Goal: Task Accomplishment & Management: Manage account settings

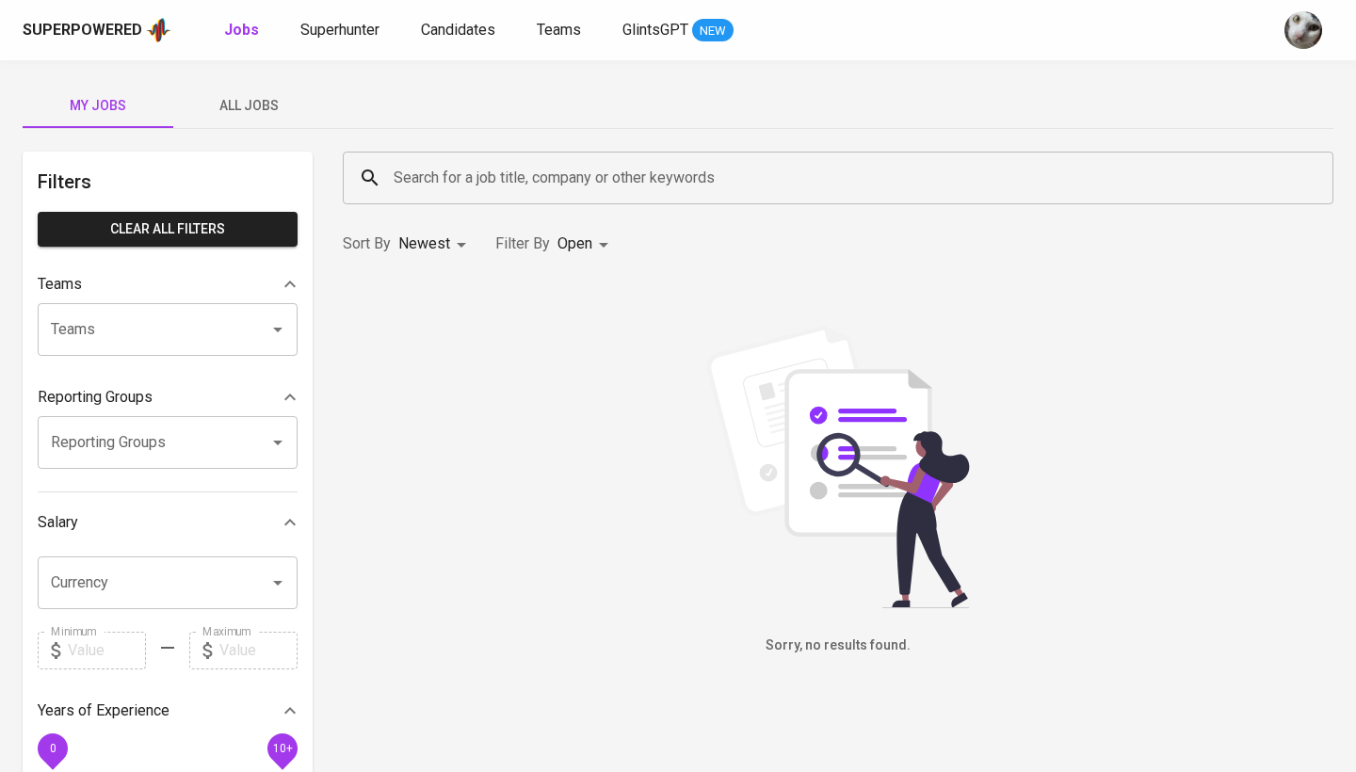
click at [268, 100] on span "All Jobs" at bounding box center [249, 106] width 128 height 24
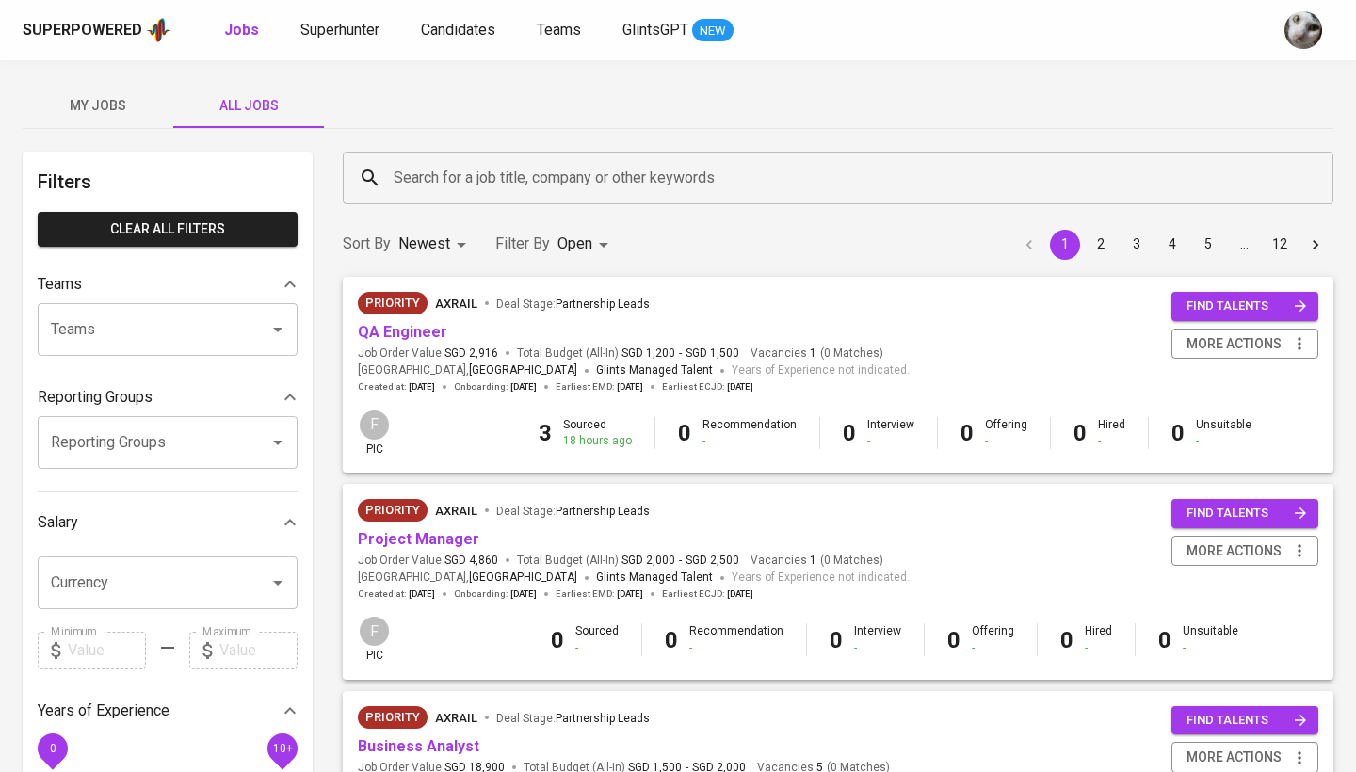
click at [410, 173] on input "Search for a job title, company or other keywords" at bounding box center [843, 178] width 908 height 36
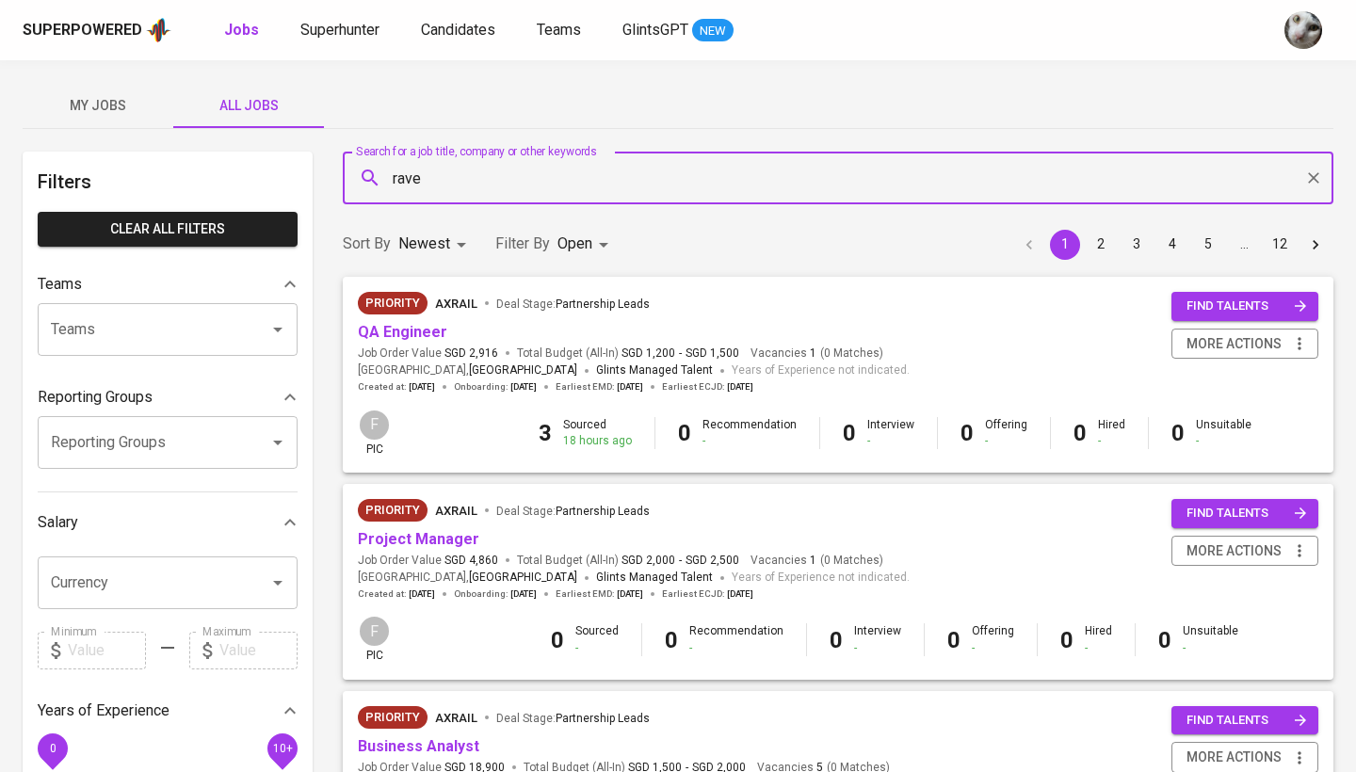
type input "rave"
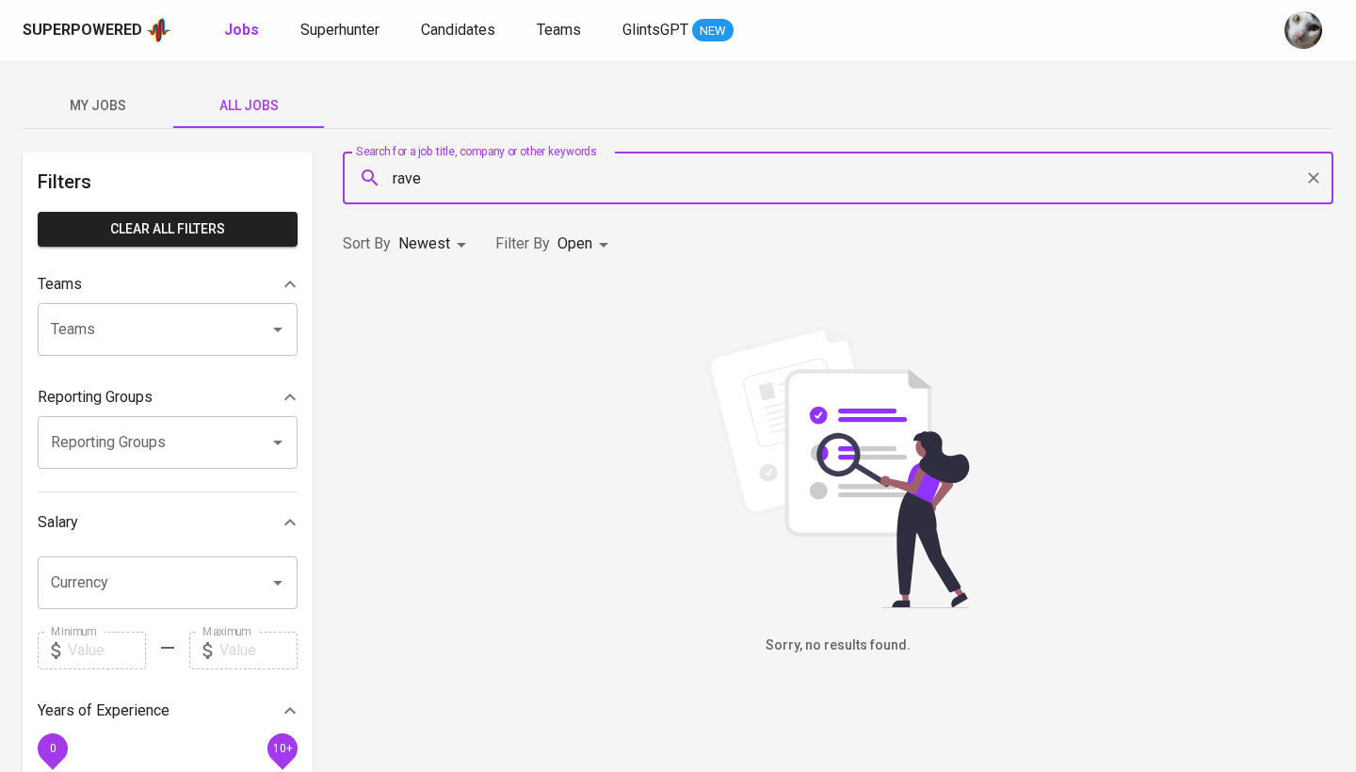
click at [574, 245] on body "Superpowered Jobs Superhunter Candidates Teams GlintsGPT NEW My Jobs All Jobs F…" at bounding box center [678, 642] width 1356 height 1285
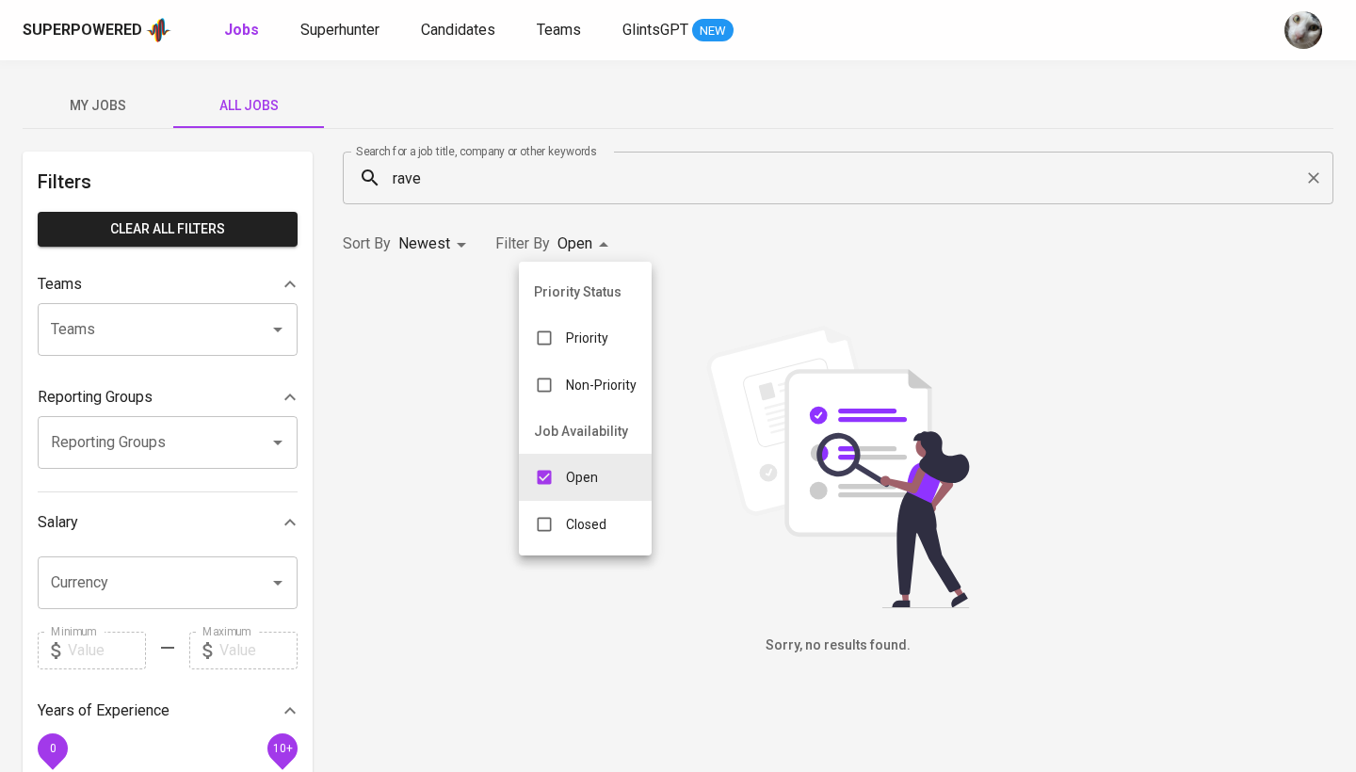
click at [570, 524] on p "Closed" at bounding box center [586, 524] width 40 height 19
type input "OPEN,CLOSE"
checkbox input "true"
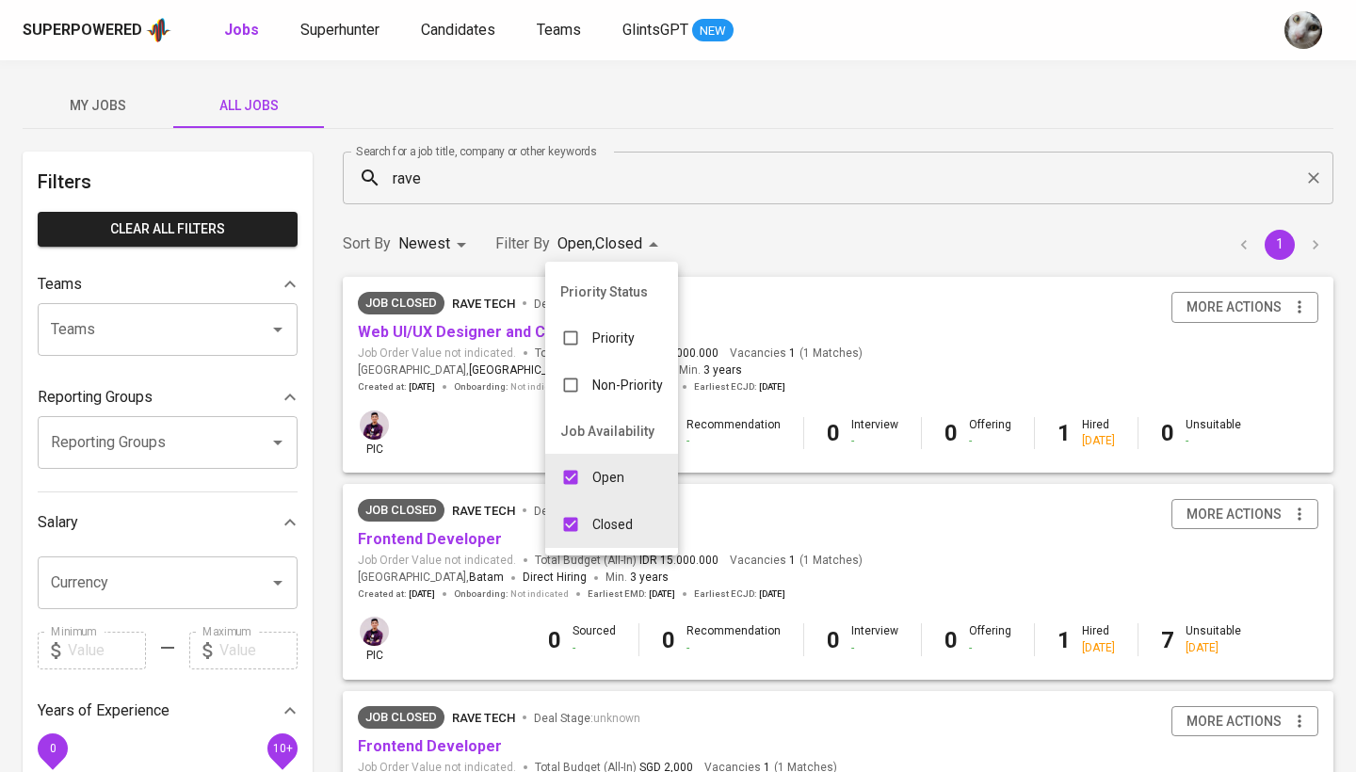
click at [793, 242] on div at bounding box center [678, 386] width 1356 height 772
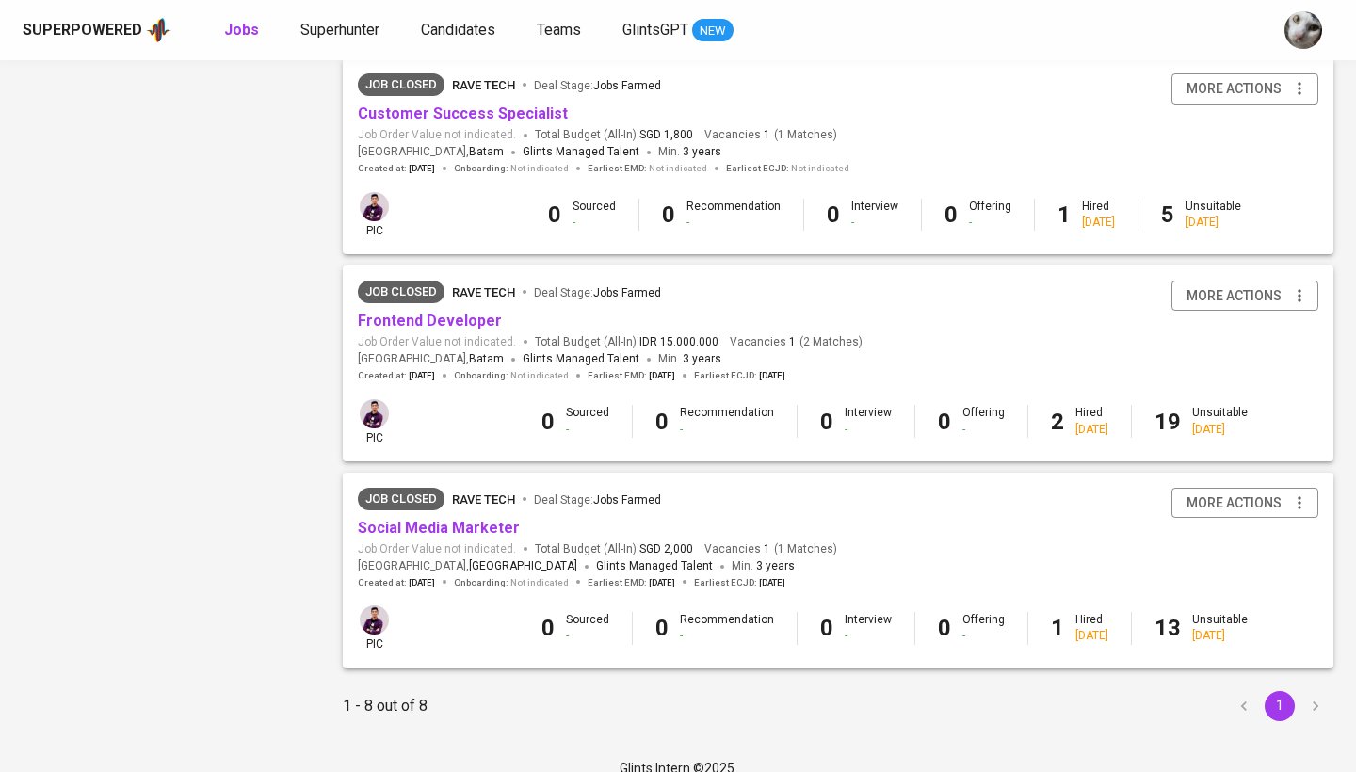
scroll to position [1252, 0]
click at [444, 499] on div "Job Closed Rave Tech Deal Stage : Jobs Farmed" at bounding box center [597, 504] width 479 height 30
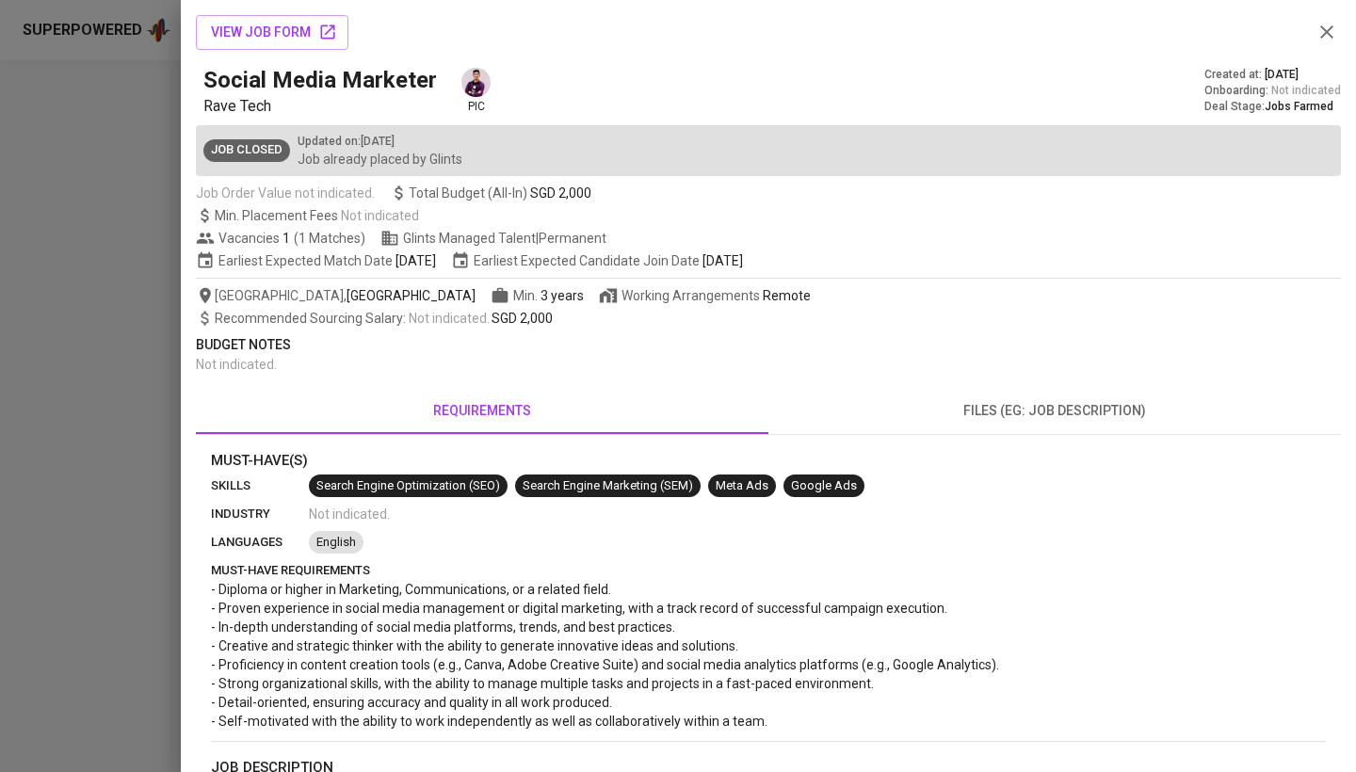
click at [41, 451] on div at bounding box center [678, 386] width 1356 height 772
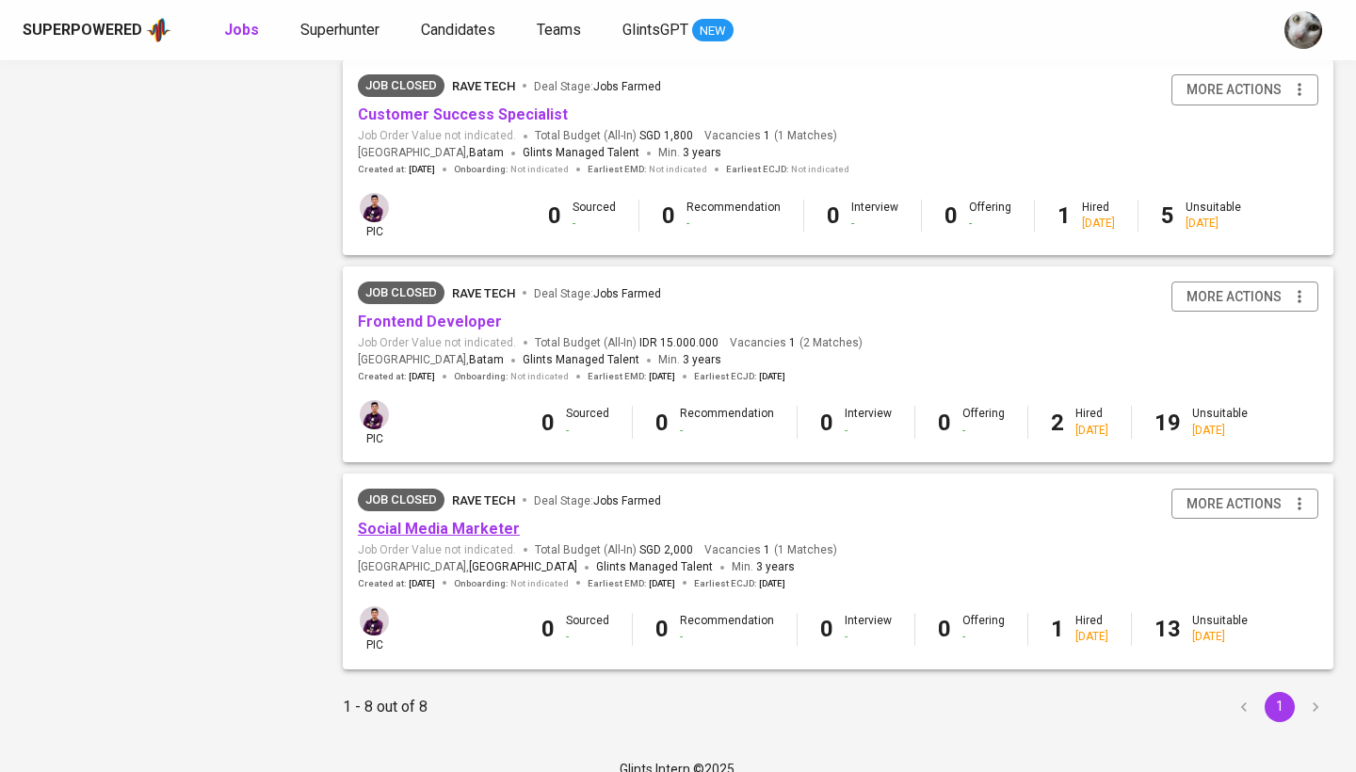
click at [463, 520] on link "Social Media Marketer" at bounding box center [439, 529] width 162 height 18
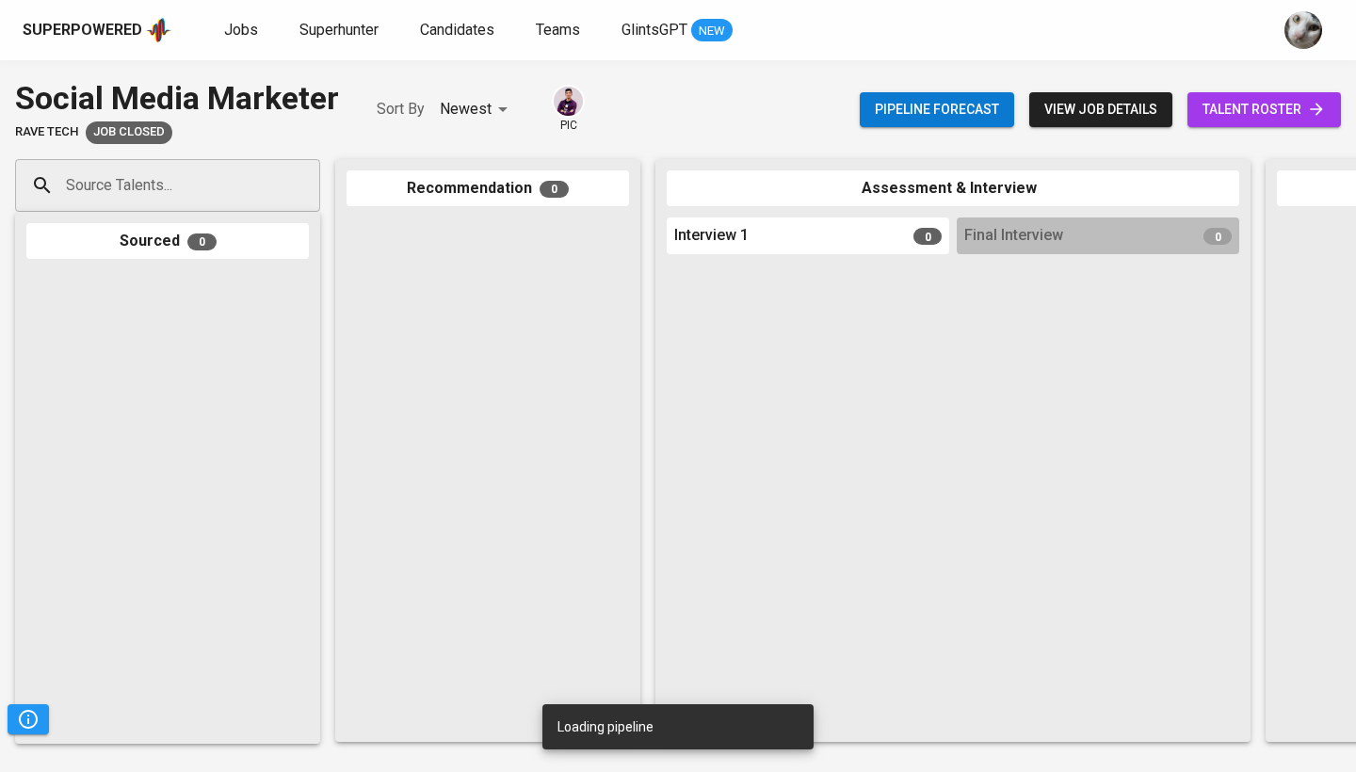
click at [1270, 106] on span "talent roster" at bounding box center [1263, 110] width 123 height 24
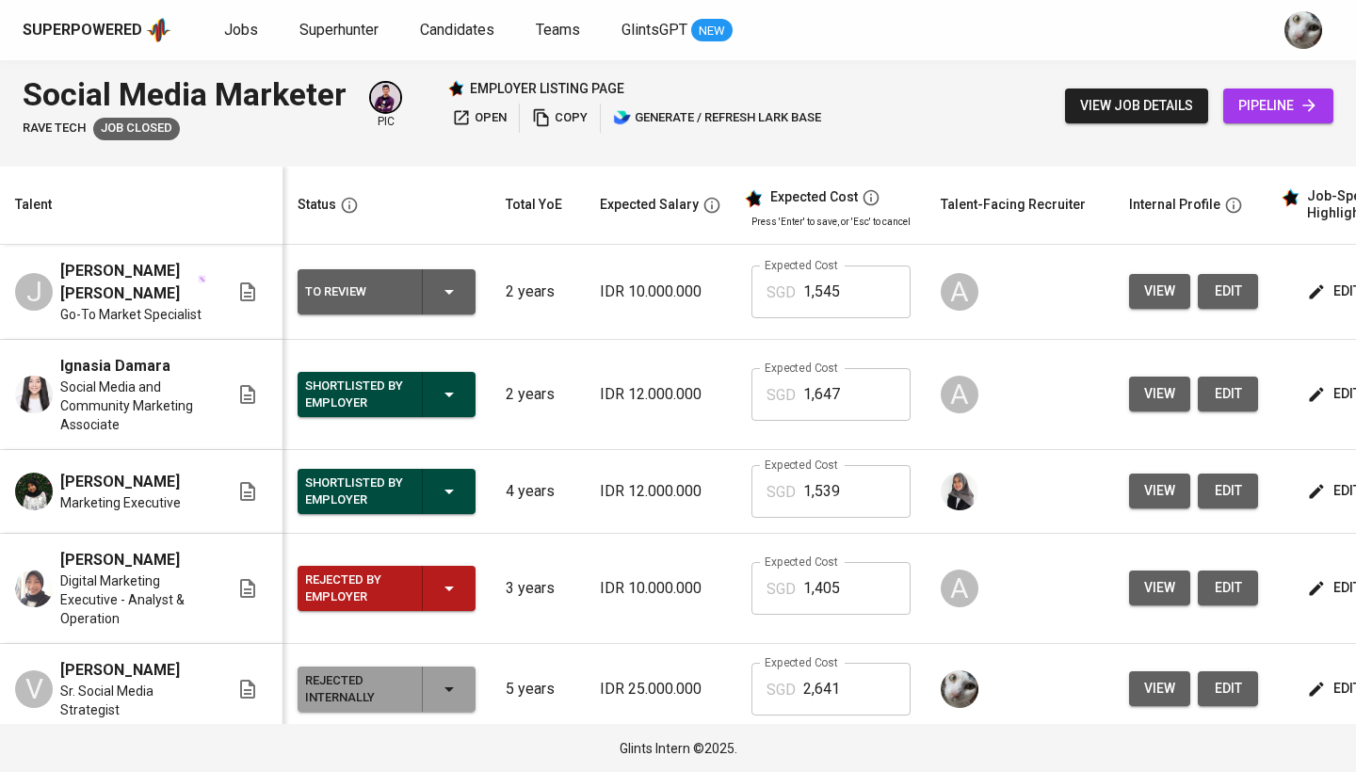
click at [1183, 281] on button "view" at bounding box center [1159, 291] width 61 height 35
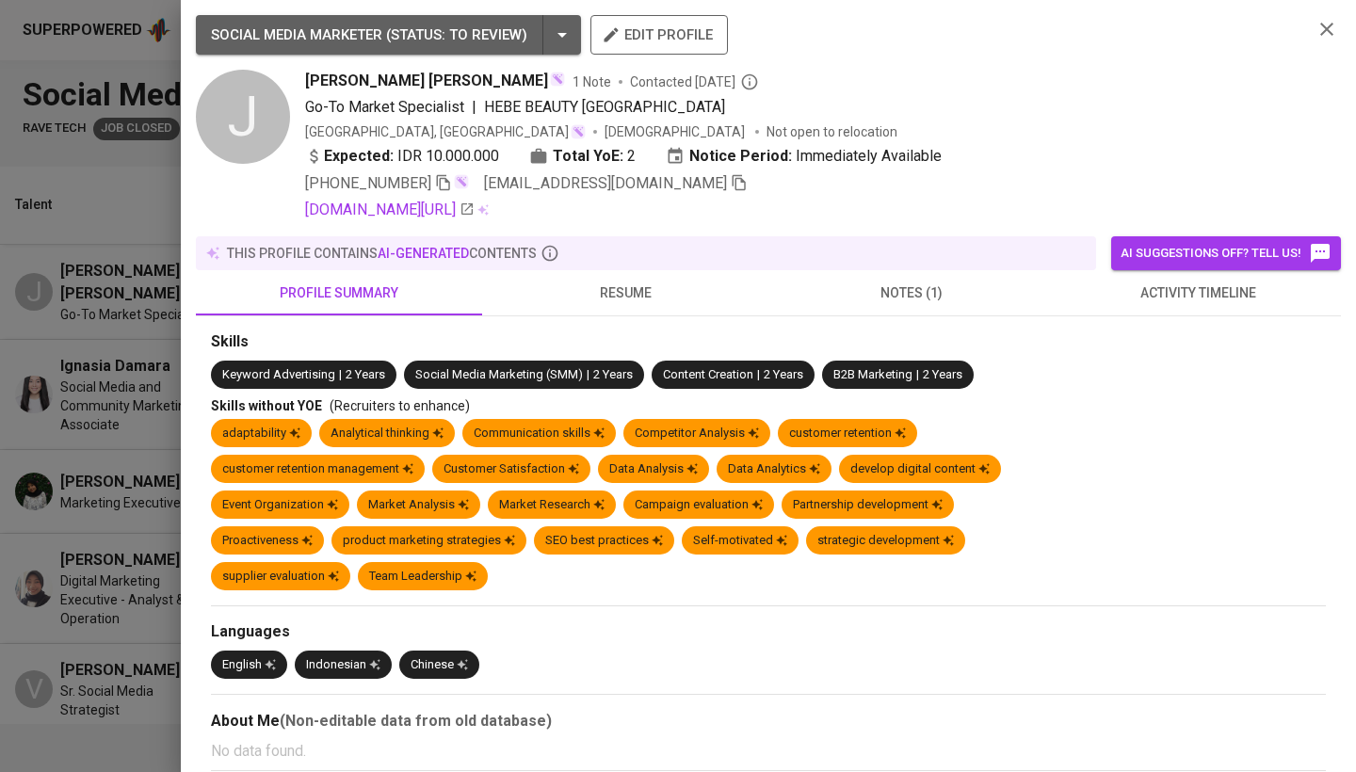
click at [1168, 281] on div "SOCIAL MEDIA MARKETER ( STATUS : To Review ) edit profile J Jessica Lovita 1 No…" at bounding box center [678, 386] width 1356 height 772
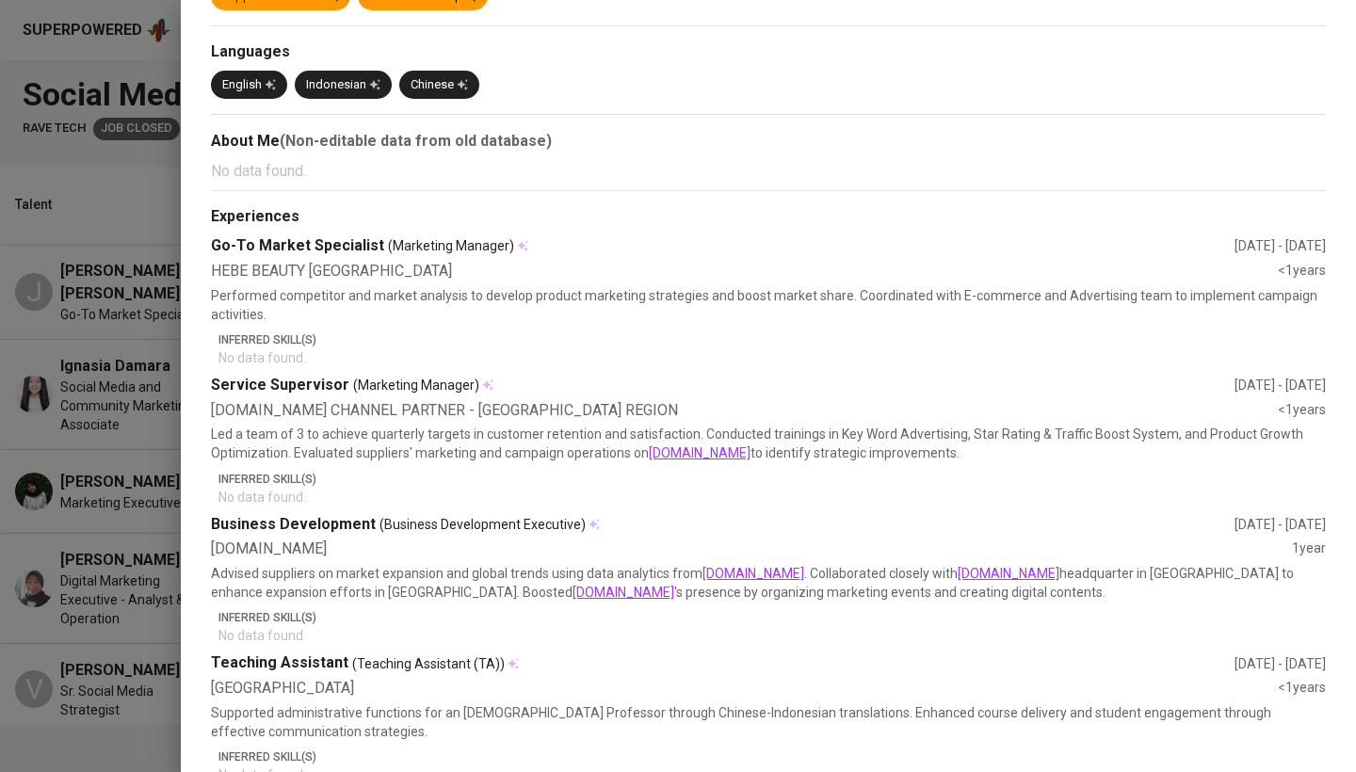
scroll to position [715, 0]
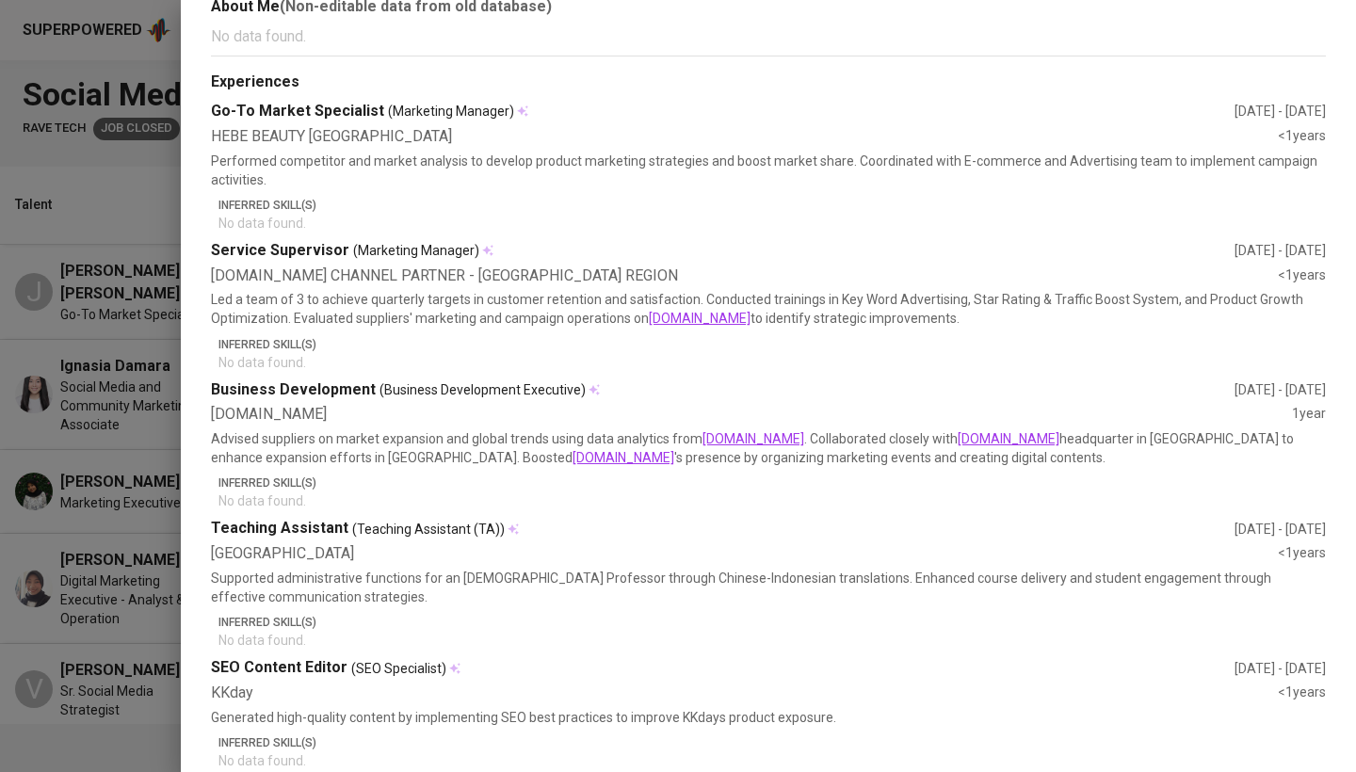
click at [48, 577] on div at bounding box center [678, 386] width 1356 height 772
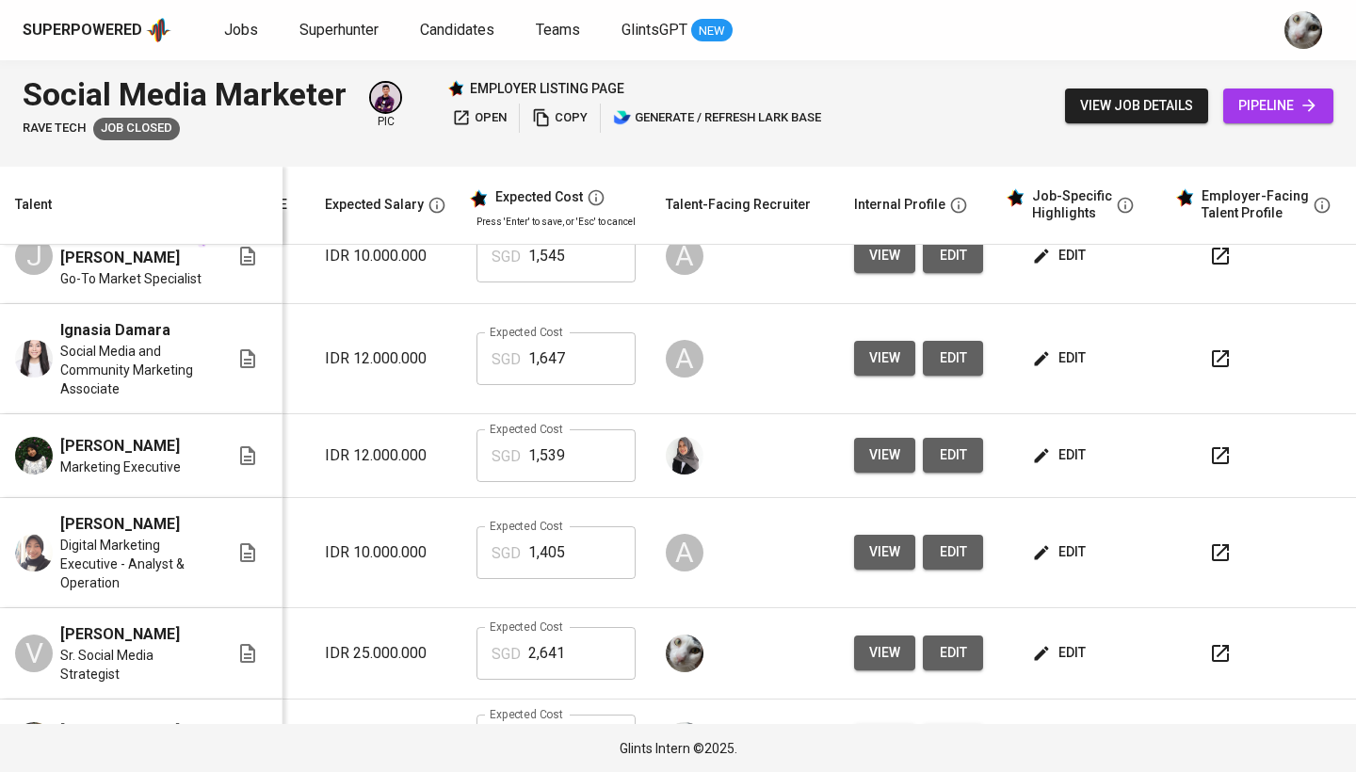
scroll to position [36, 285]
click at [891, 342] on button "view" at bounding box center [884, 358] width 61 height 35
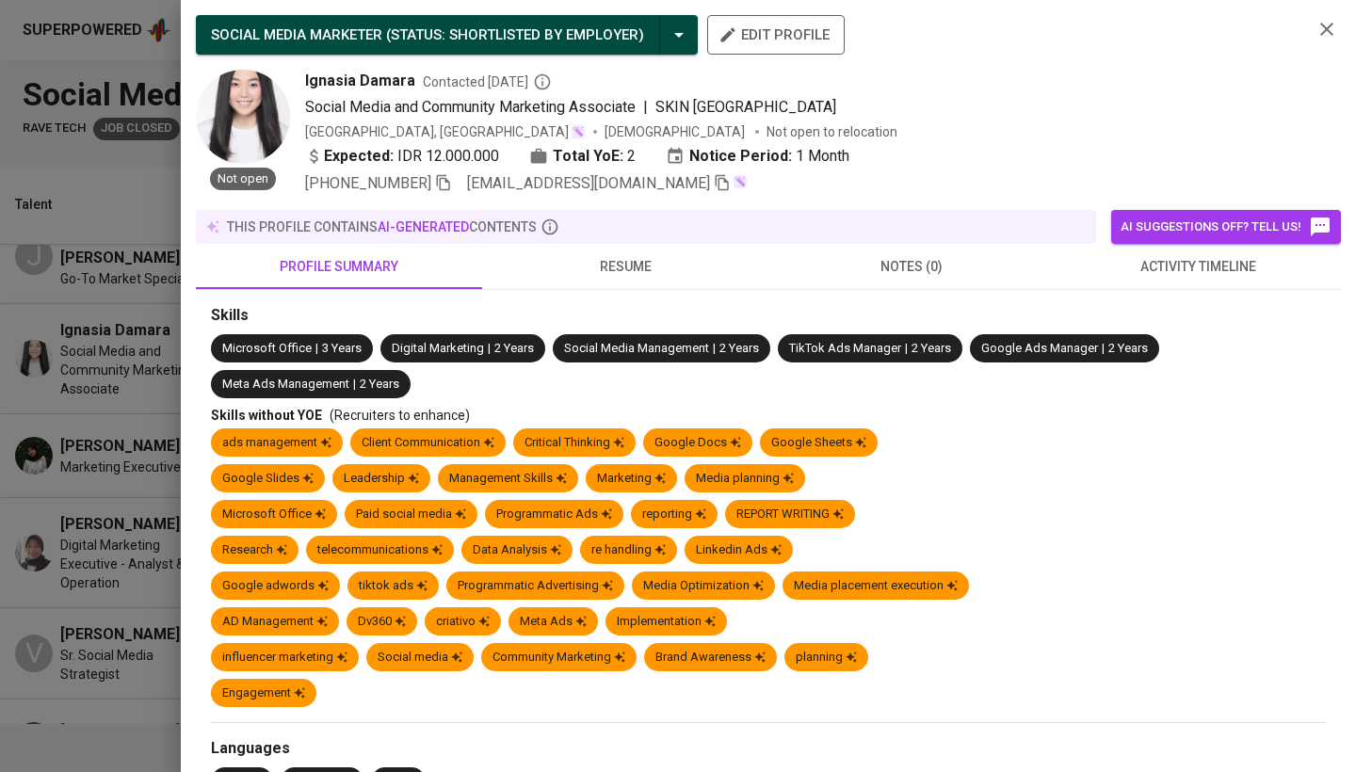
click at [1142, 287] on button "activity timeline" at bounding box center [1198, 266] width 286 height 45
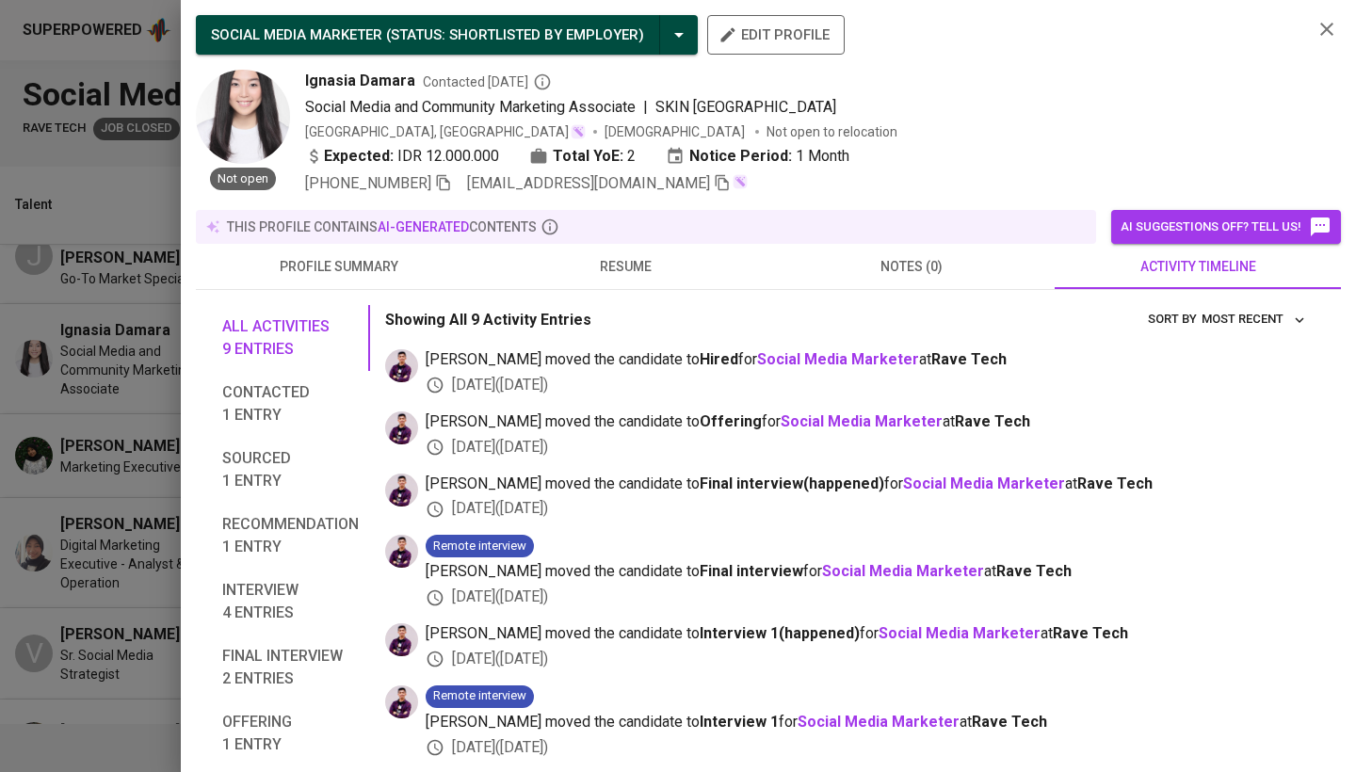
click at [87, 513] on div at bounding box center [678, 386] width 1356 height 772
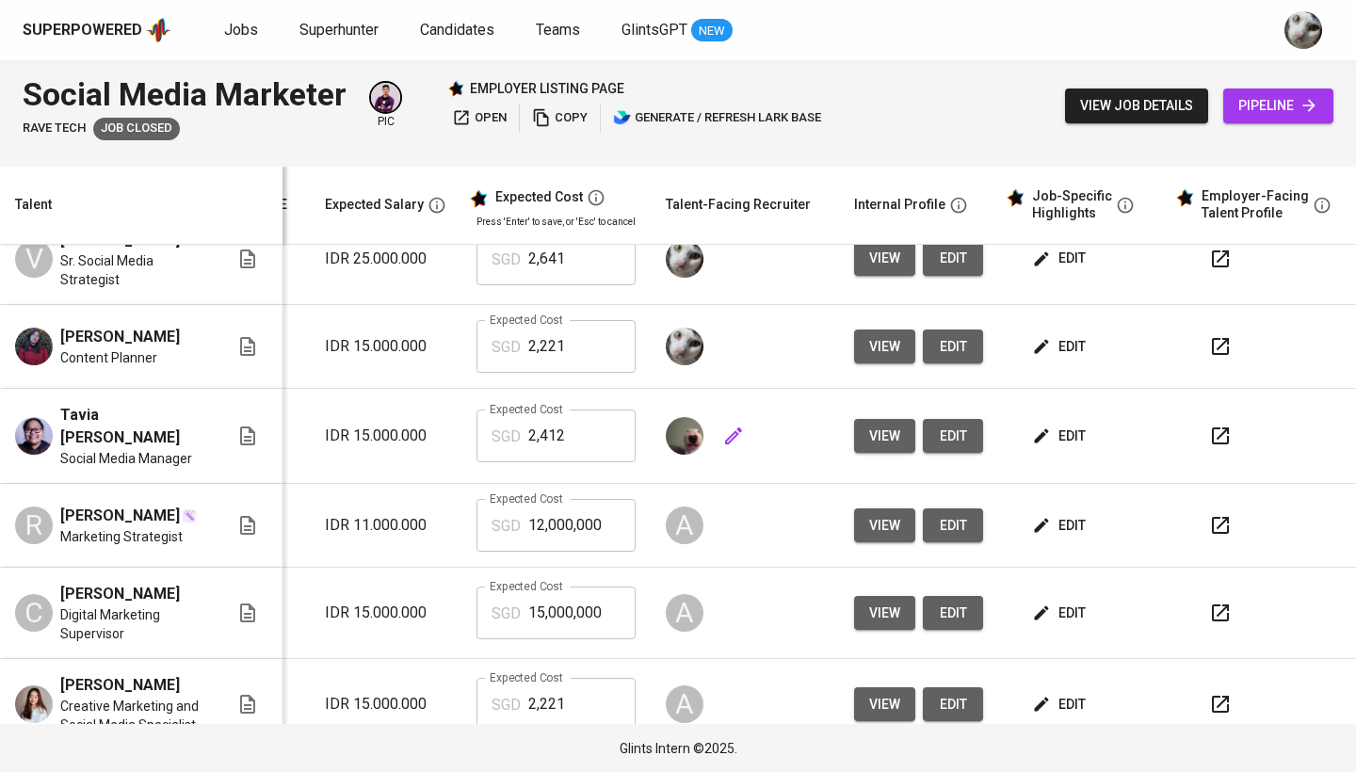
scroll to position [434, 284]
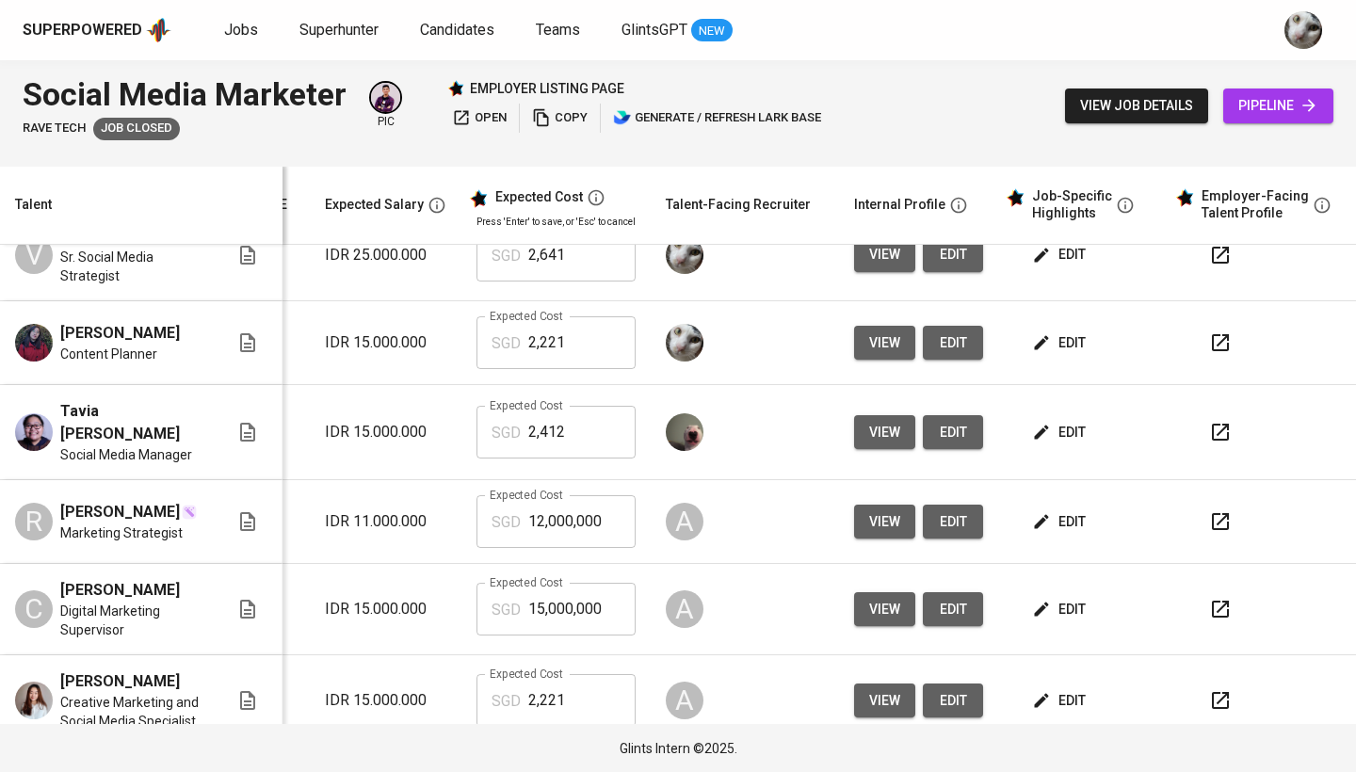
click at [881, 444] on span "view" at bounding box center [884, 433] width 31 height 24
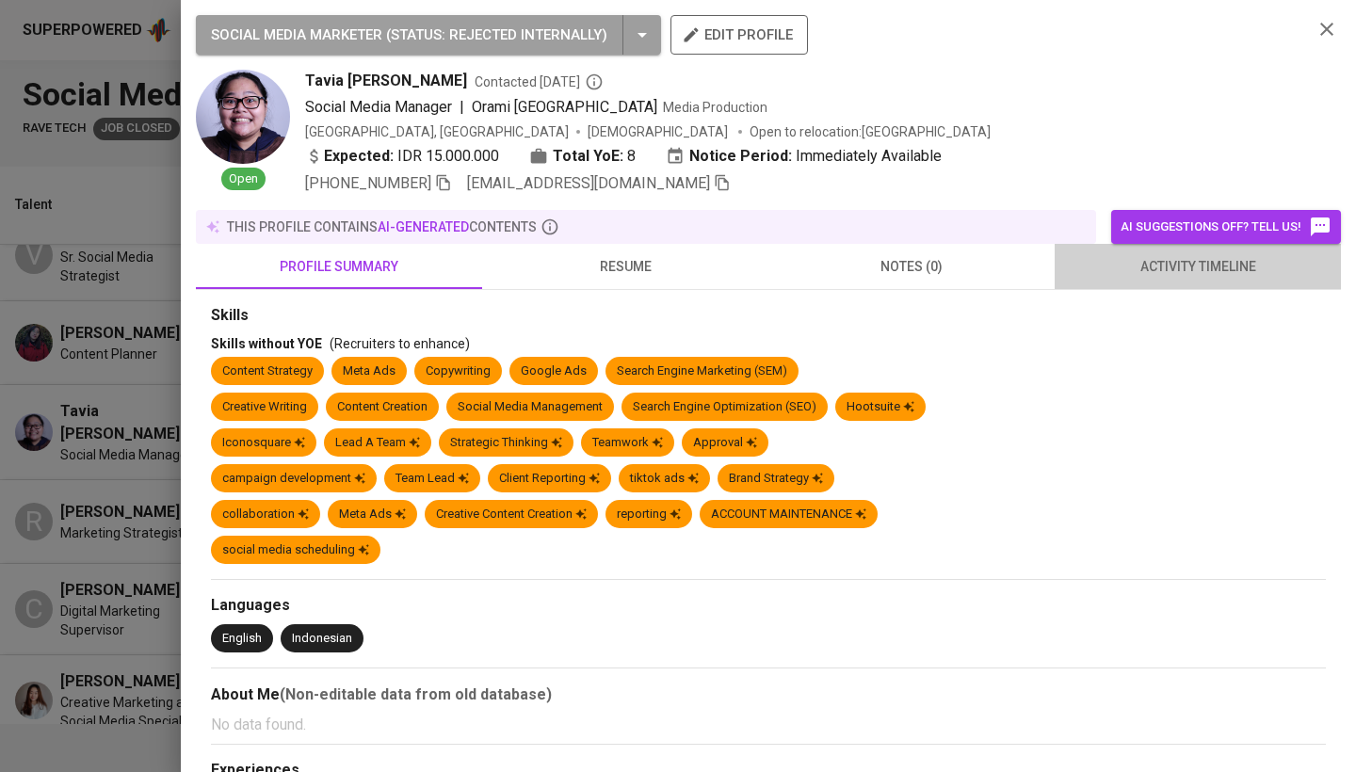
click at [1113, 260] on span "activity timeline" at bounding box center [1198, 267] width 264 height 24
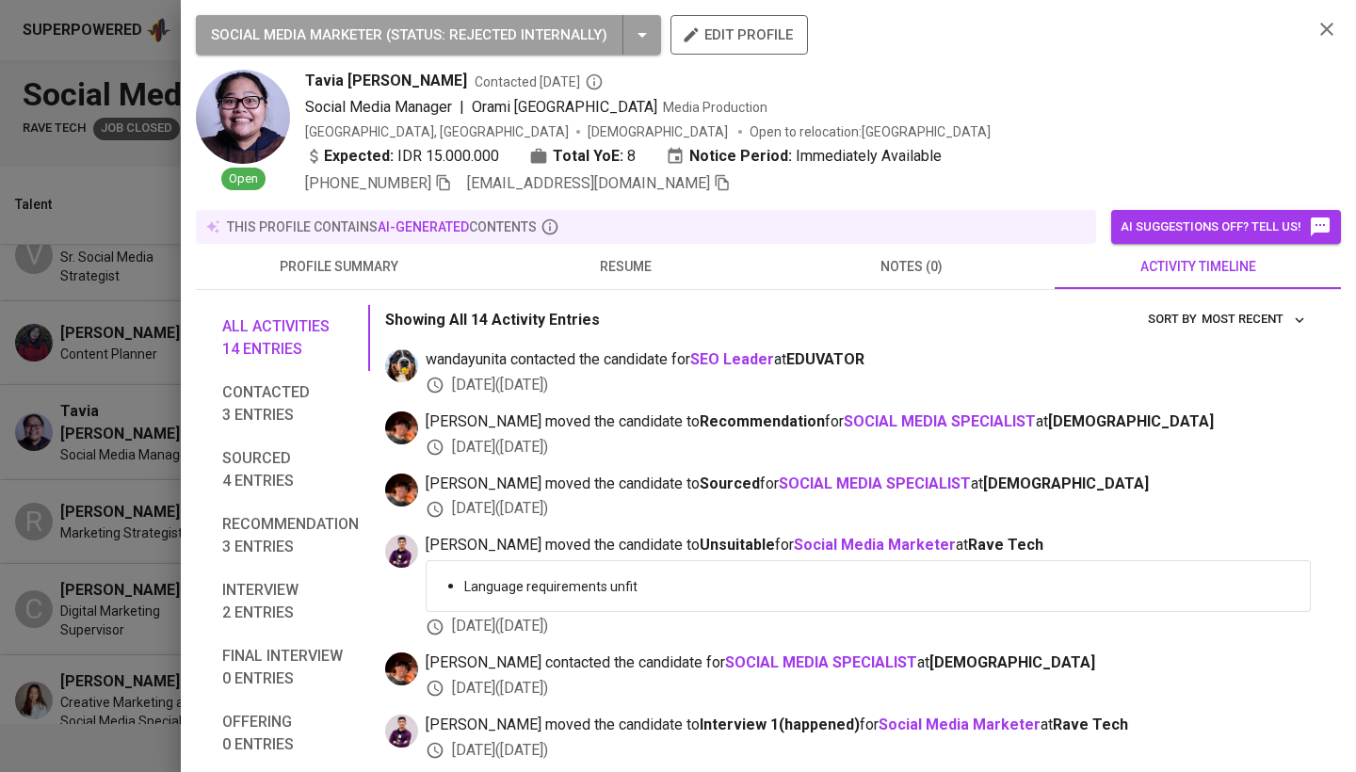
scroll to position [0, 0]
click at [663, 263] on span "resume" at bounding box center [625, 267] width 264 height 24
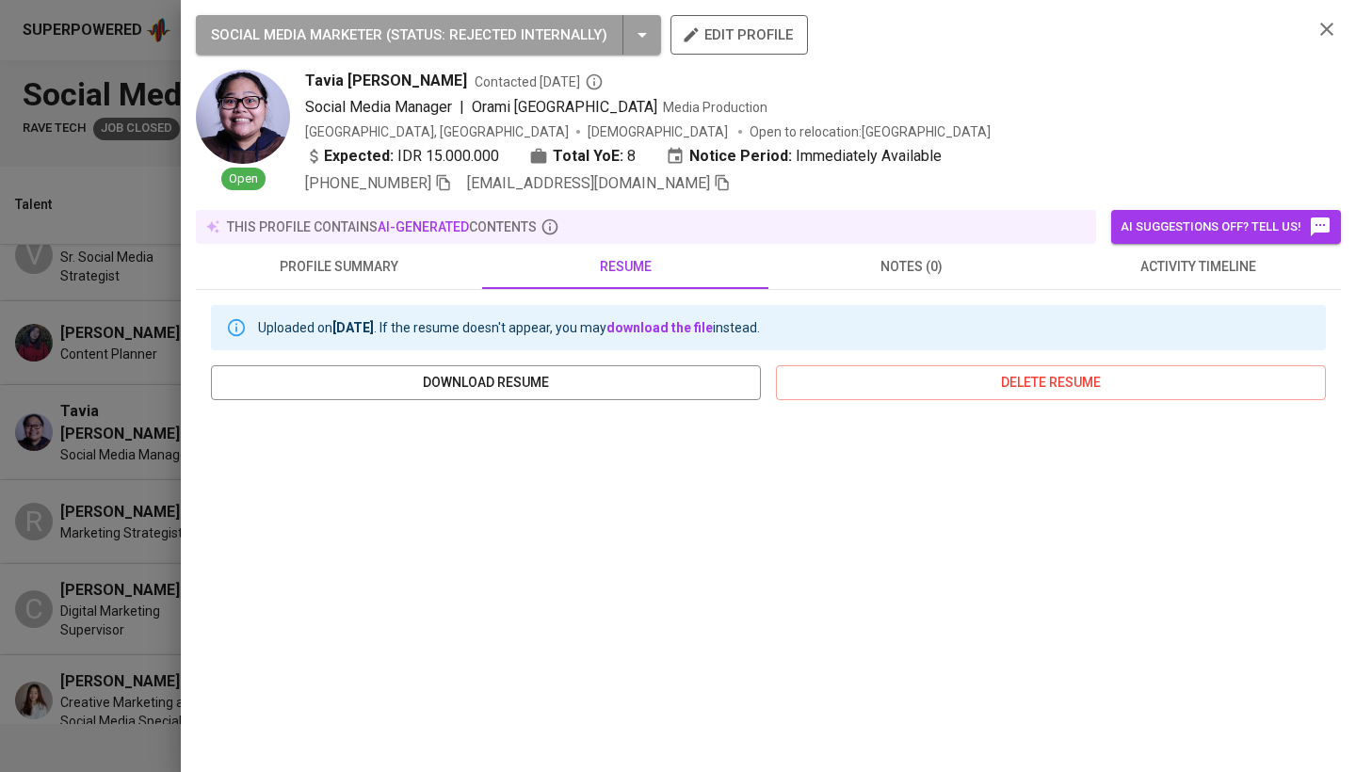
click at [329, 74] on span "Tavia Aprillia Saputri" at bounding box center [386, 81] width 162 height 23
copy span "Tavia Aprillia Saputri"
click at [444, 186] on icon "button" at bounding box center [443, 183] width 13 height 16
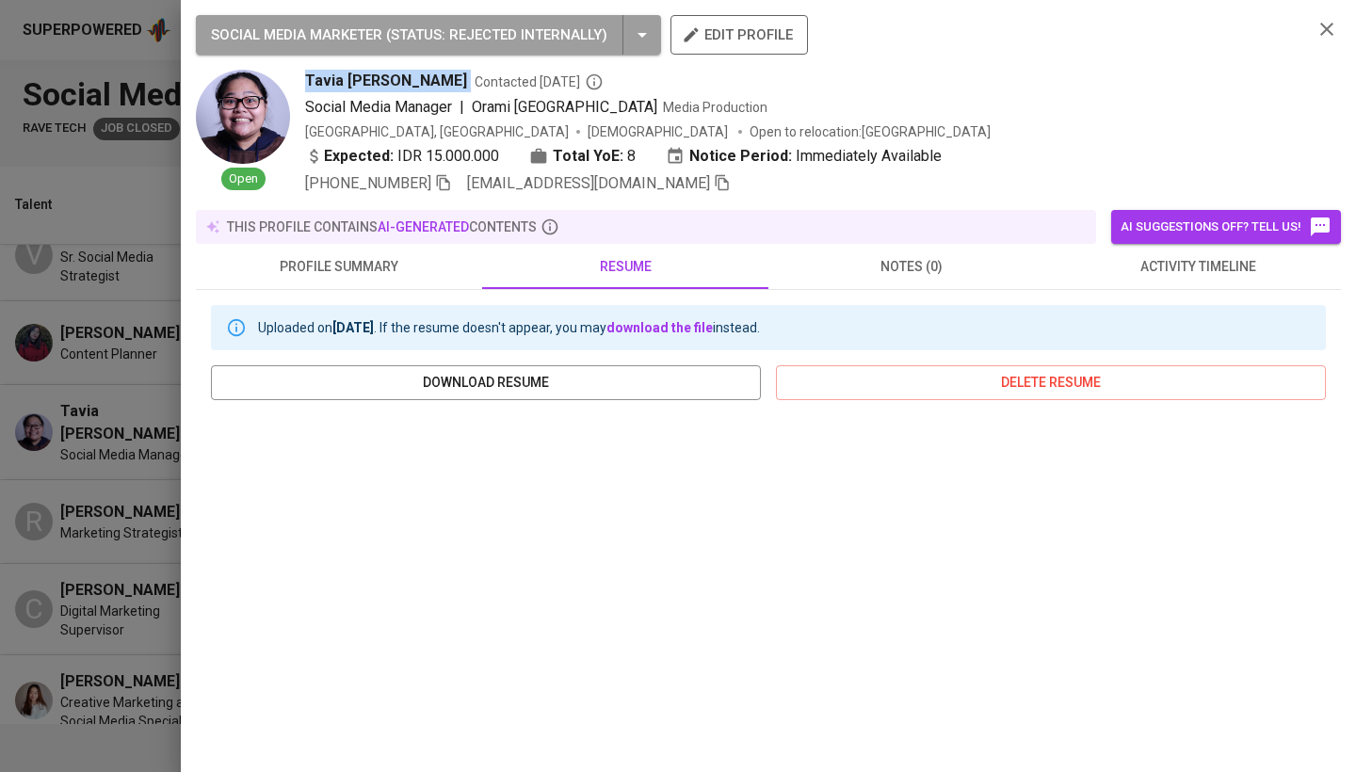
click at [34, 372] on div at bounding box center [678, 386] width 1356 height 772
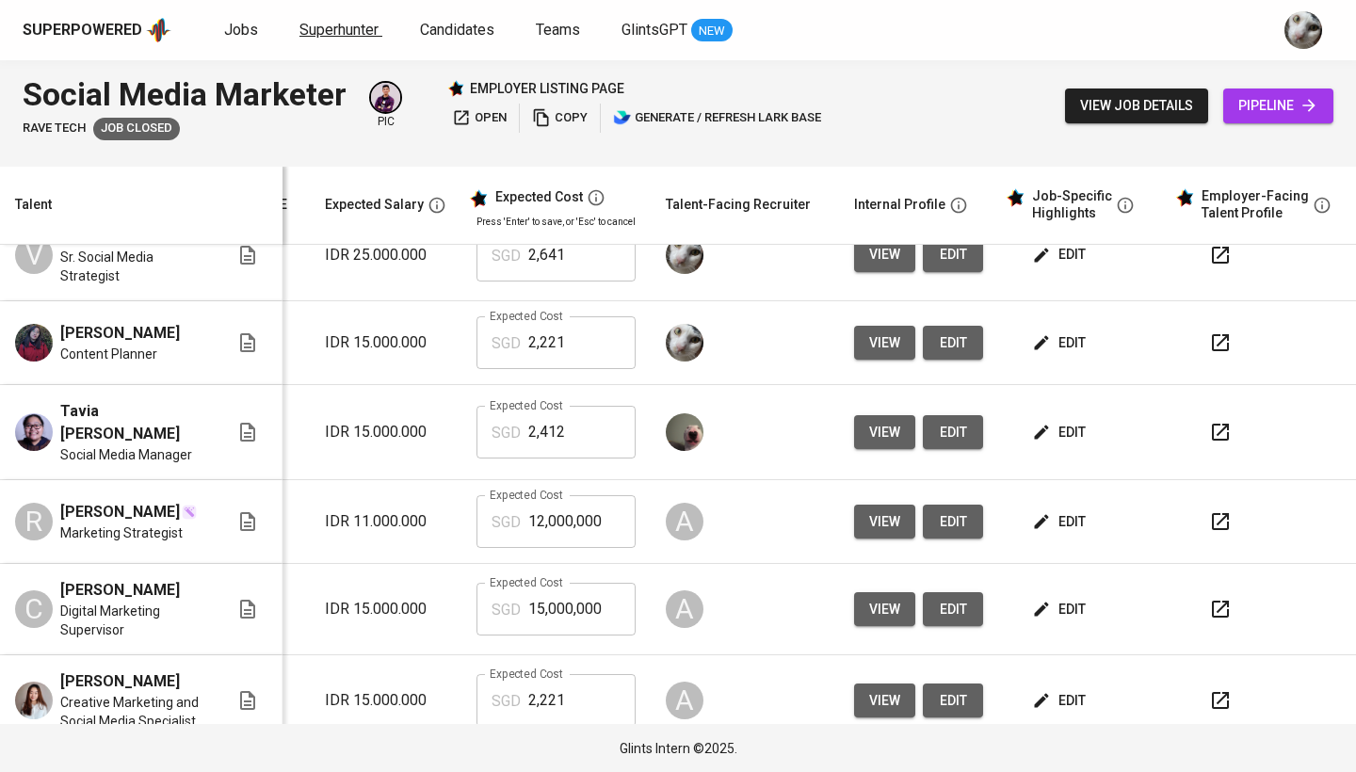
click at [332, 24] on span "Superhunter" at bounding box center [338, 30] width 79 height 18
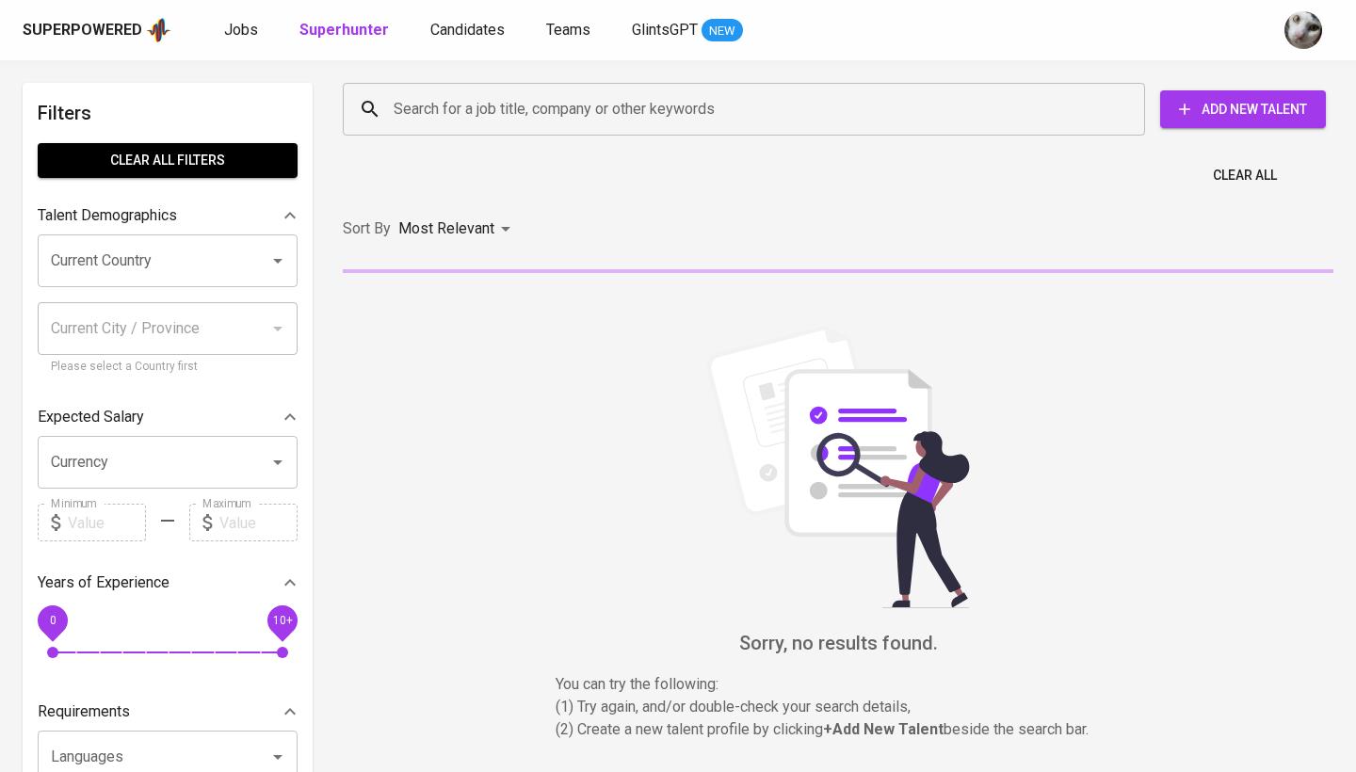
click at [425, 108] on input "Search for a job title, company or other keywords" at bounding box center [748, 109] width 719 height 36
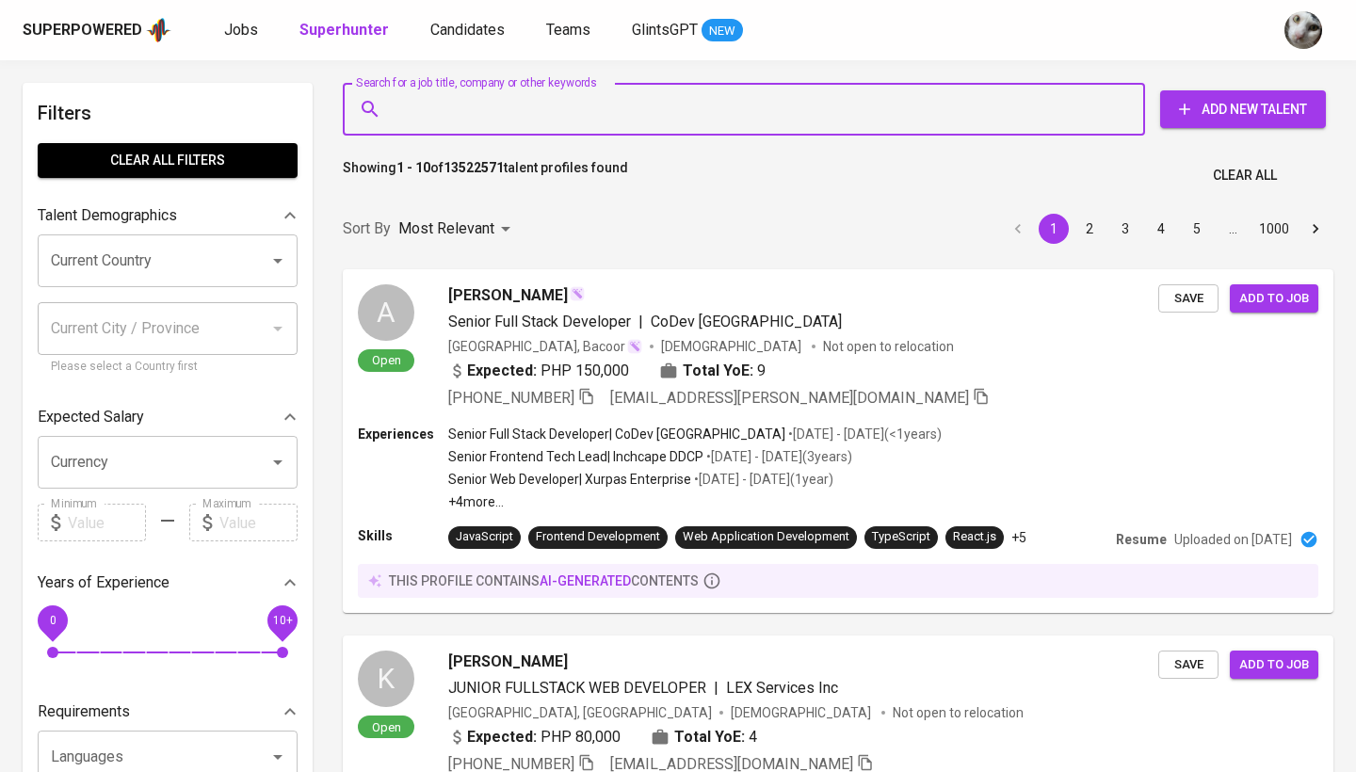
click at [633, 127] on div "Search for a job title, company or other keywords" at bounding box center [744, 109] width 802 height 53
paste input "jacklyn.uly.s@gmail.com"
type input "jacklyn.uly.s@gmail.com"
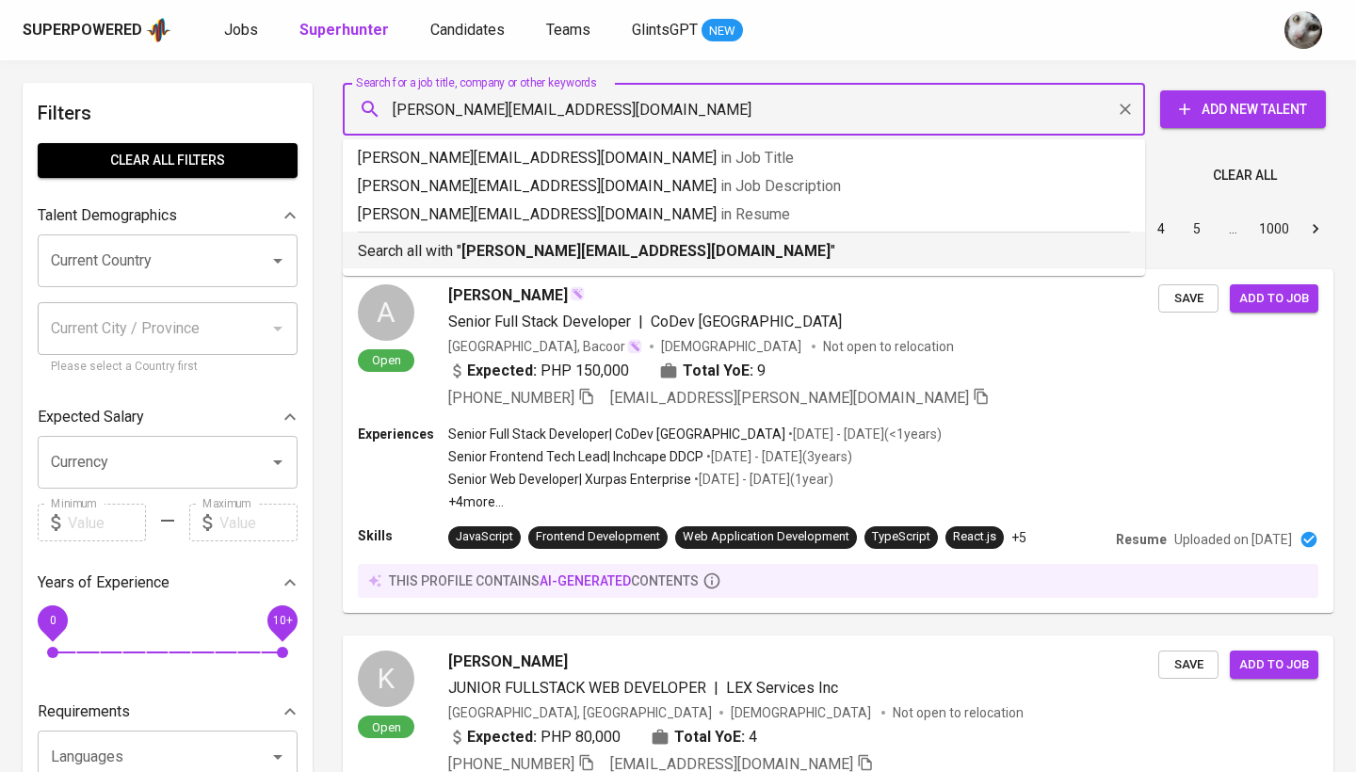
click at [572, 261] on p "Search all with " jacklyn.uly.s@gmail.com "" at bounding box center [744, 251] width 772 height 23
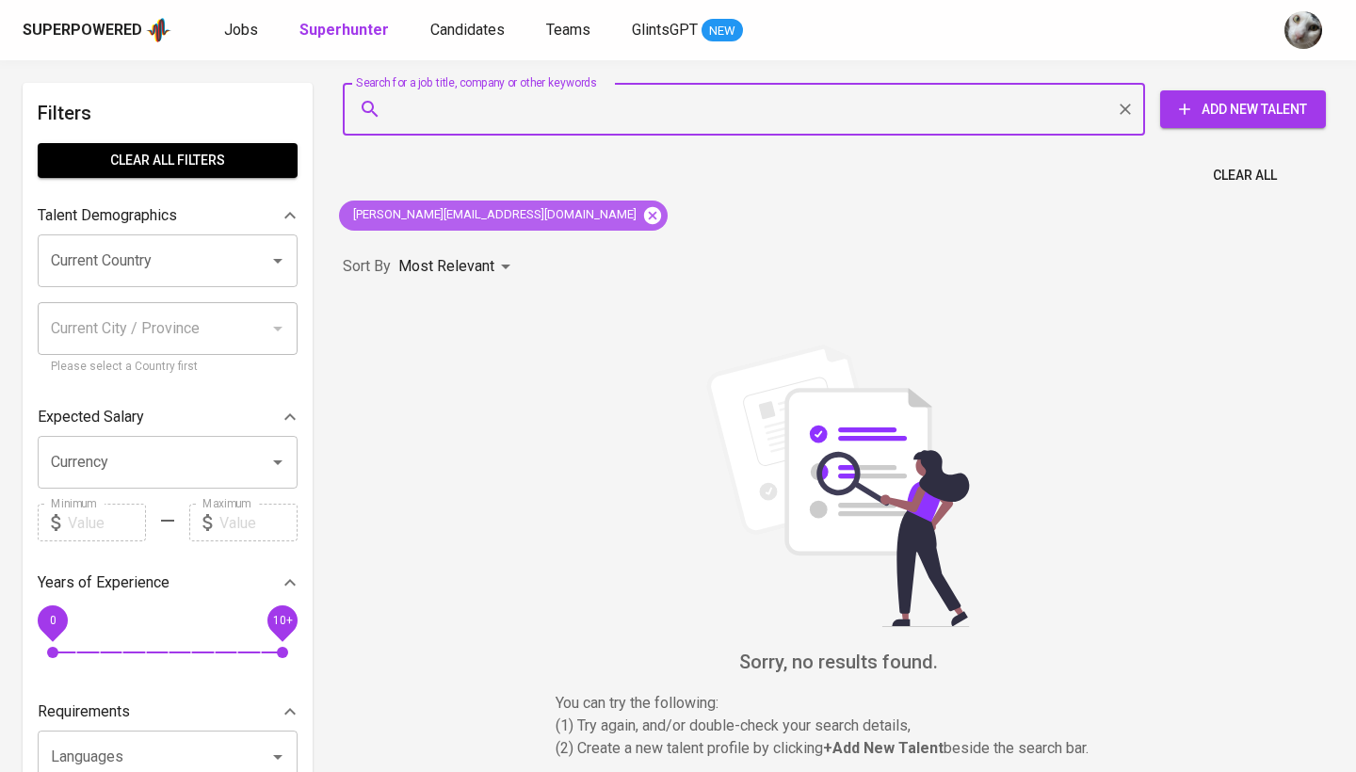
click at [644, 214] on icon at bounding box center [652, 214] width 17 height 17
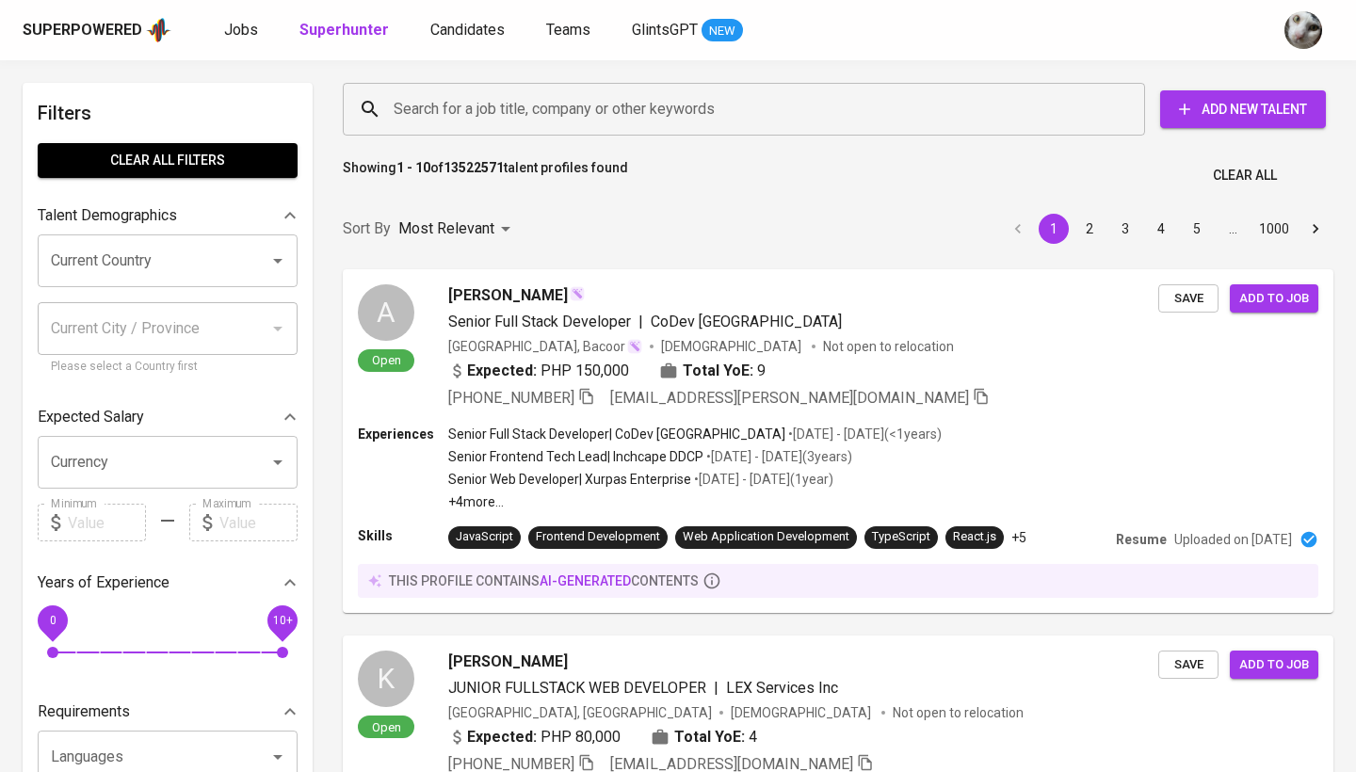
click at [798, 123] on input "Search for a job title, company or other keywords" at bounding box center [748, 109] width 719 height 36
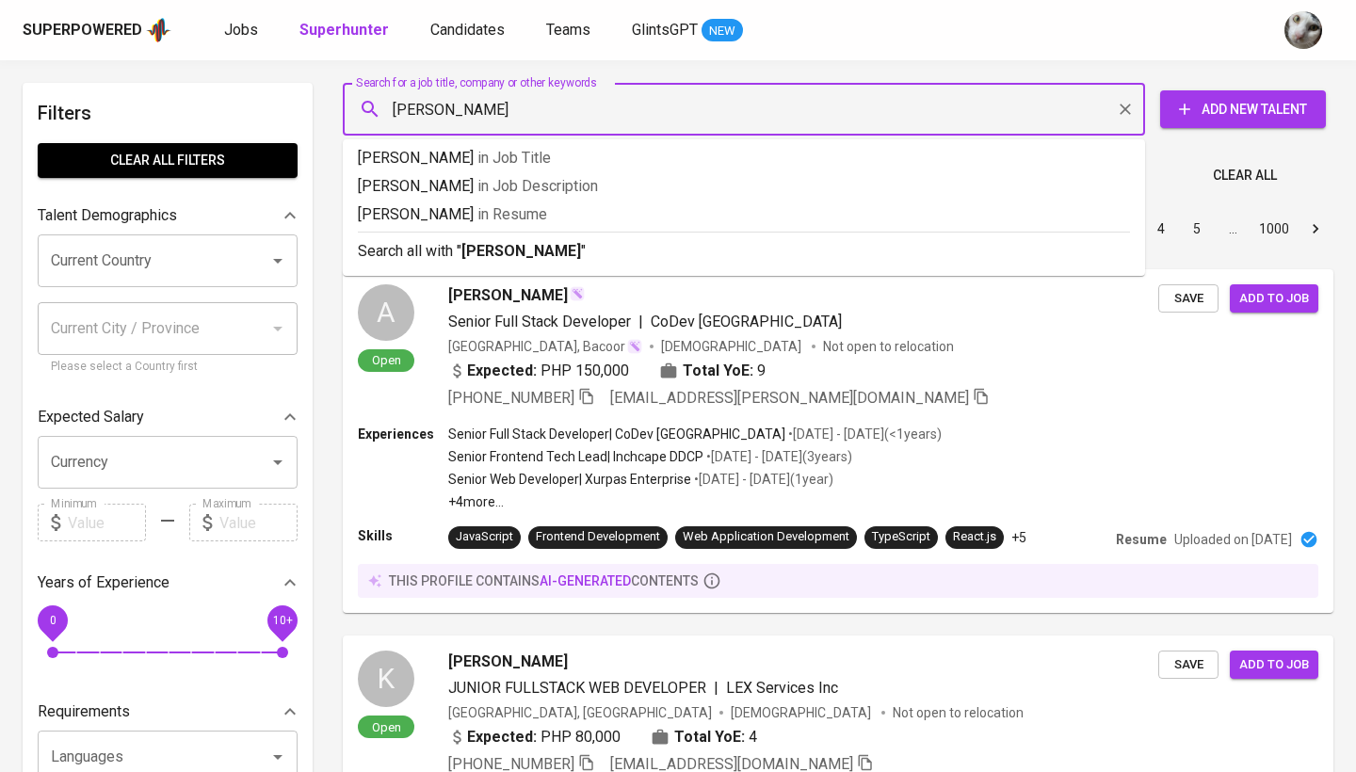
type input "jacklyn uly"
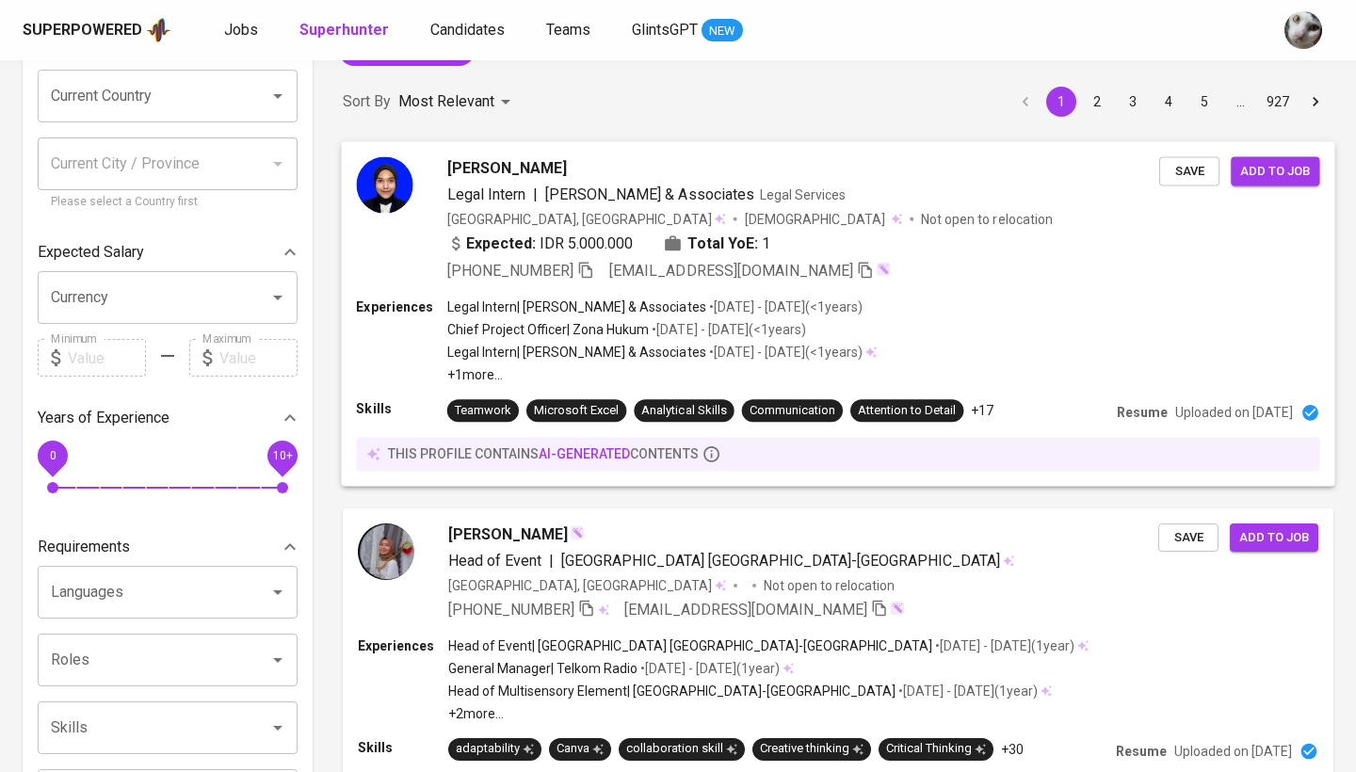
scroll to position [237, 0]
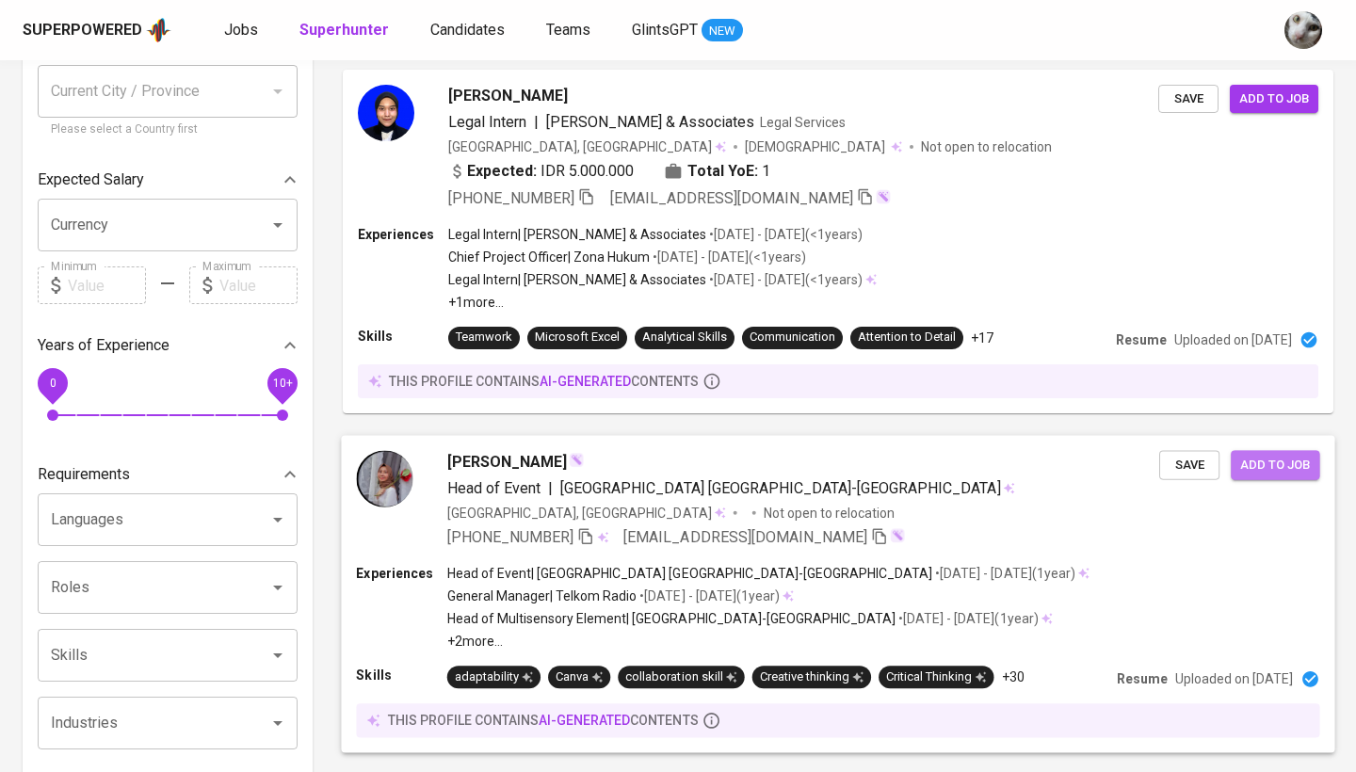
click at [1289, 461] on span "Add to job" at bounding box center [1275, 465] width 70 height 22
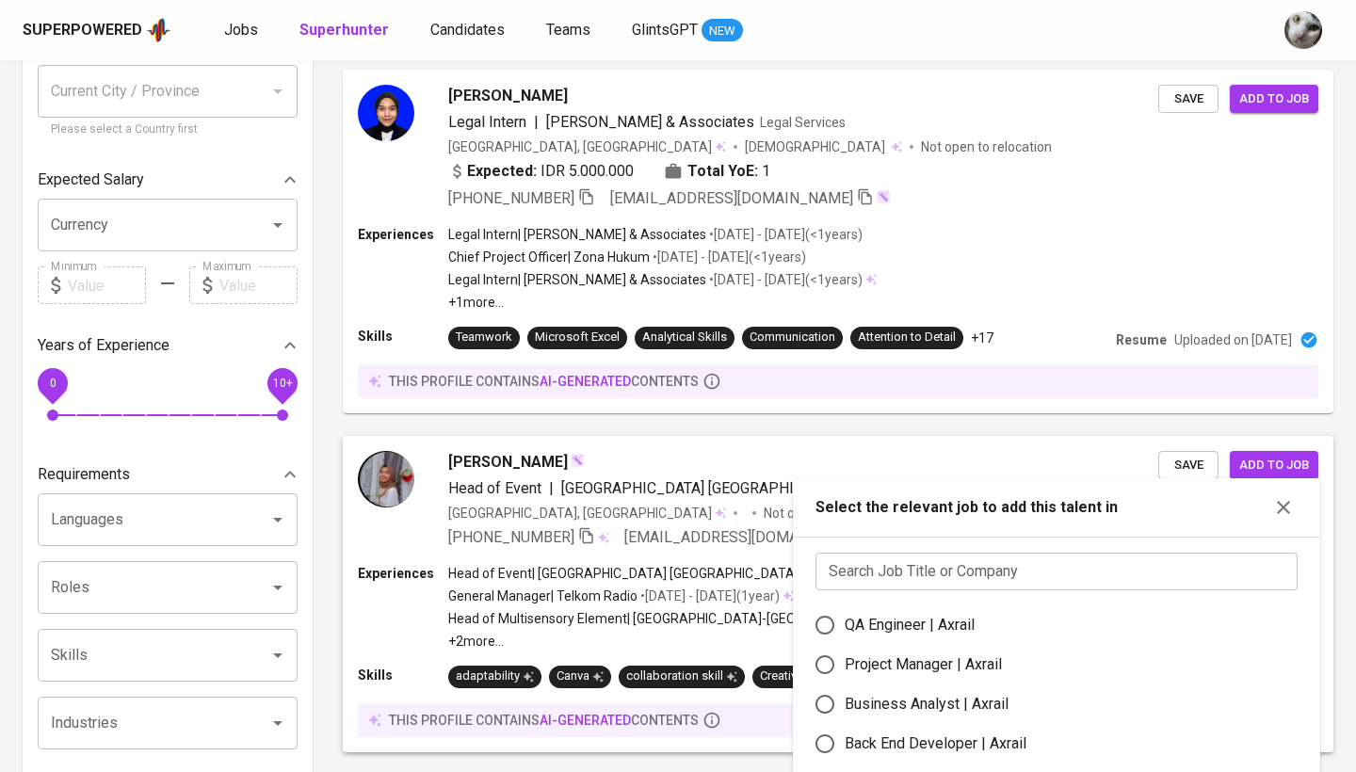
click at [1077, 559] on input "text" at bounding box center [1056, 572] width 482 height 38
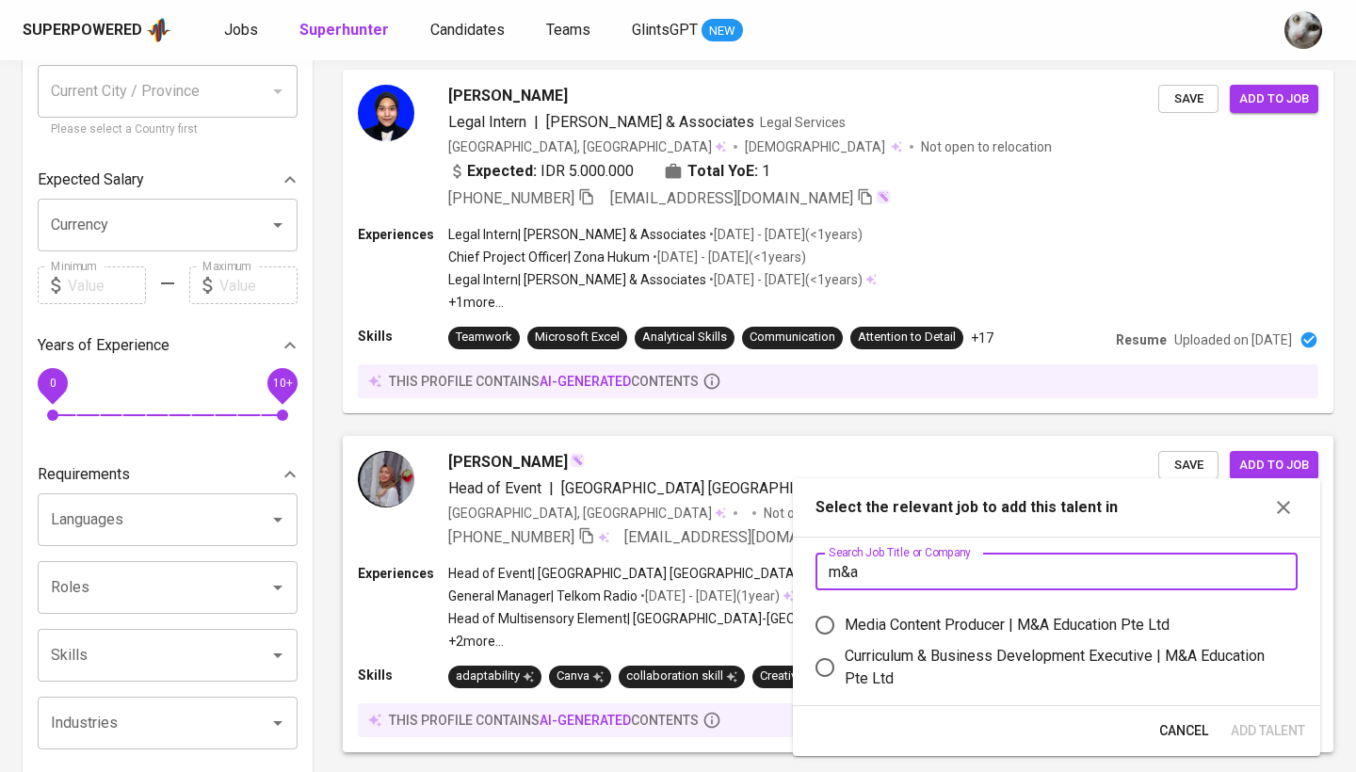
type input "m&a"
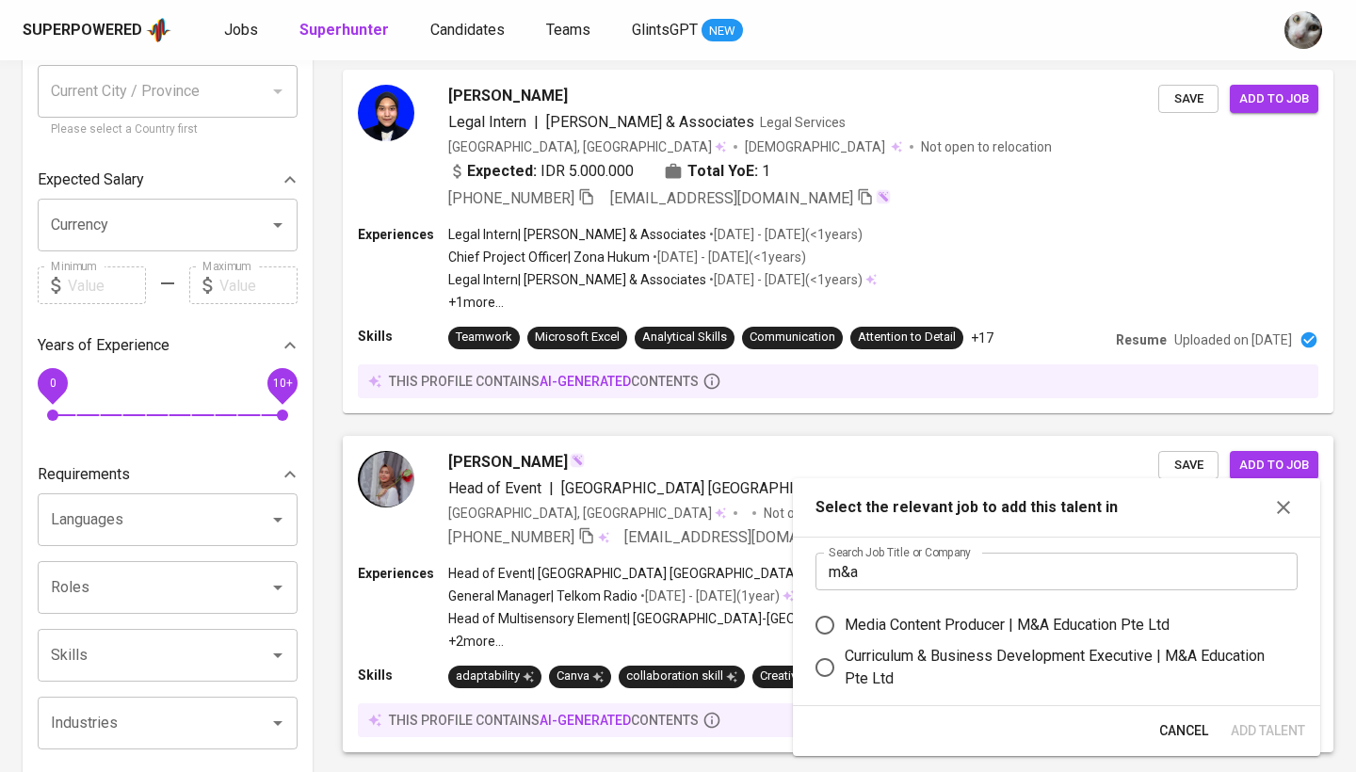
click at [1008, 619] on div "Media Content Producer | M&A Education Pte Ltd" at bounding box center [1007, 625] width 325 height 23
click at [845, 619] on input "Media Content Producer | M&A Education Pte Ltd" at bounding box center [825, 625] width 40 height 40
radio input "true"
click at [1245, 734] on span "Add Talent" at bounding box center [1268, 731] width 74 height 24
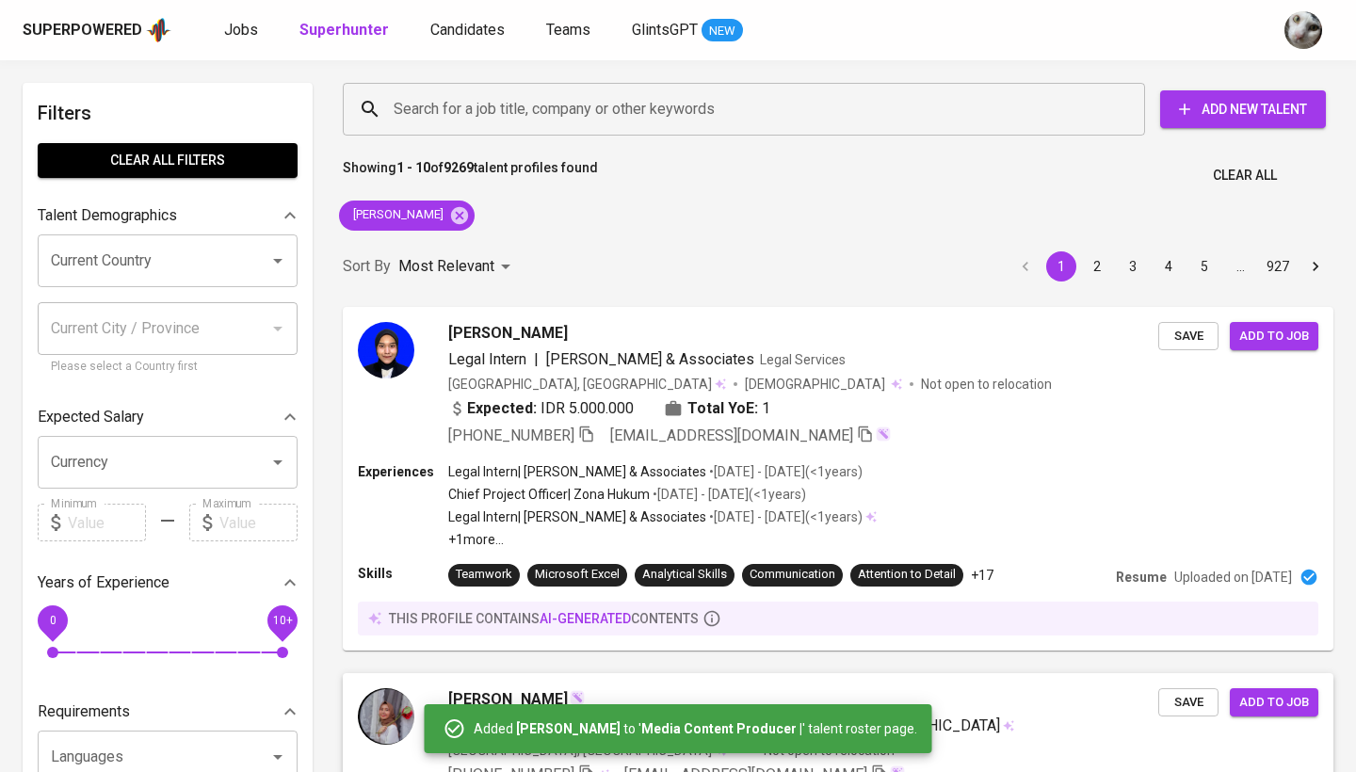
scroll to position [0, 0]
click at [231, 21] on span "Jobs" at bounding box center [241, 30] width 34 height 18
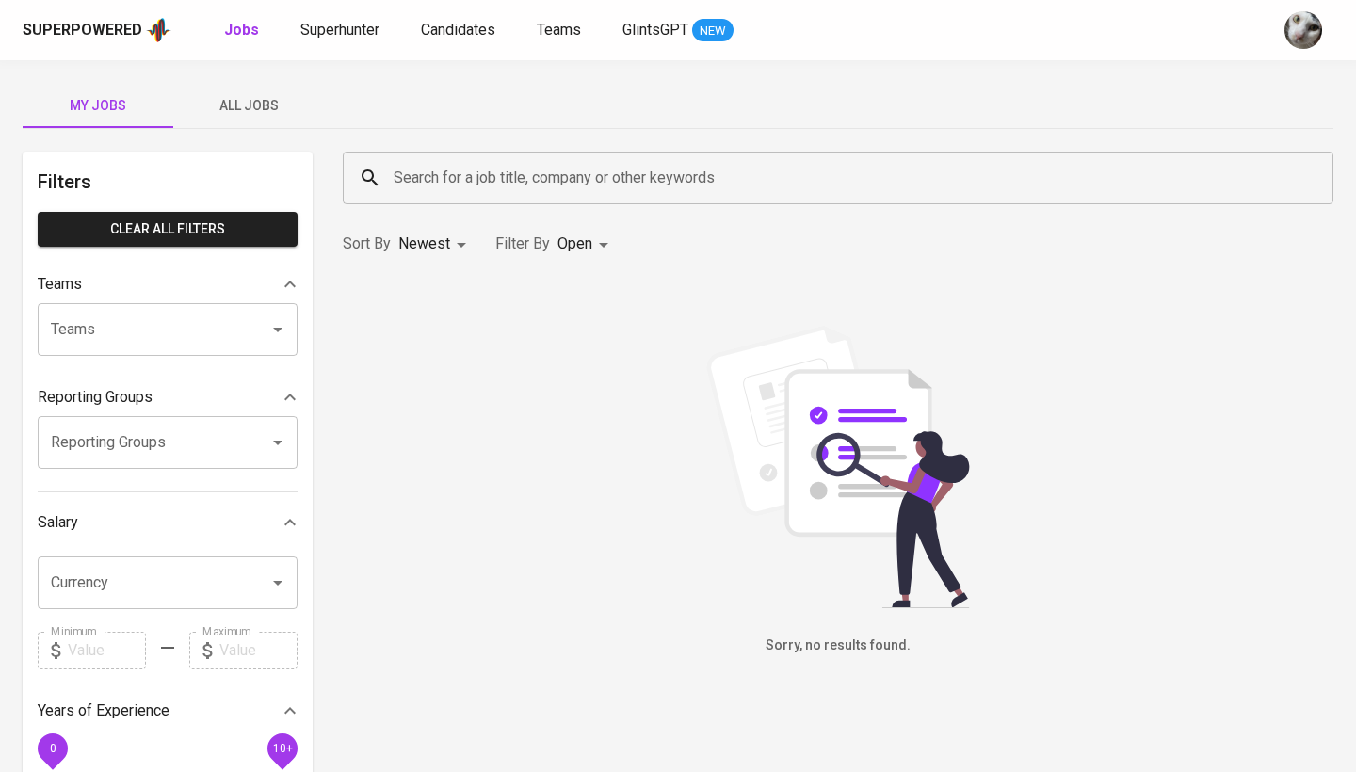
click at [275, 114] on span "All Jobs" at bounding box center [249, 106] width 128 height 24
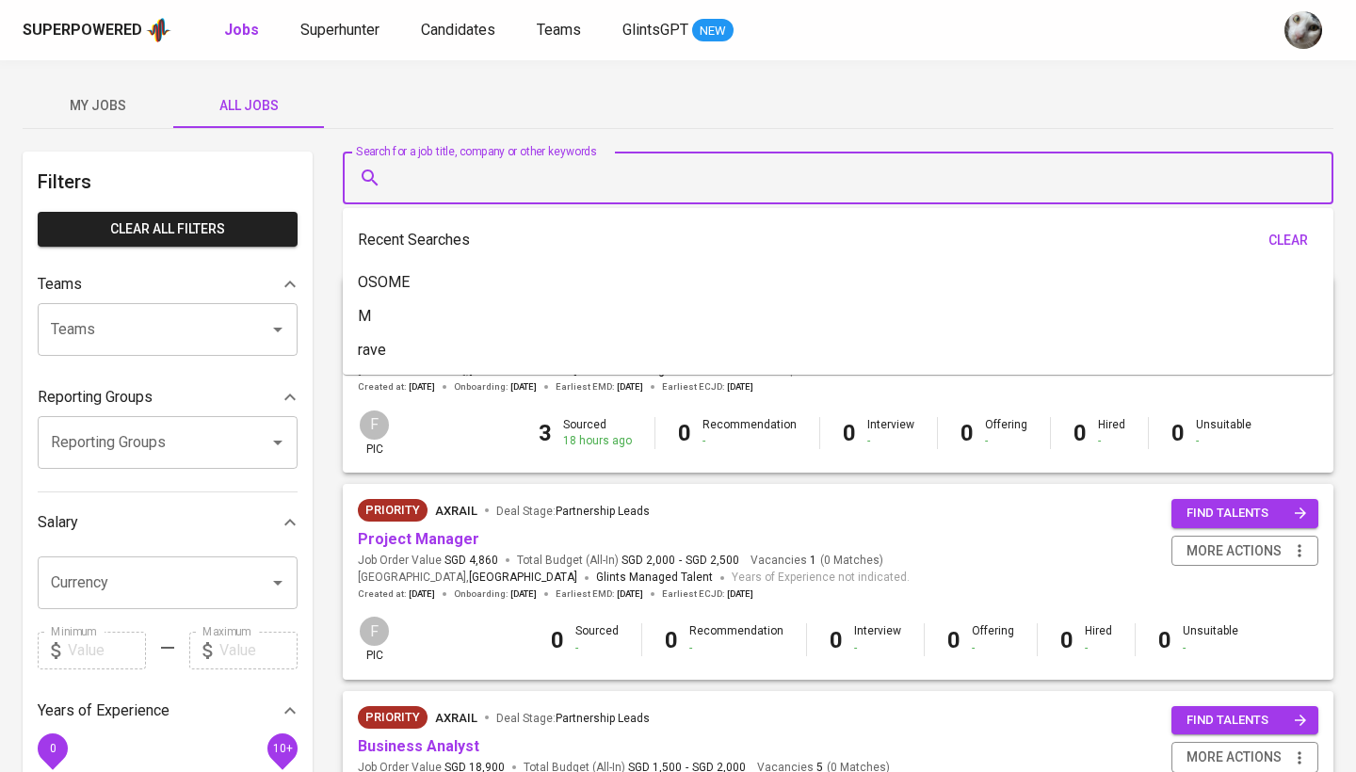
click at [434, 184] on input "Search for a job title, company or other keywords" at bounding box center [843, 178] width 908 height 36
type input "m"
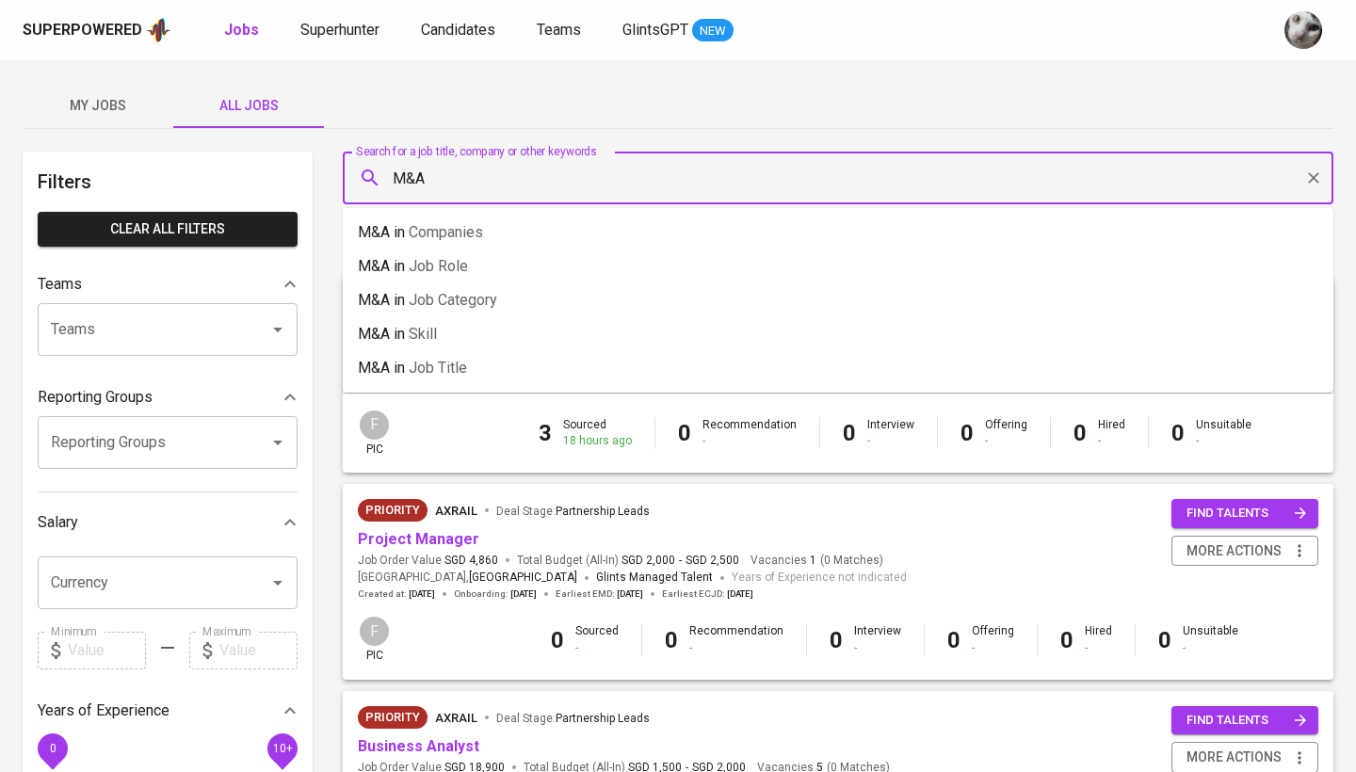
type input "M&A"
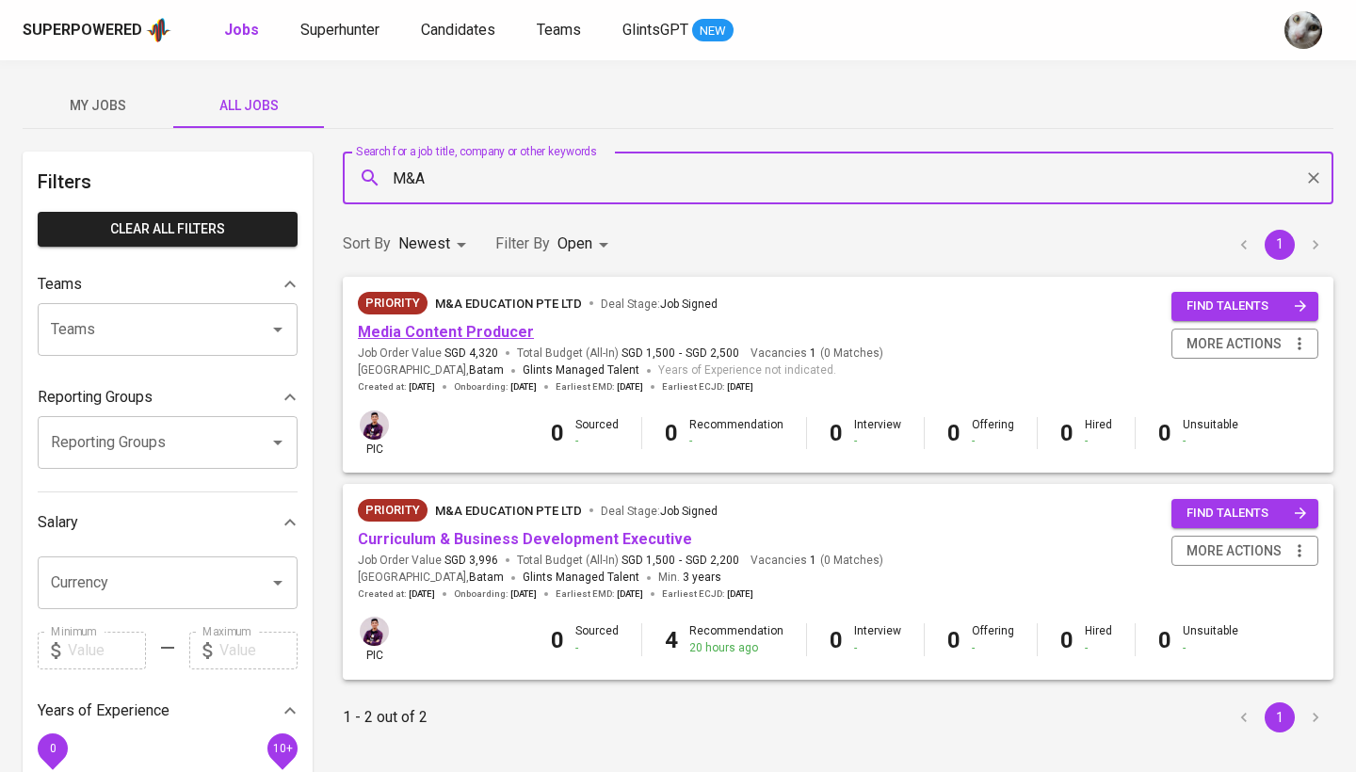
click at [457, 326] on link "Media Content Producer" at bounding box center [446, 332] width 176 height 18
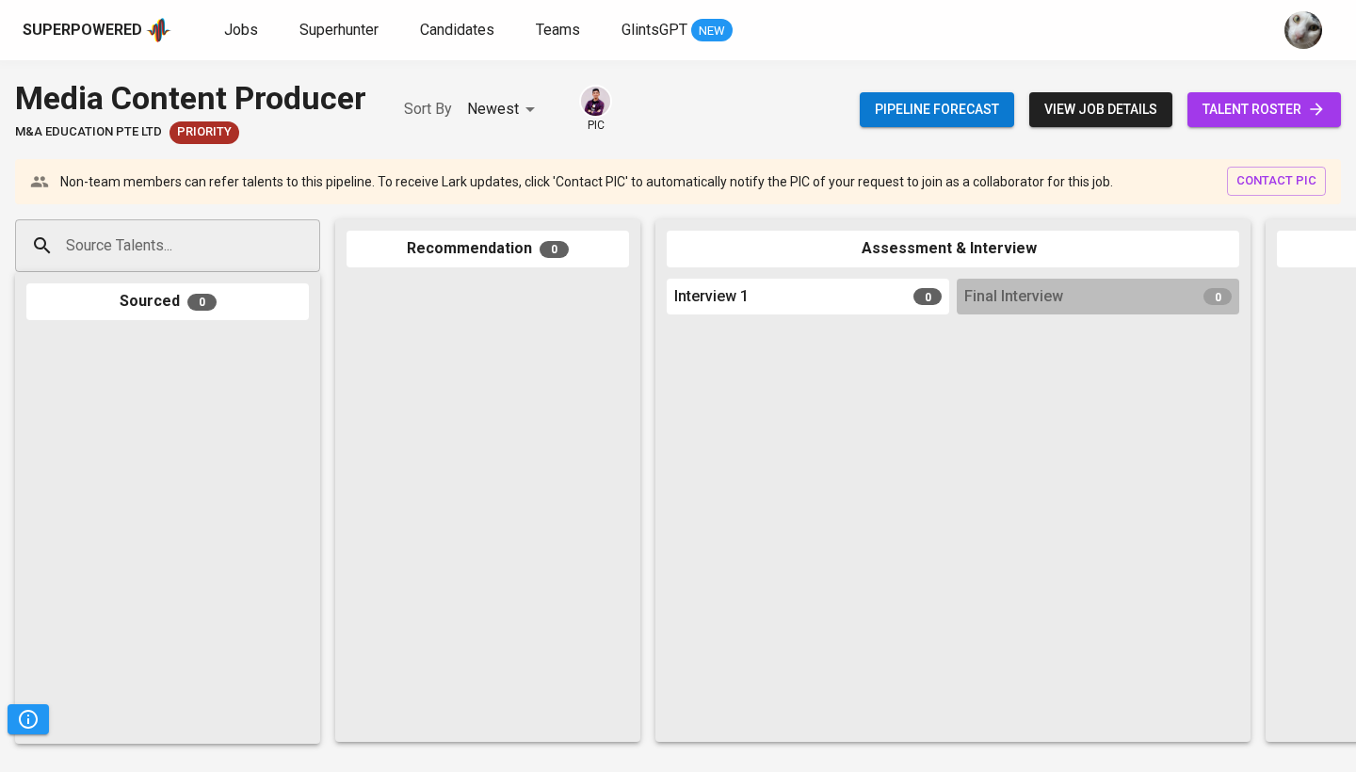
click at [1252, 104] on span "talent roster" at bounding box center [1263, 110] width 123 height 24
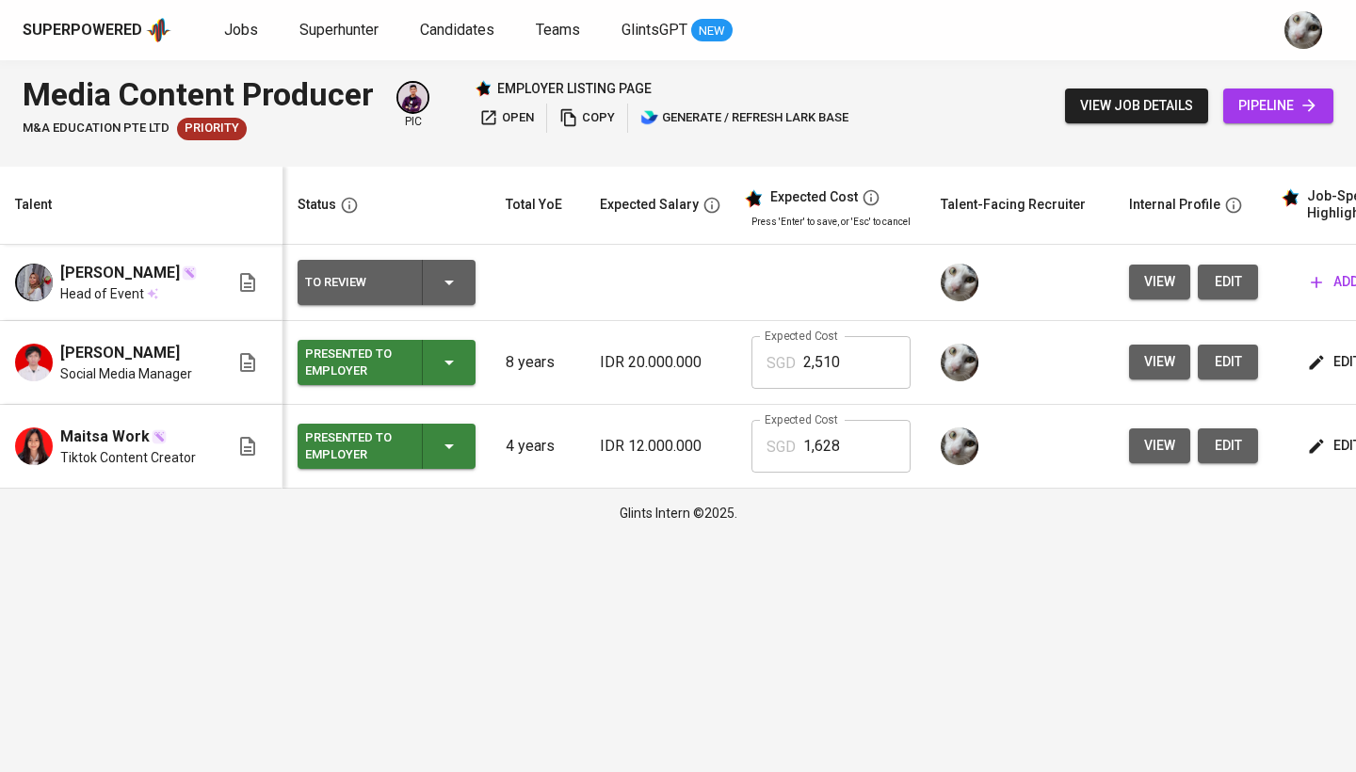
click at [1241, 280] on button "edit" at bounding box center [1228, 282] width 60 height 35
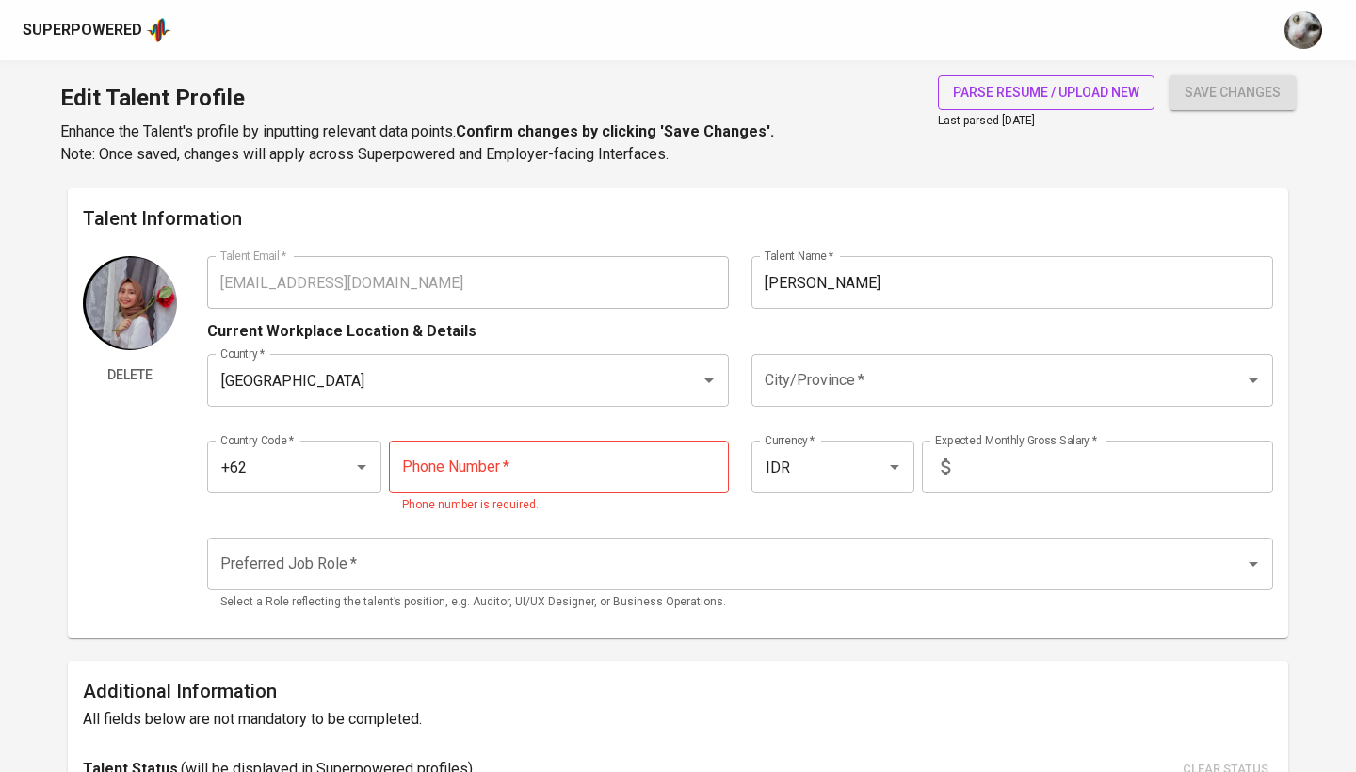
click at [1071, 102] on span "parse resume / upload new" at bounding box center [1046, 93] width 186 height 24
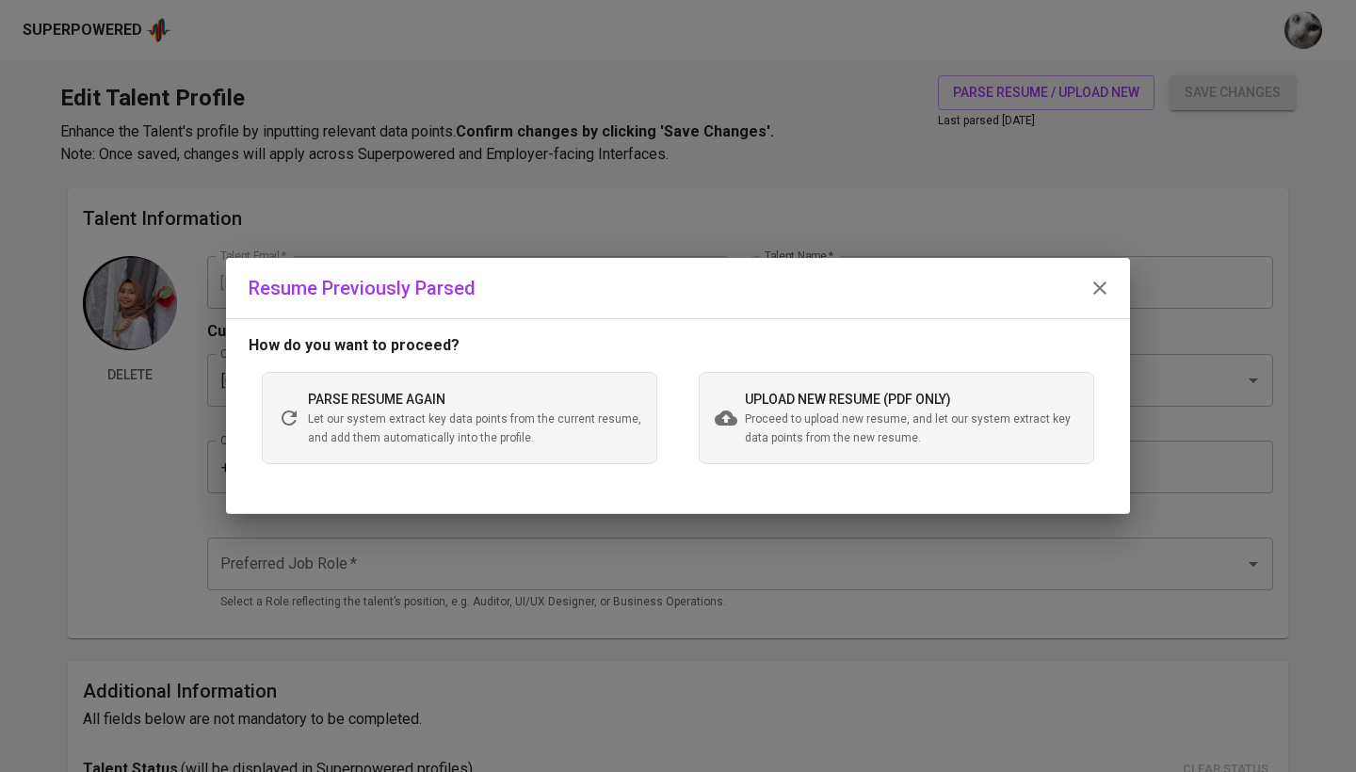
click at [797, 447] on div "upload new resume (pdf only) Proceed to upload new resume, and let our system e…" at bounding box center [896, 418] width 395 height 92
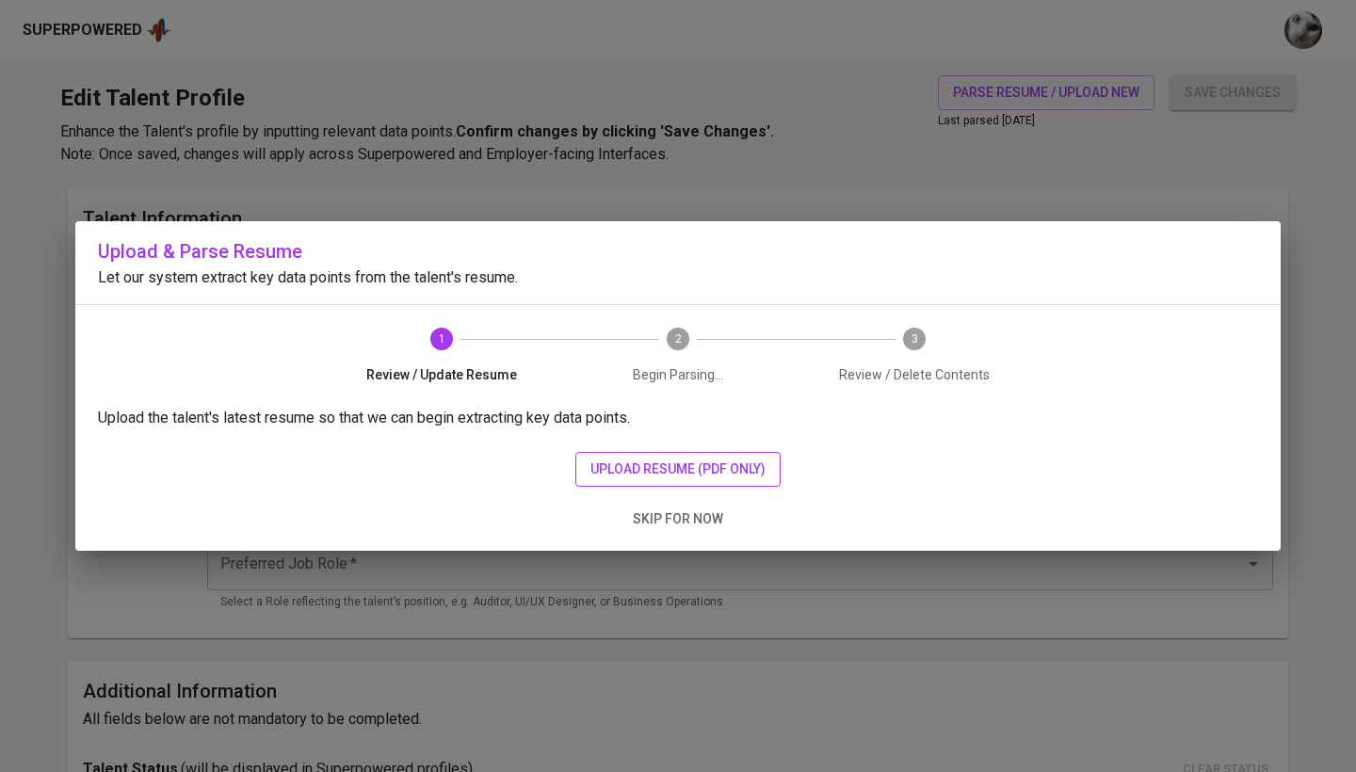
click at [679, 481] on button "upload resume (pdf only)" at bounding box center [677, 469] width 205 height 35
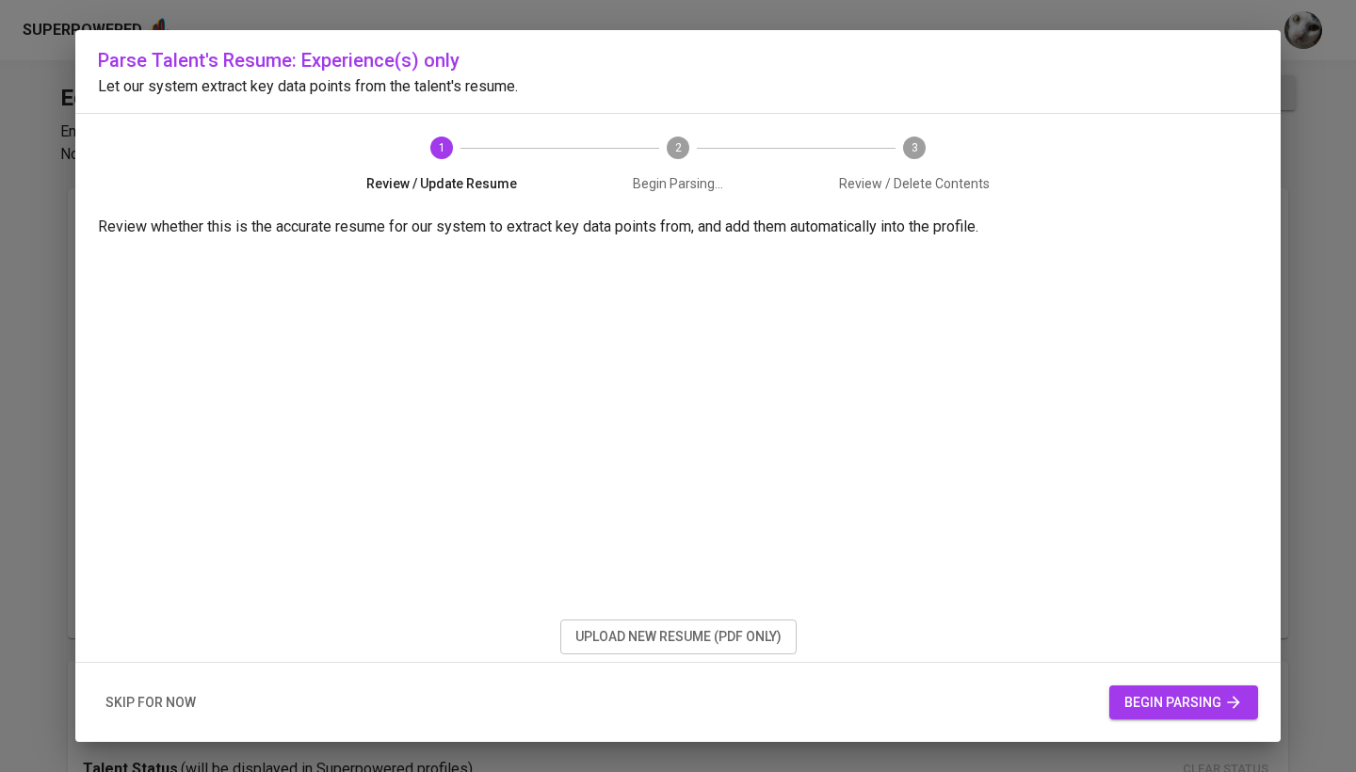
click at [1140, 686] on button "begin parsing" at bounding box center [1183, 703] width 149 height 35
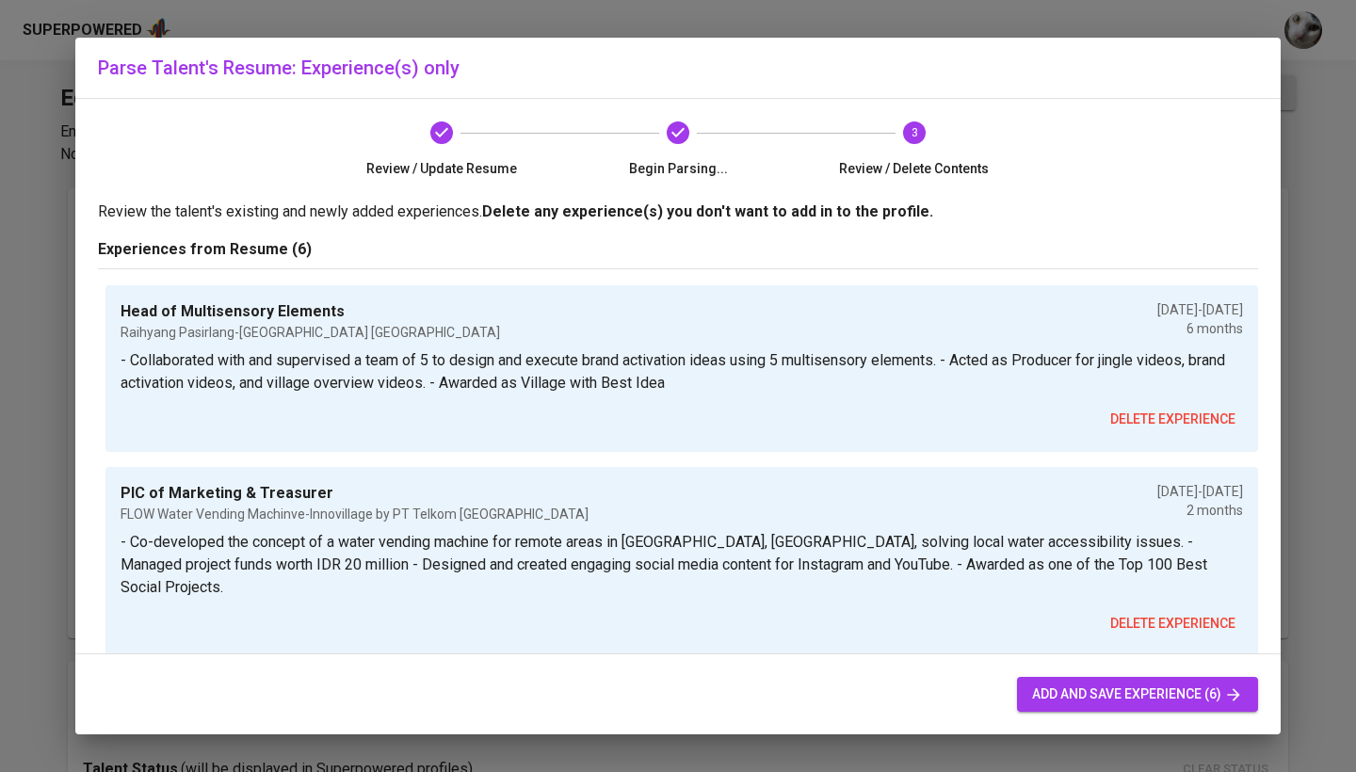
scroll to position [908, 0]
click at [1116, 686] on span "add and save experience (6)" at bounding box center [1137, 695] width 211 height 24
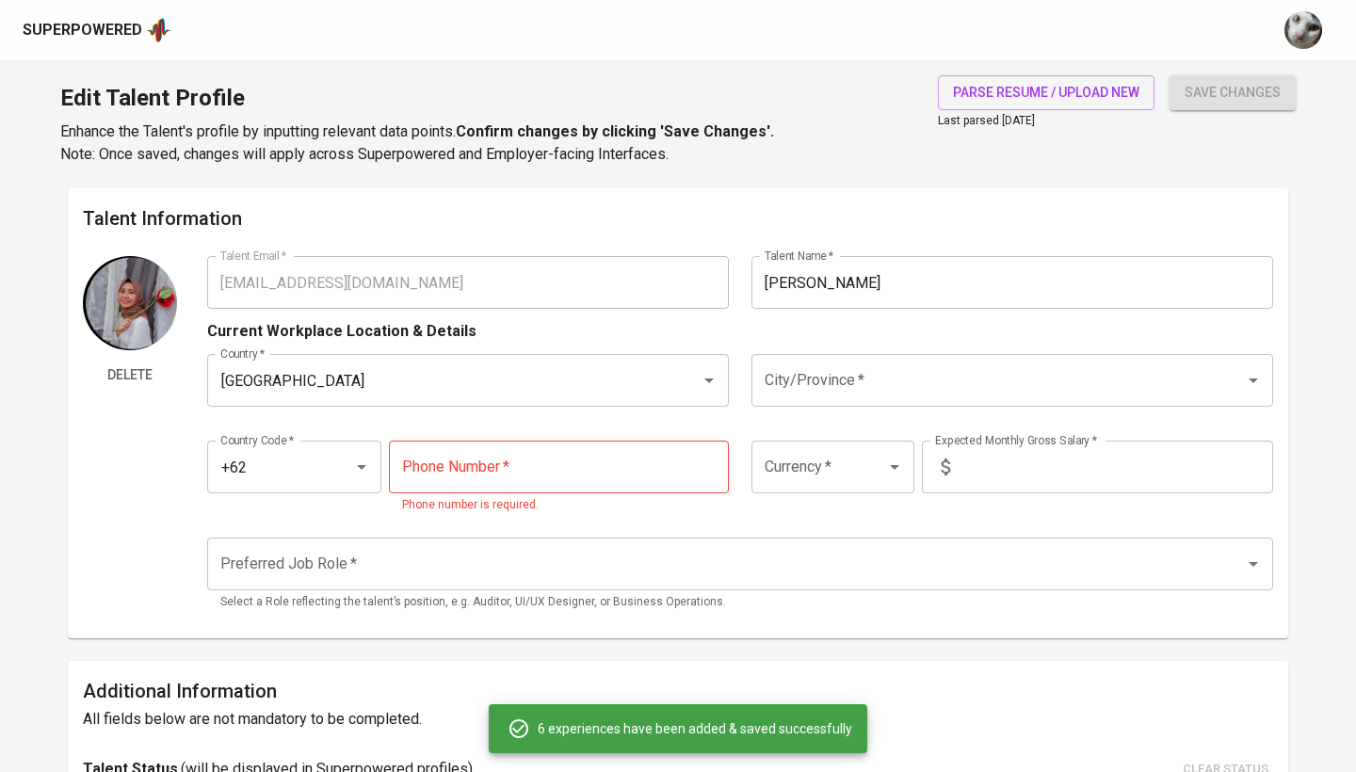
type input "+62"
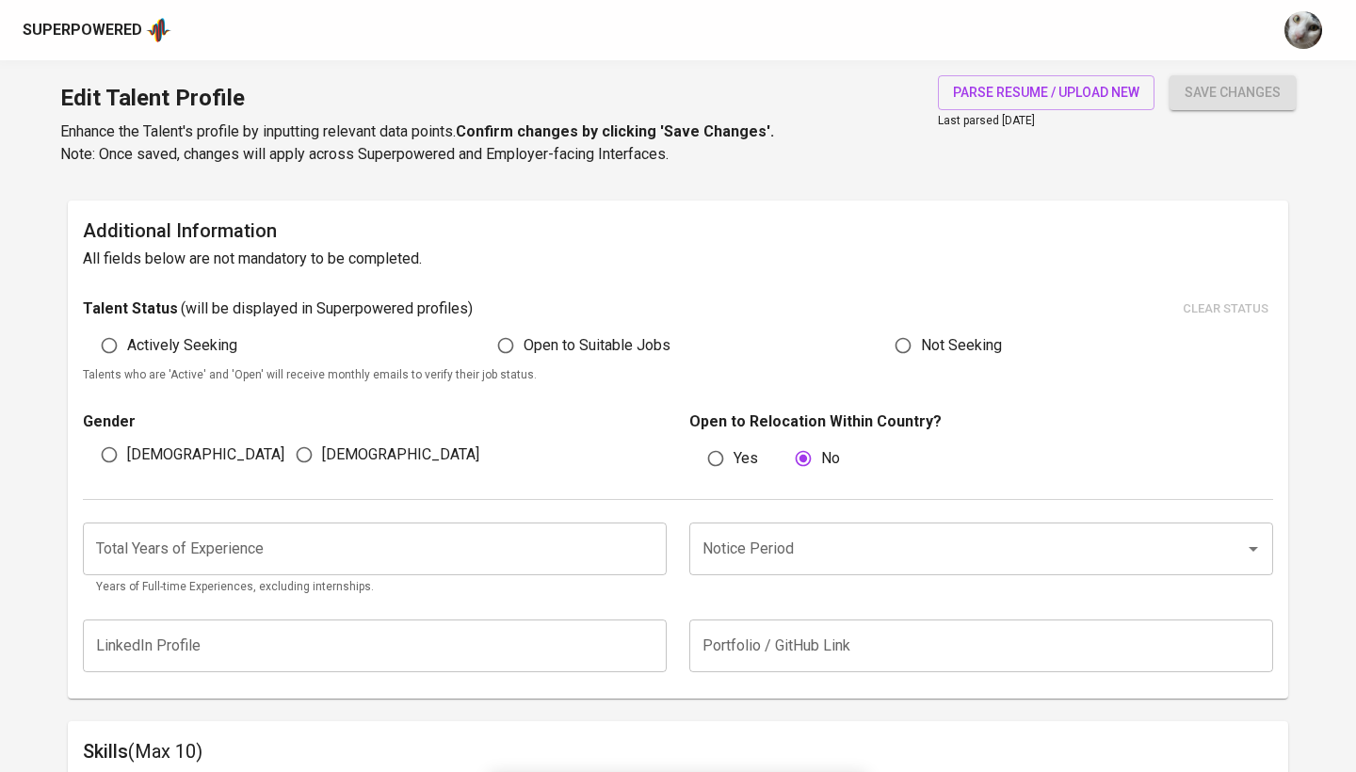
scroll to position [454, 0]
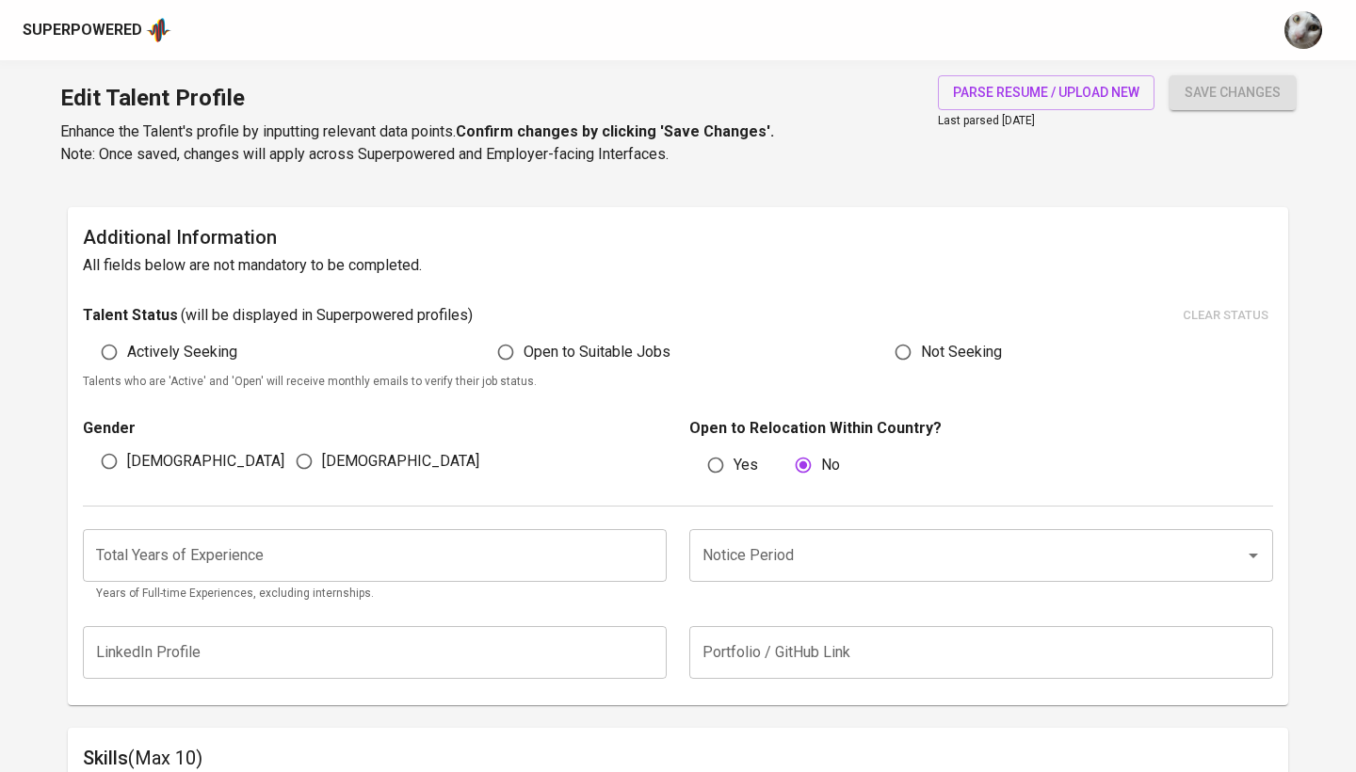
click at [310, 467] on input "[DEMOGRAPHIC_DATA]" at bounding box center [304, 462] width 36 height 36
radio input "true"
click at [191, 346] on span "Actively Seeking" at bounding box center [182, 352] width 110 height 23
click at [127, 346] on input "Actively Seeking" at bounding box center [109, 352] width 36 height 36
radio input "true"
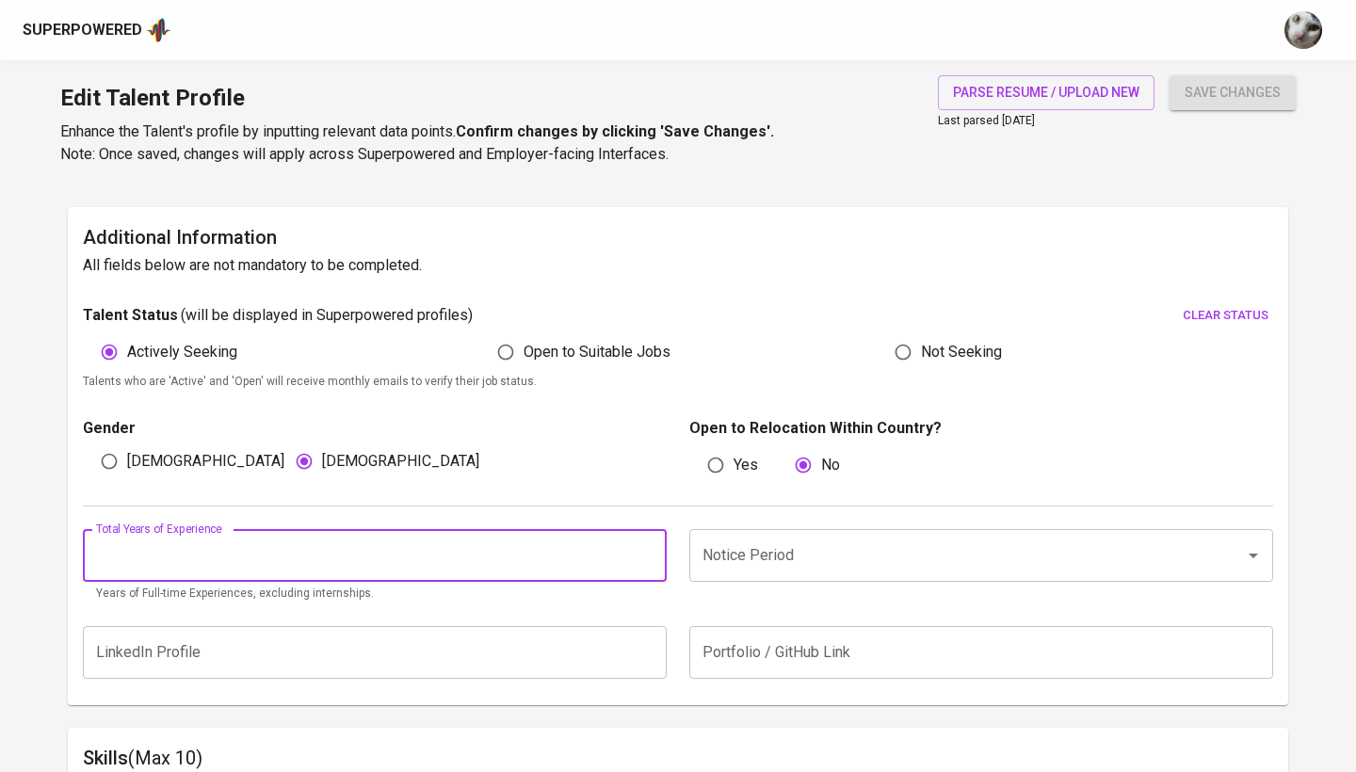
click at [343, 549] on input "number" at bounding box center [375, 555] width 584 height 53
click at [809, 573] on div "Notice Period" at bounding box center [981, 555] width 584 height 53
type input "1"
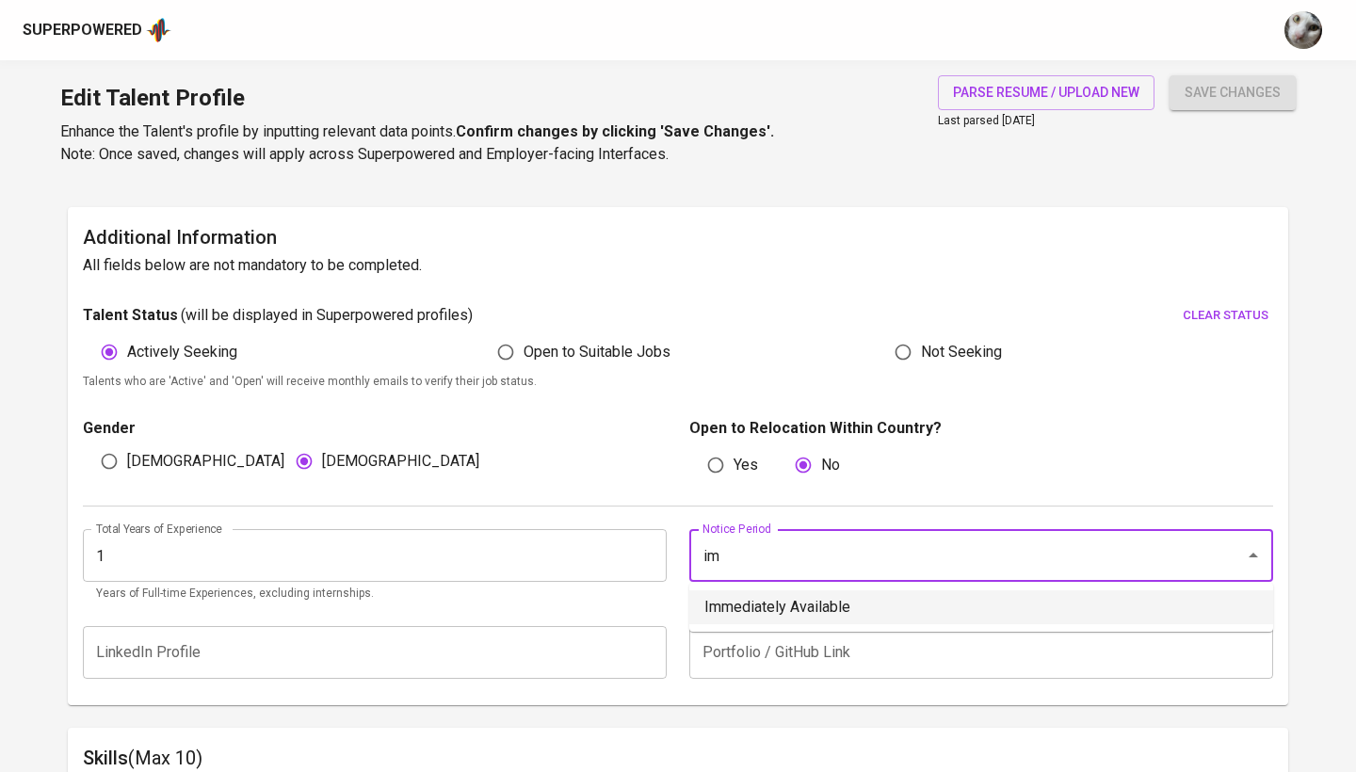
click at [815, 609] on li "Immediately Available" at bounding box center [981, 607] width 584 height 34
type input "Immediately Available"
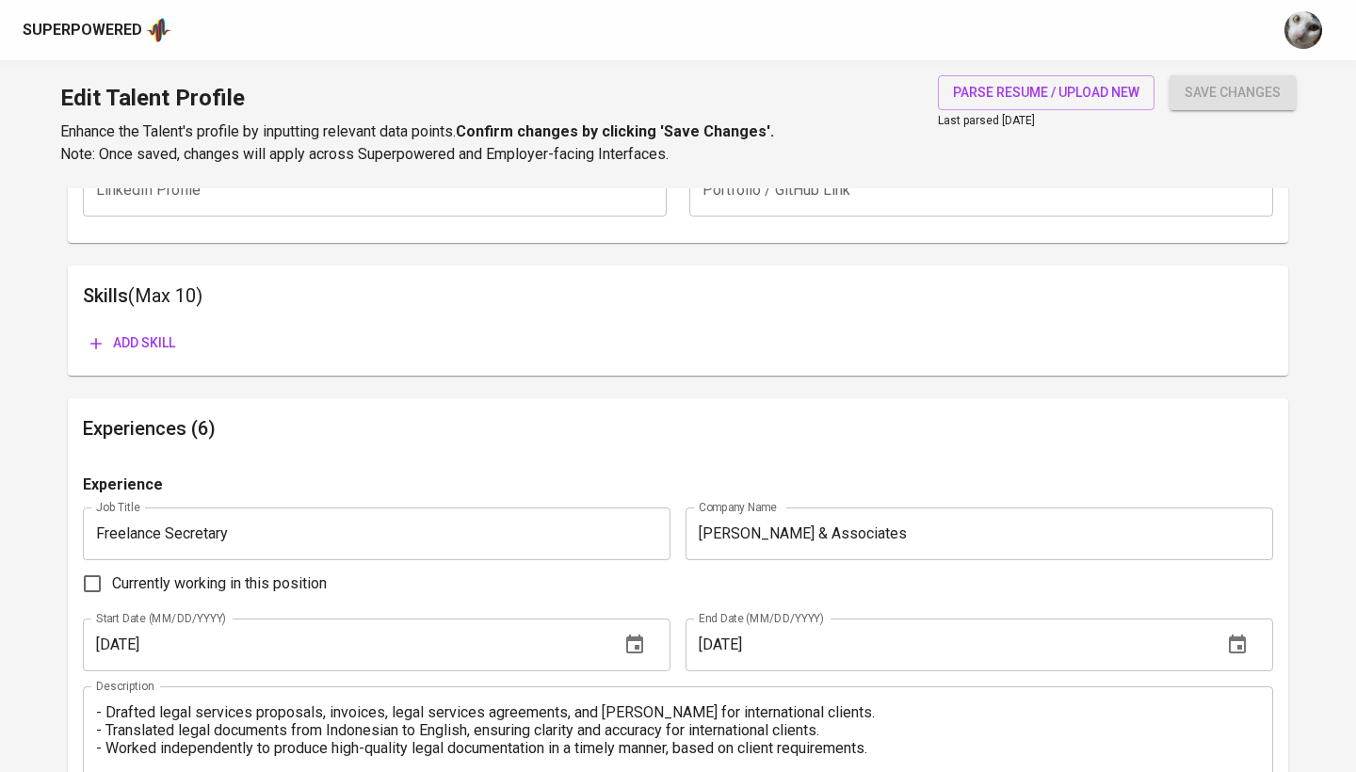
scroll to position [915, 0]
click at [169, 336] on span "Add skill" at bounding box center [132, 344] width 85 height 24
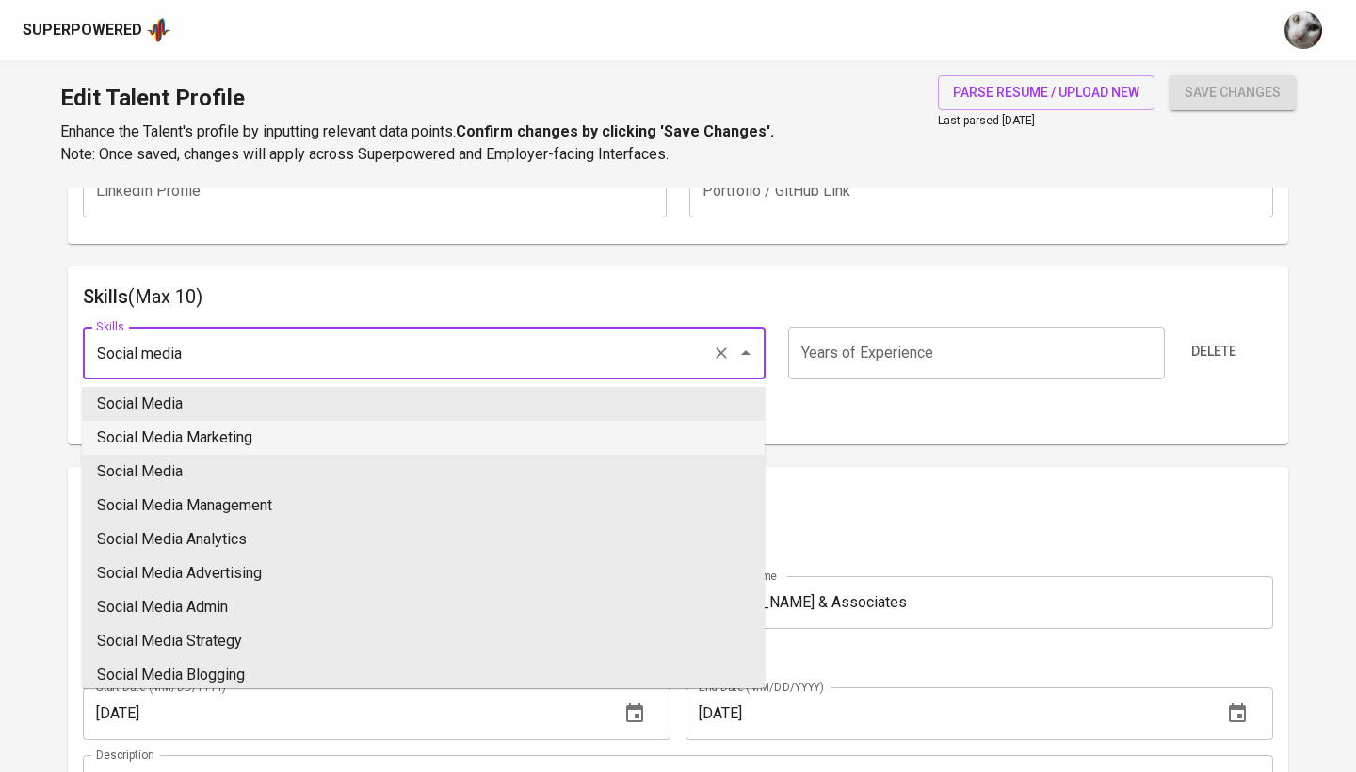
click at [460, 429] on li "Social Media Marketing" at bounding box center [423, 438] width 683 height 34
type input "Social Media Marketing"
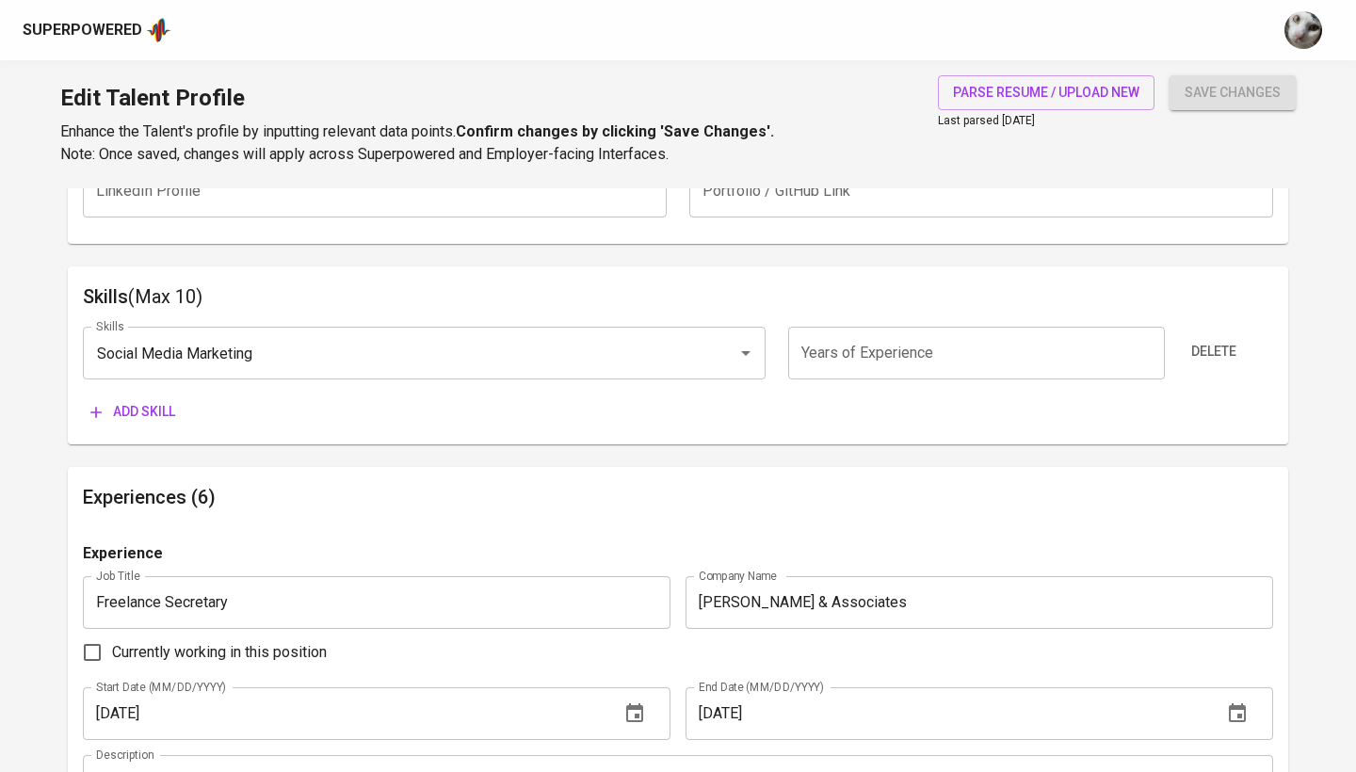
click at [935, 342] on input "number" at bounding box center [976, 353] width 376 height 53
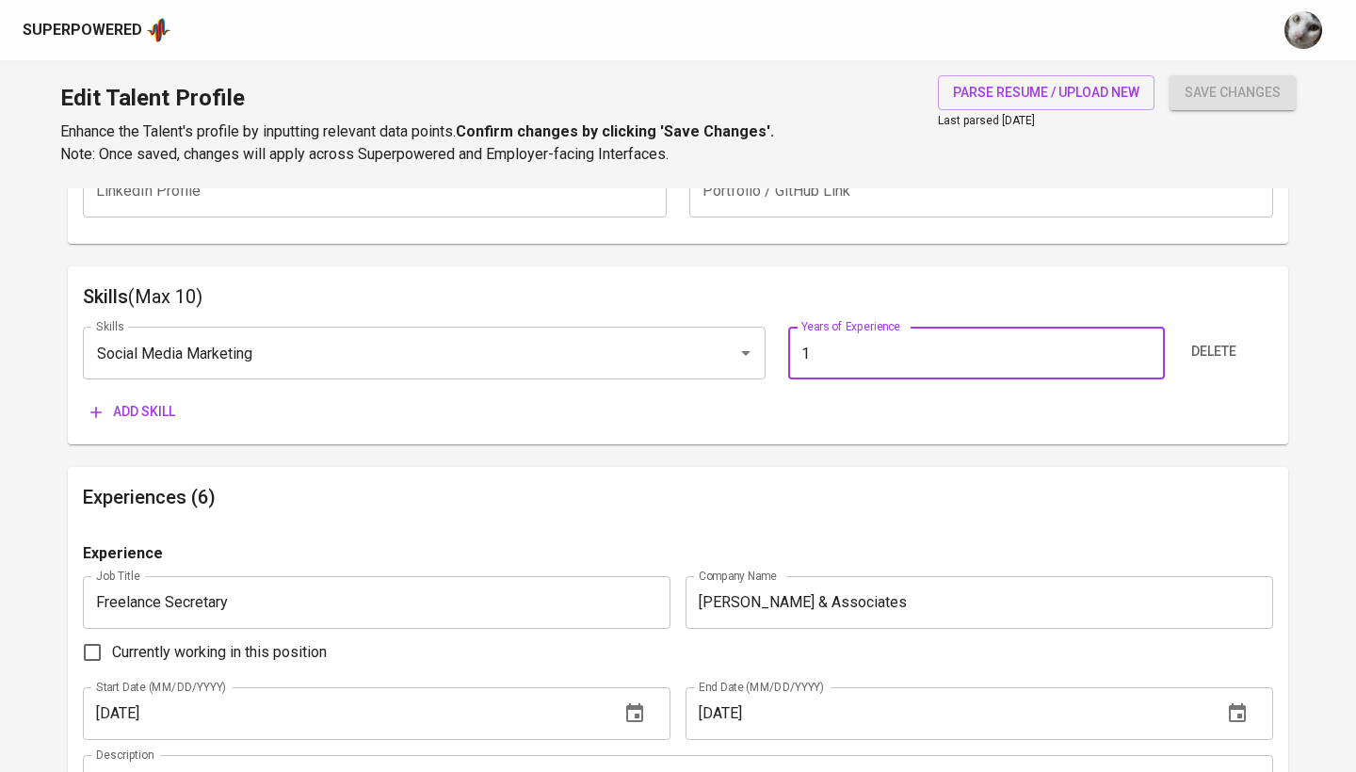
type input "1"
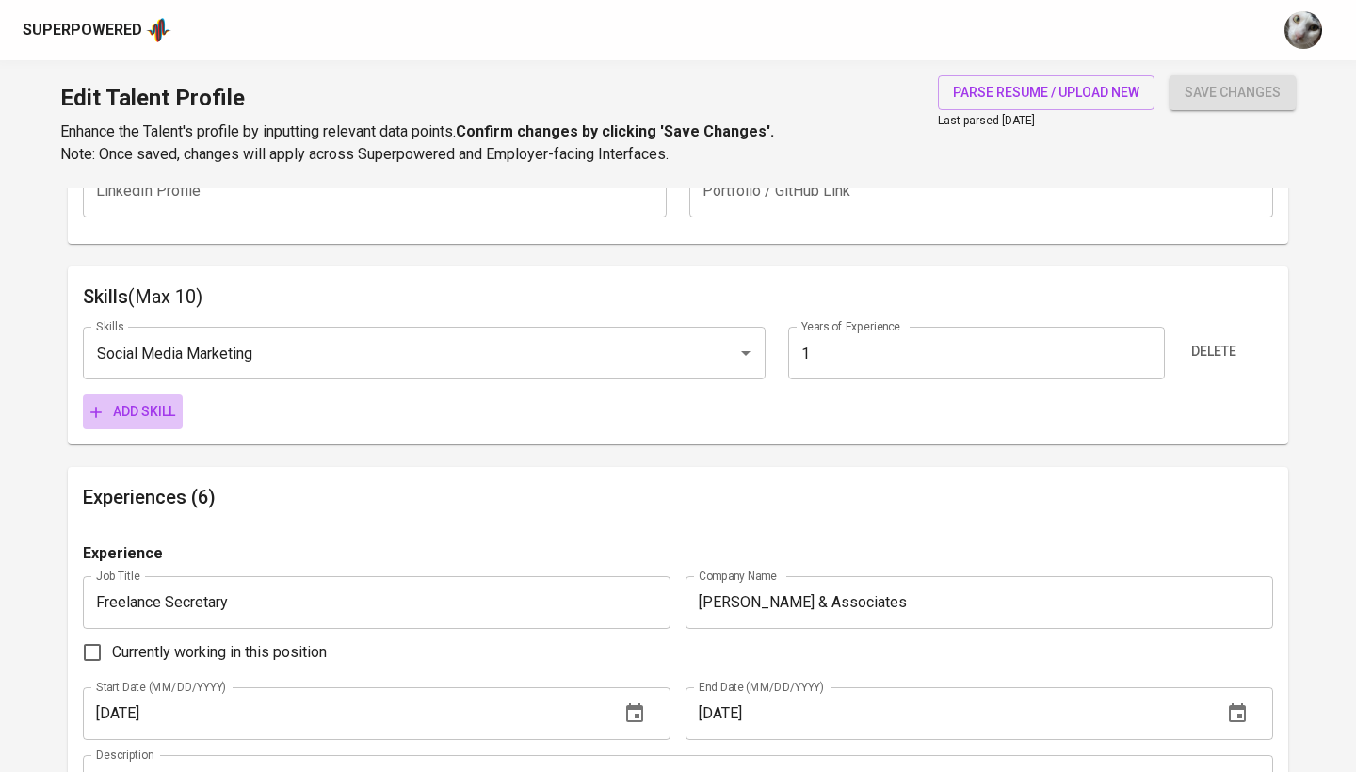
click at [160, 413] on span "Add skill" at bounding box center [132, 412] width 85 height 24
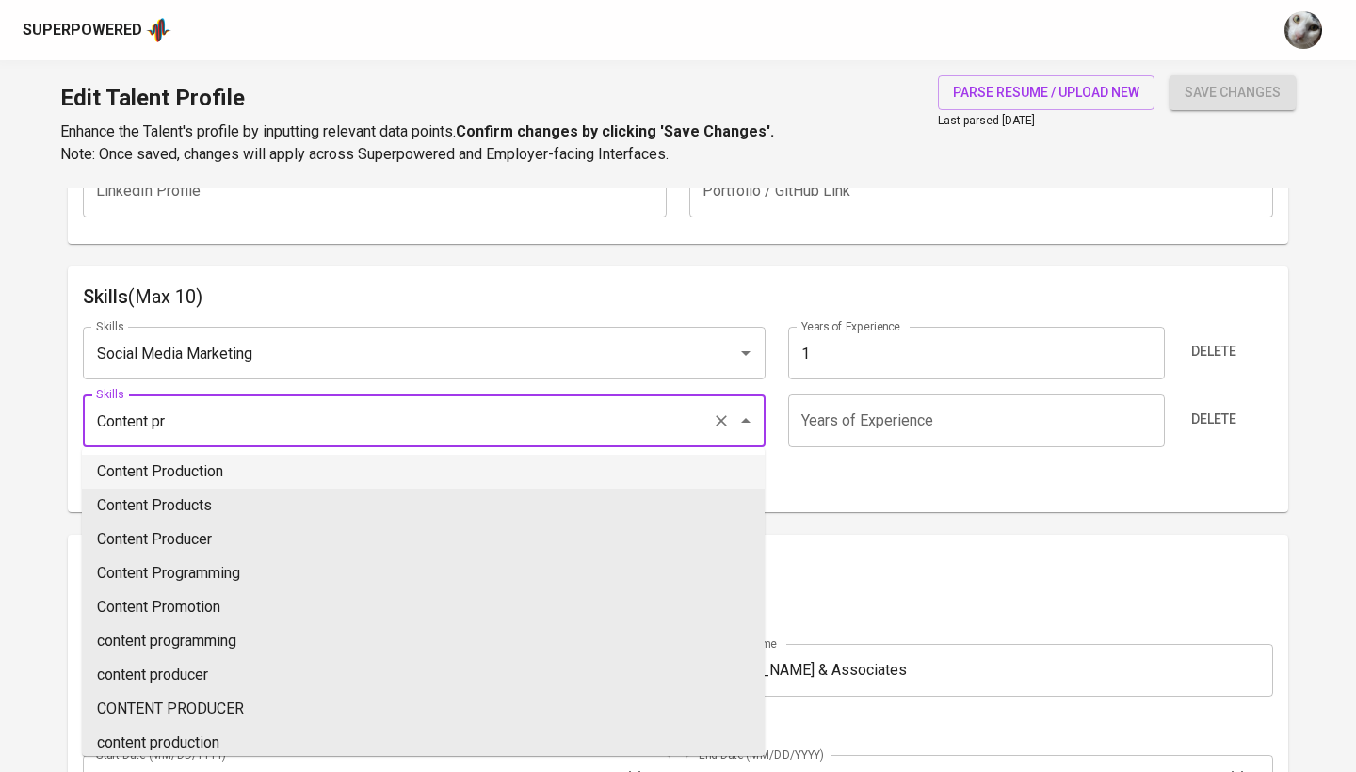
click at [232, 464] on li "Content Production" at bounding box center [423, 472] width 683 height 34
type input "Content Production"
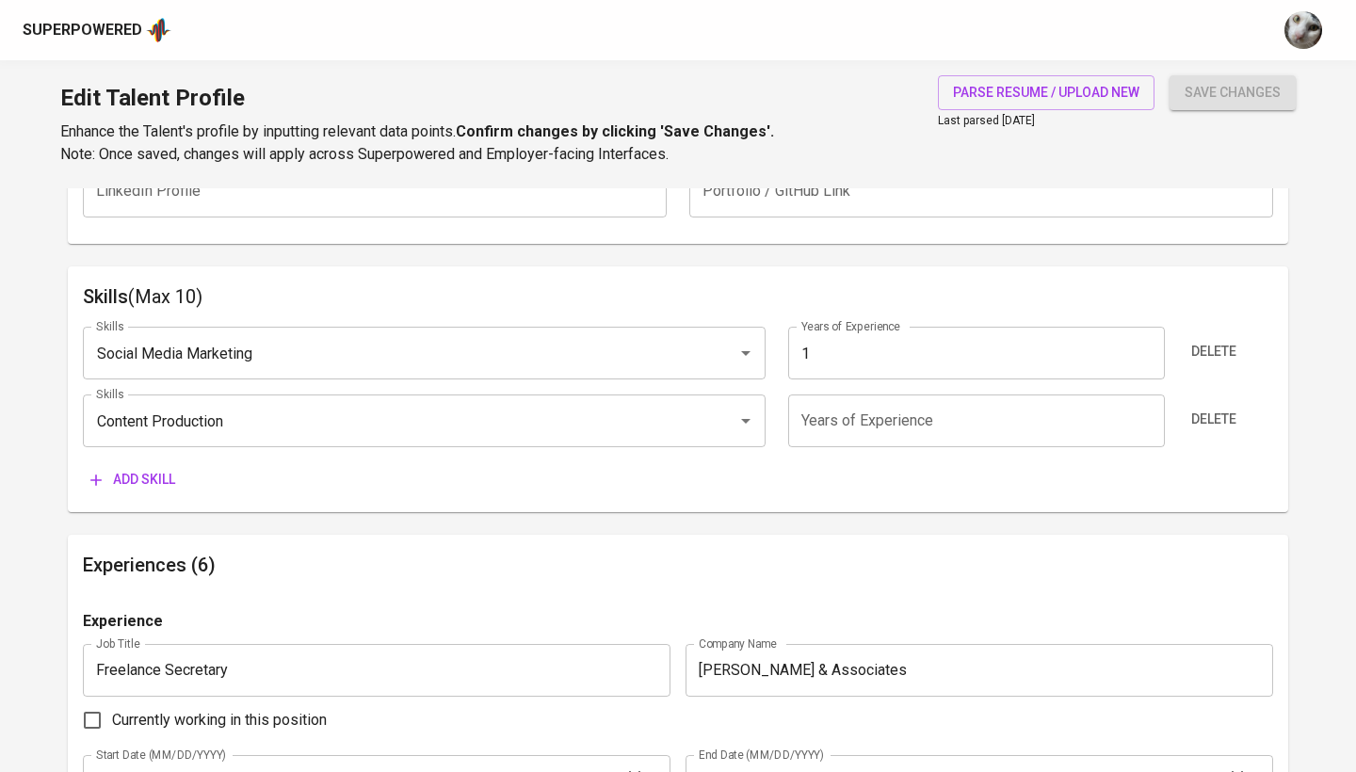
click at [831, 398] on input "number" at bounding box center [976, 421] width 376 height 53
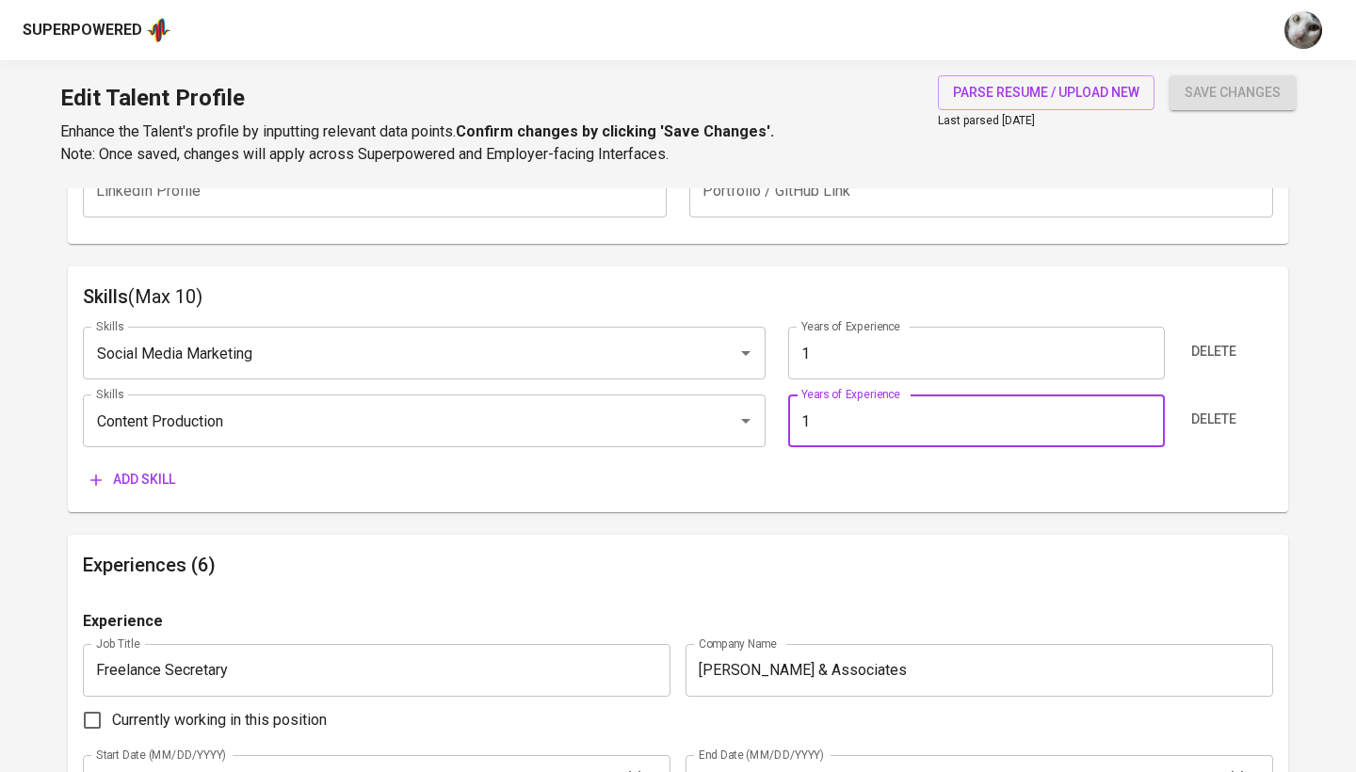
type input "1"
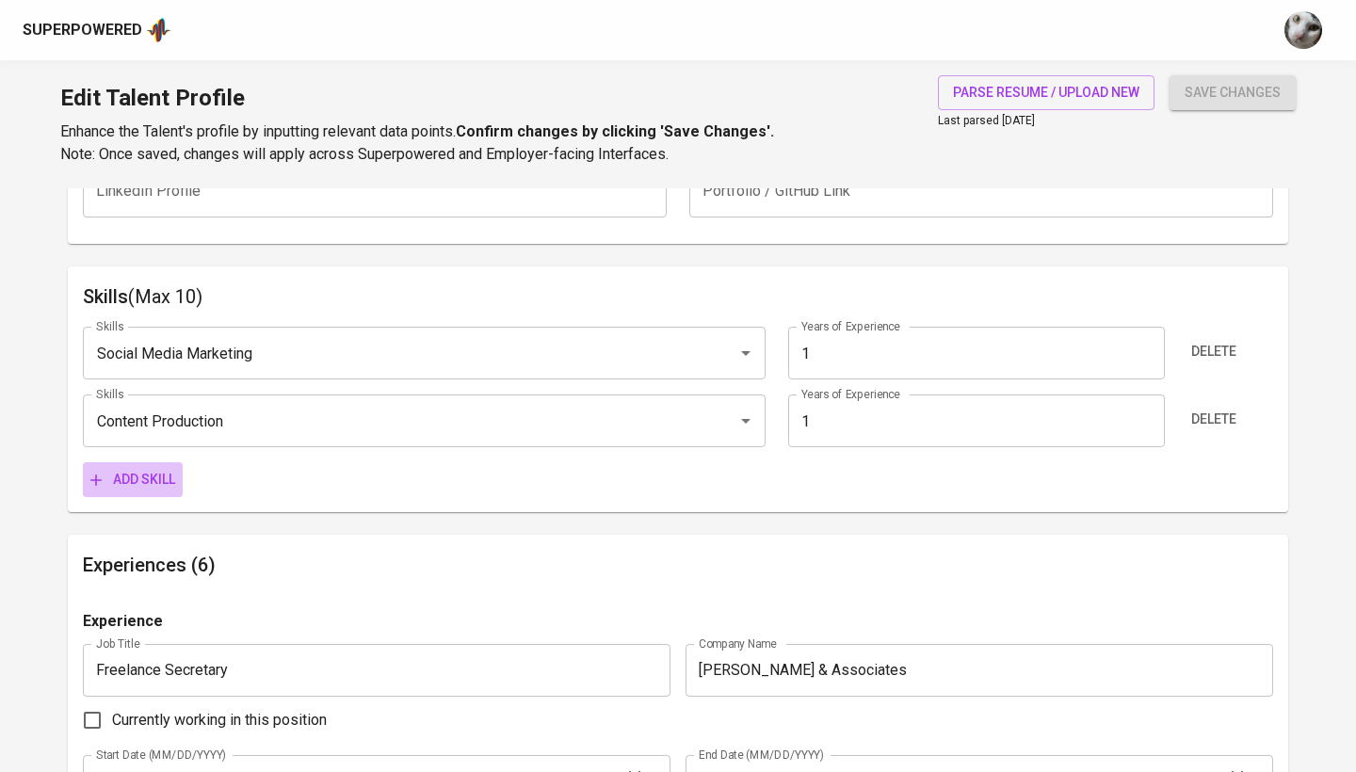
click at [138, 473] on span "Add skill" at bounding box center [132, 480] width 85 height 24
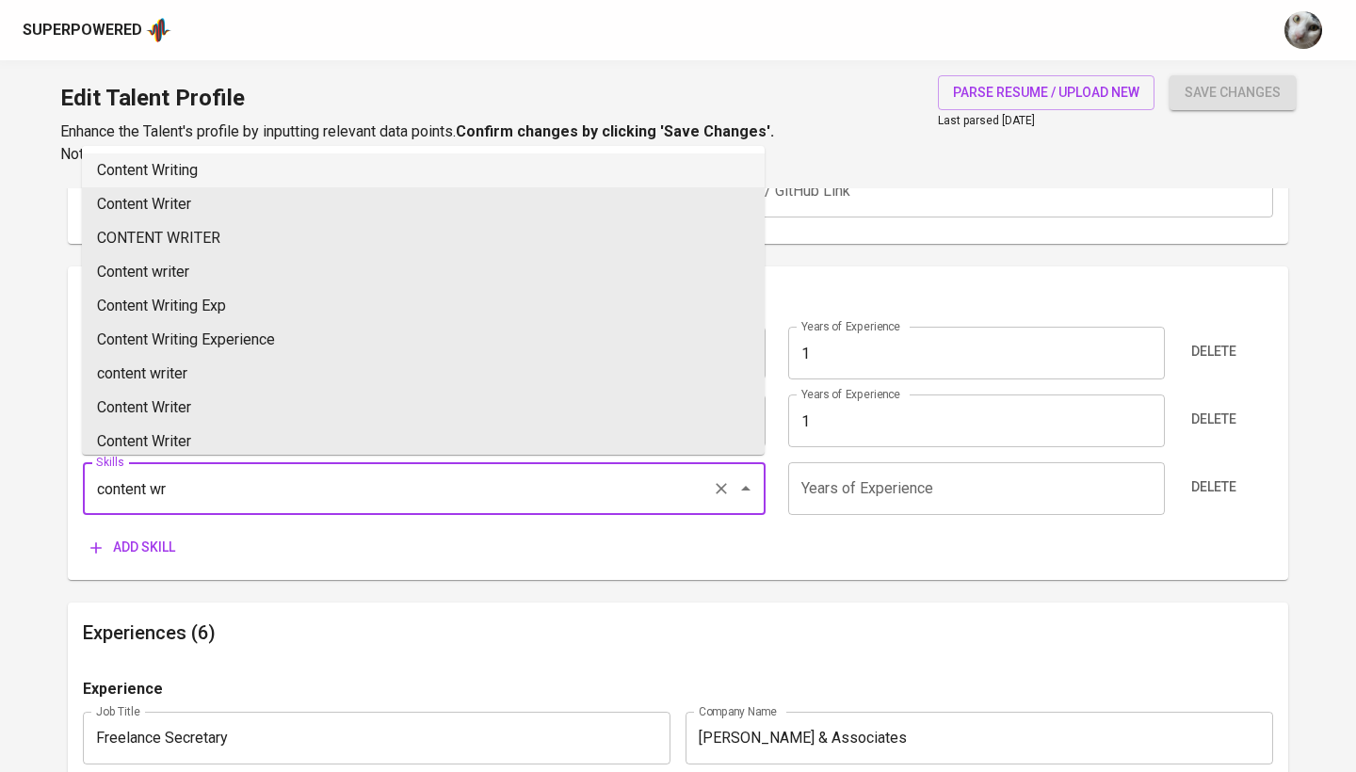
click at [234, 172] on li "Content Writing" at bounding box center [423, 170] width 683 height 34
type input "Content Writing"
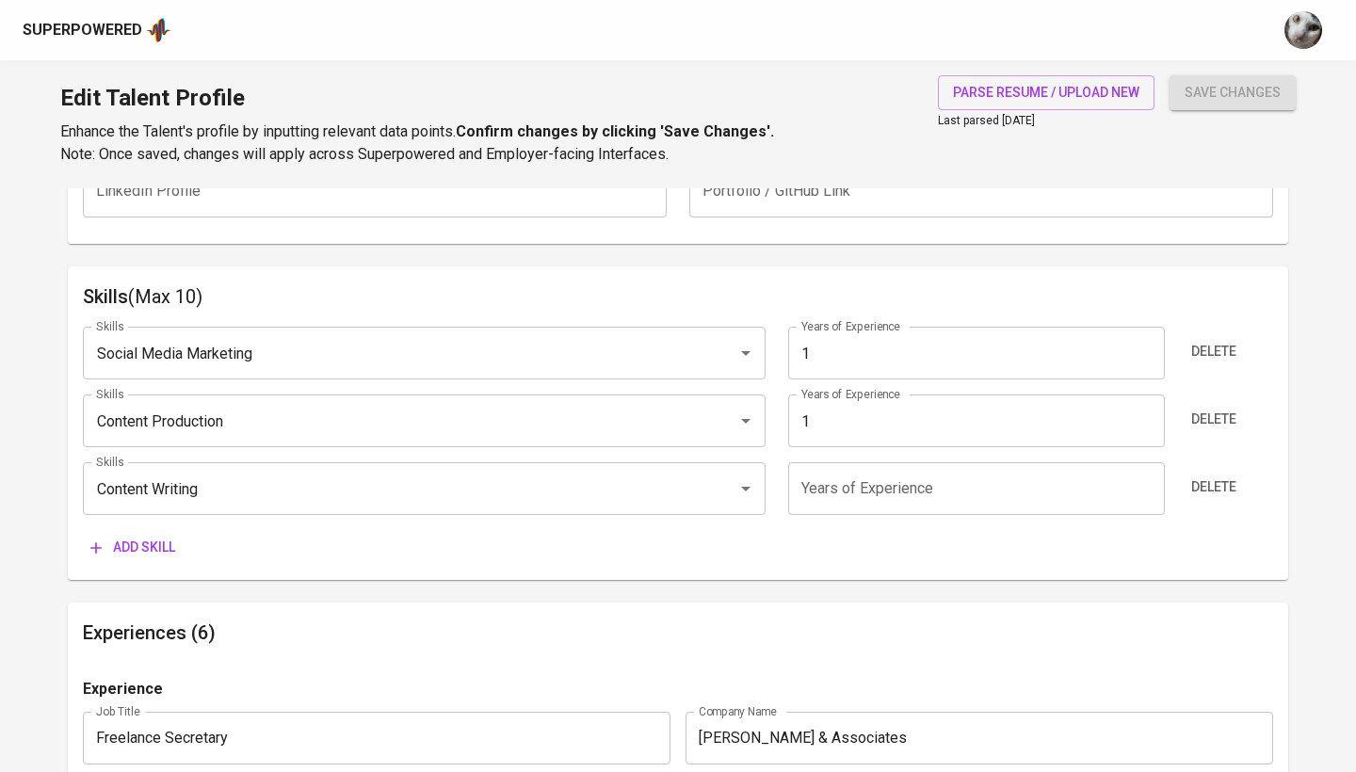
click at [855, 476] on input "number" at bounding box center [976, 488] width 376 height 53
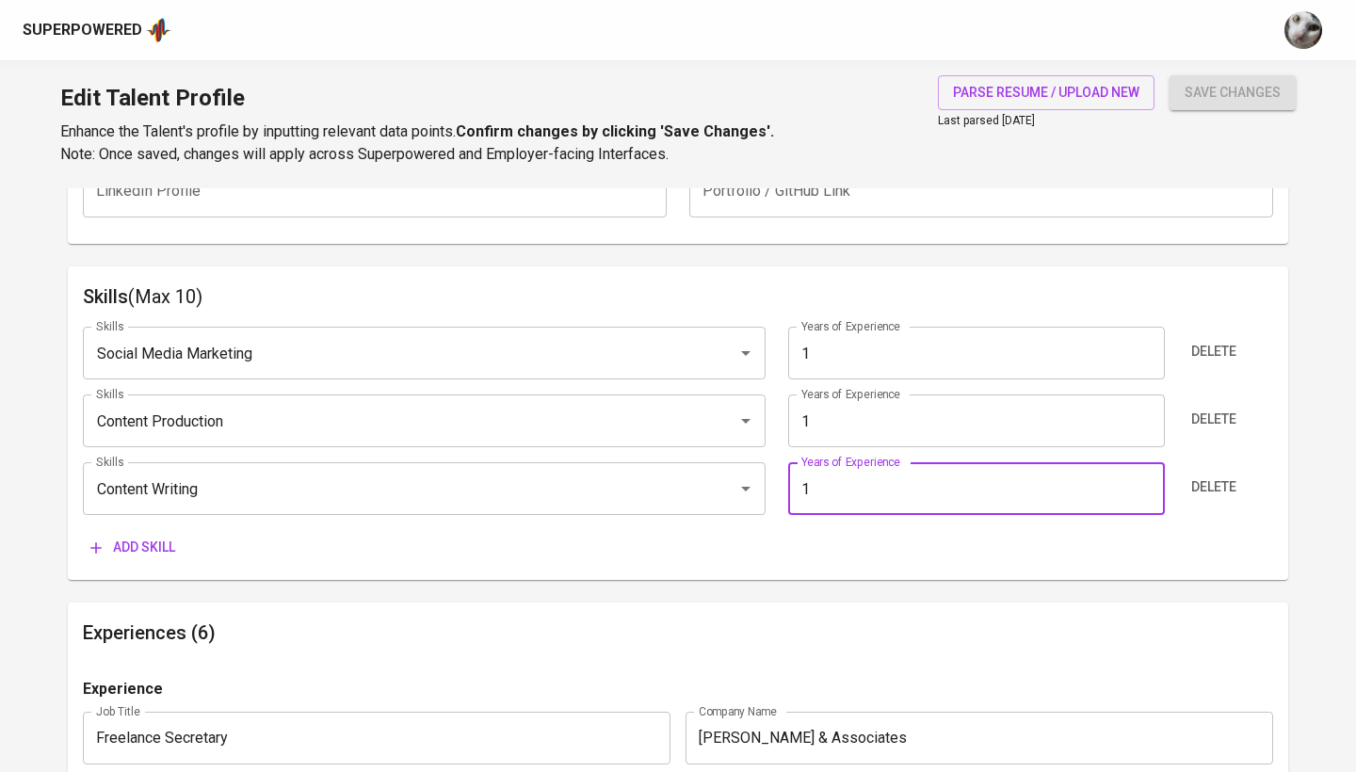
type input "1"
click at [134, 531] on button "Add skill" at bounding box center [133, 547] width 100 height 35
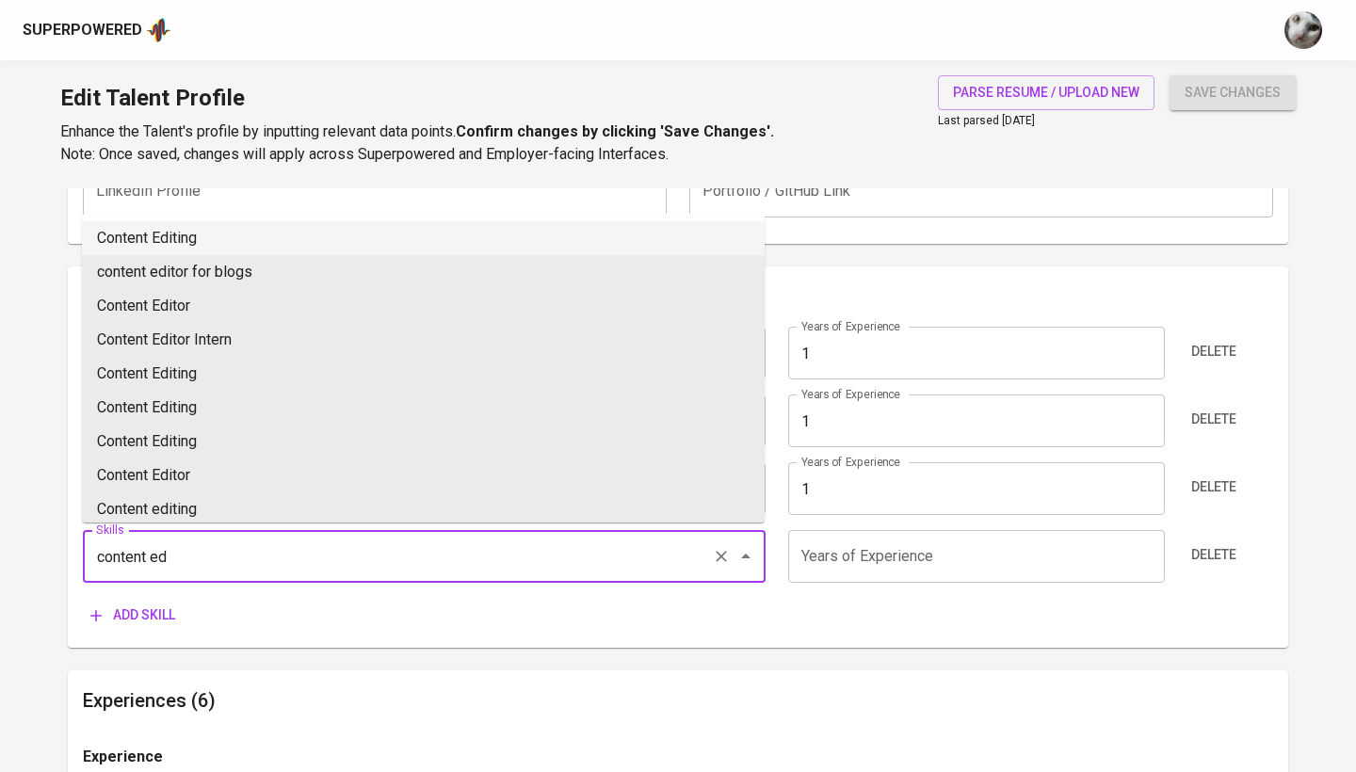
click at [236, 242] on li "Content Editing" at bounding box center [423, 238] width 683 height 34
type input "Content Editing"
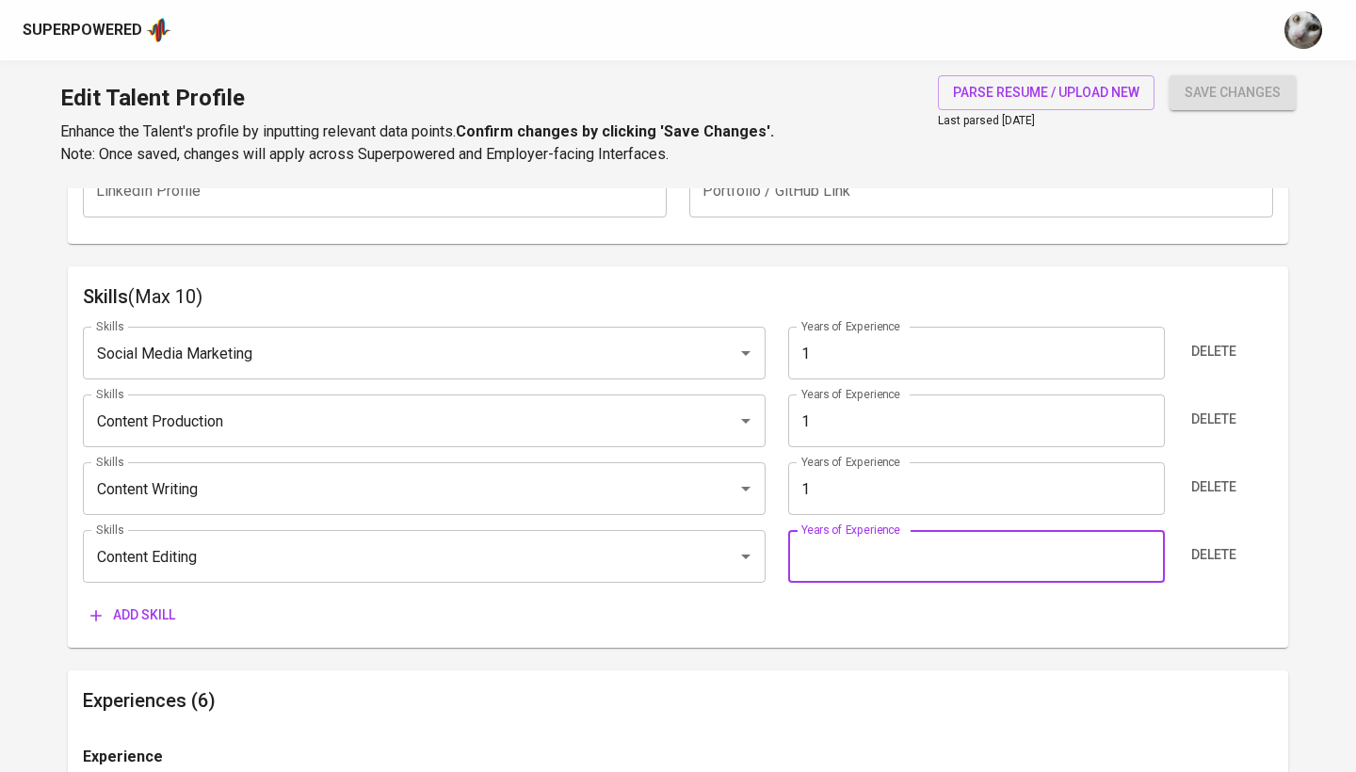
click at [835, 541] on input "number" at bounding box center [976, 556] width 376 height 53
type input "1"
click at [159, 605] on span "Add skill" at bounding box center [132, 616] width 85 height 24
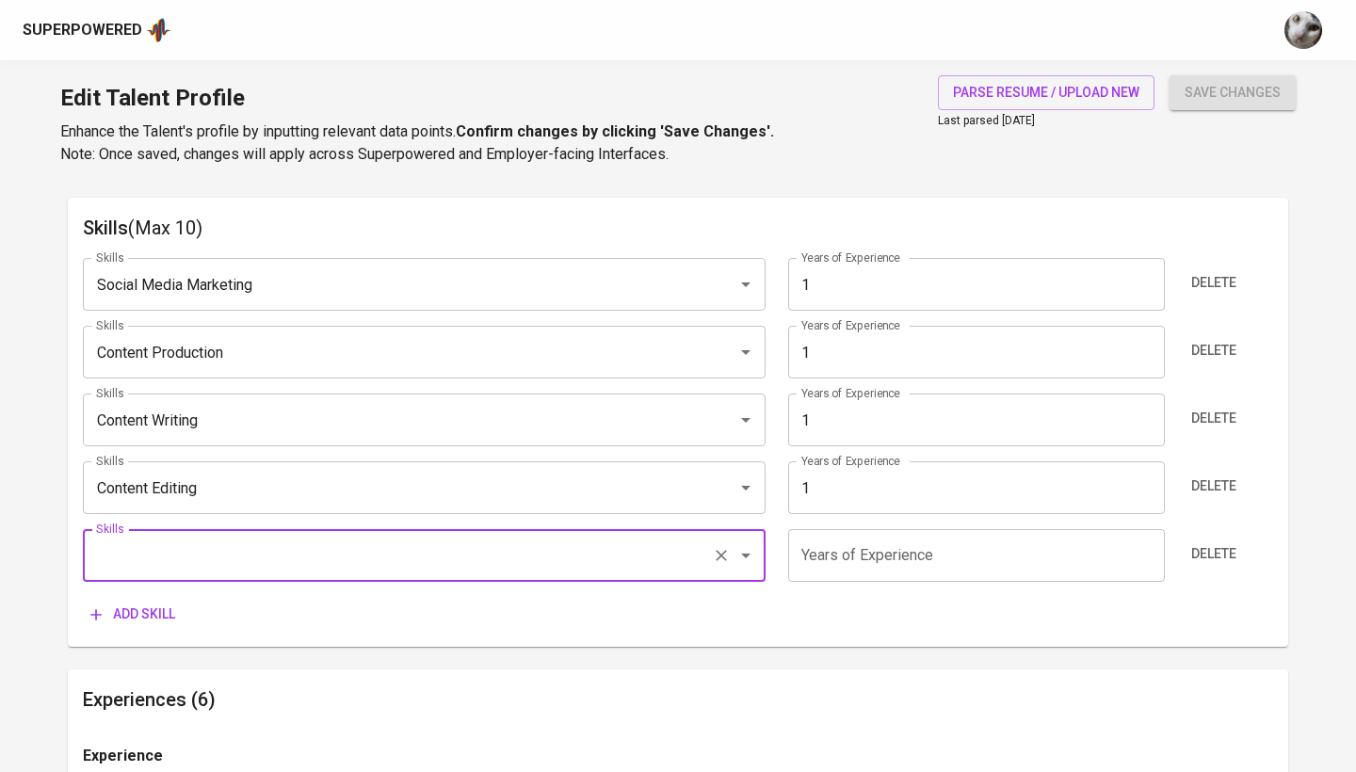
scroll to position [984, 0]
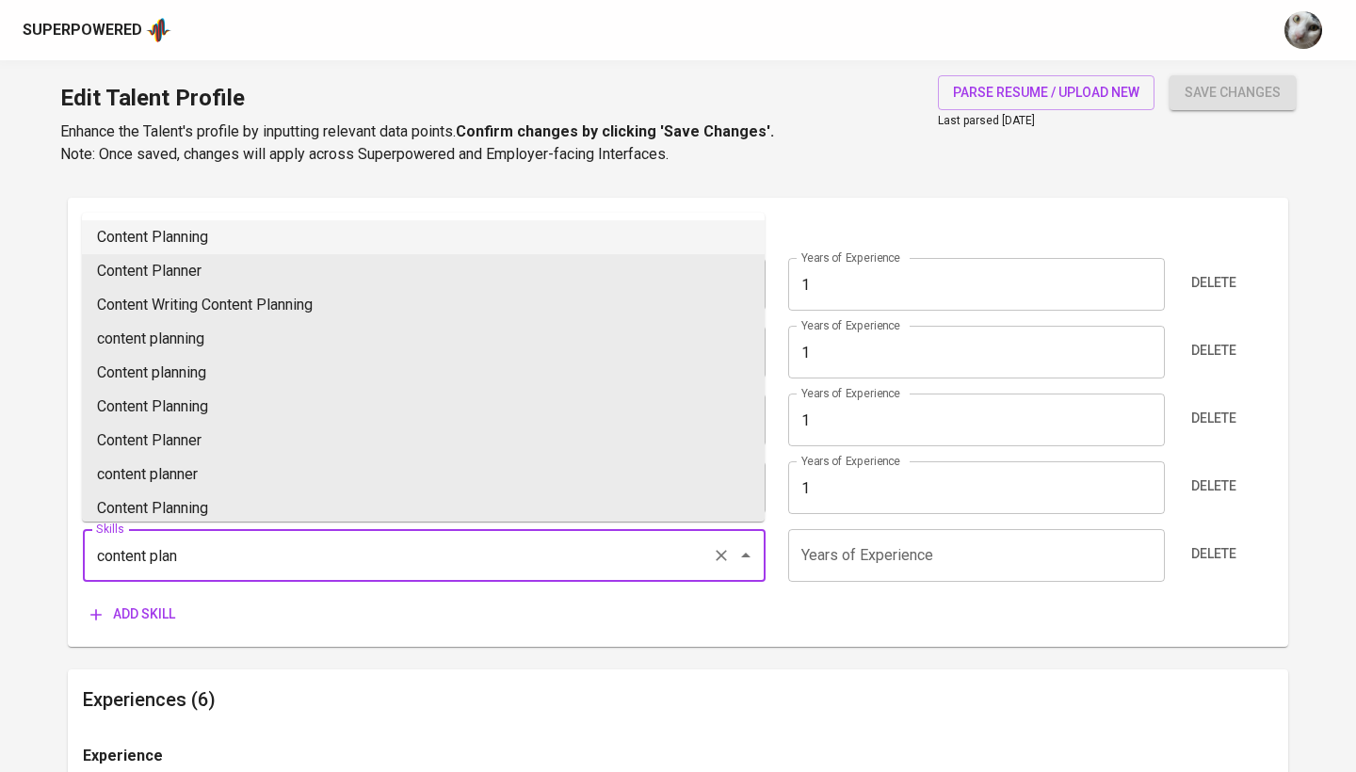
click at [351, 233] on li "Content Planning" at bounding box center [423, 237] width 683 height 34
type input "Content Planning"
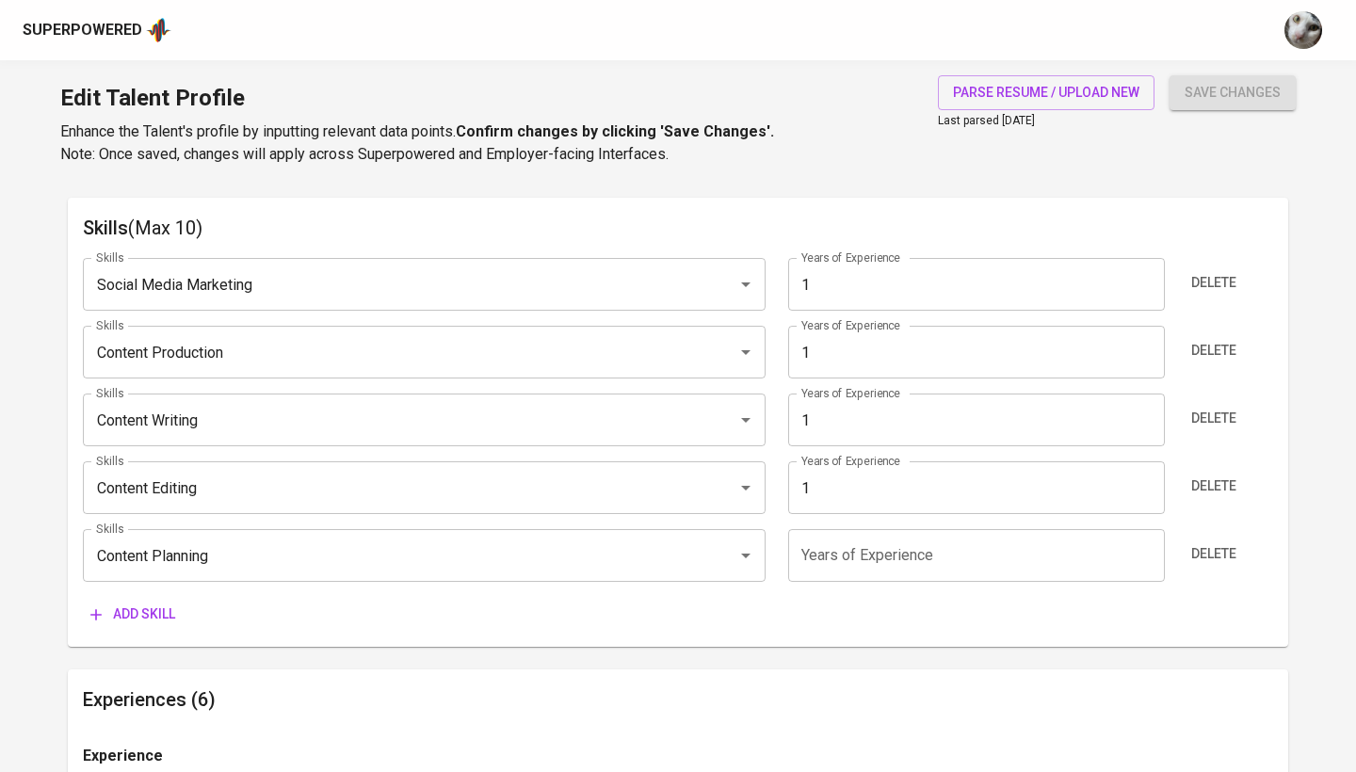
click at [860, 543] on input "number" at bounding box center [976, 555] width 376 height 53
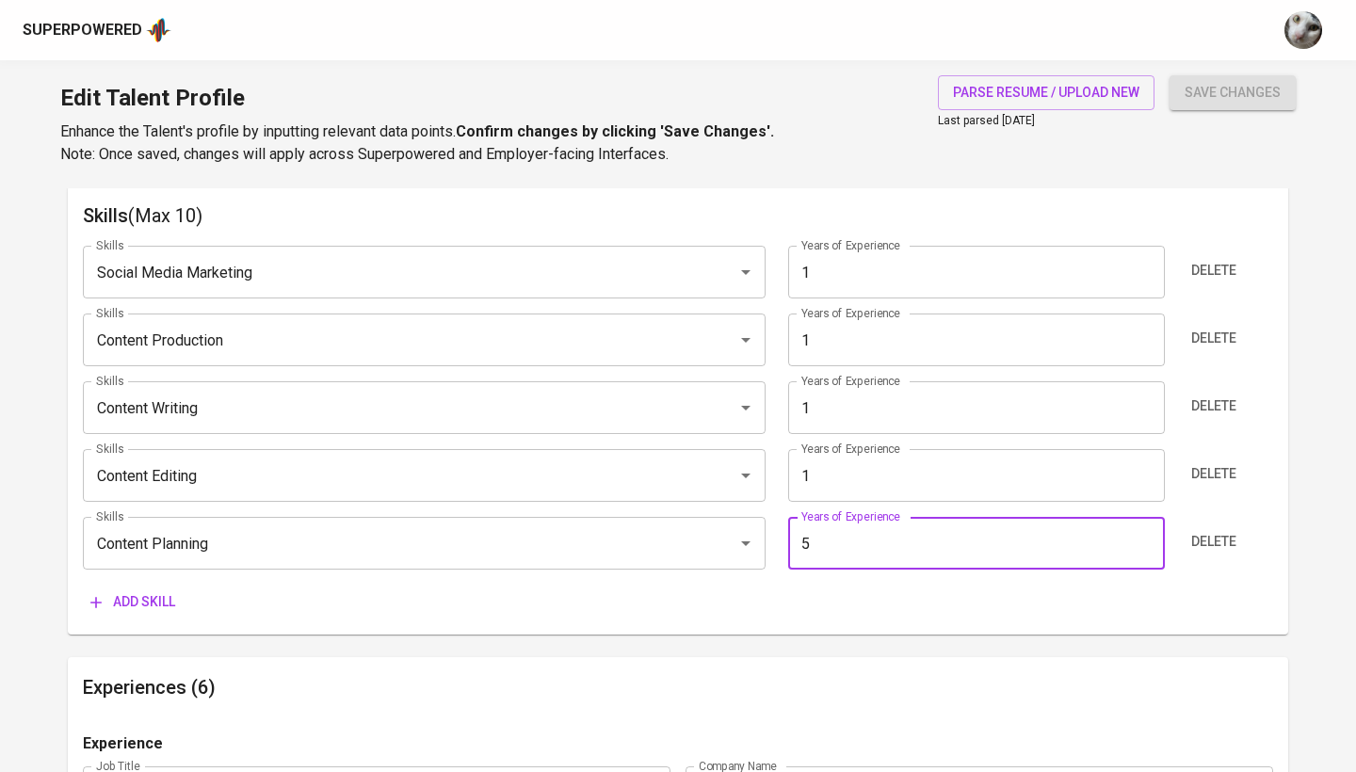
scroll to position [967, 0]
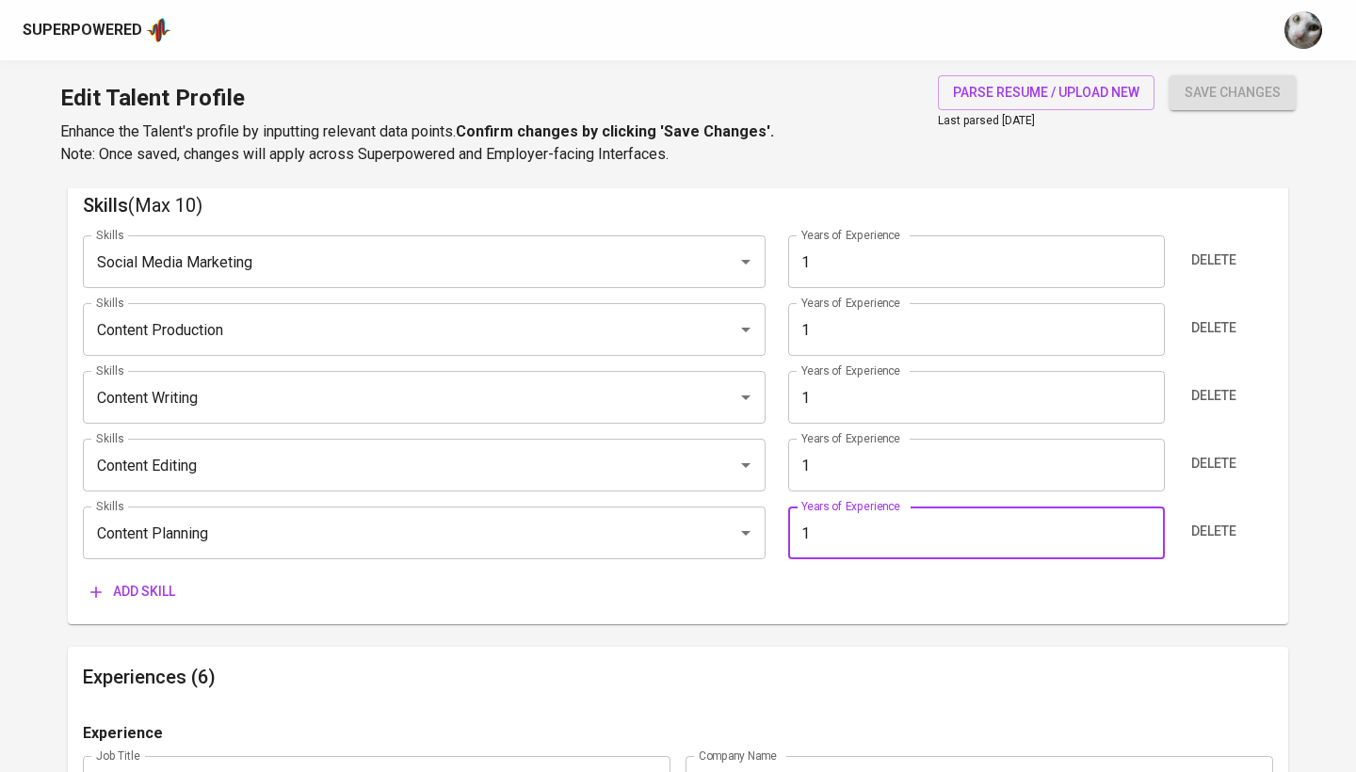
type input "0"
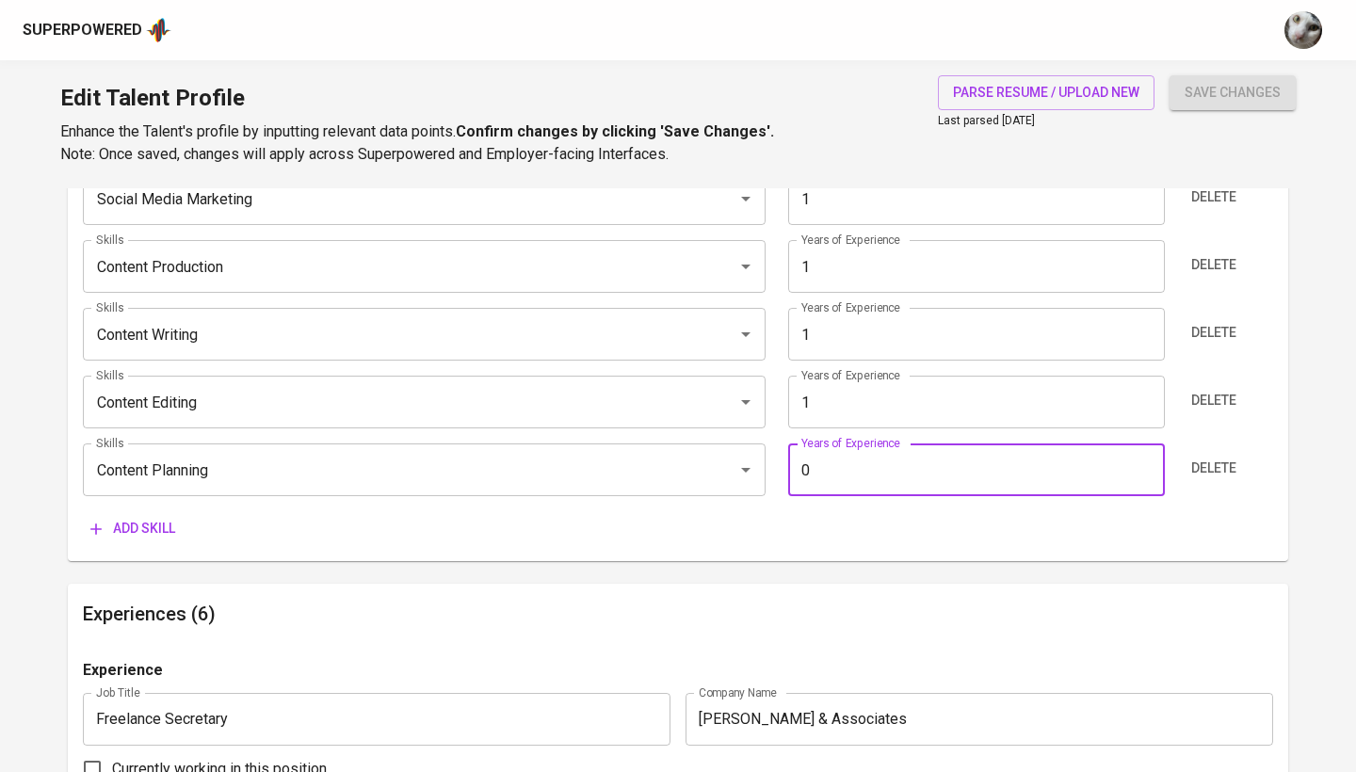
scroll to position [1074, 0]
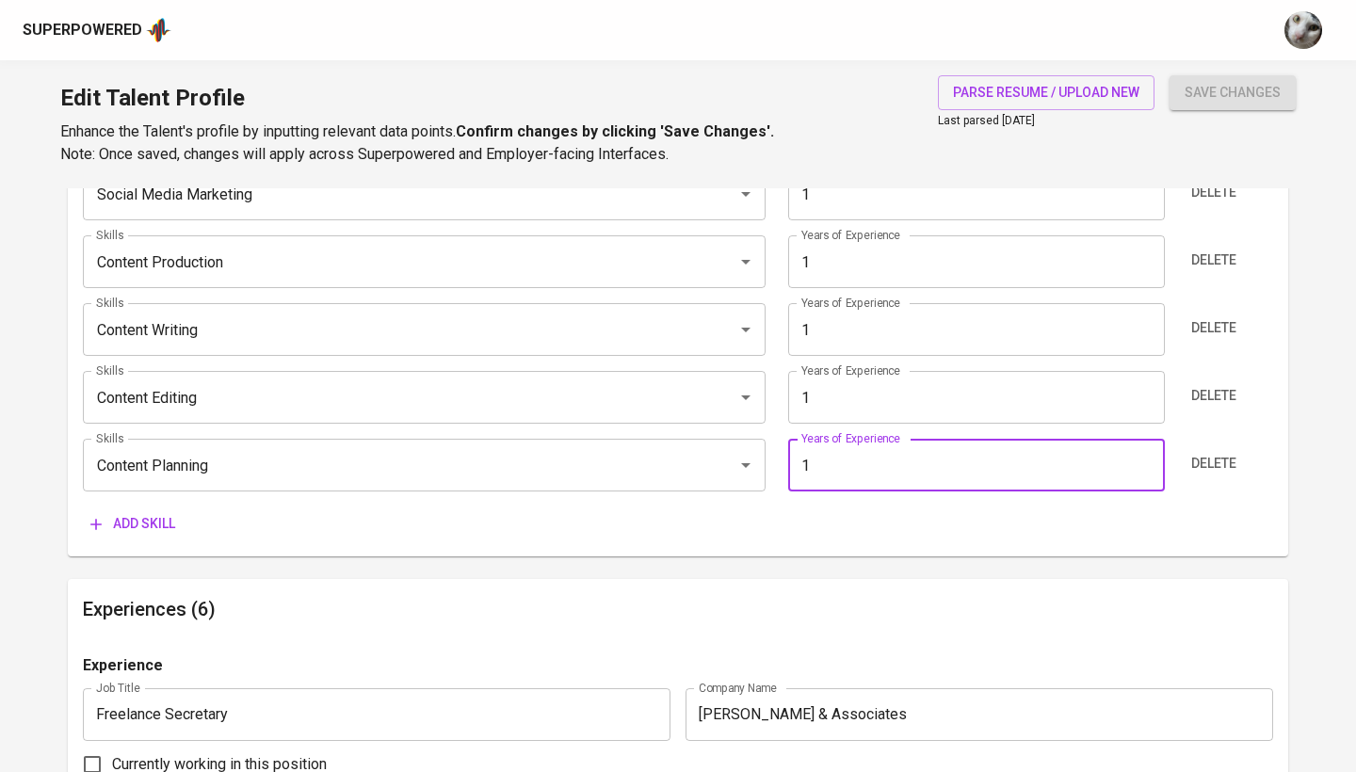
type input "1"
click at [862, 540] on div "Skills (Max 10) Skills Social Media Marketing Skills Years of Experience 1 Year…" at bounding box center [678, 331] width 1220 height 449
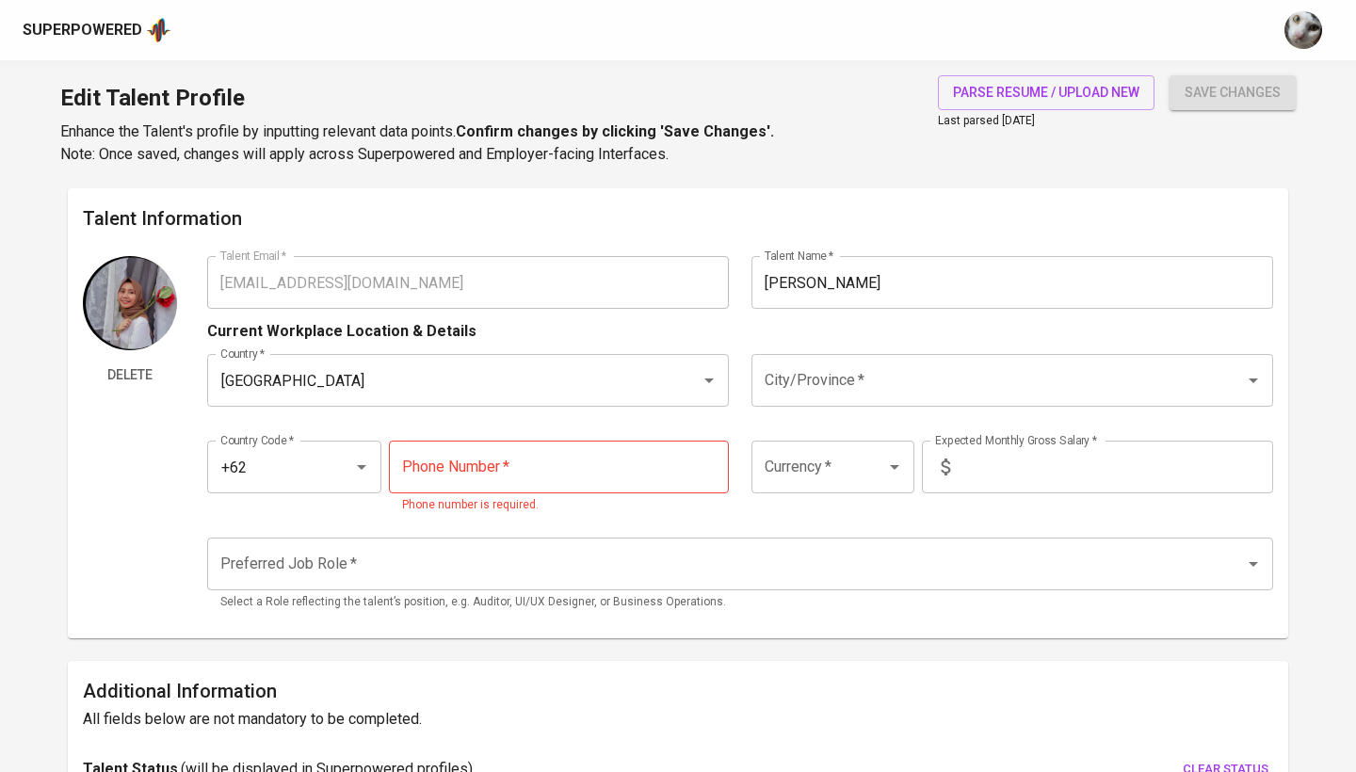
scroll to position [0, 0]
paste input "[PHONE_NUMBER]"
type input "[PHONE_NUMBER]"
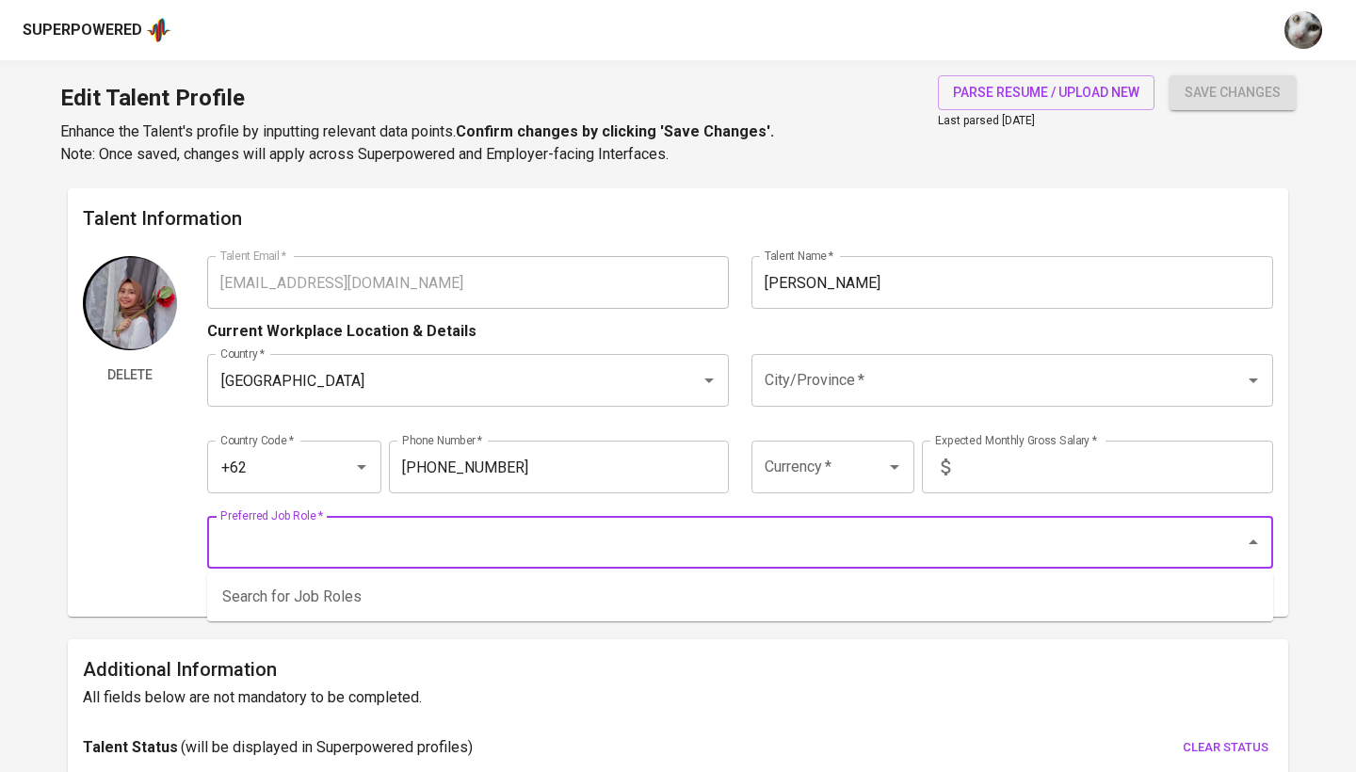
click at [609, 564] on div "Preferred Job Role *" at bounding box center [740, 542] width 1066 height 53
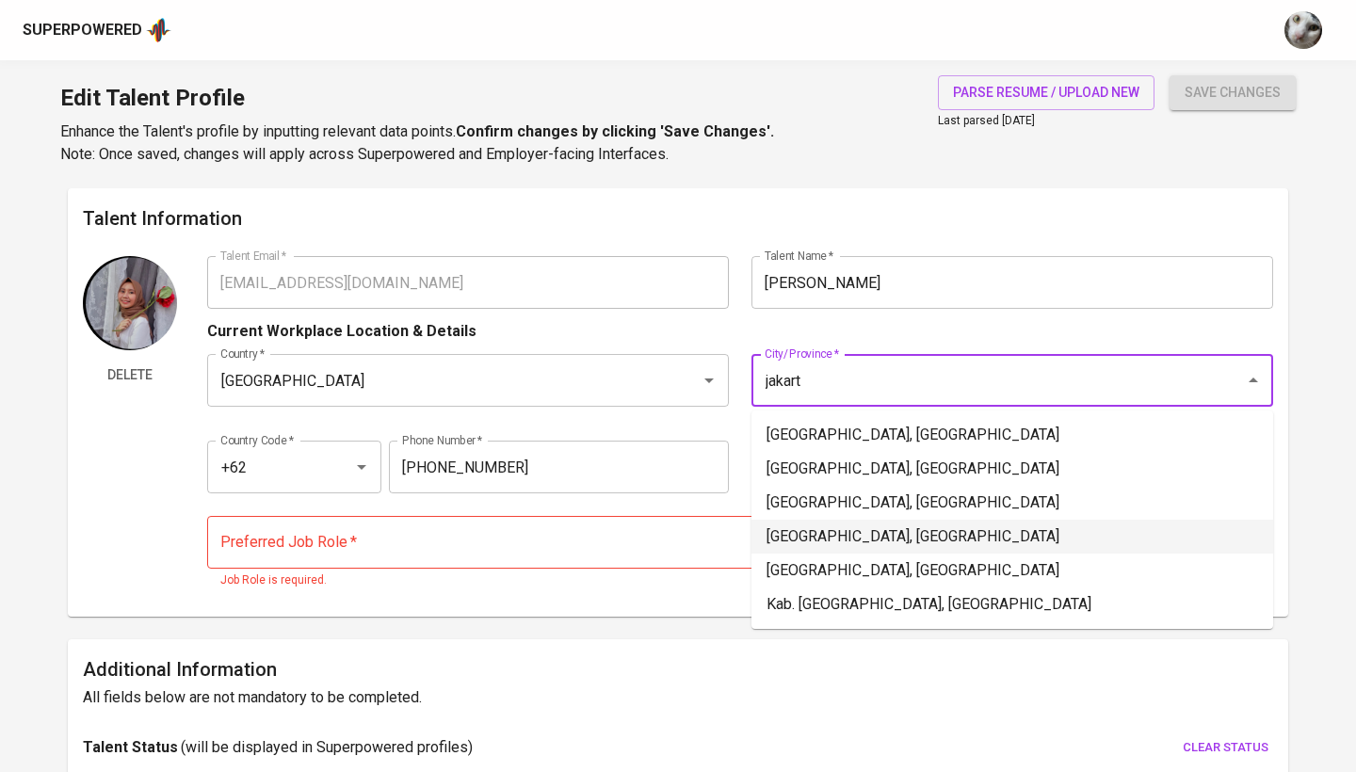
click at [890, 532] on li "[GEOGRAPHIC_DATA], [GEOGRAPHIC_DATA]" at bounding box center [1012, 537] width 522 height 34
type input "[GEOGRAPHIC_DATA], [GEOGRAPHIC_DATA]"
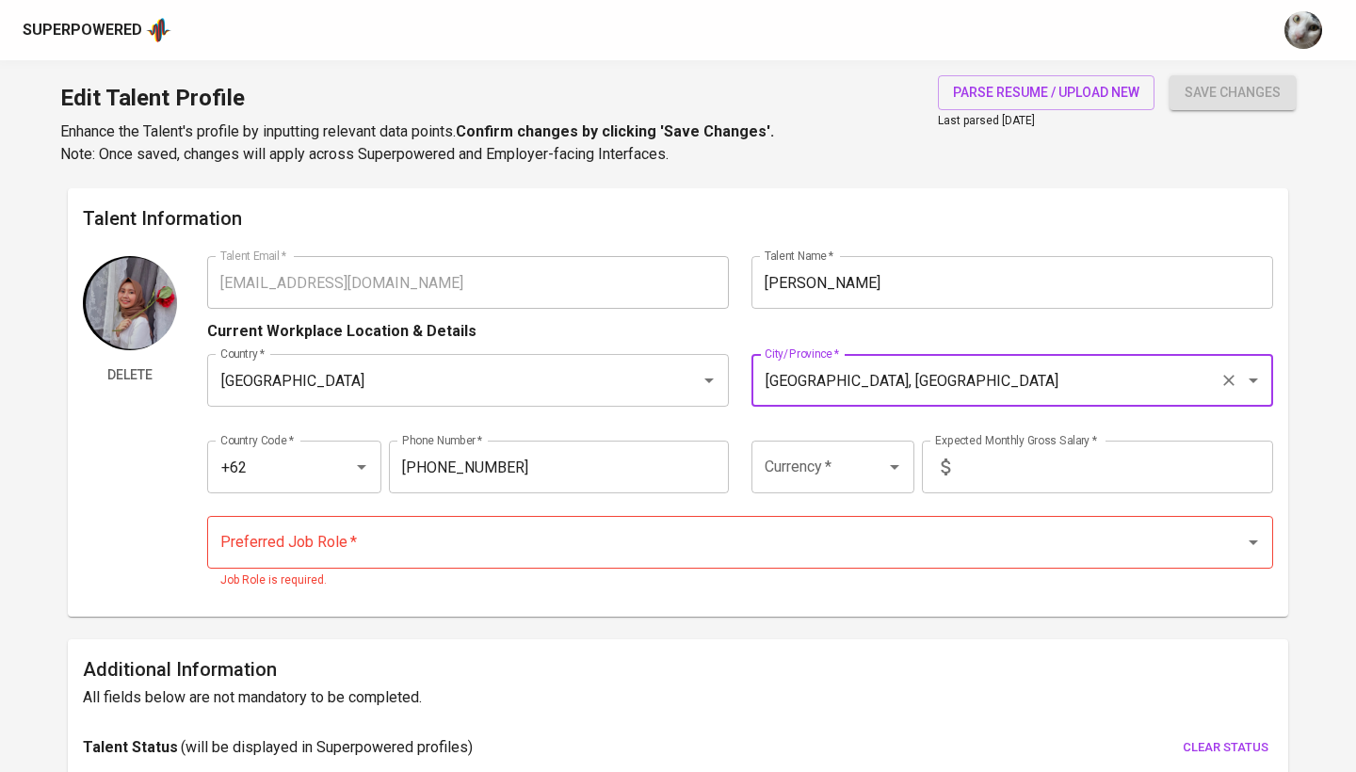
scroll to position [45, 0]
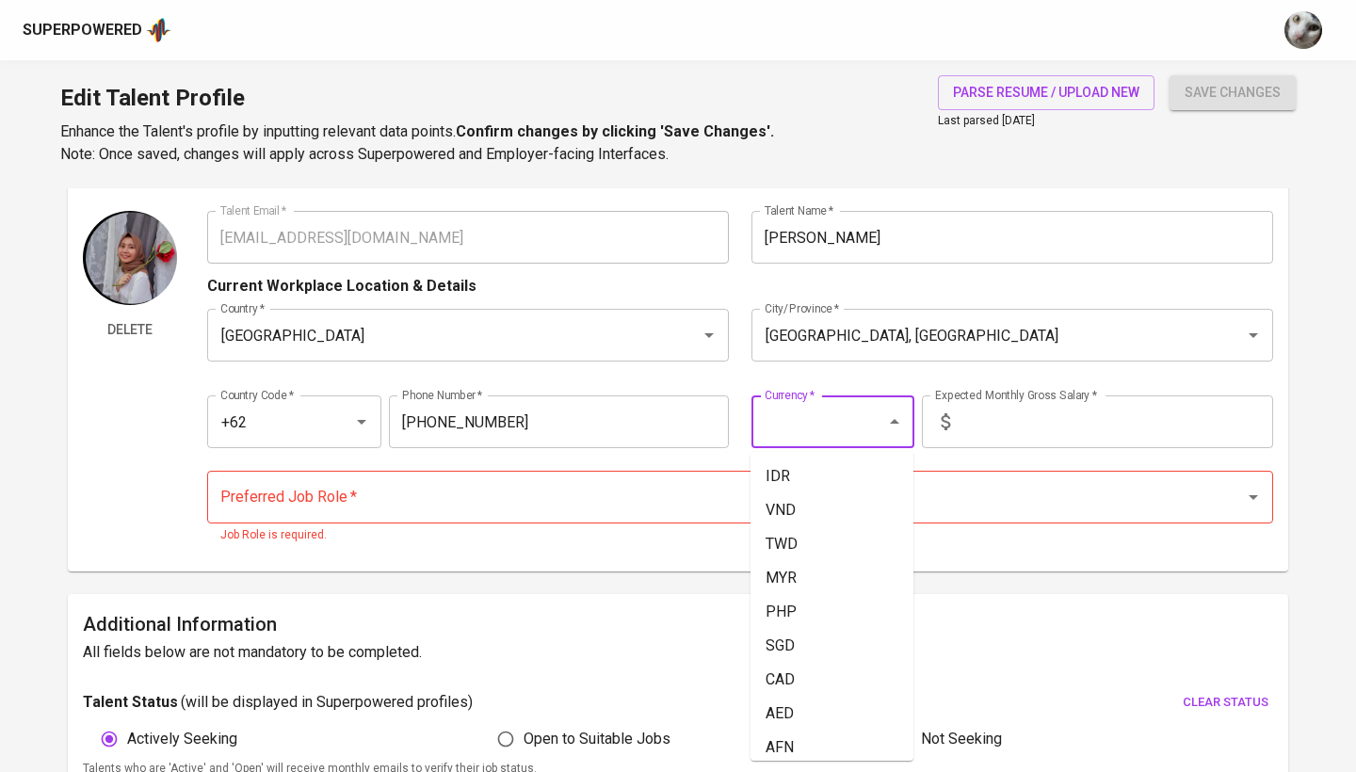
click at [840, 426] on input "Currency   *" at bounding box center [806, 422] width 93 height 36
click at [820, 482] on li "IDR" at bounding box center [831, 477] width 163 height 34
type input "IDR"
click at [1037, 411] on input "text" at bounding box center [1115, 421] width 315 height 53
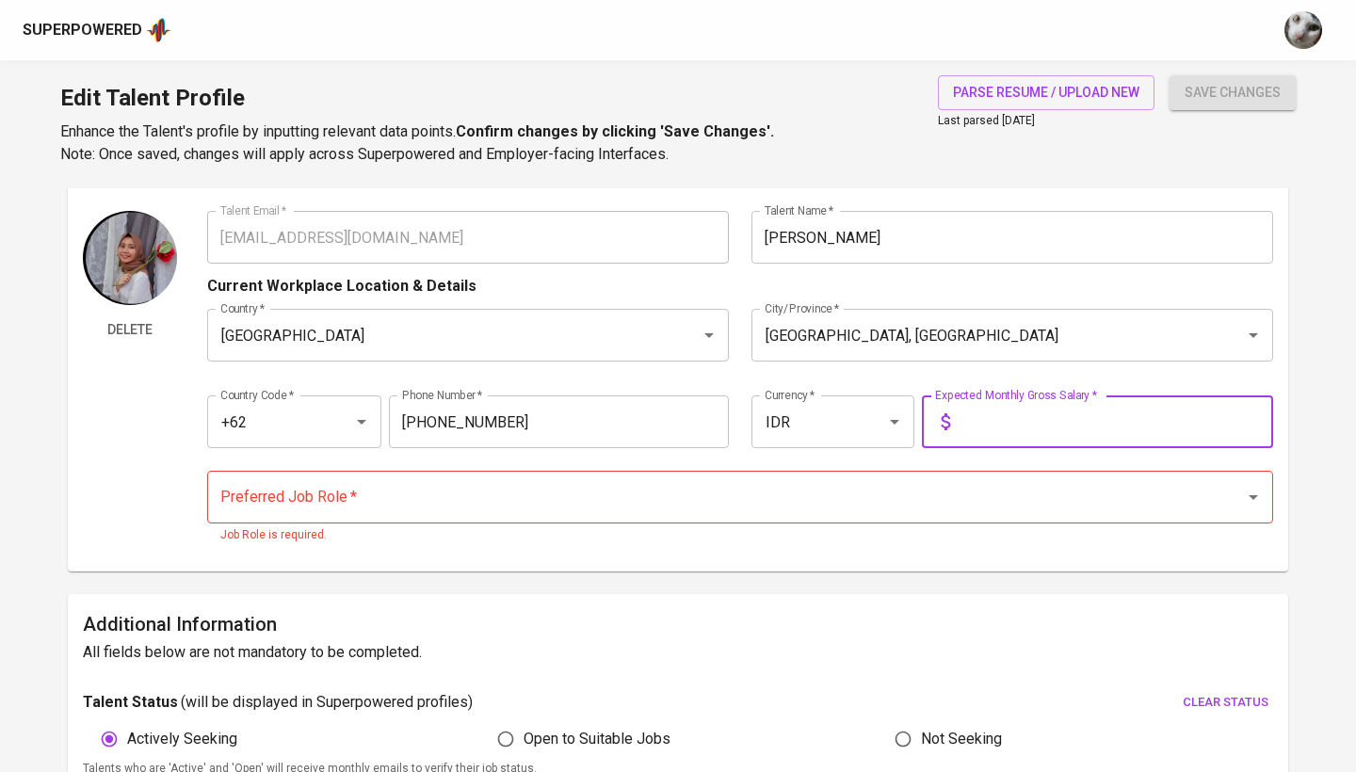
click at [882, 500] on input "Preferred Job Role   *" at bounding box center [714, 497] width 996 height 36
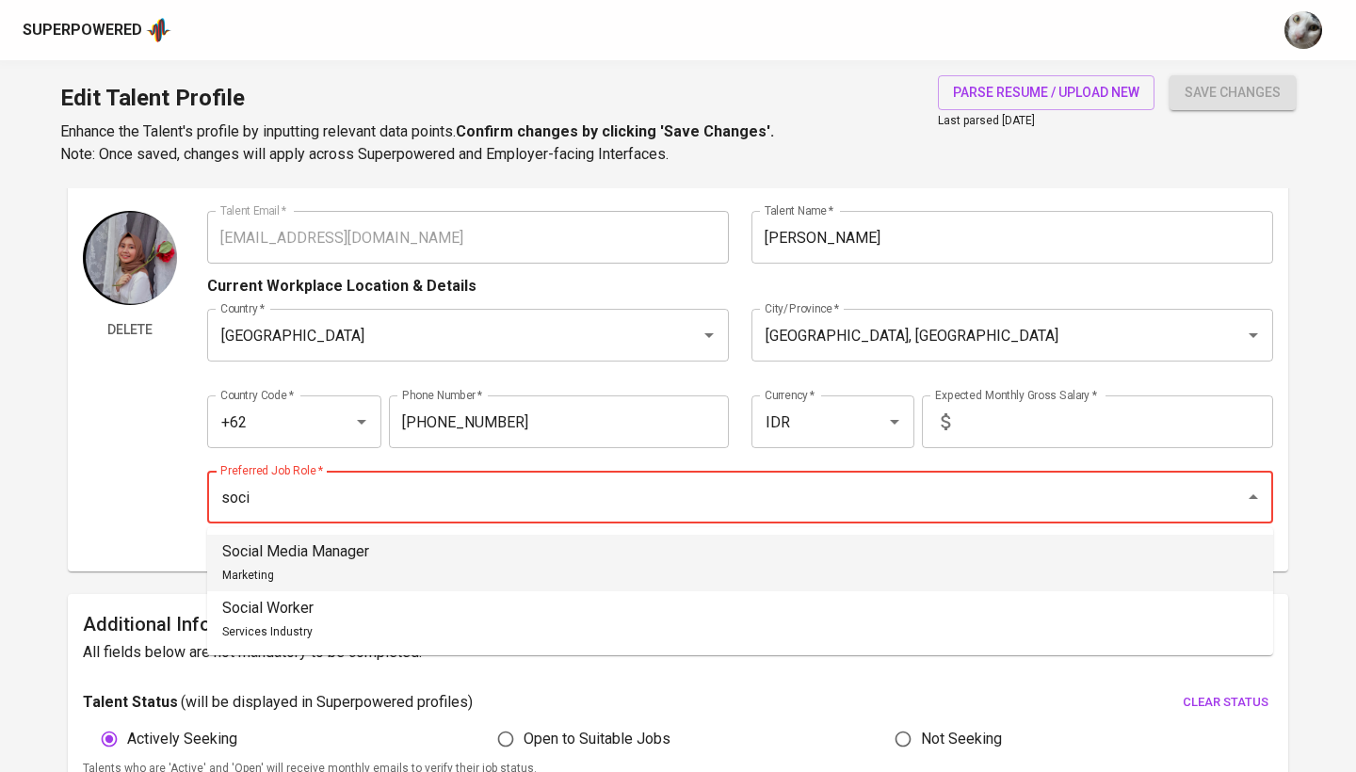
click at [849, 486] on input "soci" at bounding box center [714, 497] width 996 height 36
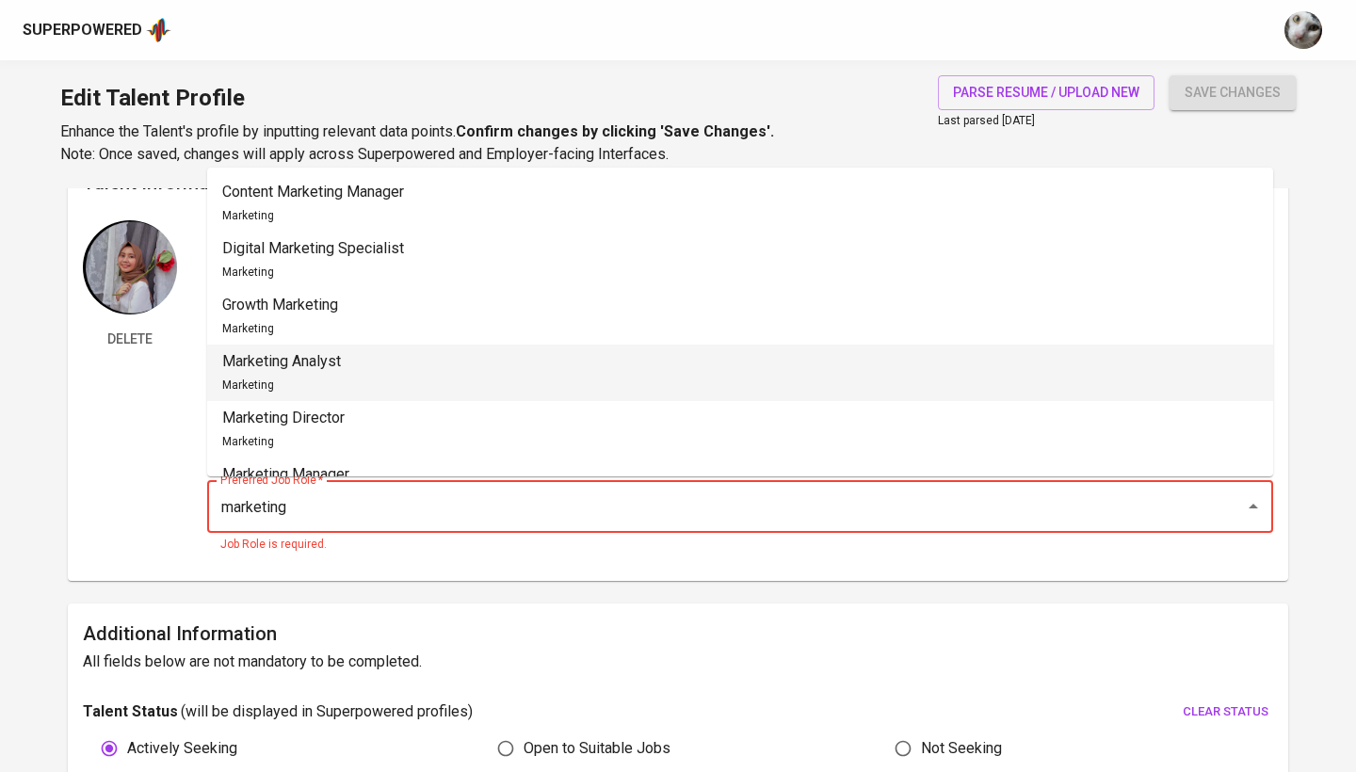
scroll to position [31, 0]
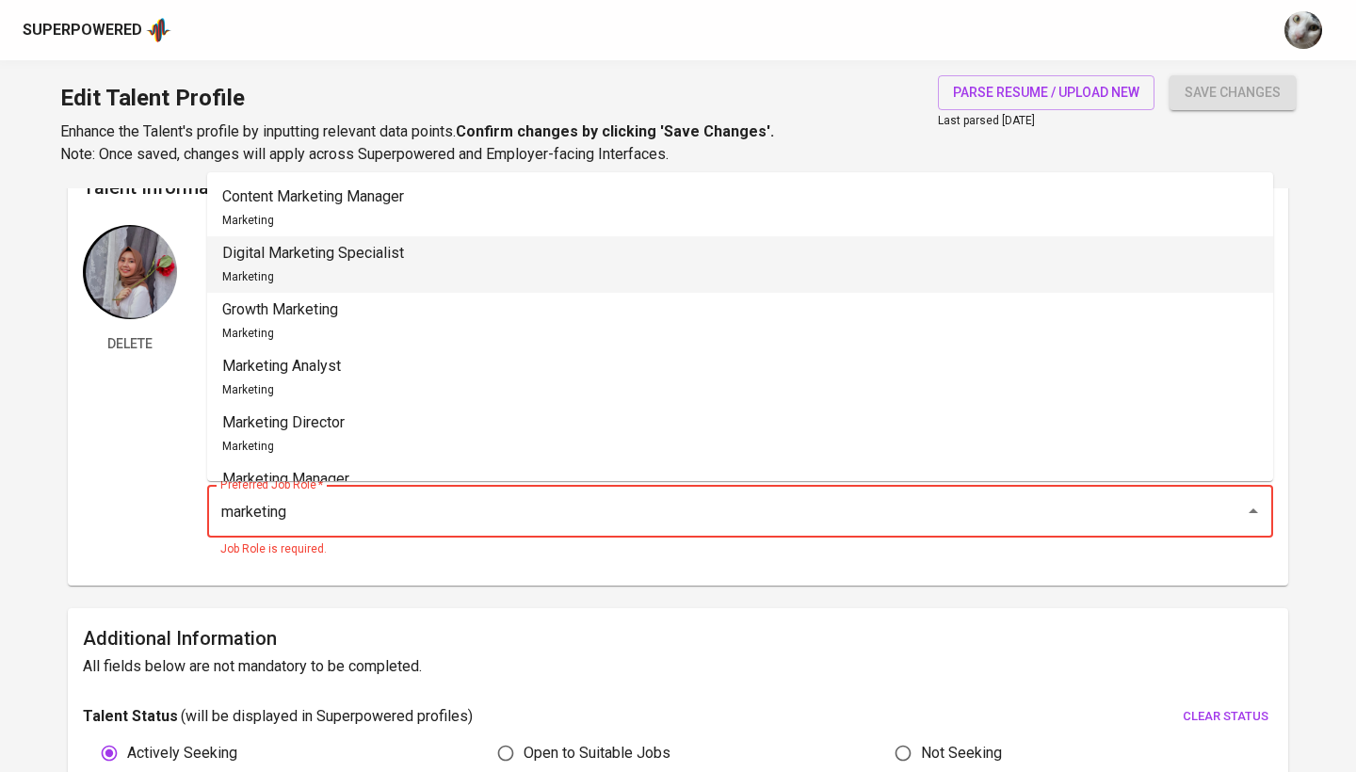
click at [581, 279] on li "Digital Marketing Specialist Marketing" at bounding box center [740, 264] width 1066 height 56
type input "Digital Marketing Specialist"
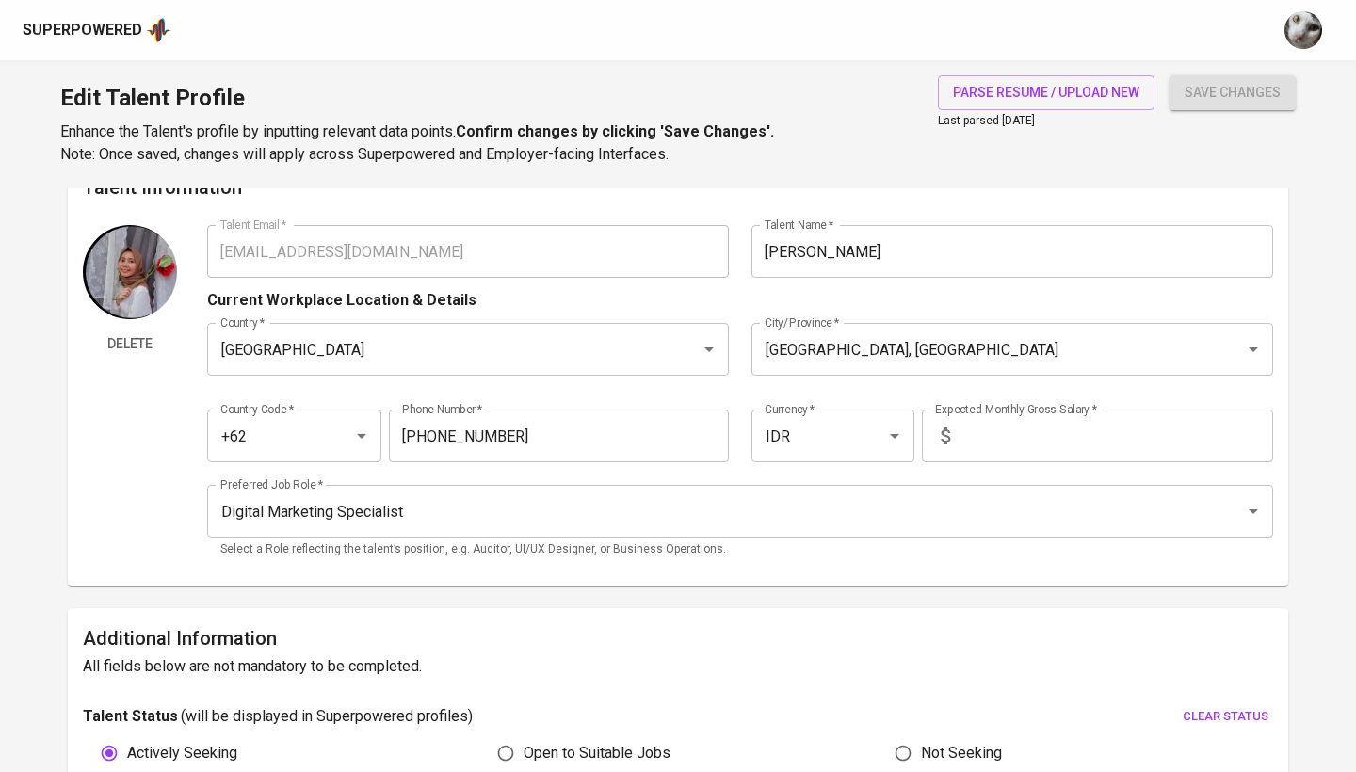
click at [1014, 449] on input "text" at bounding box center [1115, 436] width 315 height 53
type input "1"
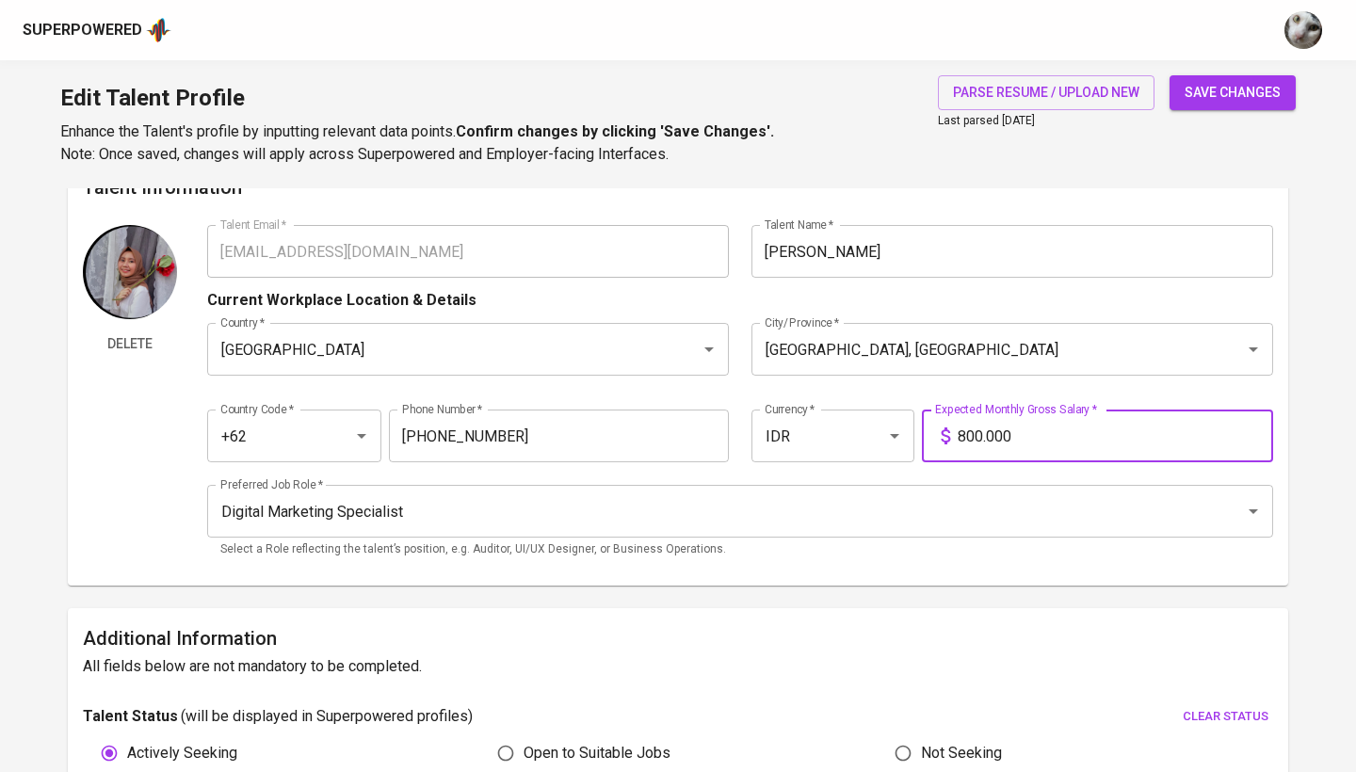
type input "8.000.000"
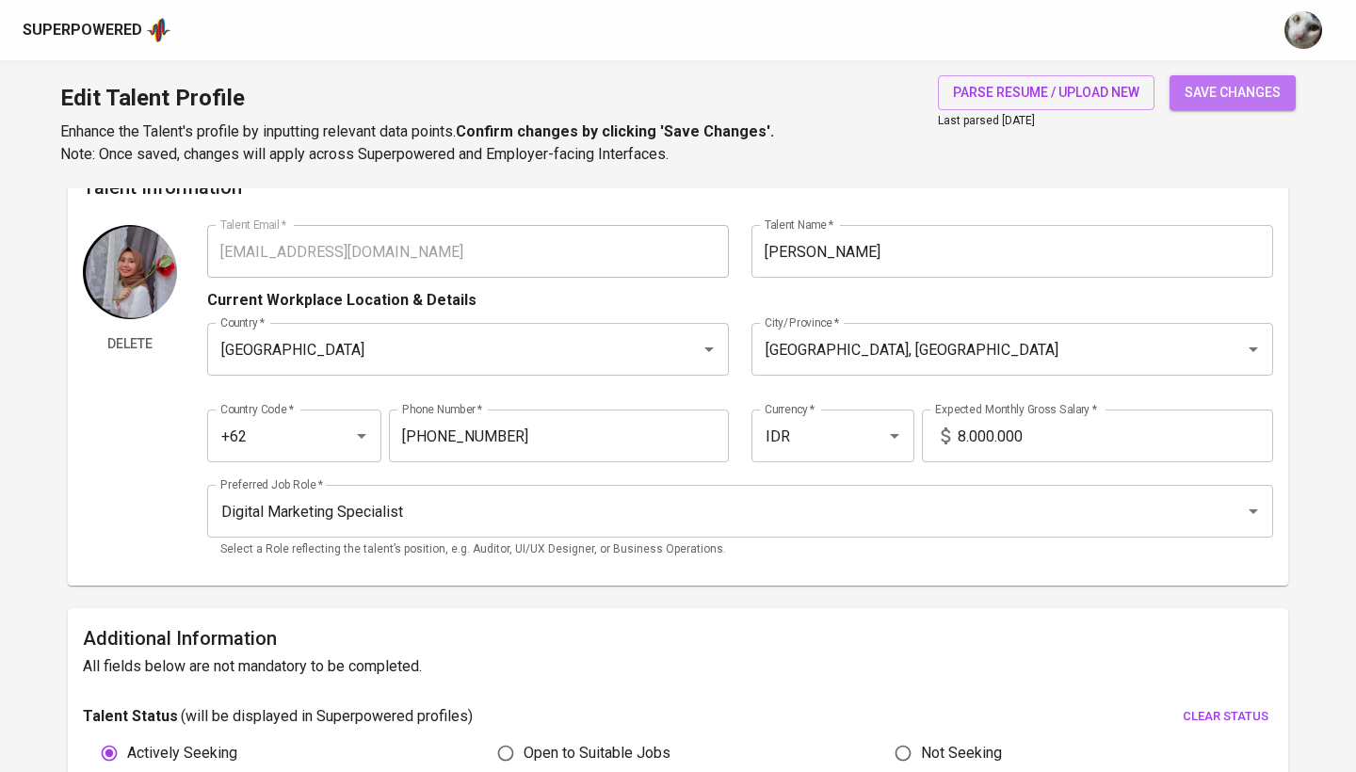
click at [1240, 89] on span "save changes" at bounding box center [1233, 93] width 96 height 24
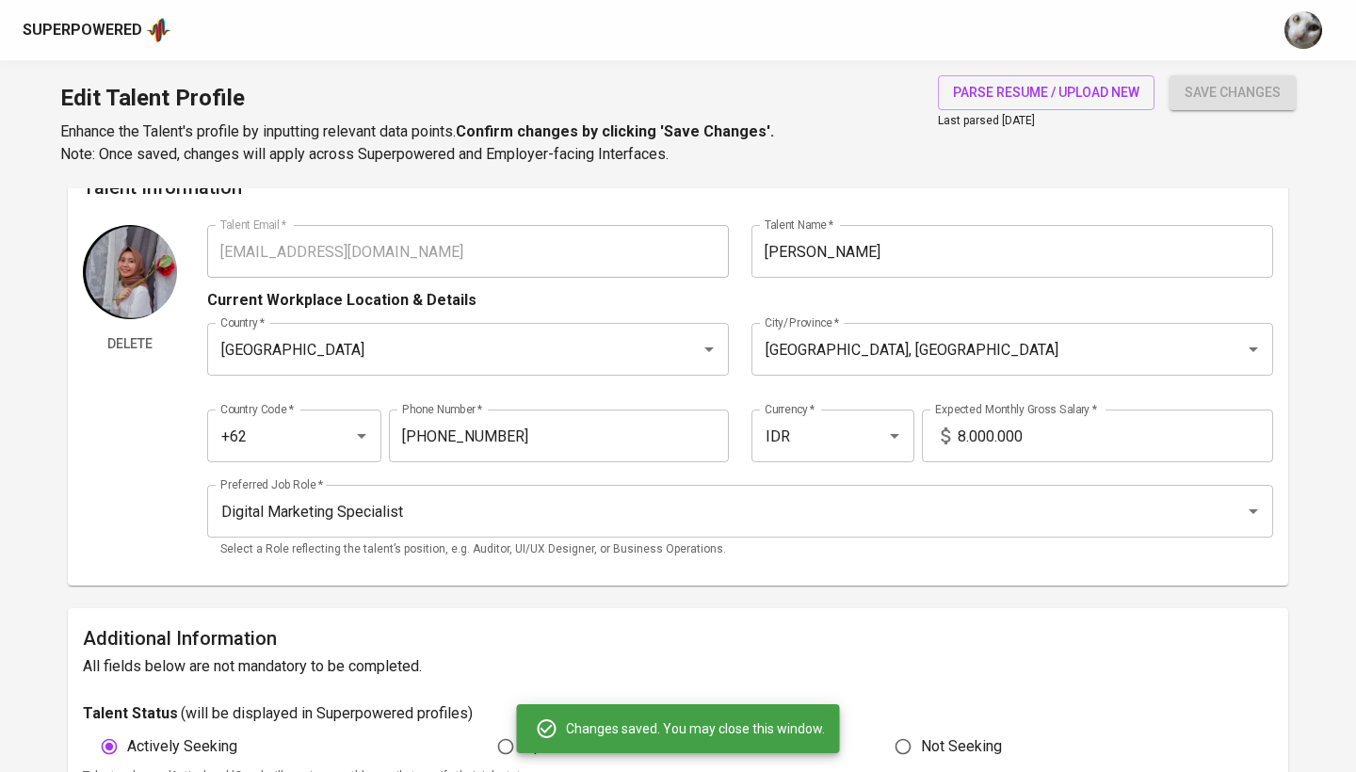
type input "Content Planning"
type input "Content Editing"
type input "Content Production"
type input "Social Media Marketing (SMM)"
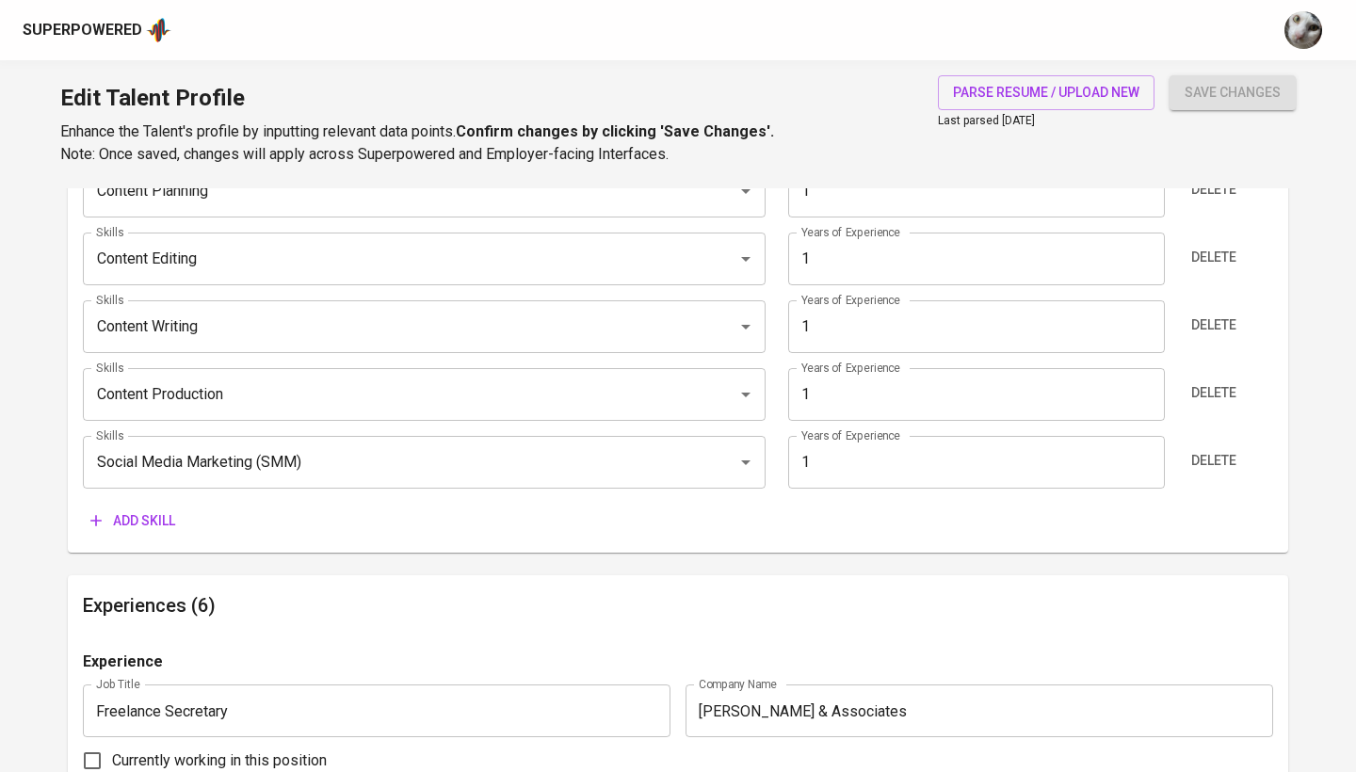
scroll to position [1189, 0]
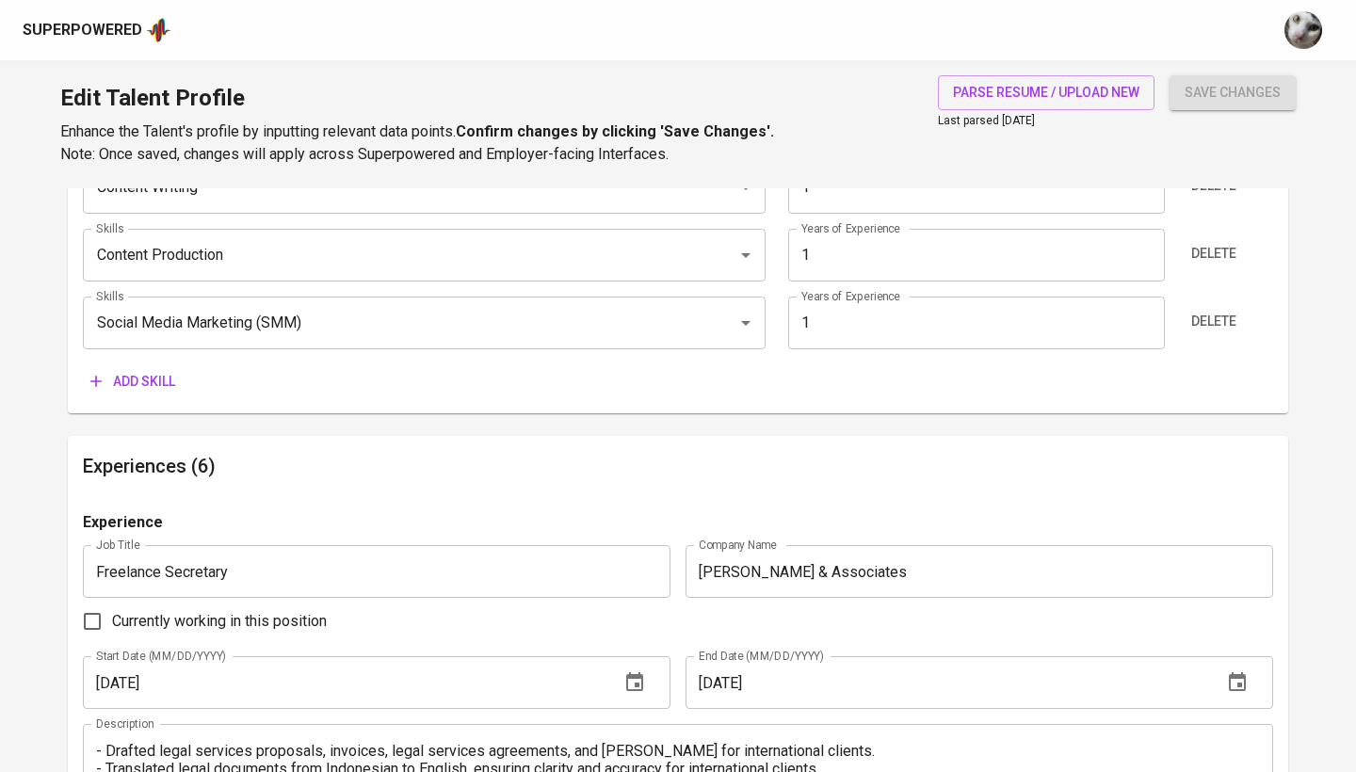
click at [157, 370] on span "Add skill" at bounding box center [132, 382] width 85 height 24
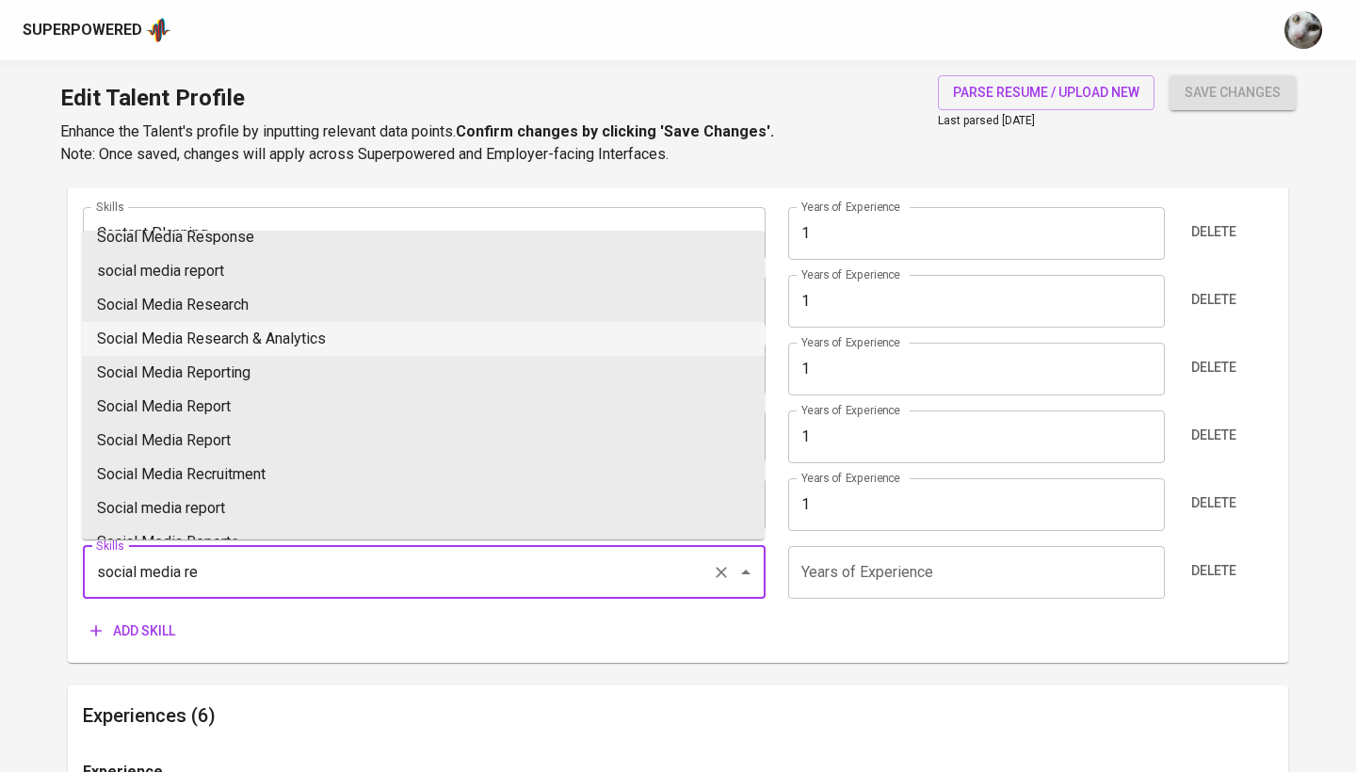
scroll to position [154, 0]
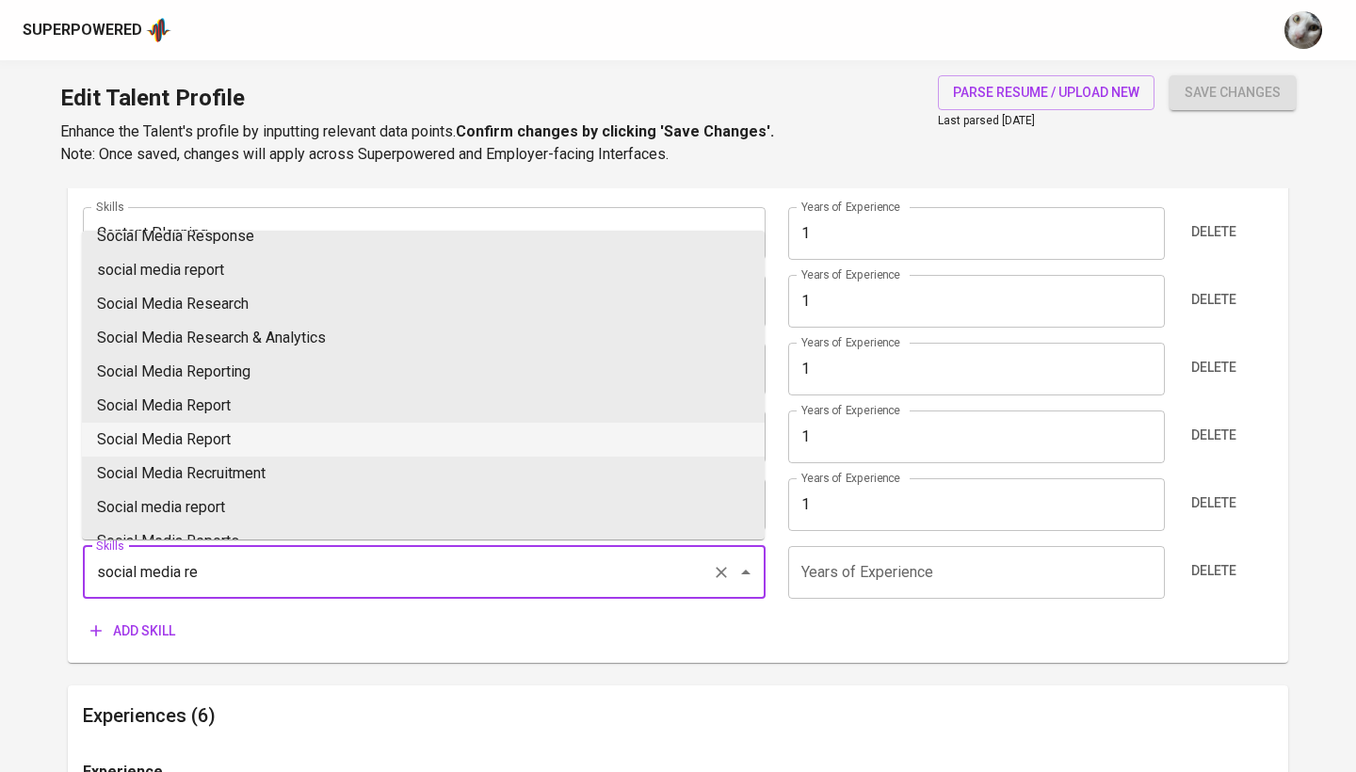
click at [474, 440] on li "Social Media Report" at bounding box center [423, 440] width 683 height 34
type input "Social Media Report"
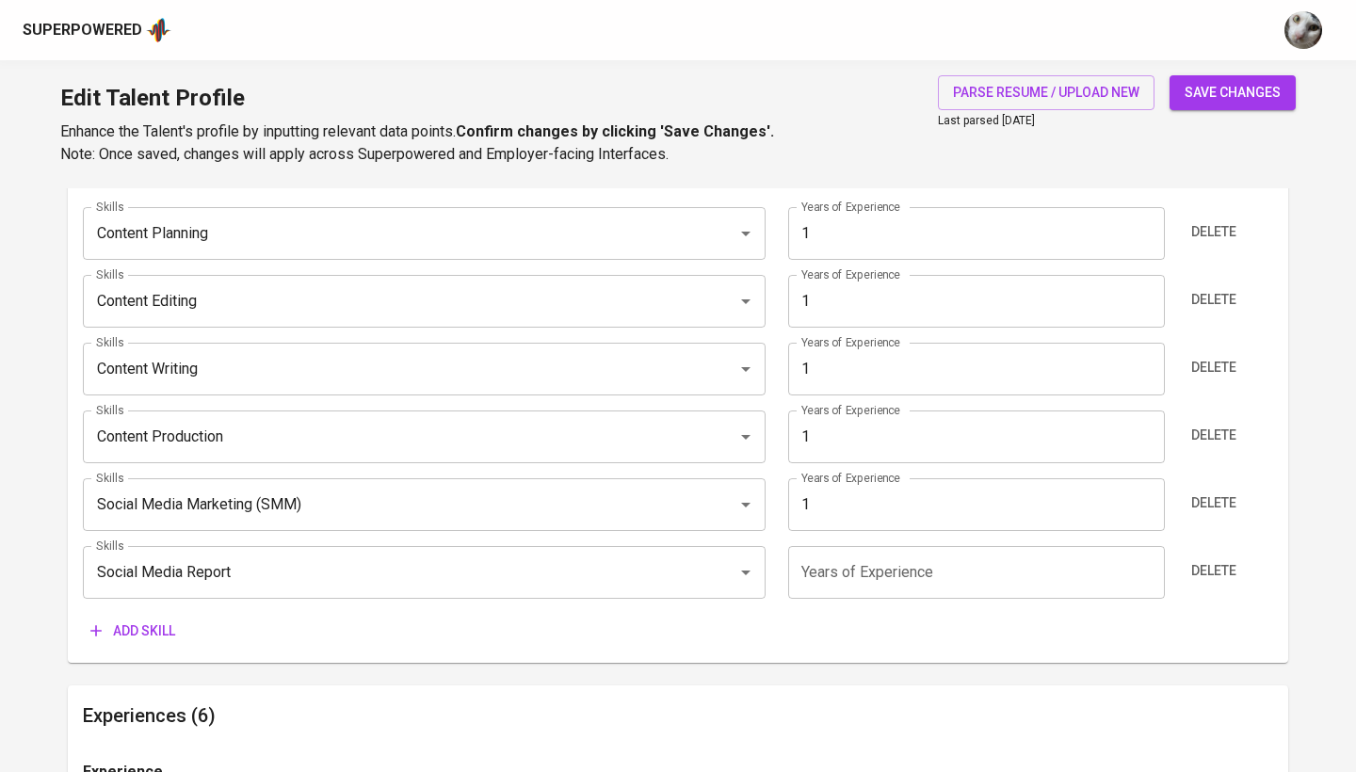
click at [866, 562] on input "number" at bounding box center [976, 572] width 376 height 53
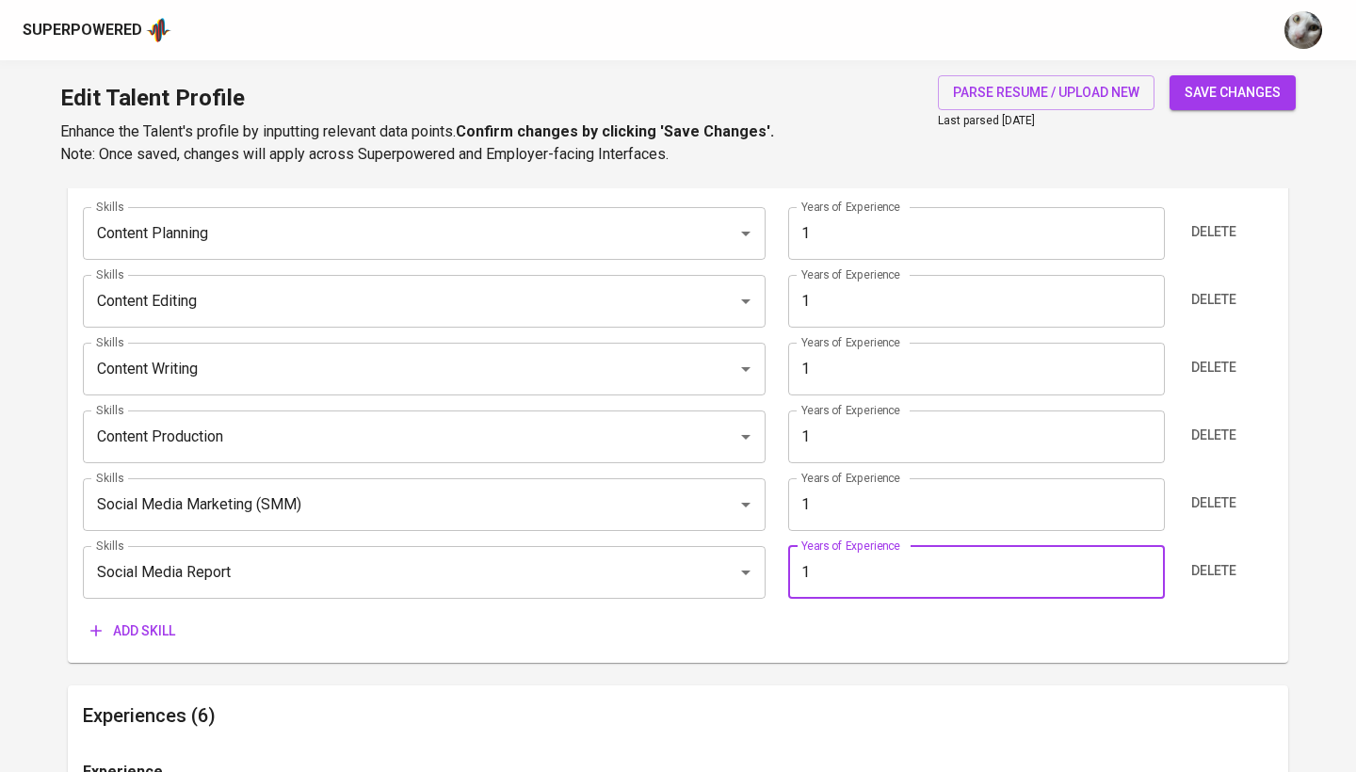
type input "1"
click at [1219, 101] on span "save changes" at bounding box center [1233, 93] width 96 height 24
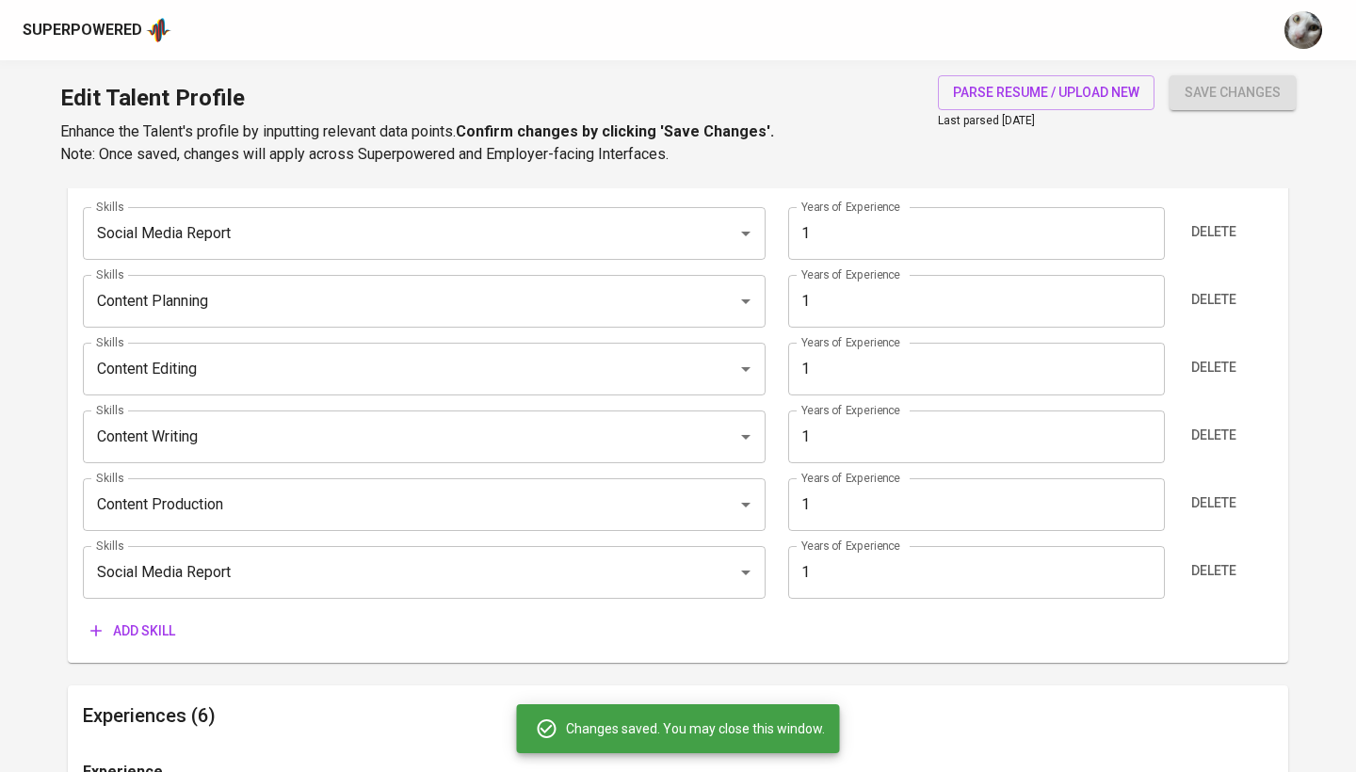
type input "Social Media Report"
type input "Content Planning"
type input "Content Editing"
type input "Content Writing"
type input "Content Production"
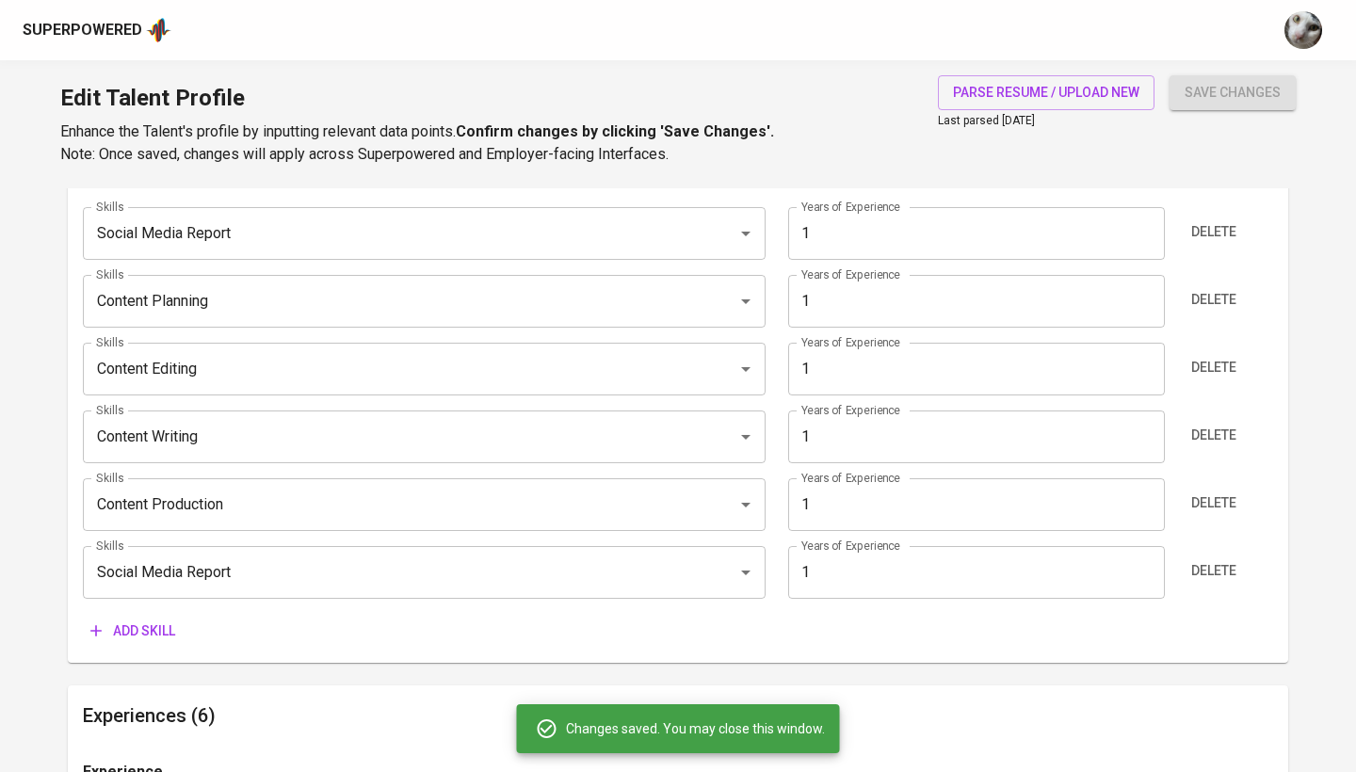
type input "Social Media Marketing (SMM)"
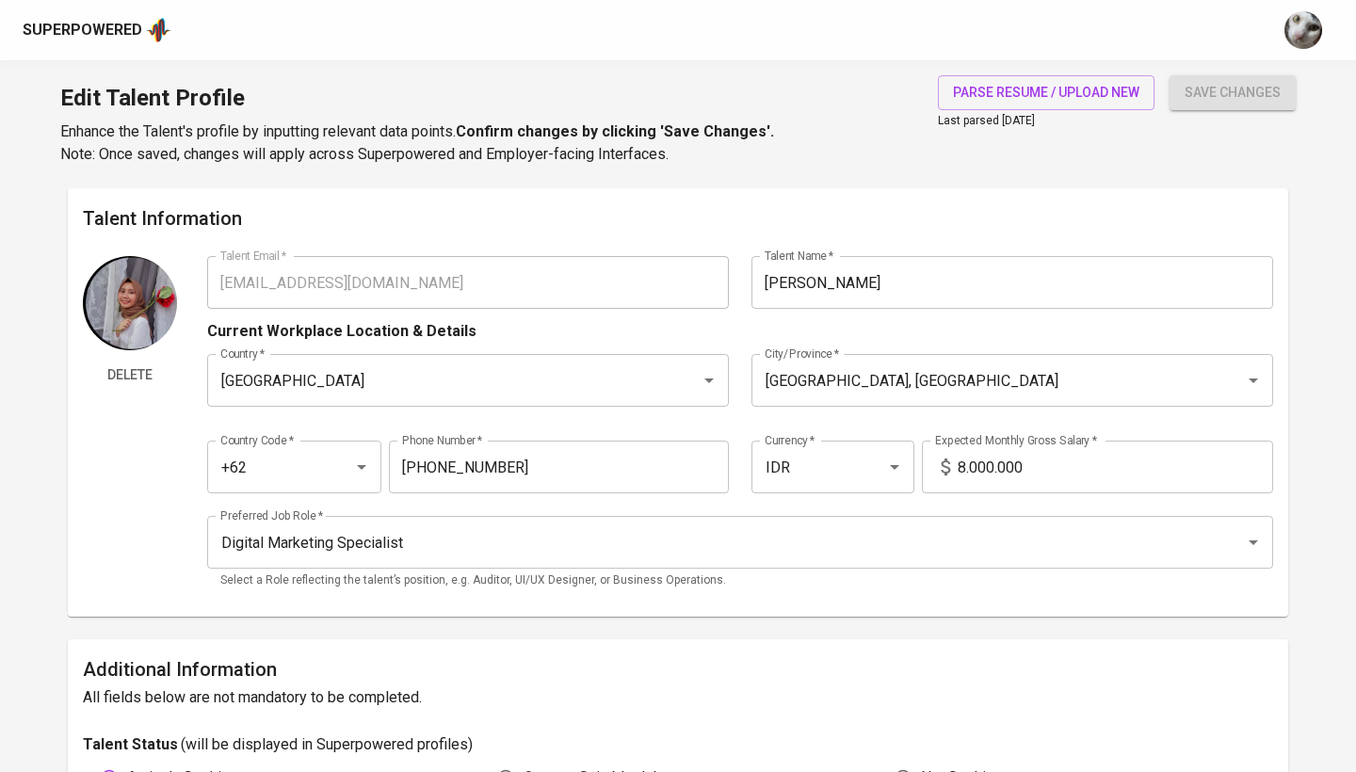
scroll to position [0, 0]
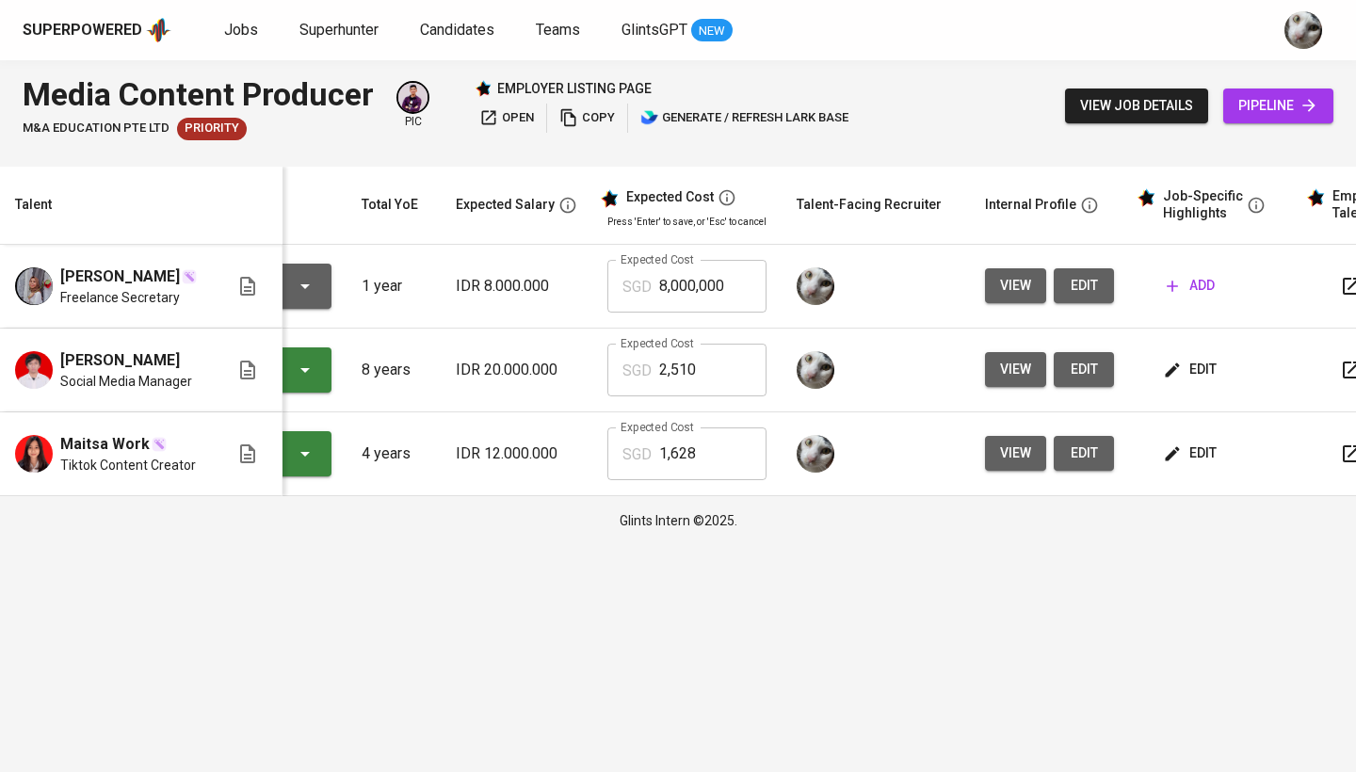
scroll to position [0, 228]
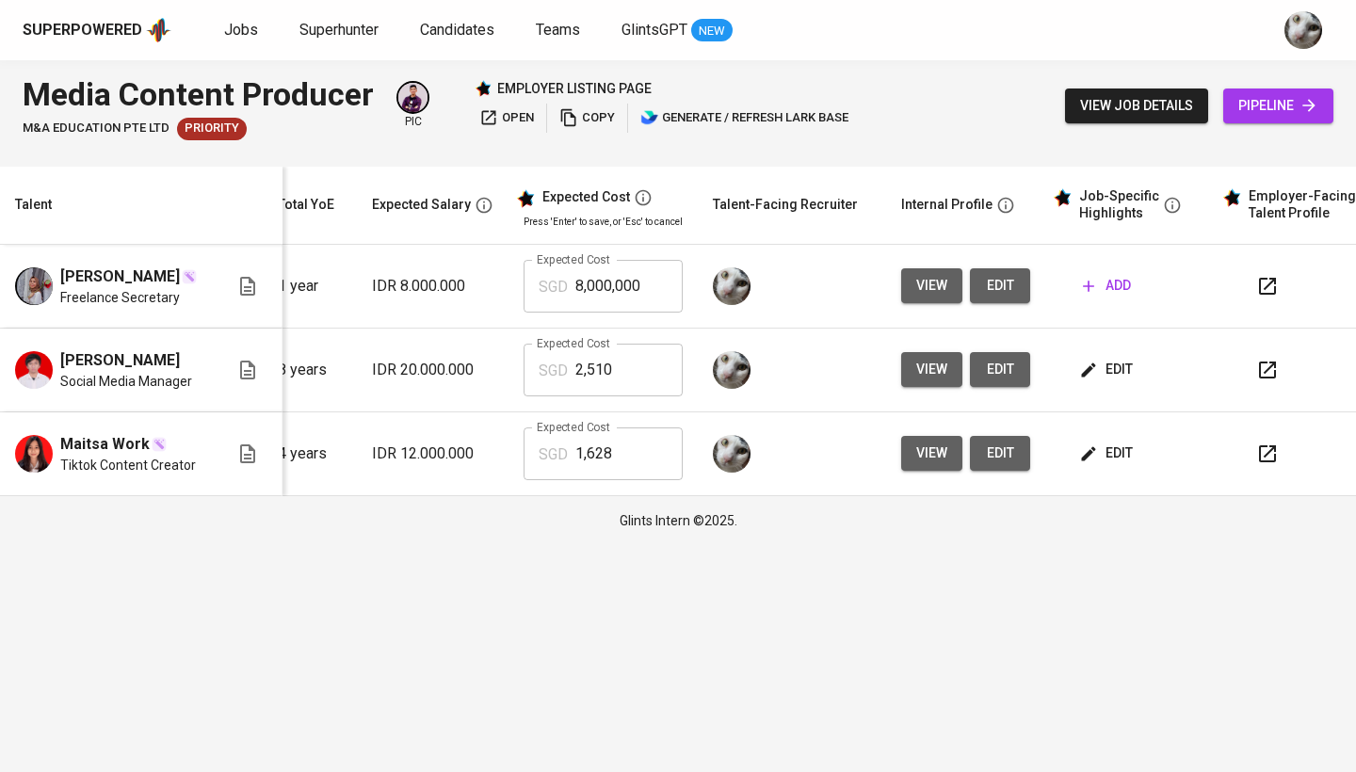
click at [1106, 292] on span "add" at bounding box center [1107, 286] width 48 height 24
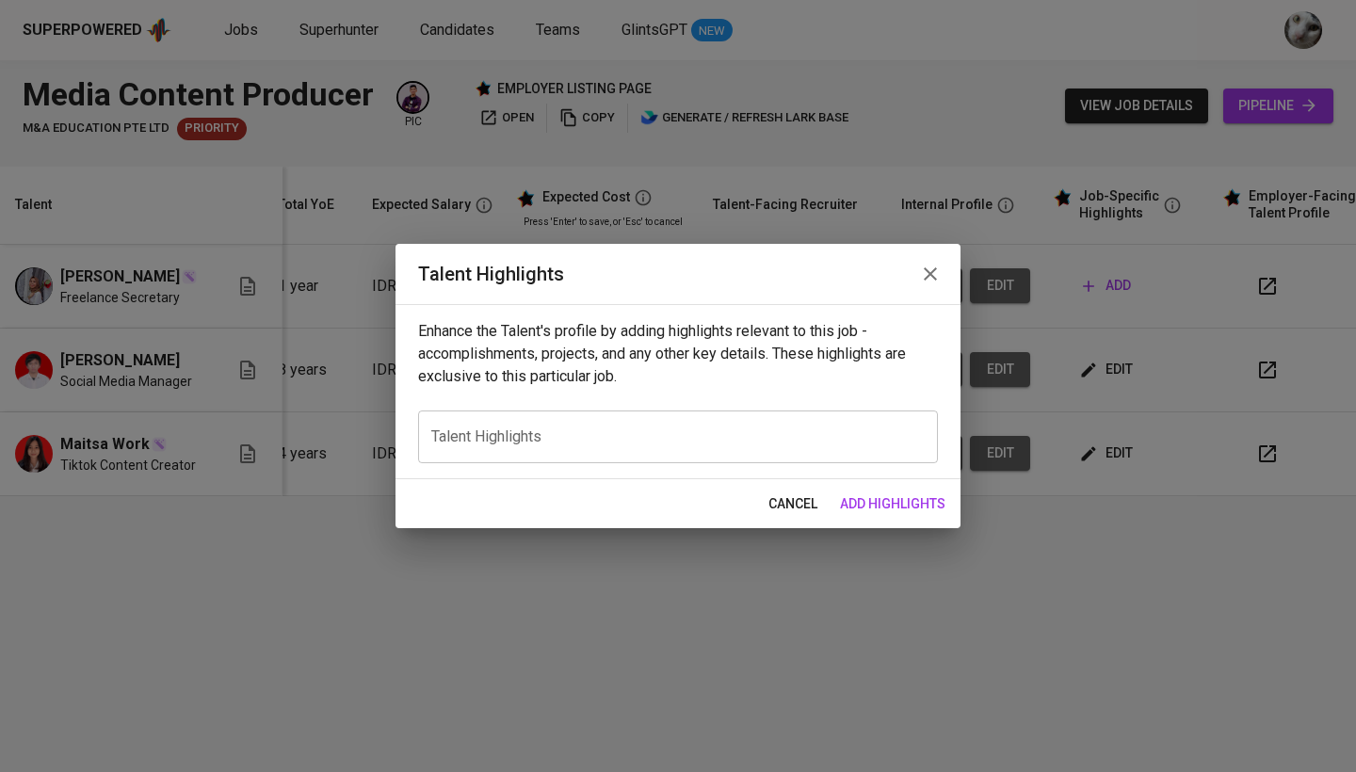
click at [750, 444] on textarea at bounding box center [677, 437] width 493 height 18
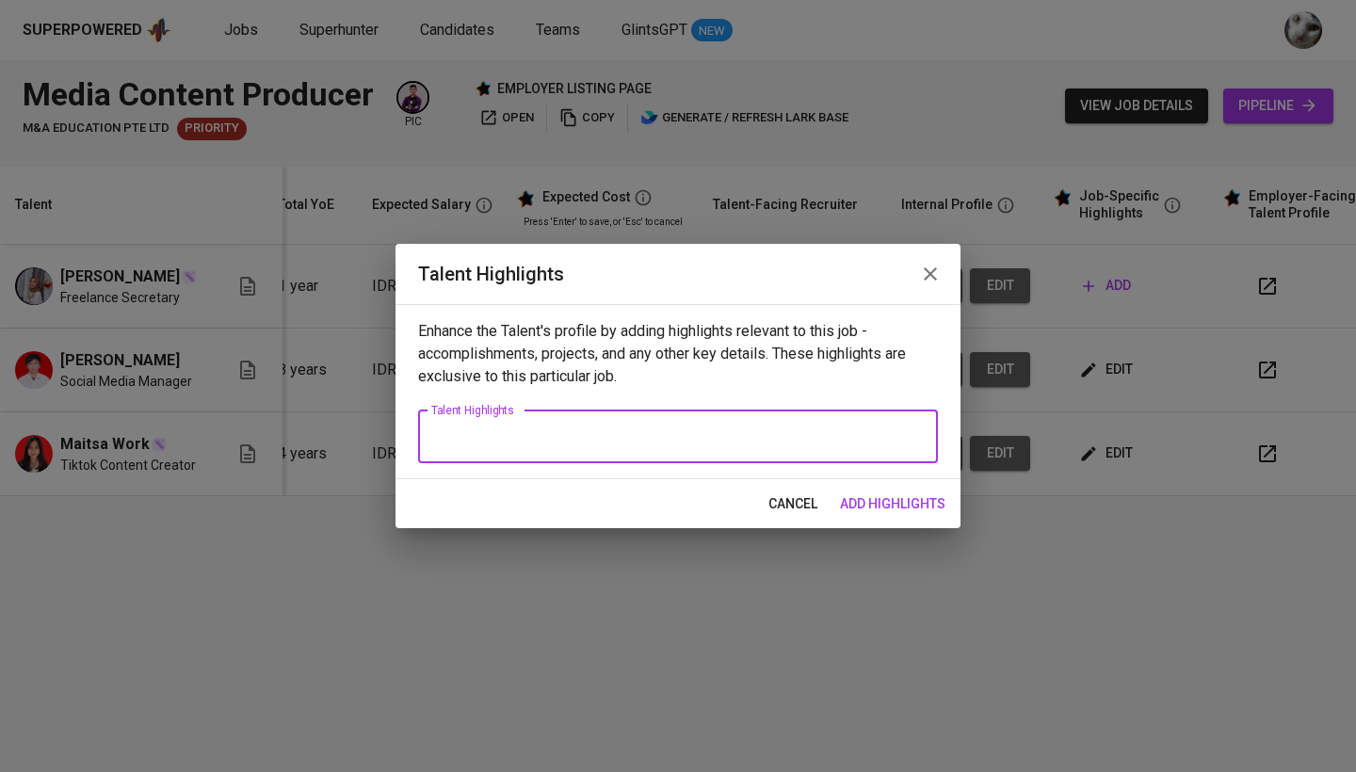
paste textarea "Jacklyn Ananda Ramadhina Uly is a highly adaptable communication and marketing …"
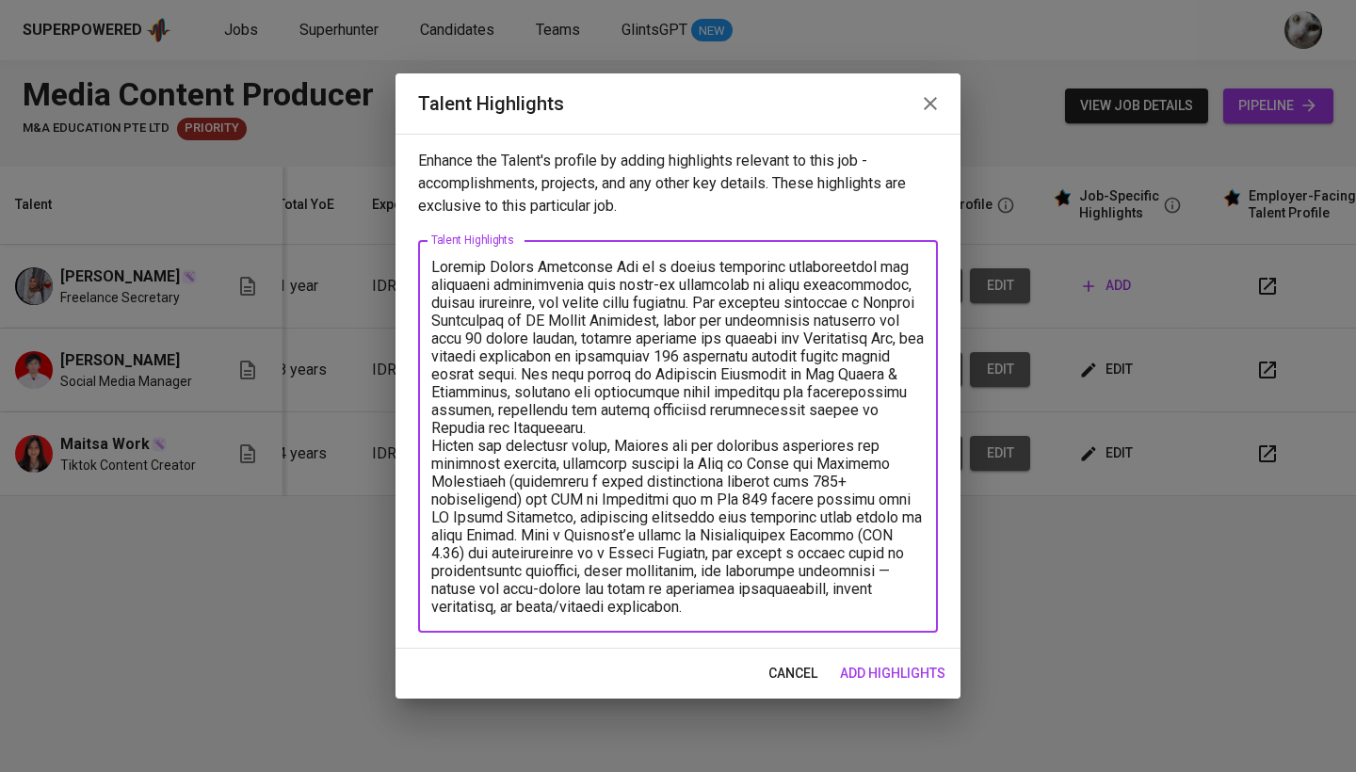
drag, startPoint x: 645, startPoint y: 266, endPoint x: 484, endPoint y: 266, distance: 161.0
click at [484, 266] on textarea at bounding box center [677, 437] width 493 height 358
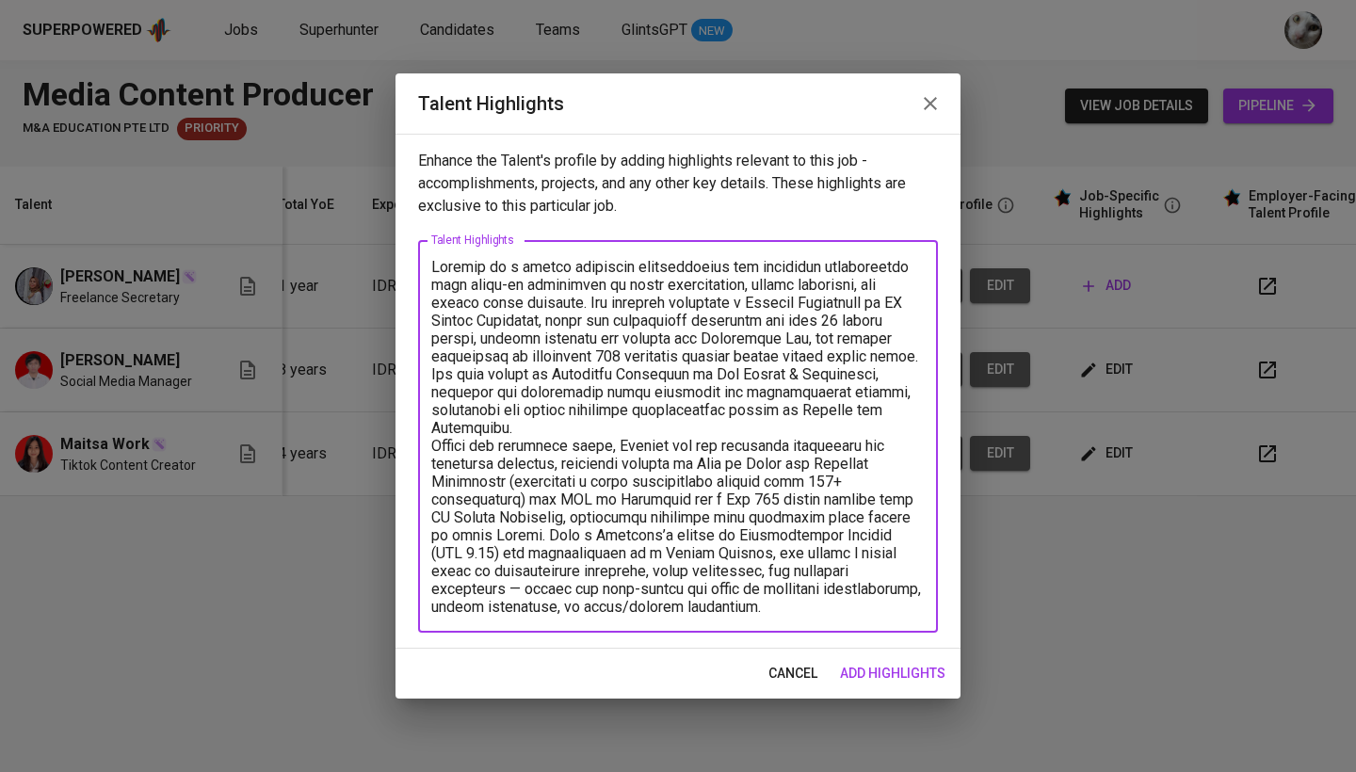
drag, startPoint x: 762, startPoint y: 270, endPoint x: 515, endPoint y: 262, distance: 246.9
click at [515, 262] on textarea at bounding box center [677, 437] width 493 height 358
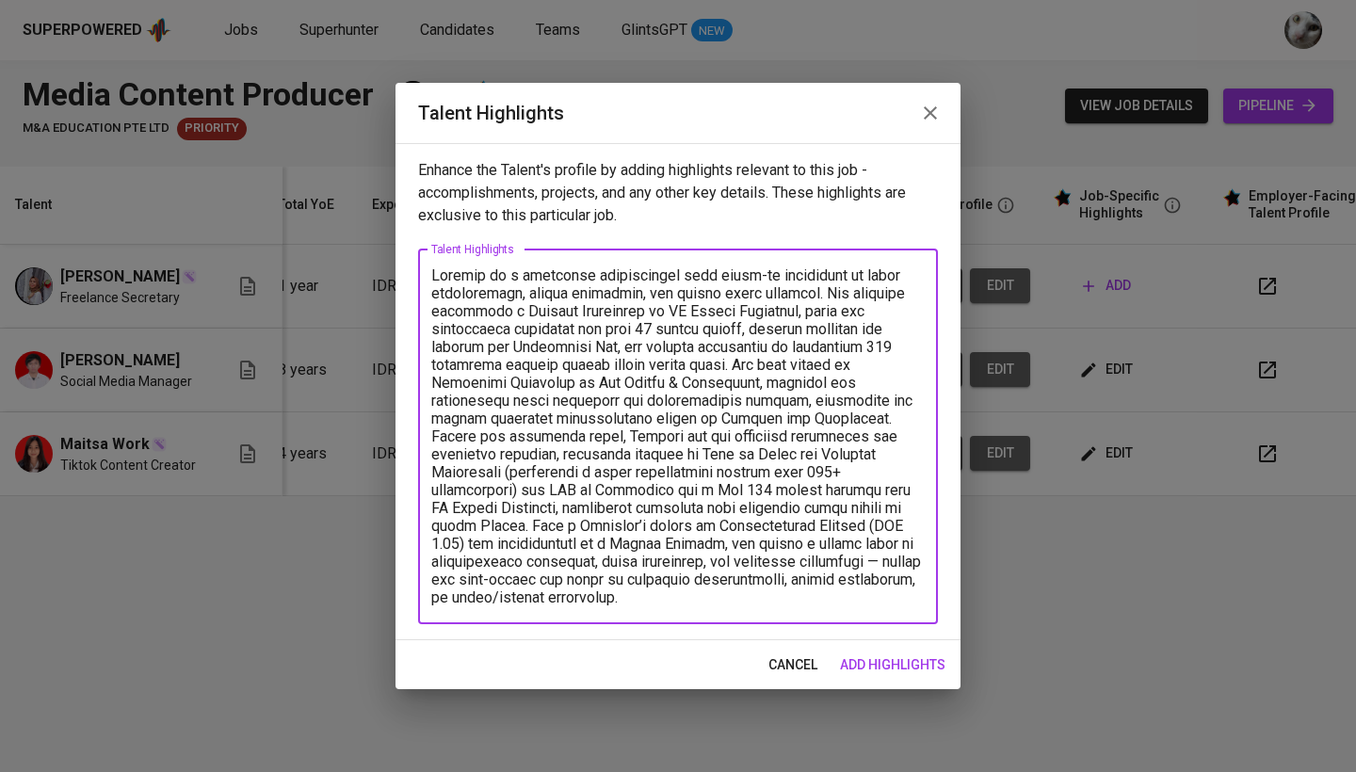
click at [734, 363] on textarea at bounding box center [677, 436] width 493 height 340
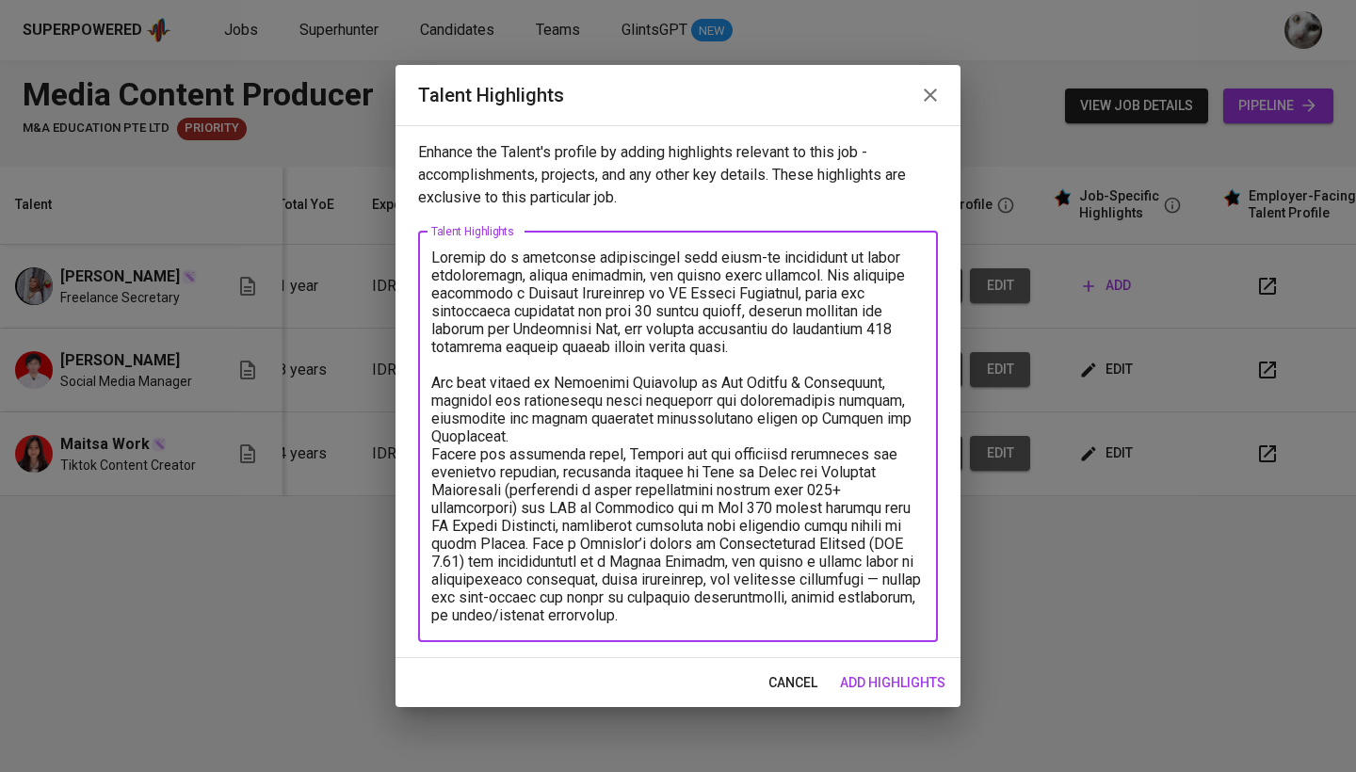
click at [618, 432] on textarea at bounding box center [677, 437] width 493 height 376
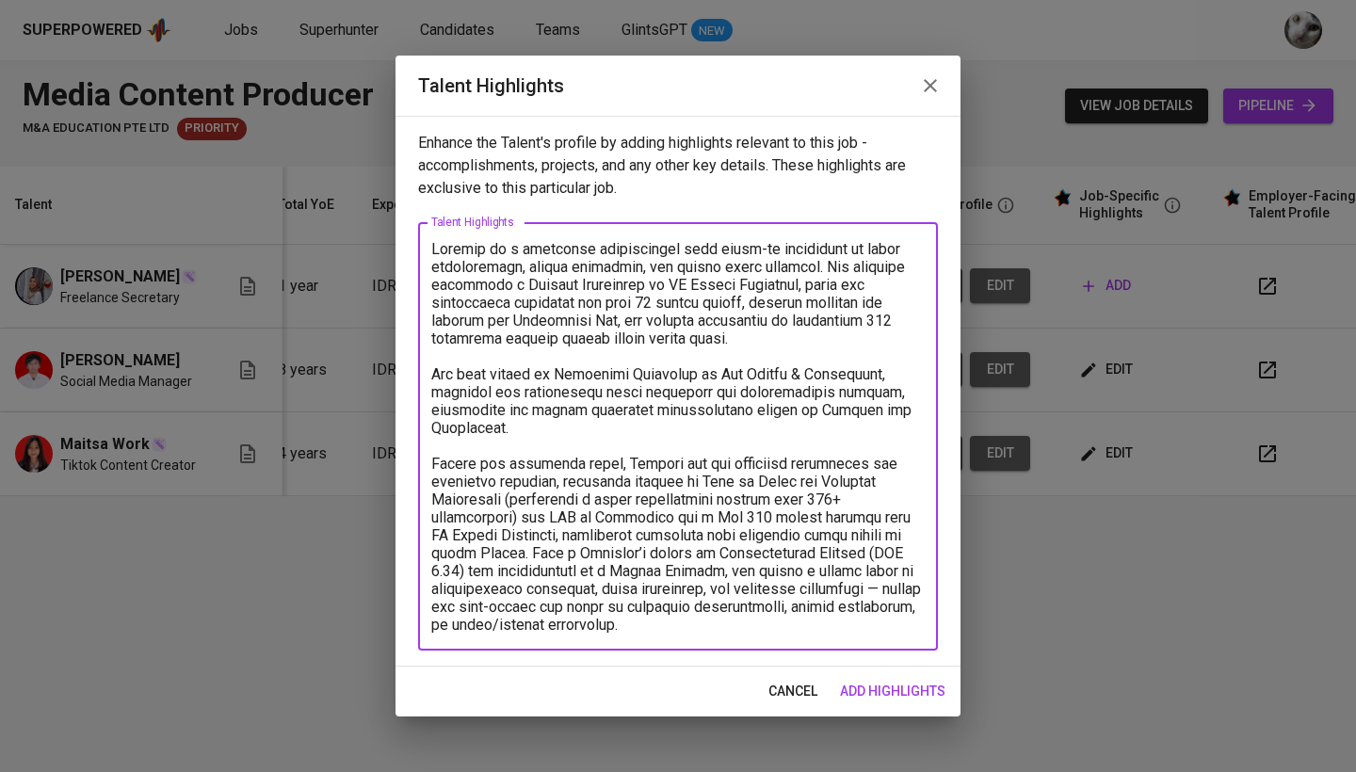
drag, startPoint x: 752, startPoint y: 628, endPoint x: 498, endPoint y: 557, distance: 264.1
click at [498, 557] on textarea at bounding box center [677, 437] width 493 height 394
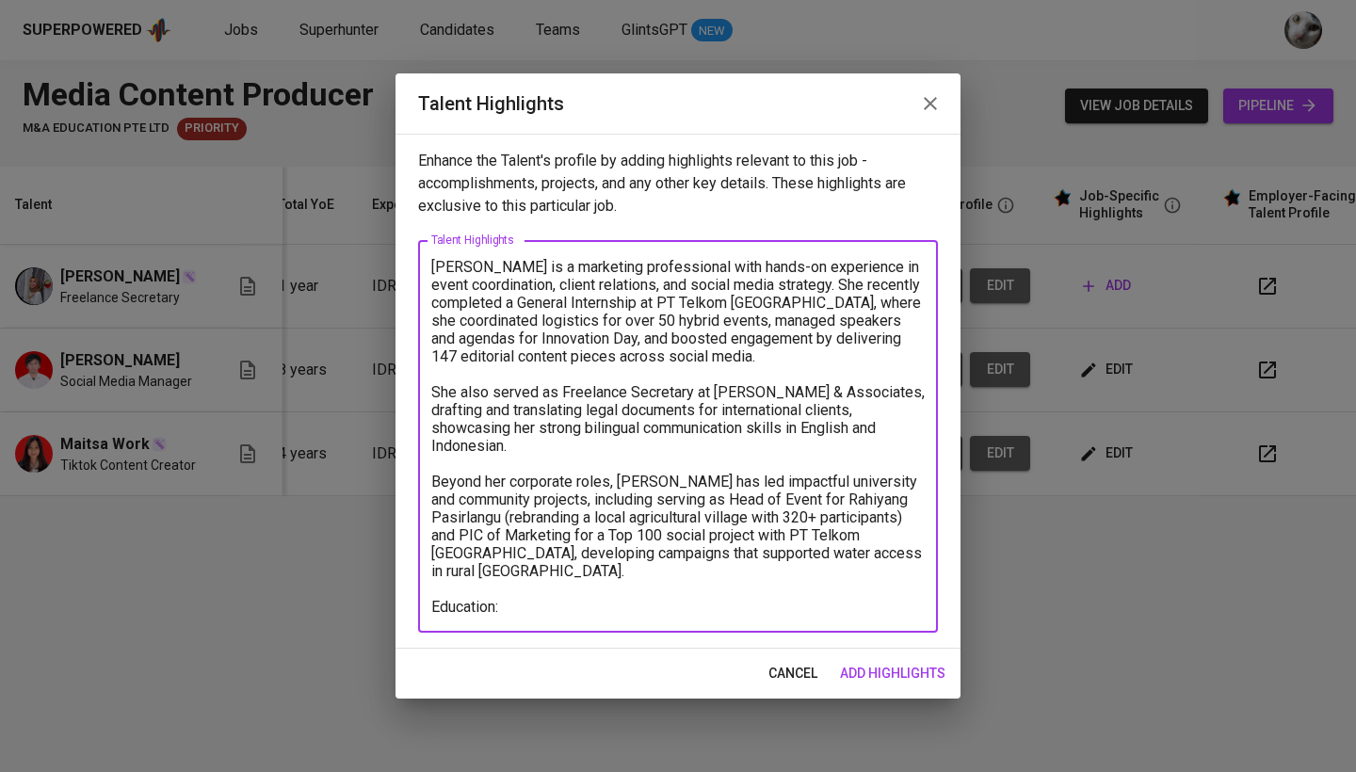
paste textarea "Bachelor of Communication Science (International Class) 2019 – 2023"
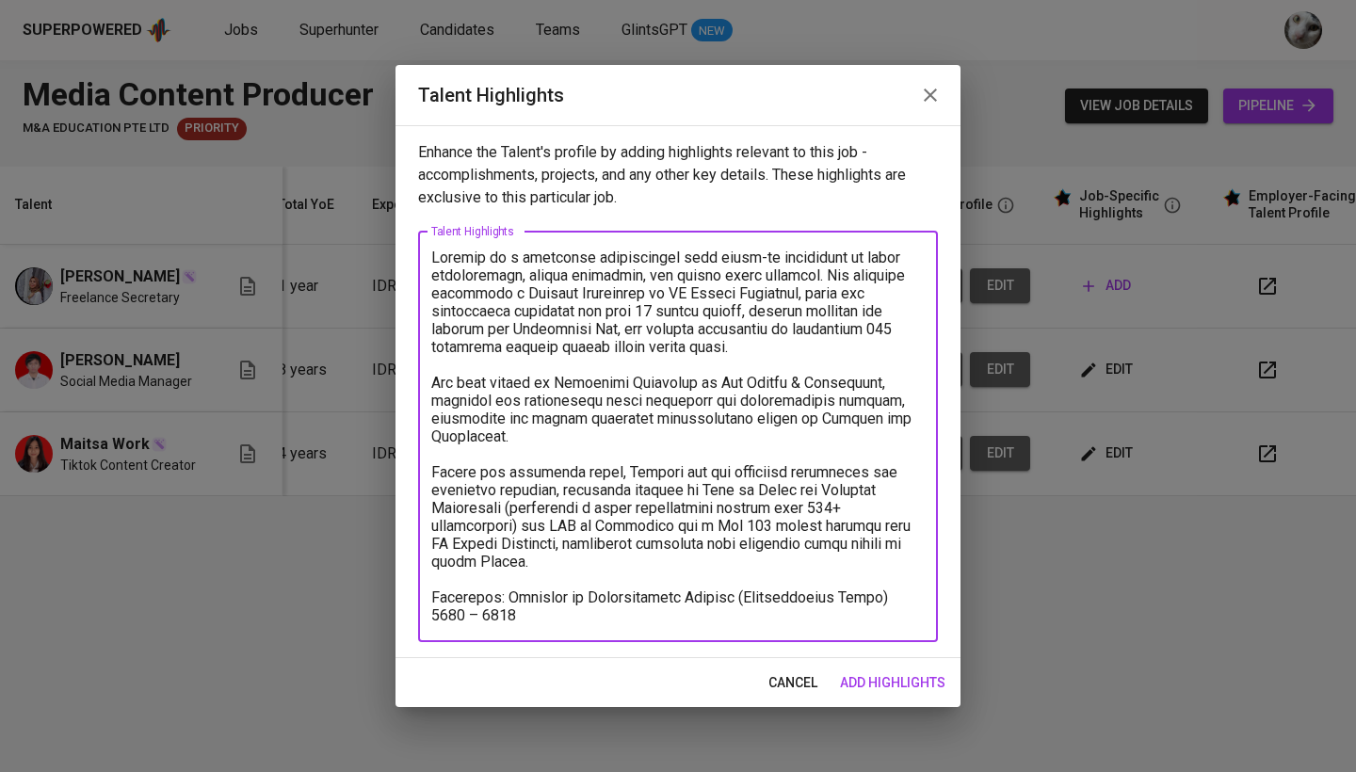
click at [890, 601] on textarea at bounding box center [677, 437] width 493 height 376
drag, startPoint x: 607, startPoint y: 616, endPoint x: 565, endPoint y: 616, distance: 42.4
click at [565, 616] on textarea at bounding box center [677, 437] width 493 height 376
click at [654, 619] on textarea at bounding box center [677, 437] width 493 height 376
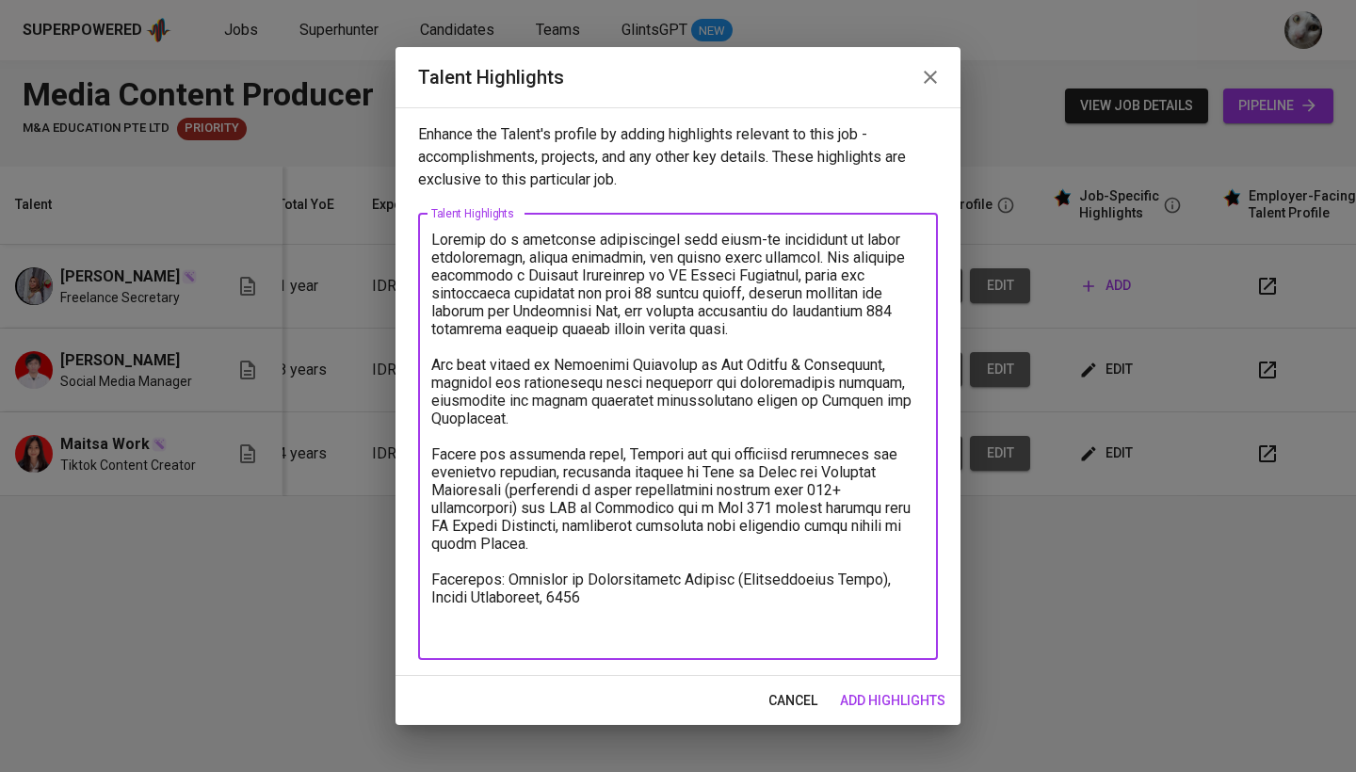
type textarea "Jacklyn is a marketing professional with hands-on experience in event coordinat…"
click at [885, 701] on span "add highlights" at bounding box center [892, 701] width 105 height 24
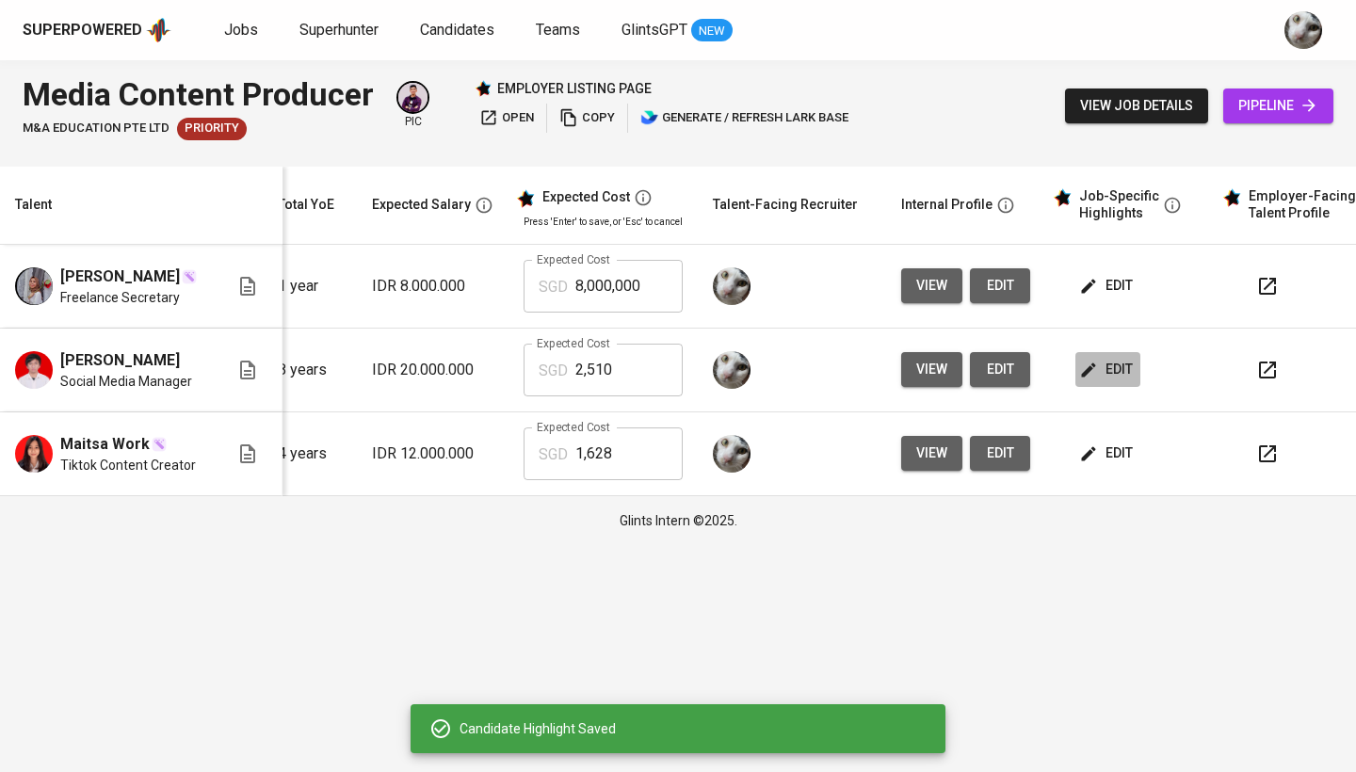
click at [1108, 365] on span "edit" at bounding box center [1108, 370] width 50 height 24
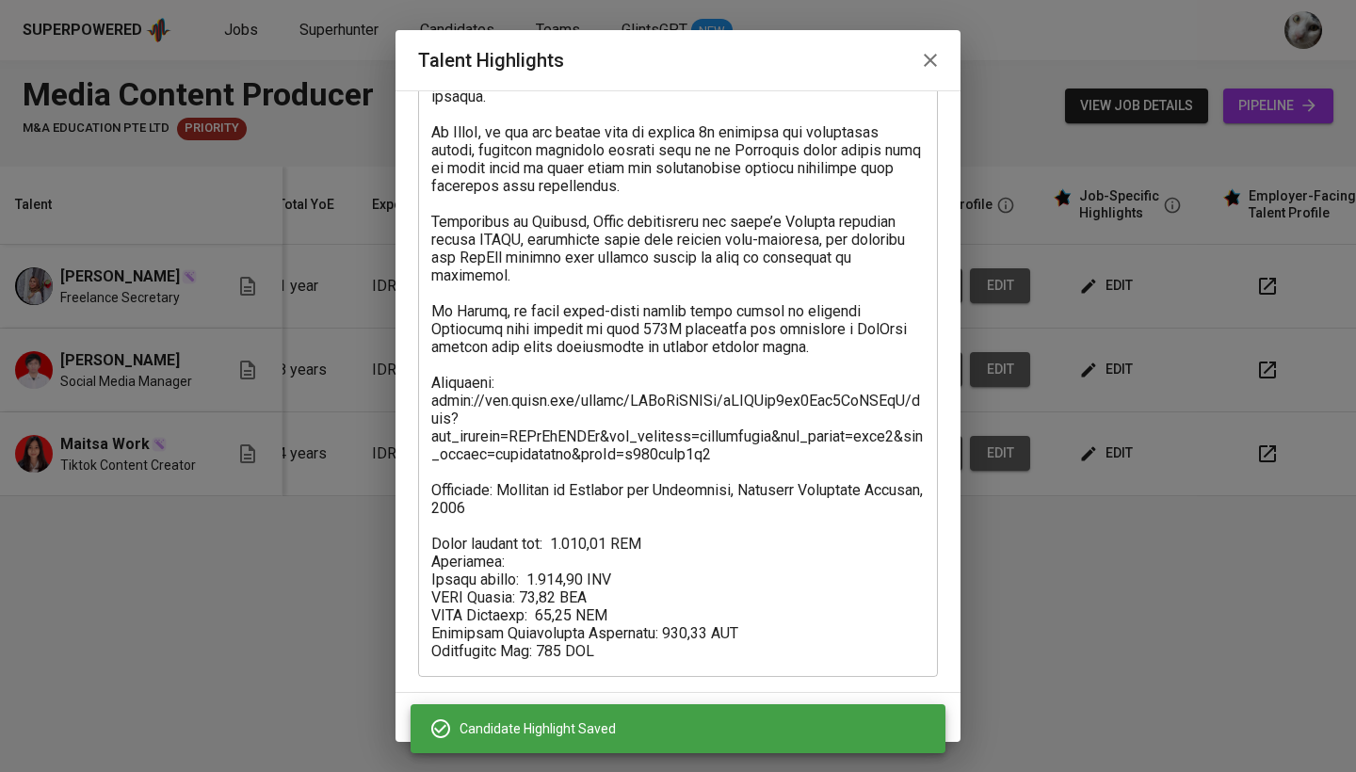
scroll to position [217, 0]
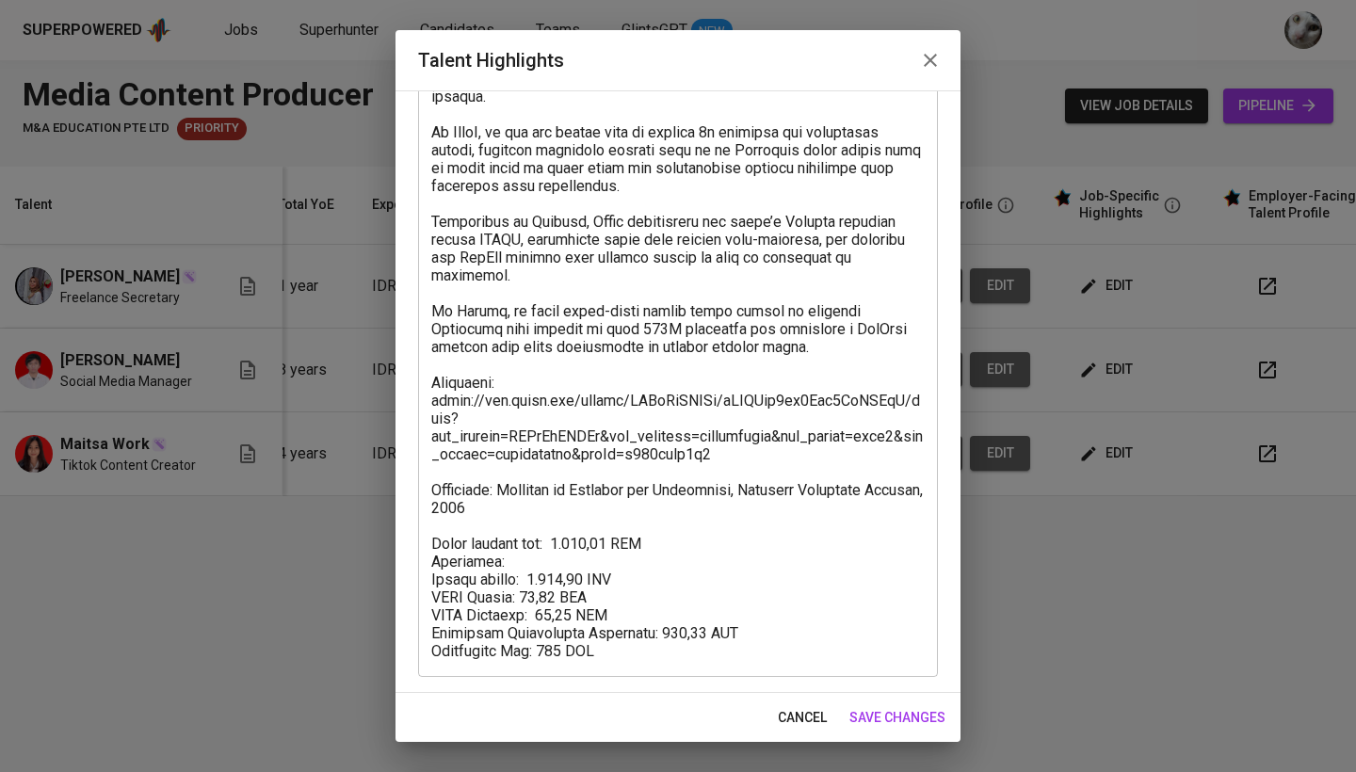
drag, startPoint x: 629, startPoint y: 664, endPoint x: 418, endPoint y: 540, distance: 244.3
click at [418, 540] on div "x Talent Highlights" at bounding box center [678, 328] width 520 height 697
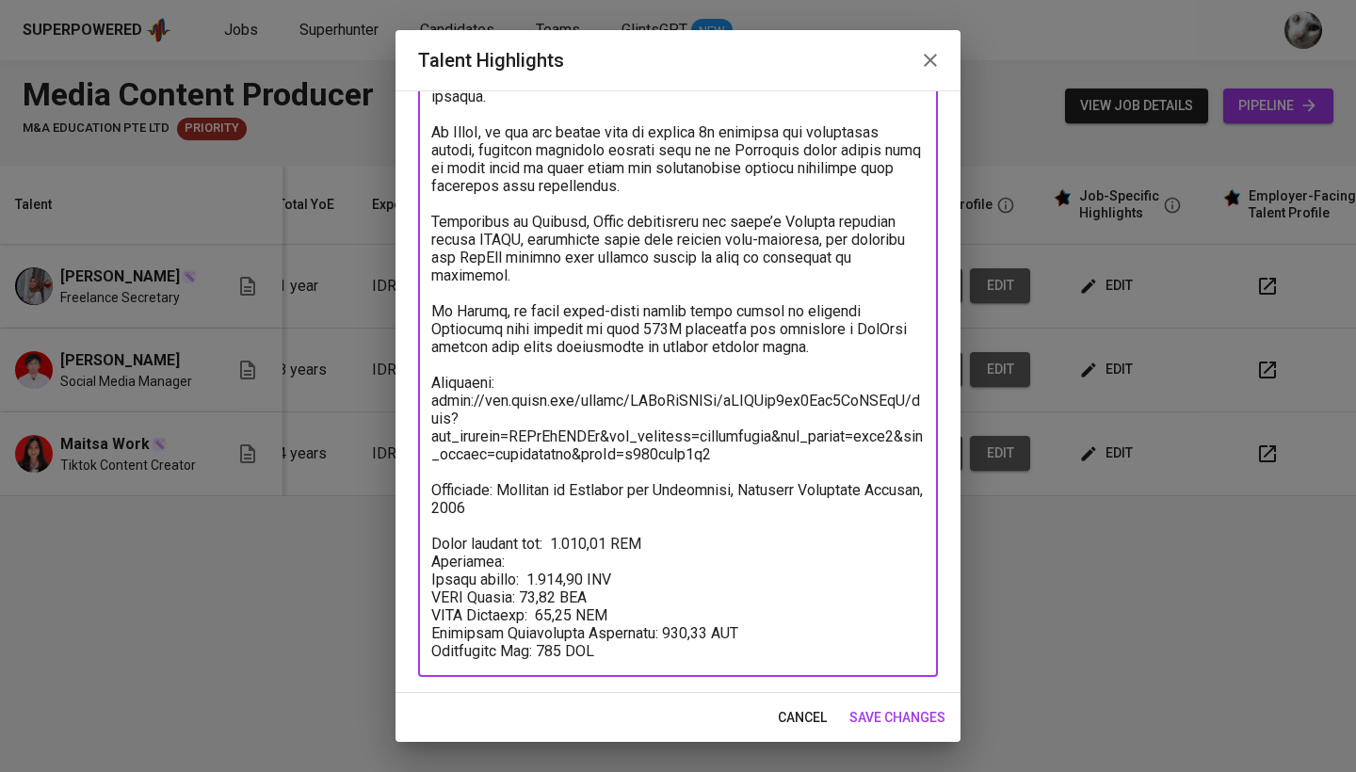
drag, startPoint x: 435, startPoint y: 537, endPoint x: 617, endPoint y: 670, distance: 225.6
click at [617, 670] on div "x Talent Highlights" at bounding box center [678, 328] width 520 height 697
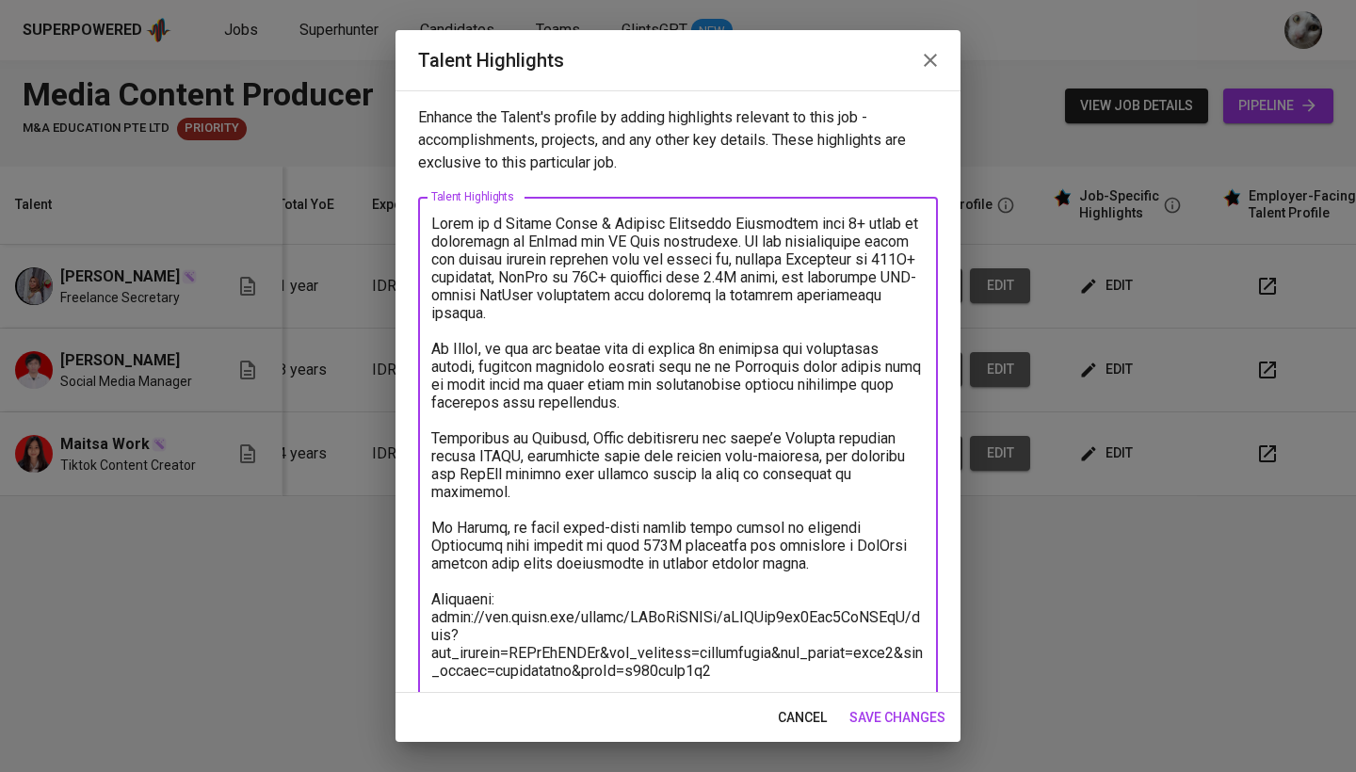
scroll to position [0, 0]
click at [804, 711] on span "cancel" at bounding box center [802, 718] width 49 height 24
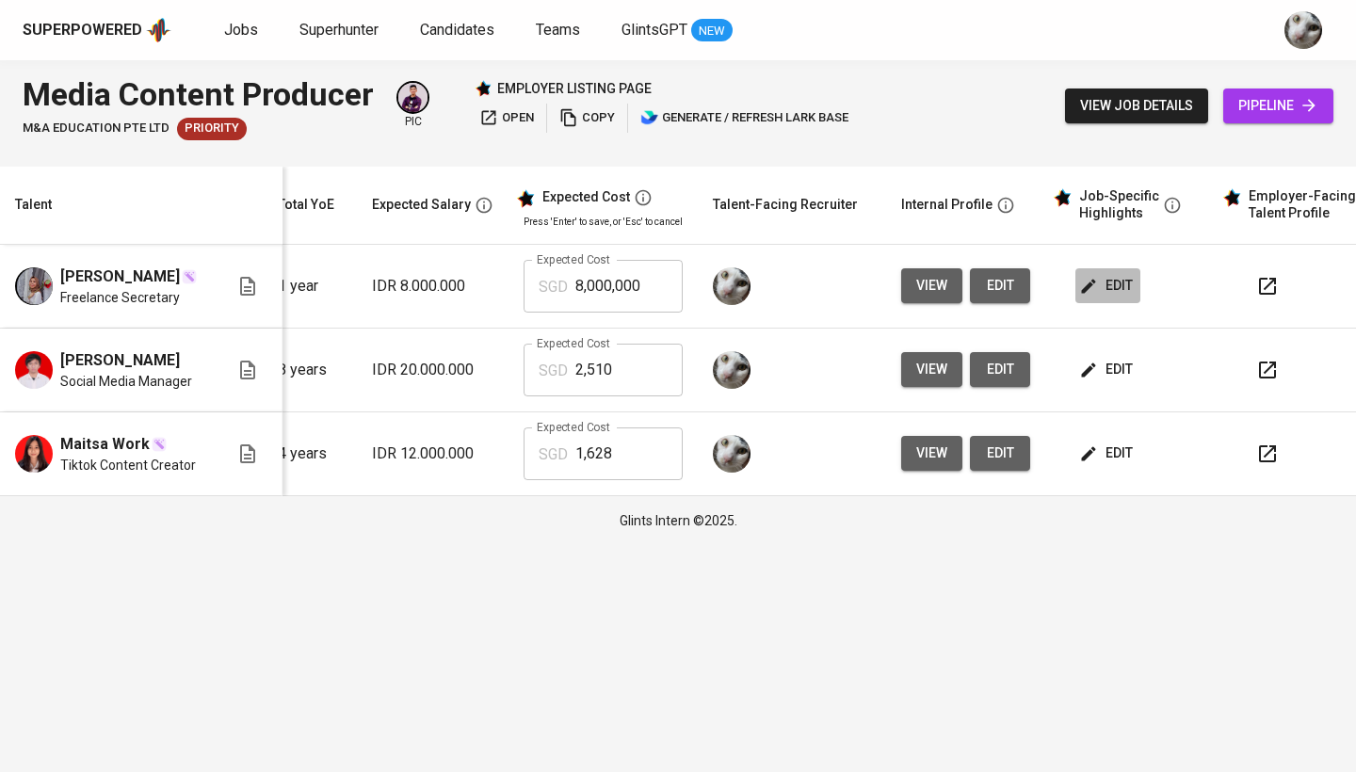
click at [1096, 290] on span "edit" at bounding box center [1108, 286] width 50 height 24
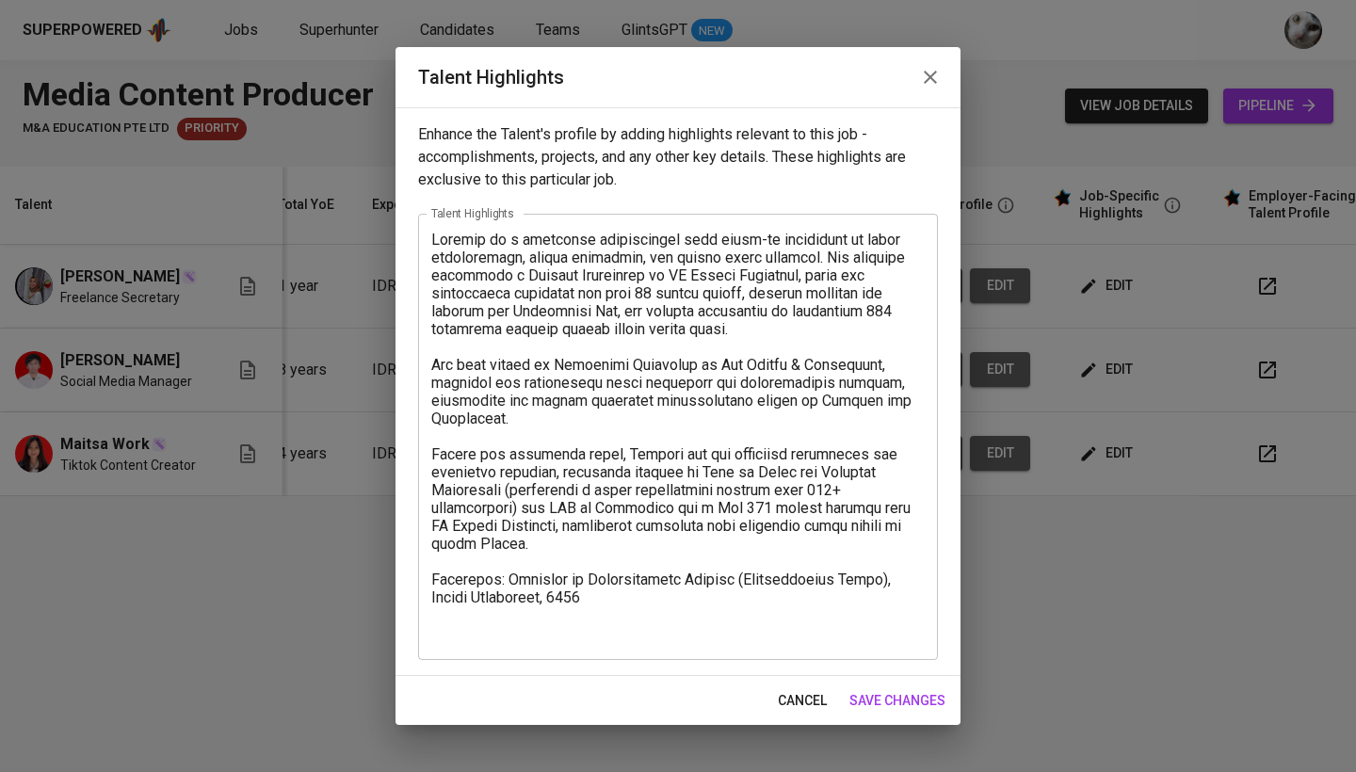
click at [654, 637] on textarea at bounding box center [677, 436] width 493 height 411
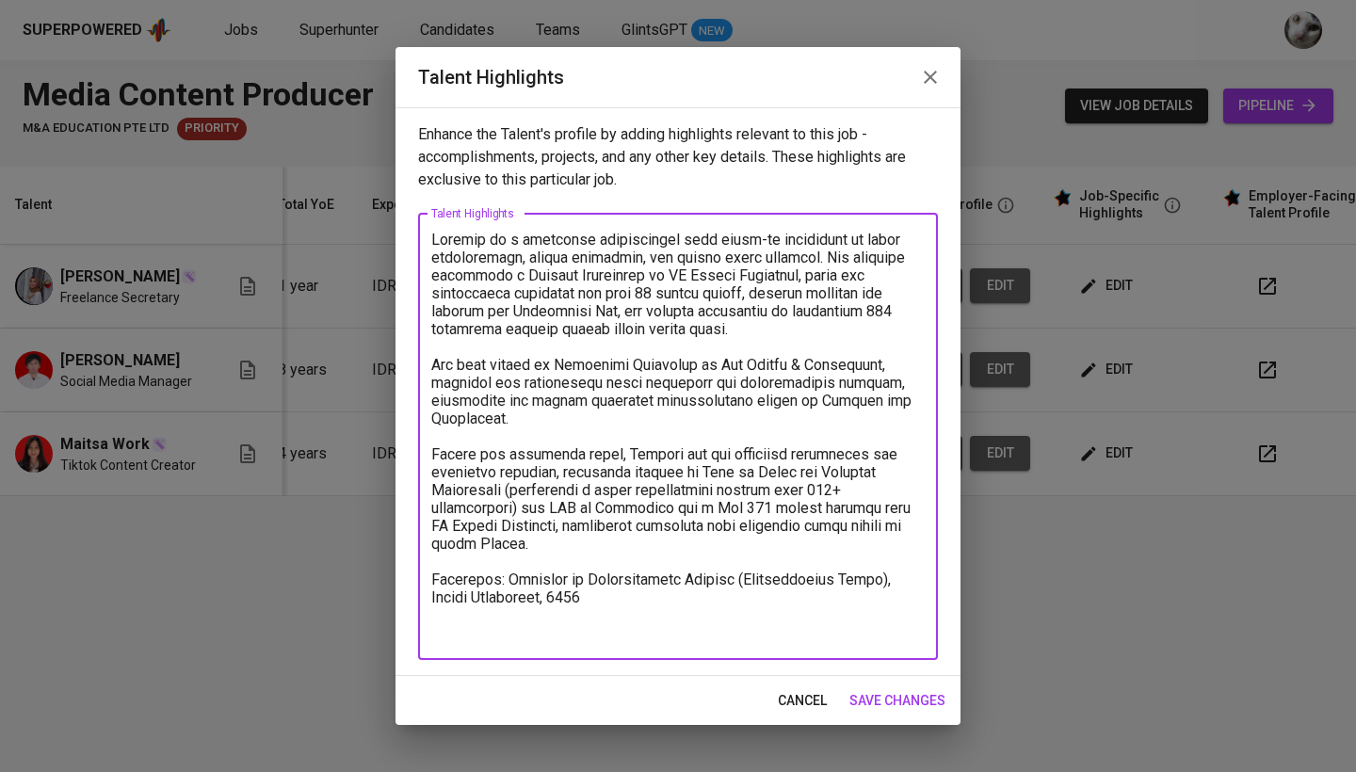
paste textarea "Total monthly fee: 2.510,09 SGD Breakdown: Talent salary: 1.860,08 SGD BPJS Hea…"
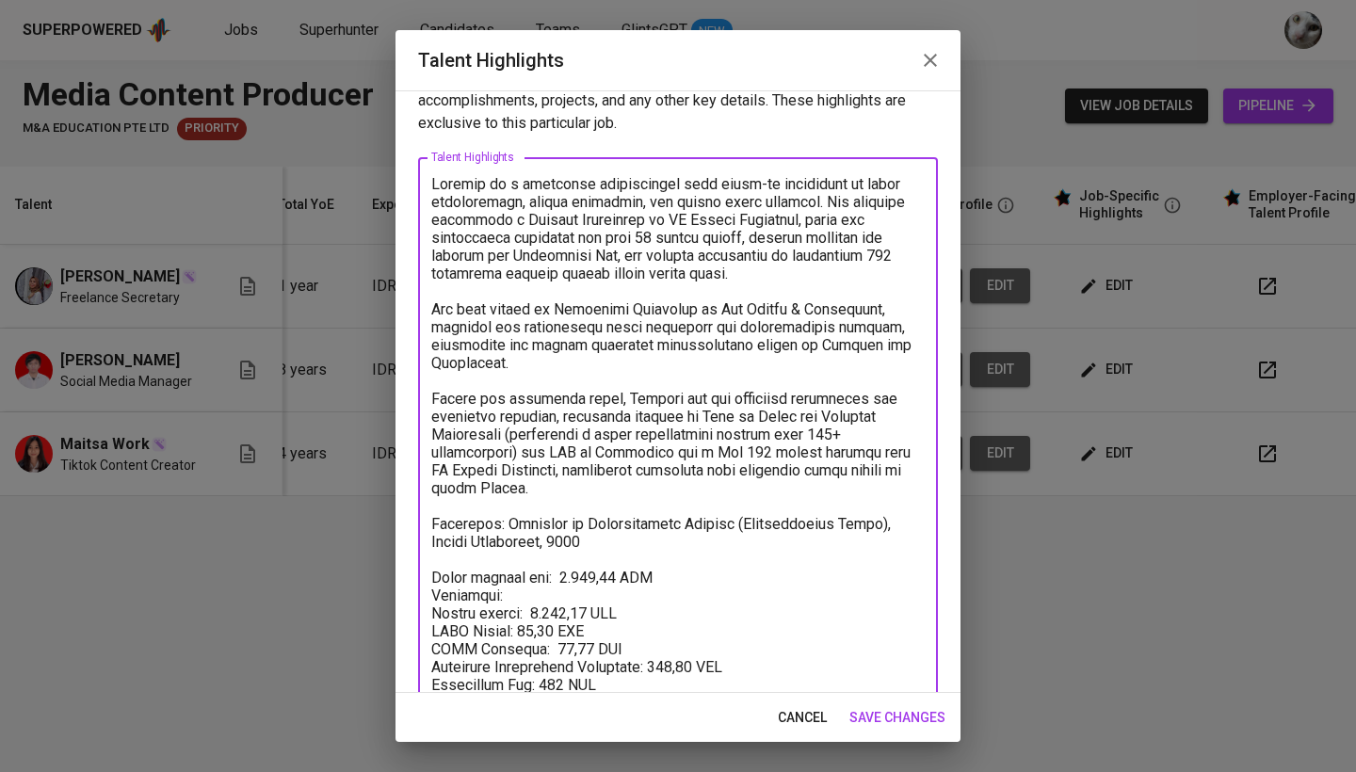
scroll to position [40, 0]
drag, startPoint x: 896, startPoint y: 202, endPoint x: 835, endPoint y: 202, distance: 61.2
click at [835, 202] on textarea at bounding box center [677, 433] width 493 height 519
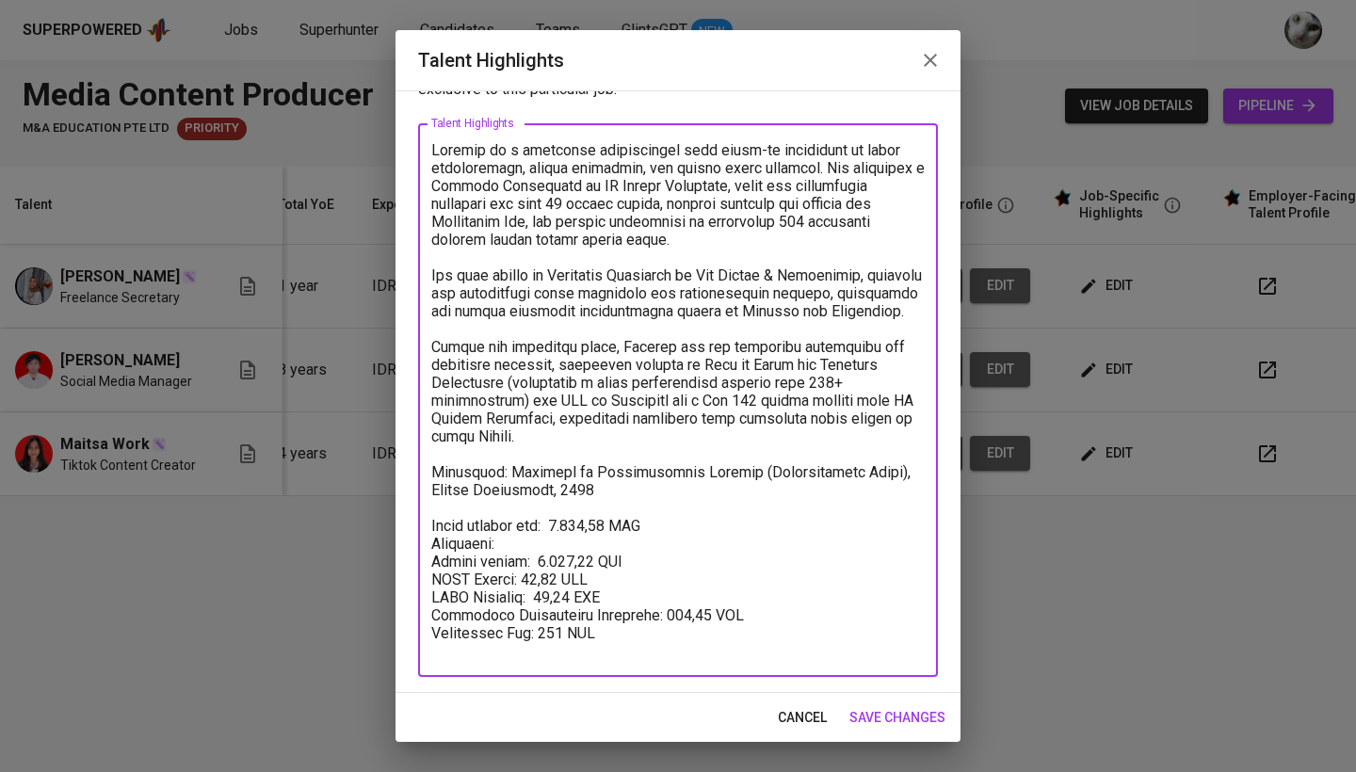
scroll to position [73, 0]
drag, startPoint x: 791, startPoint y: 361, endPoint x: 728, endPoint y: 364, distance: 63.2
click at [728, 364] on textarea at bounding box center [677, 400] width 493 height 519
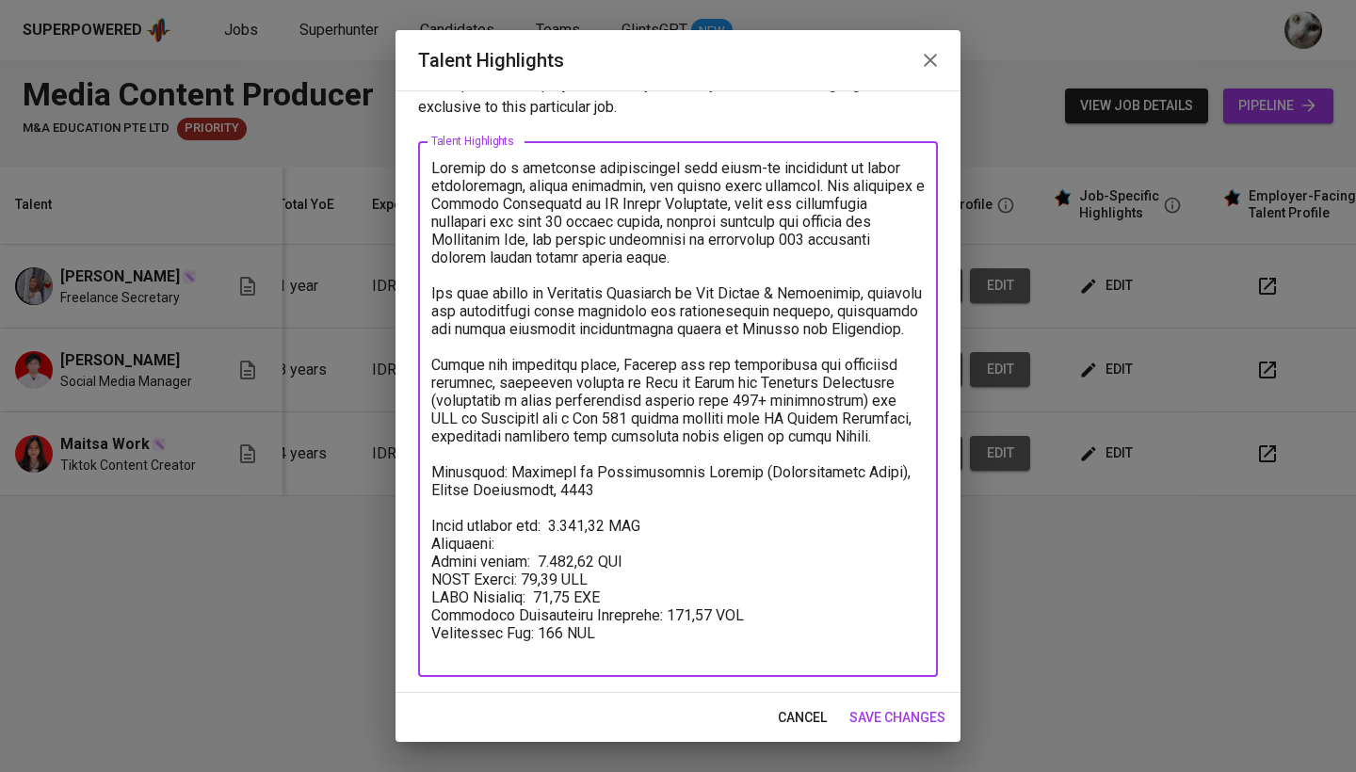
scroll to position [56, 0]
type textarea "Jacklyn is a marketing professional with hands-on experience in event coordinat…"
click at [874, 718] on span "save changes" at bounding box center [897, 718] width 96 height 24
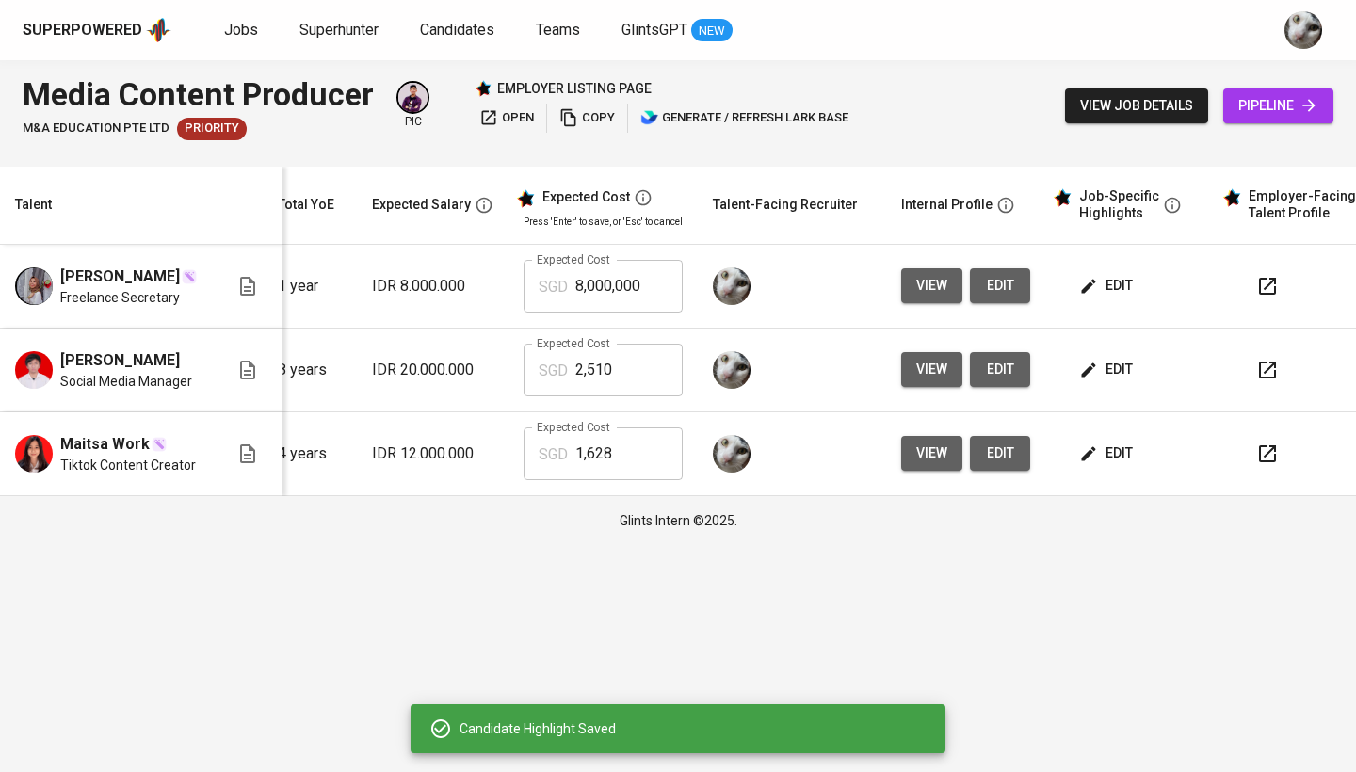
click at [1098, 290] on span "edit" at bounding box center [1108, 286] width 50 height 24
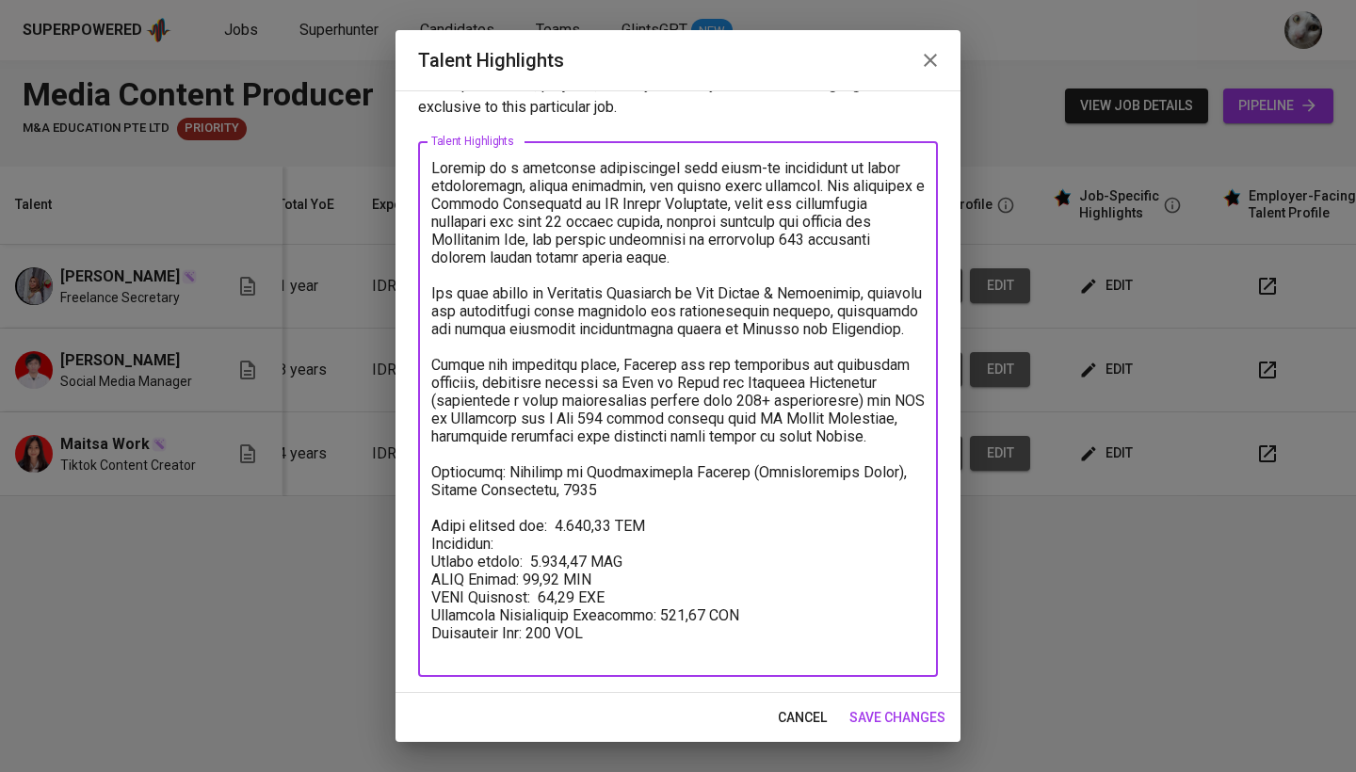
drag, startPoint x: 588, startPoint y: 580, endPoint x: 526, endPoint y: 580, distance: 61.2
click at [526, 580] on textarea at bounding box center [677, 409] width 493 height 501
paste textarea "$687,93"
click at [539, 581] on textarea at bounding box center [677, 409] width 493 height 501
drag, startPoint x: 589, startPoint y: 614, endPoint x: 553, endPoint y: 614, distance: 35.8
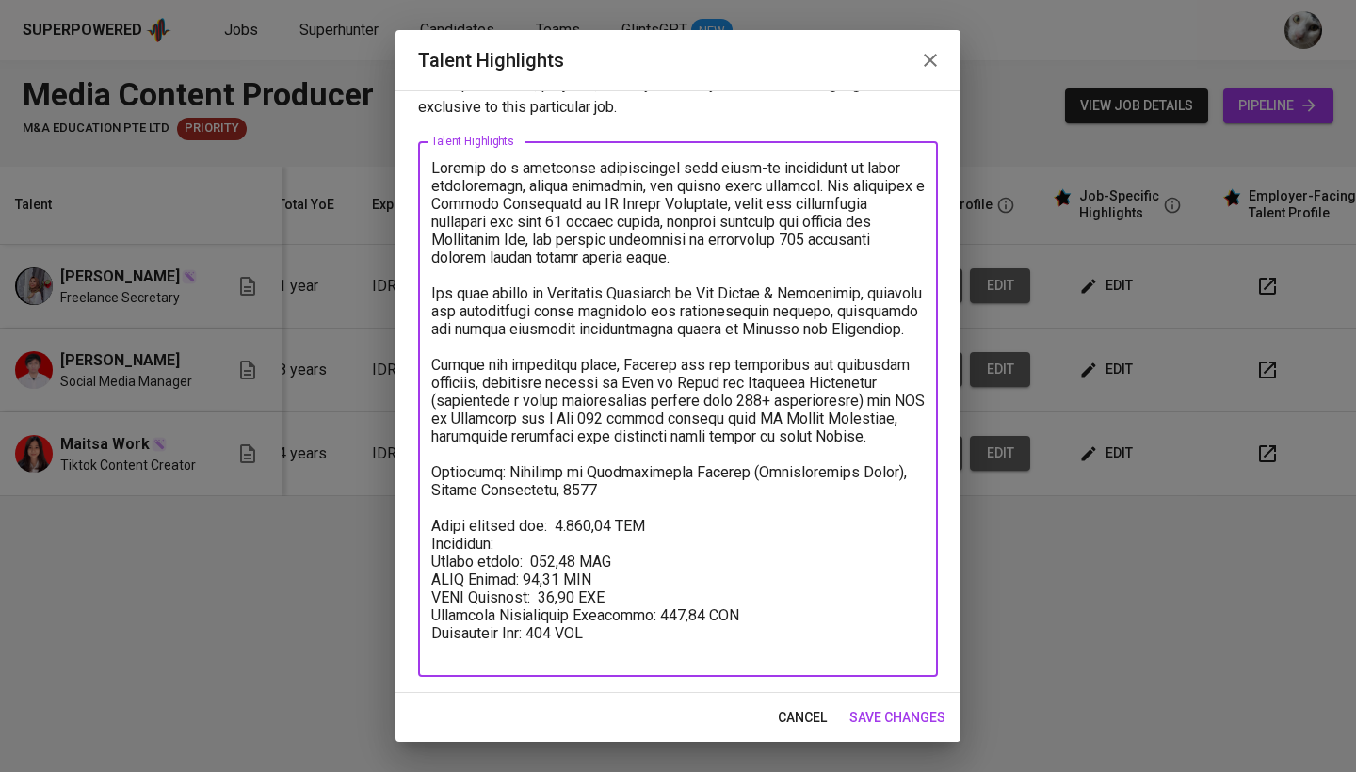
click at [553, 614] on textarea at bounding box center [677, 409] width 493 height 501
paste textarea "$46,37"
click at [563, 616] on textarea at bounding box center [677, 409] width 493 height 501
click at [601, 615] on textarea at bounding box center [677, 409] width 493 height 501
drag, startPoint x: 689, startPoint y: 631, endPoint x: 645, endPoint y: 636, distance: 44.5
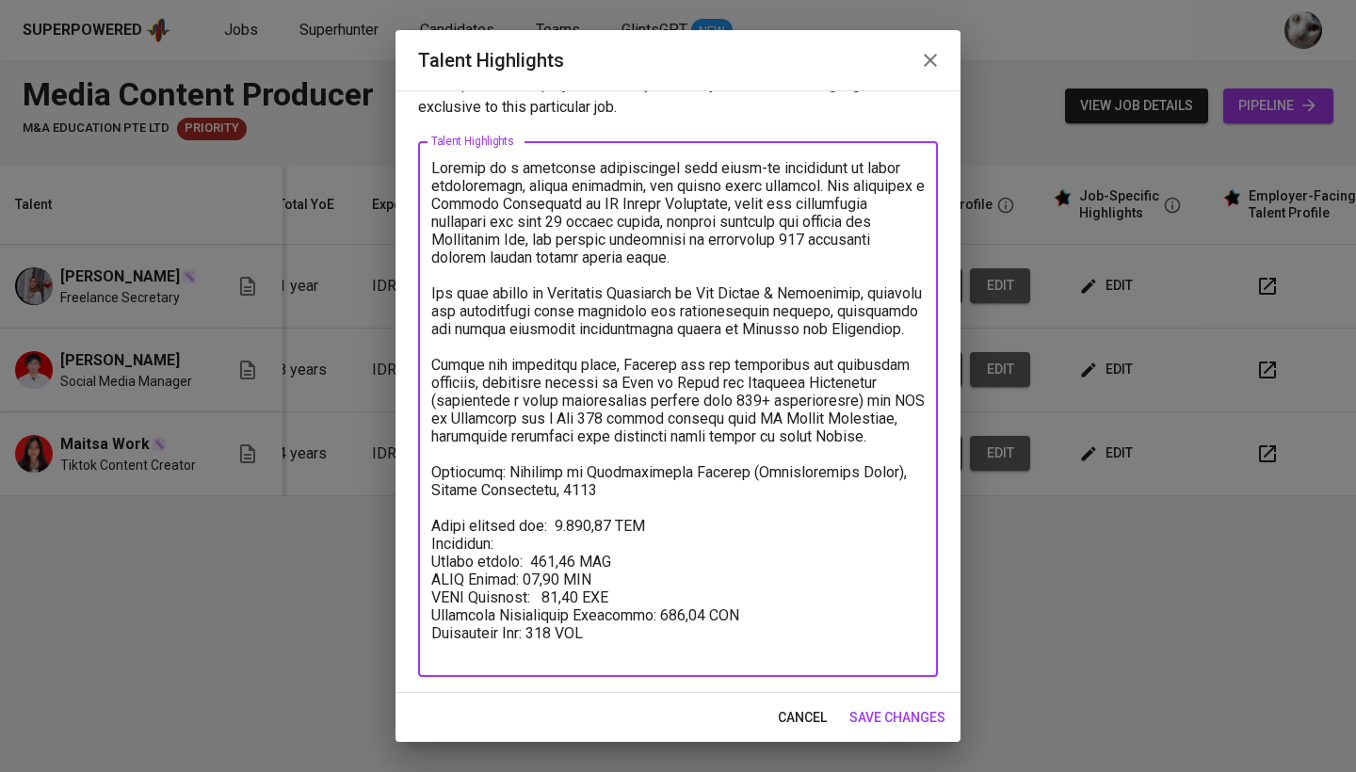
click at [645, 636] on textarea at bounding box center [677, 409] width 493 height 501
paste textarea "$57,33"
click at [656, 632] on textarea at bounding box center [677, 409] width 493 height 501
drag, startPoint x: 618, startPoint y: 541, endPoint x: 557, endPoint y: 541, distance: 61.2
click at [557, 541] on textarea at bounding box center [677, 409] width 493 height 501
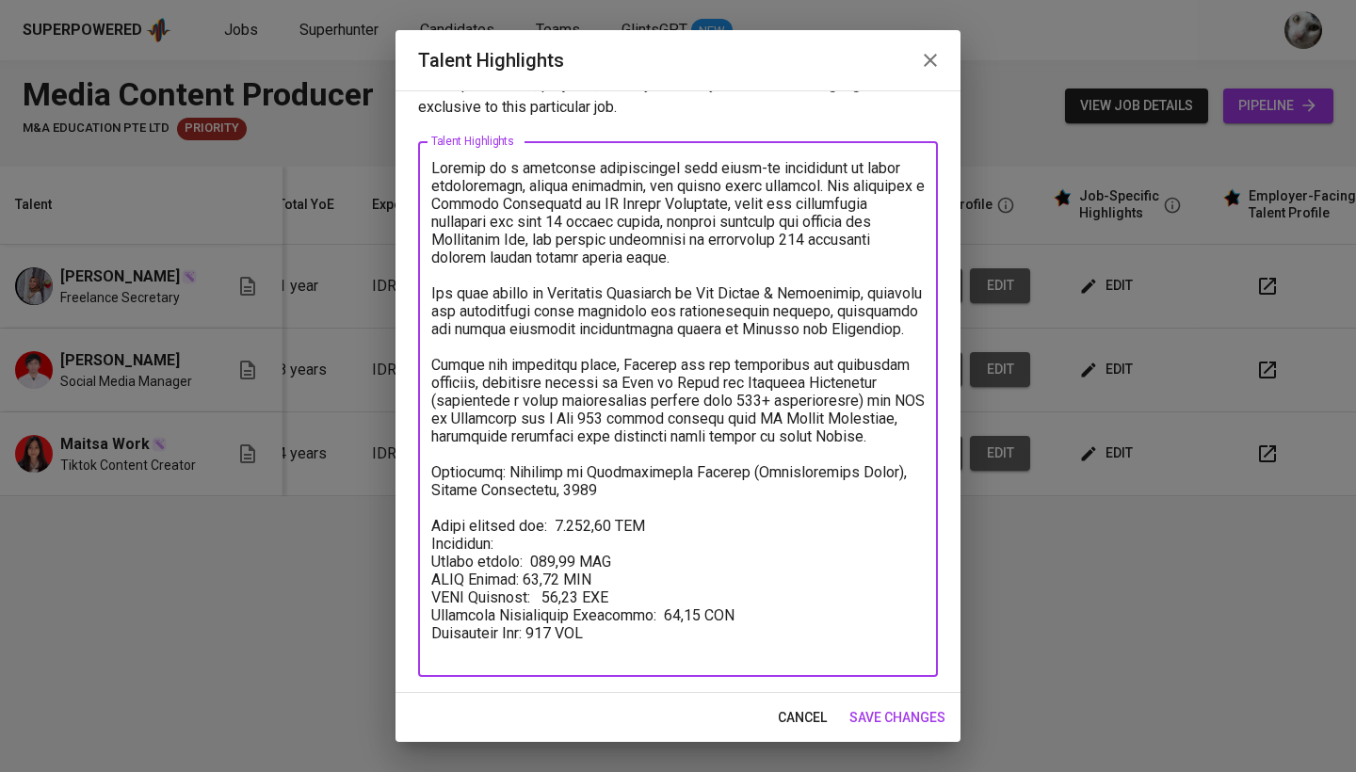
paste textarea "$1.190,57"
click at [567, 541] on textarea at bounding box center [677, 409] width 493 height 501
drag, startPoint x: 609, startPoint y: 542, endPoint x: 557, endPoint y: 542, distance: 51.8
click at [557, 542] on textarea at bounding box center [677, 409] width 493 height 501
type textarea "Jacklyn is a marketing professional with hands-on experience in event coordinat…"
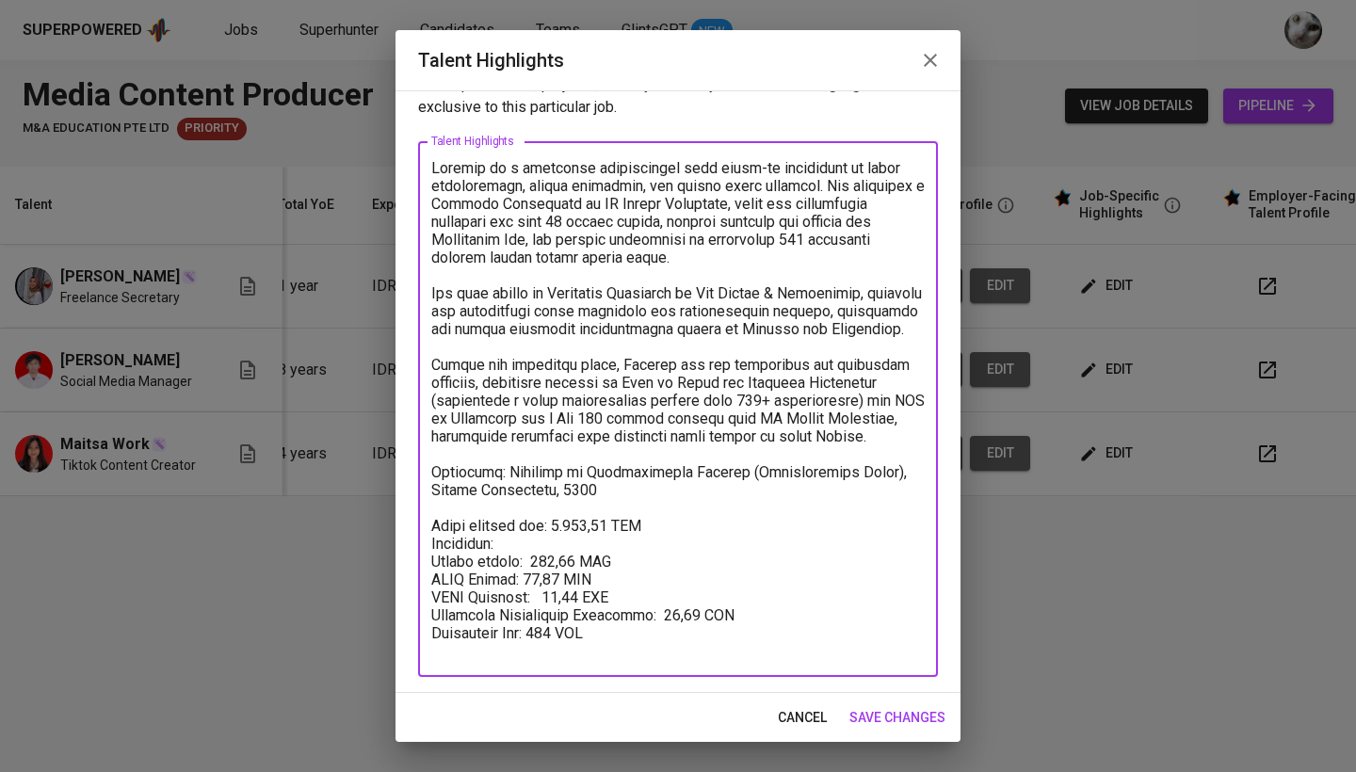
click at [890, 719] on span "save changes" at bounding box center [897, 718] width 96 height 24
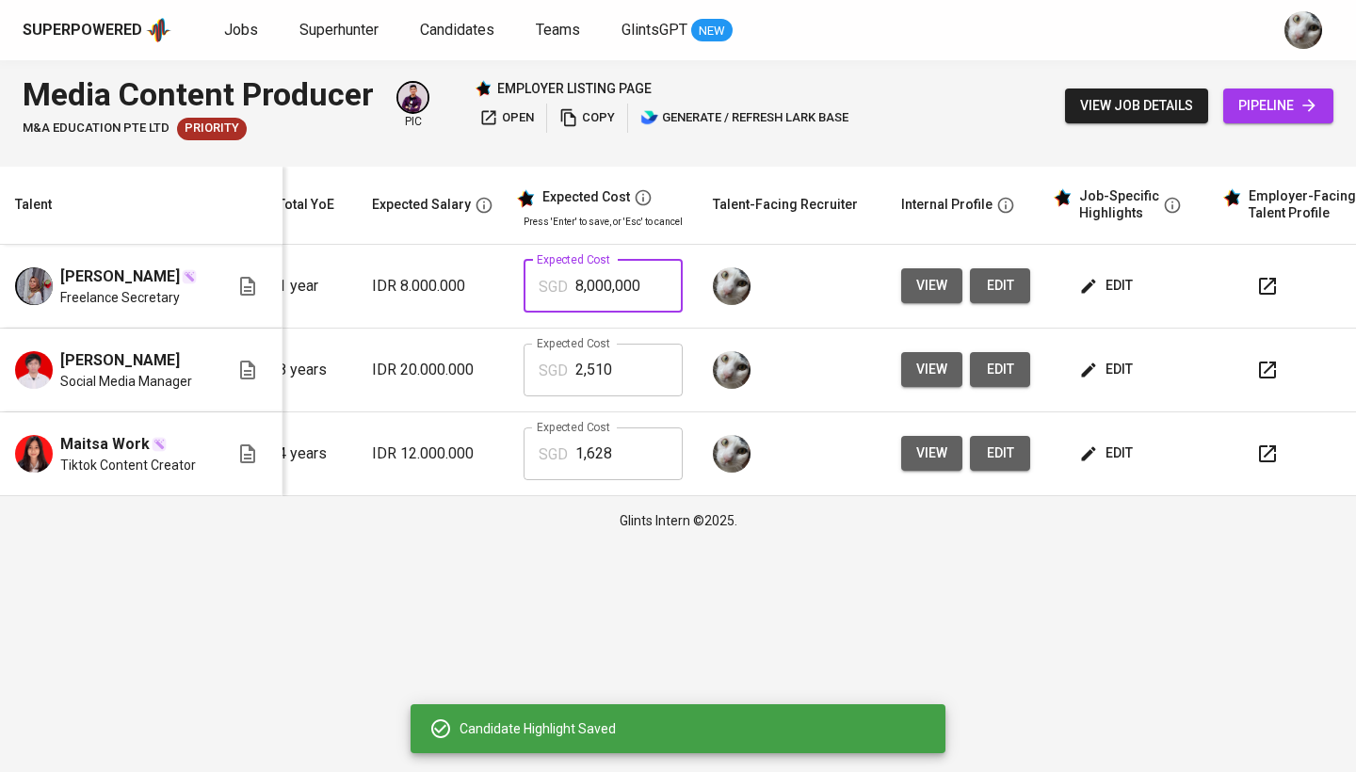
click at [630, 274] on input "8,000,000" at bounding box center [628, 286] width 107 height 53
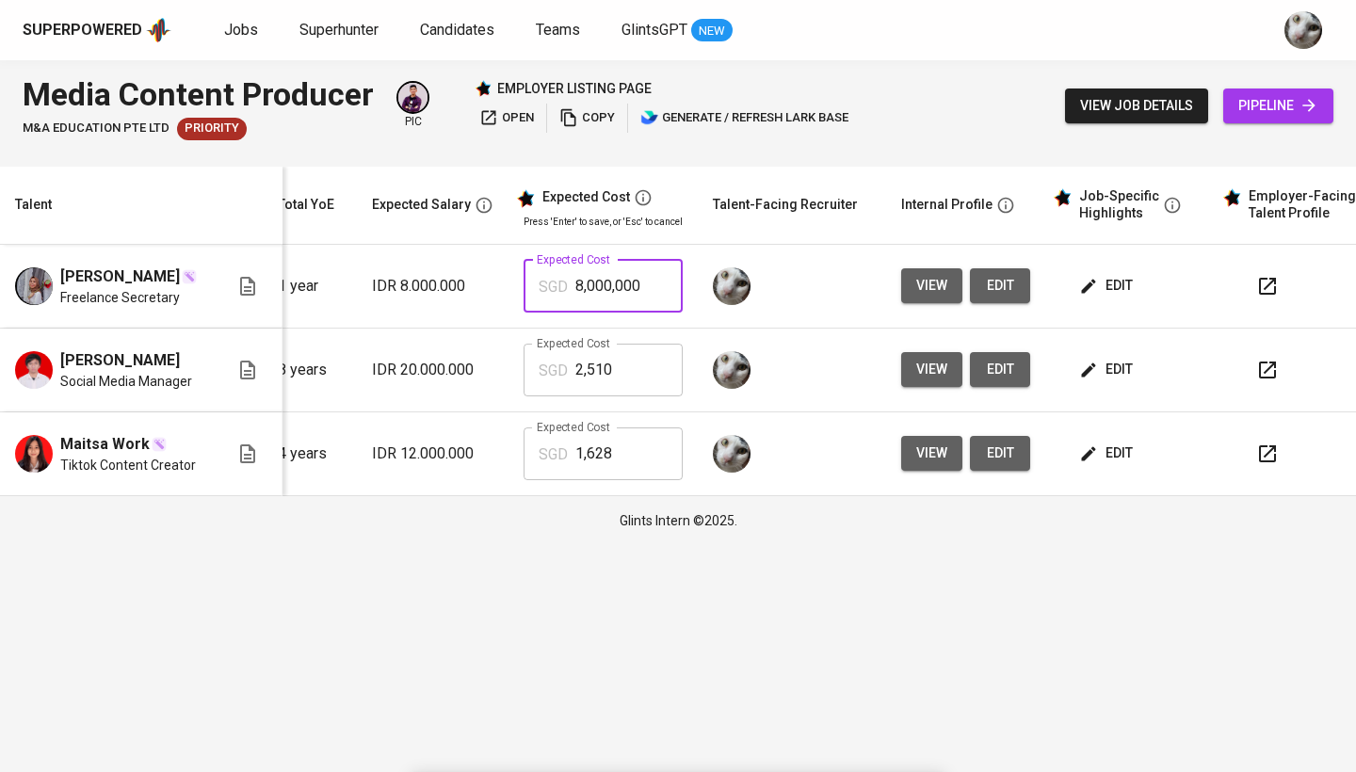
paste input "119,057"
type input "1,190"
click at [924, 280] on span "view" at bounding box center [931, 286] width 31 height 24
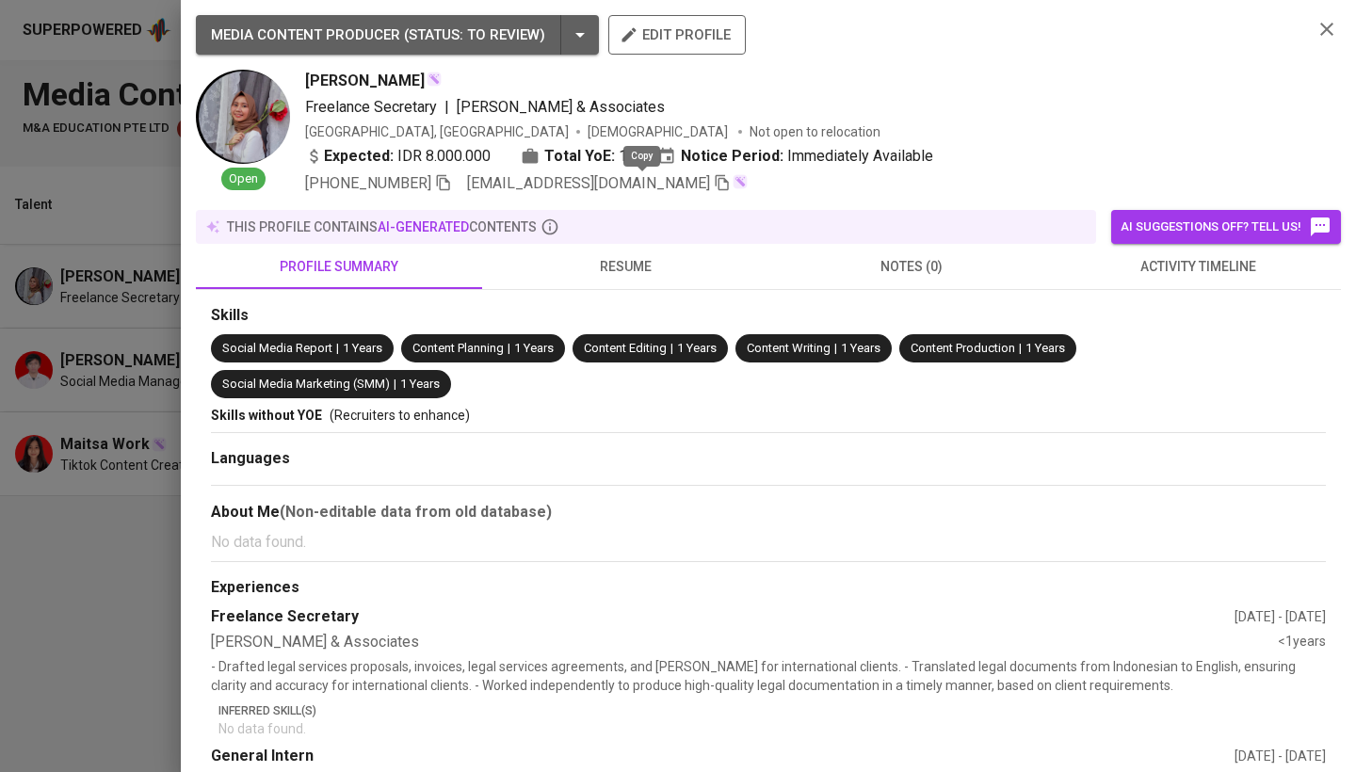
click at [714, 183] on icon "button" at bounding box center [722, 182] width 17 height 17
click at [81, 424] on div at bounding box center [678, 386] width 1356 height 772
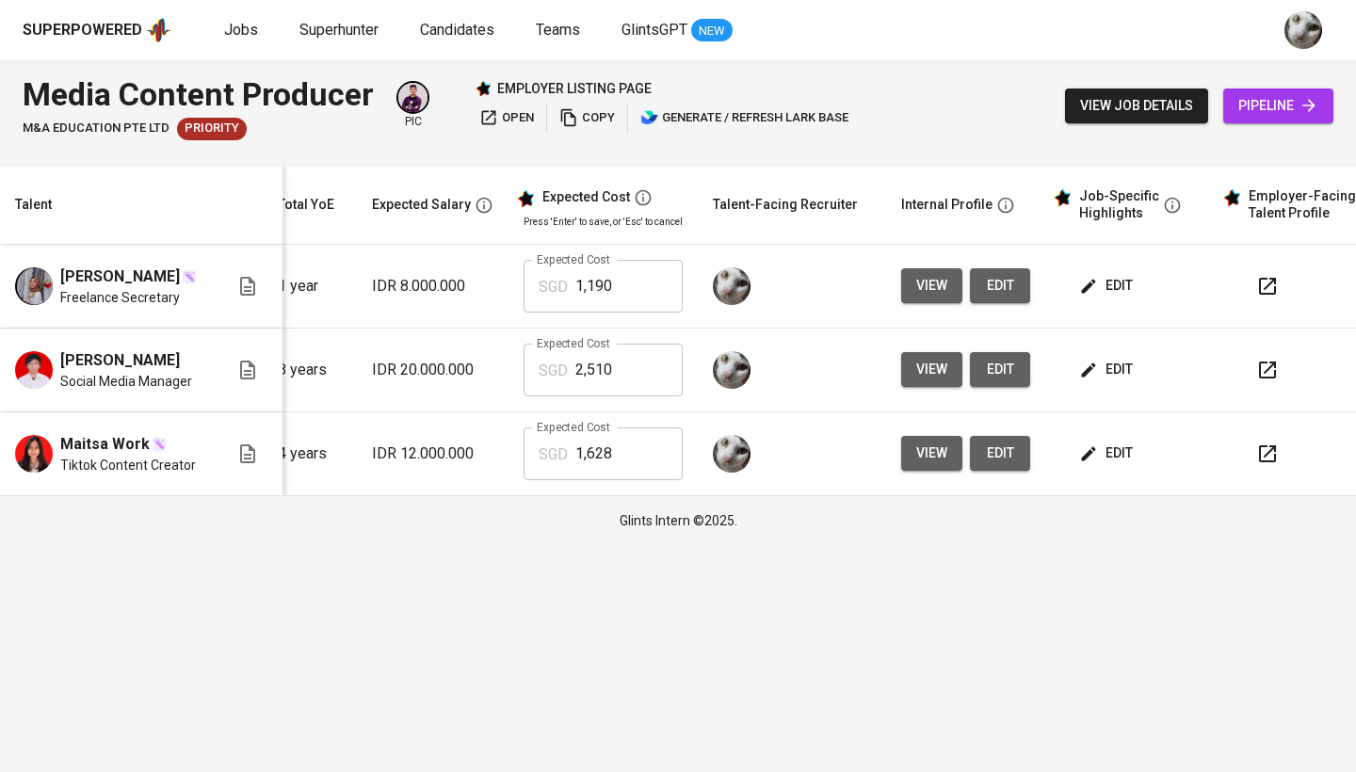
click at [937, 367] on span "view" at bounding box center [931, 370] width 31 height 24
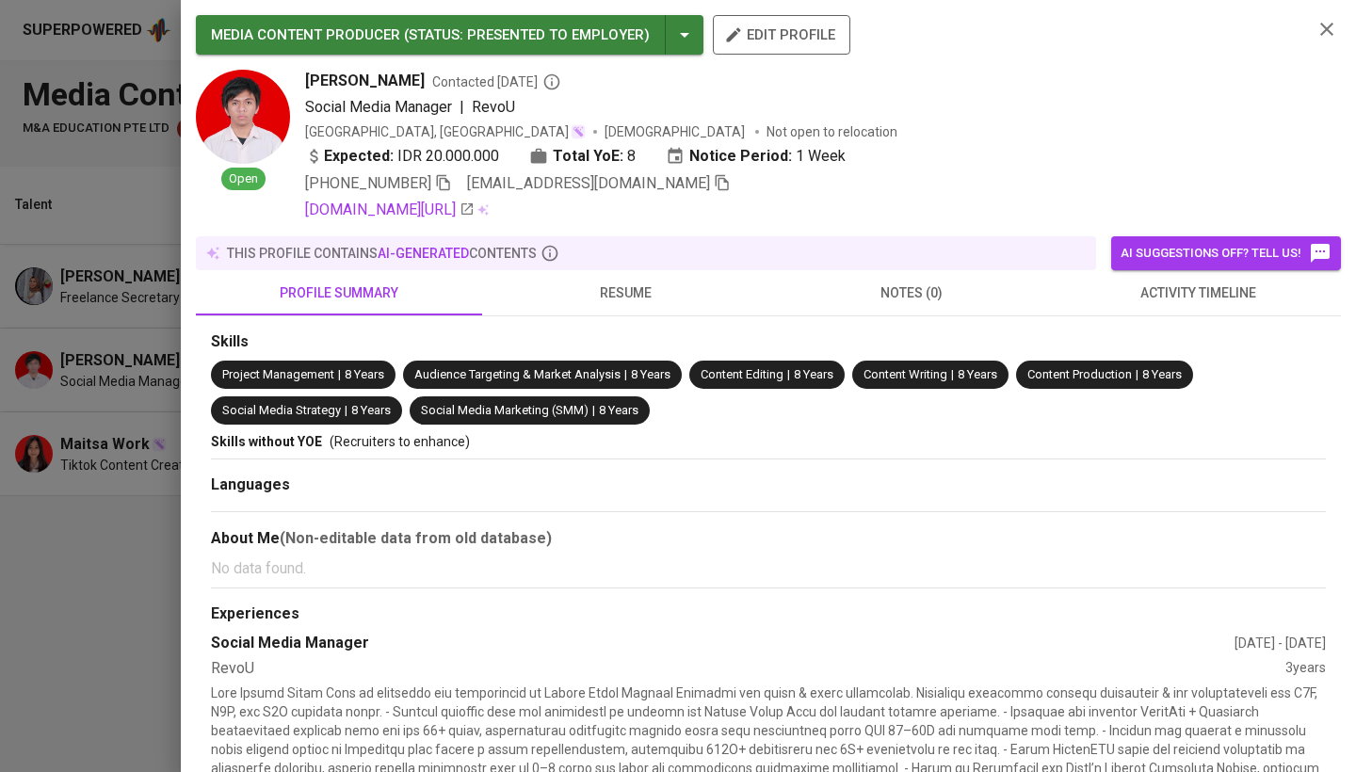
click at [714, 180] on icon "button" at bounding box center [722, 182] width 17 height 17
click at [69, 561] on div at bounding box center [678, 386] width 1356 height 772
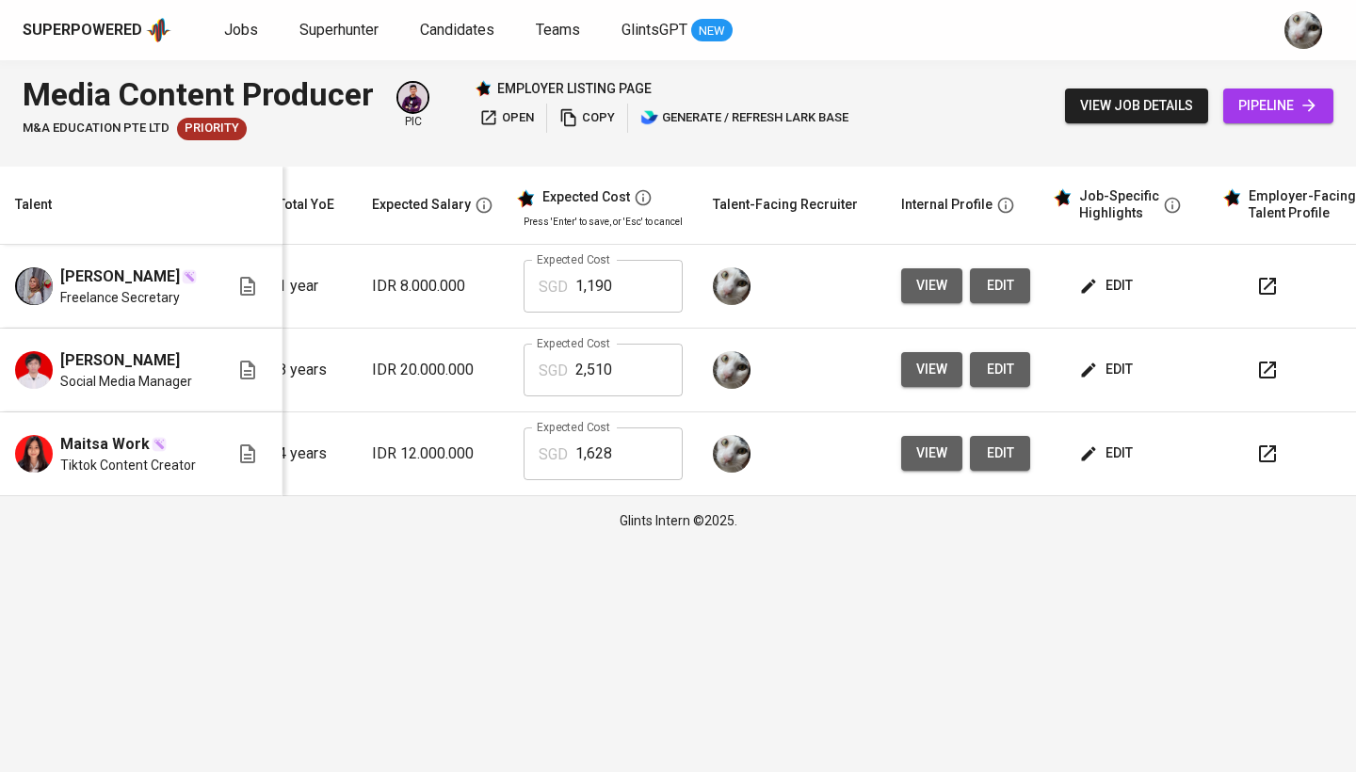
click at [901, 452] on button "view" at bounding box center [931, 453] width 61 height 35
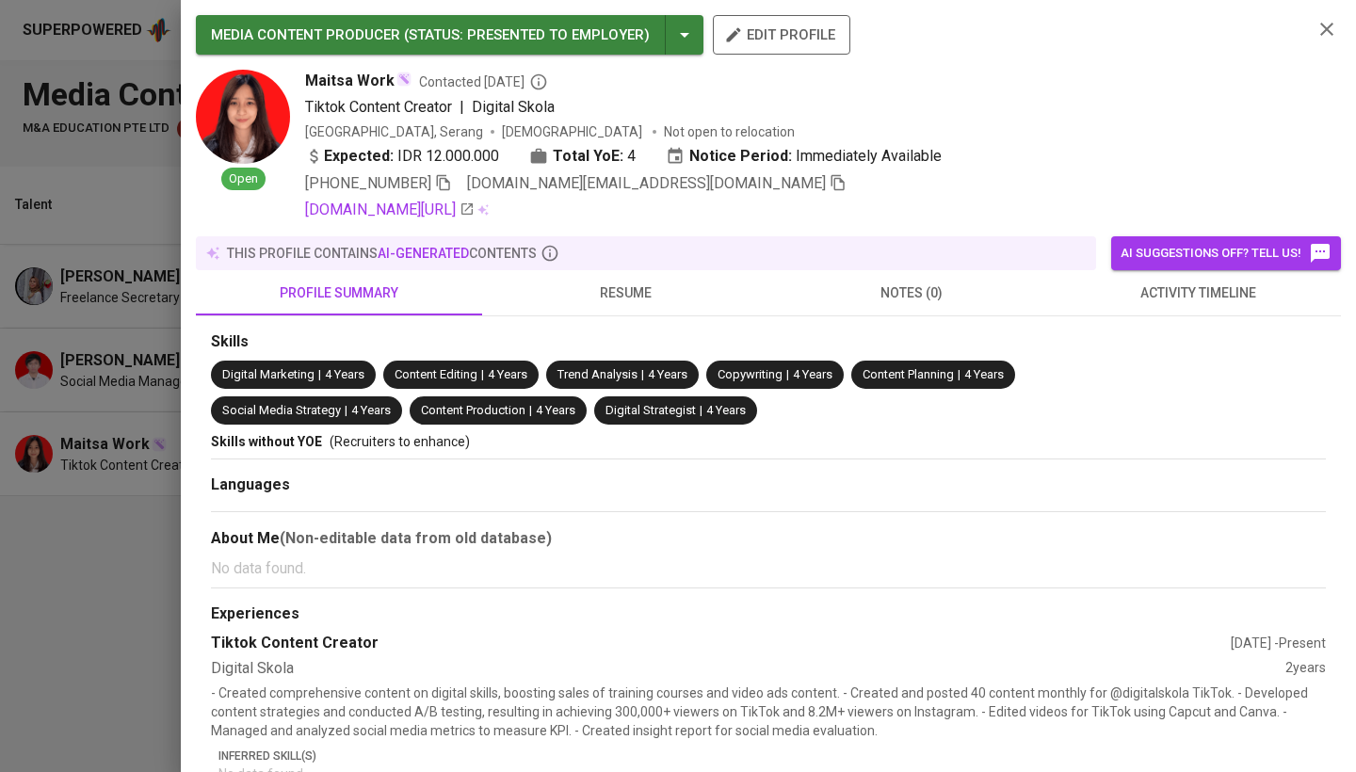
click at [830, 177] on icon "button" at bounding box center [838, 182] width 17 height 17
click at [110, 450] on div at bounding box center [678, 386] width 1356 height 772
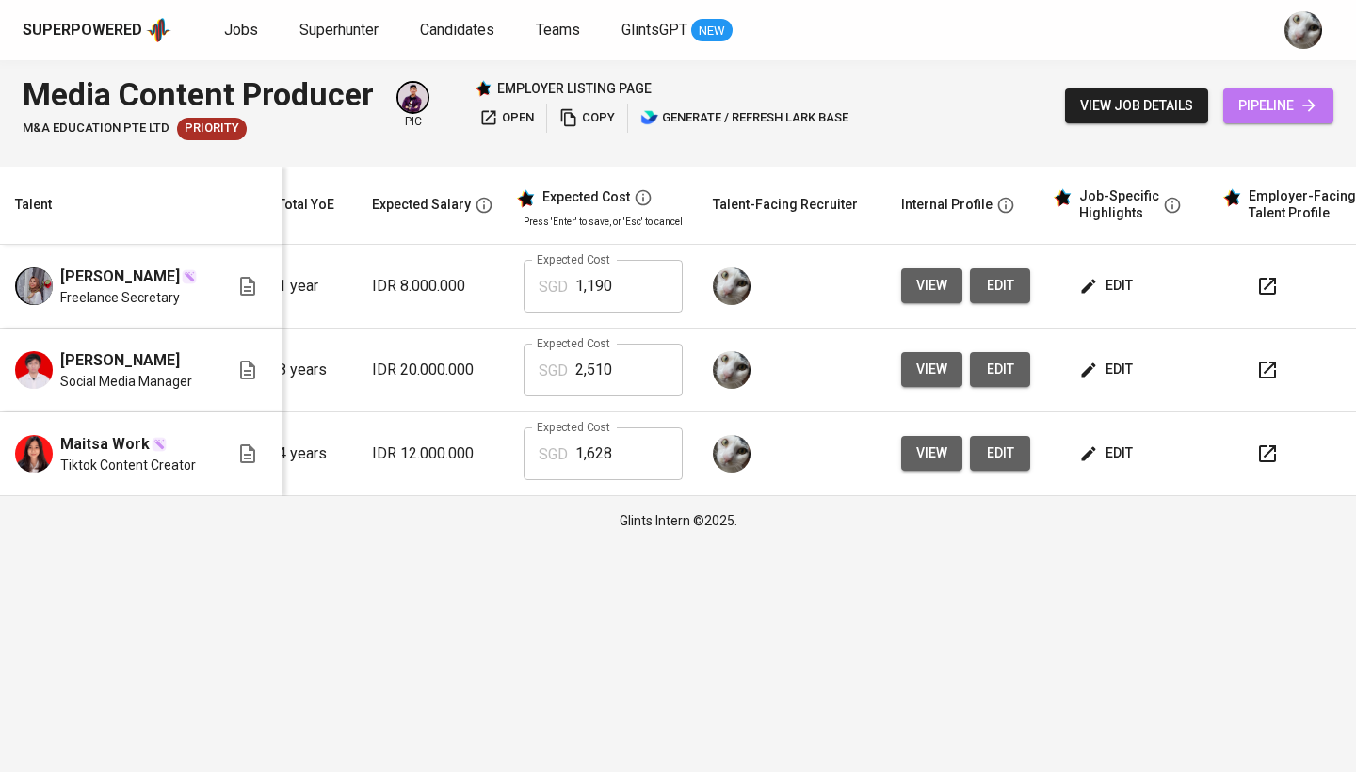
click at [1250, 101] on span "pipeline" at bounding box center [1278, 106] width 80 height 24
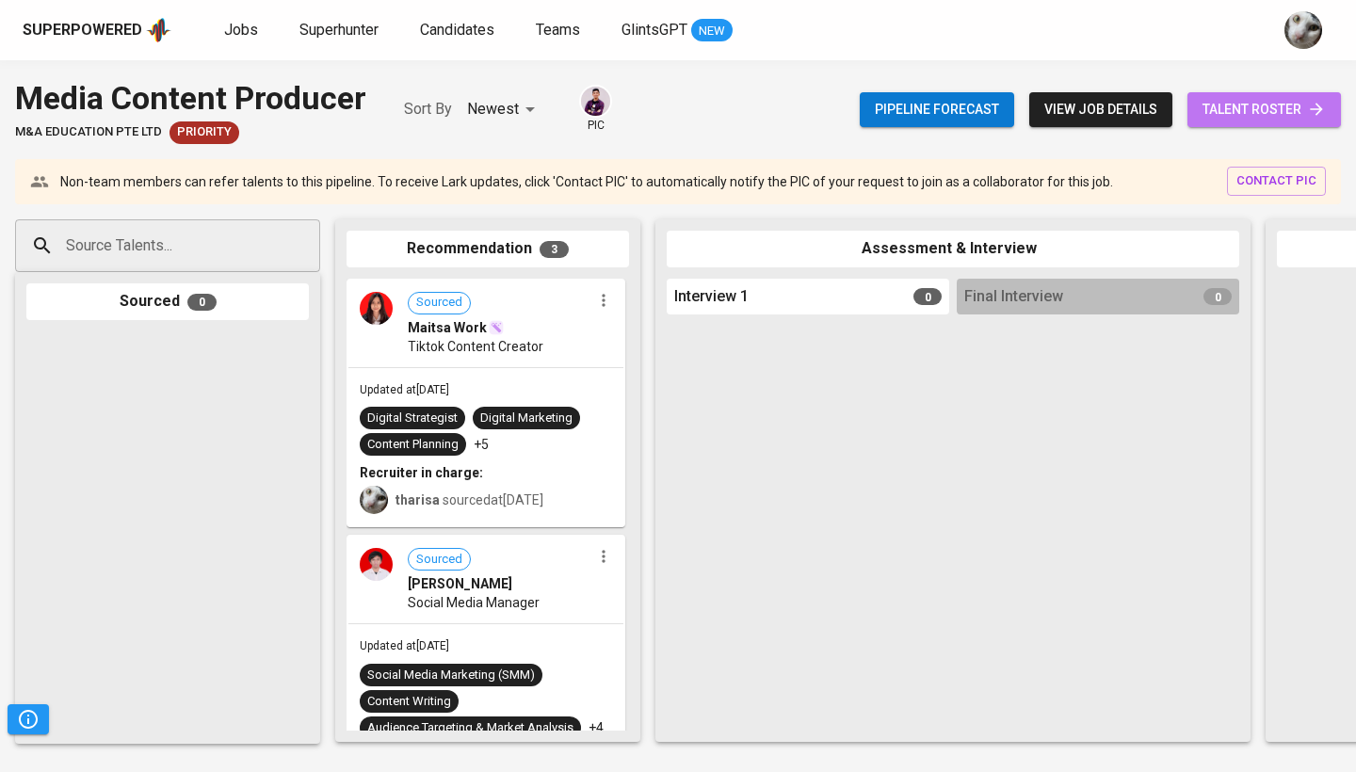
click at [1222, 116] on span "talent roster" at bounding box center [1263, 110] width 123 height 24
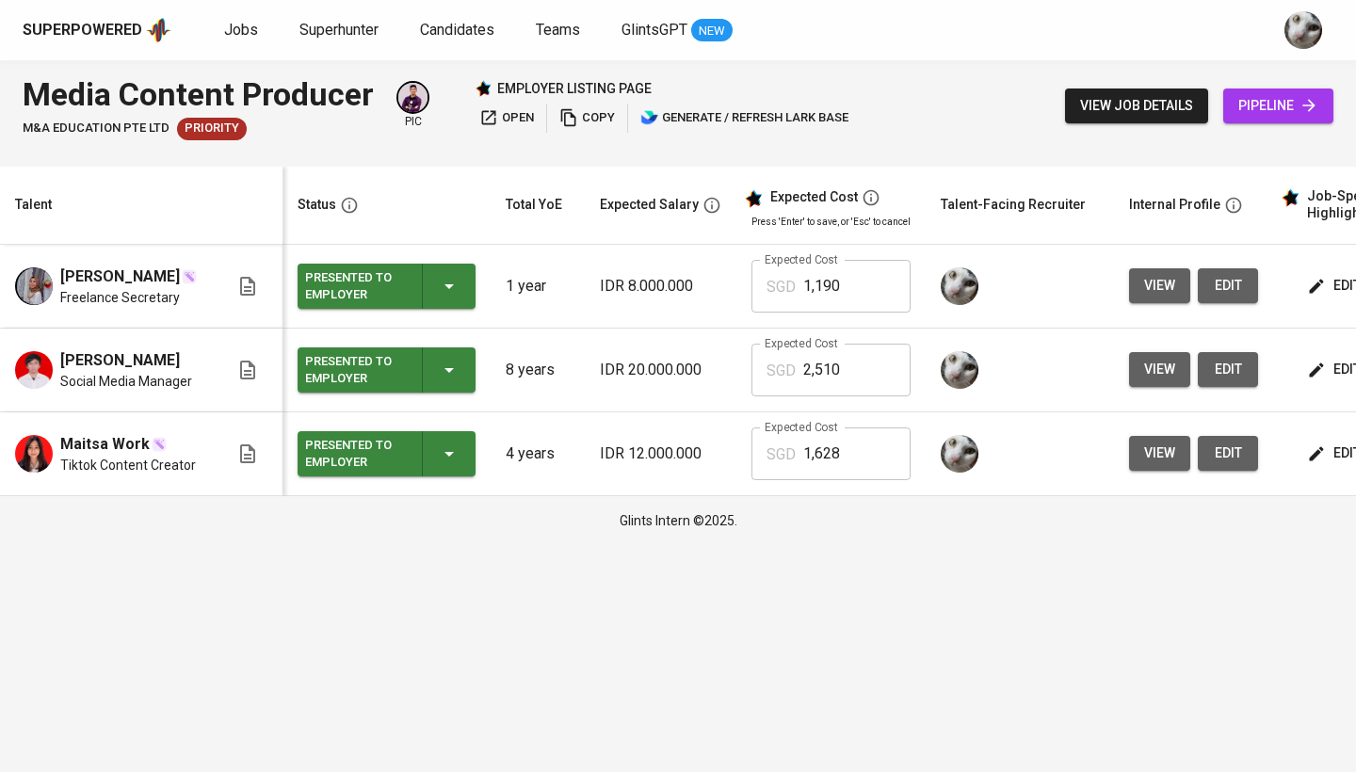
click at [1218, 278] on span "edit" at bounding box center [1228, 286] width 30 height 24
click at [233, 38] on span "Jobs" at bounding box center [241, 30] width 34 height 18
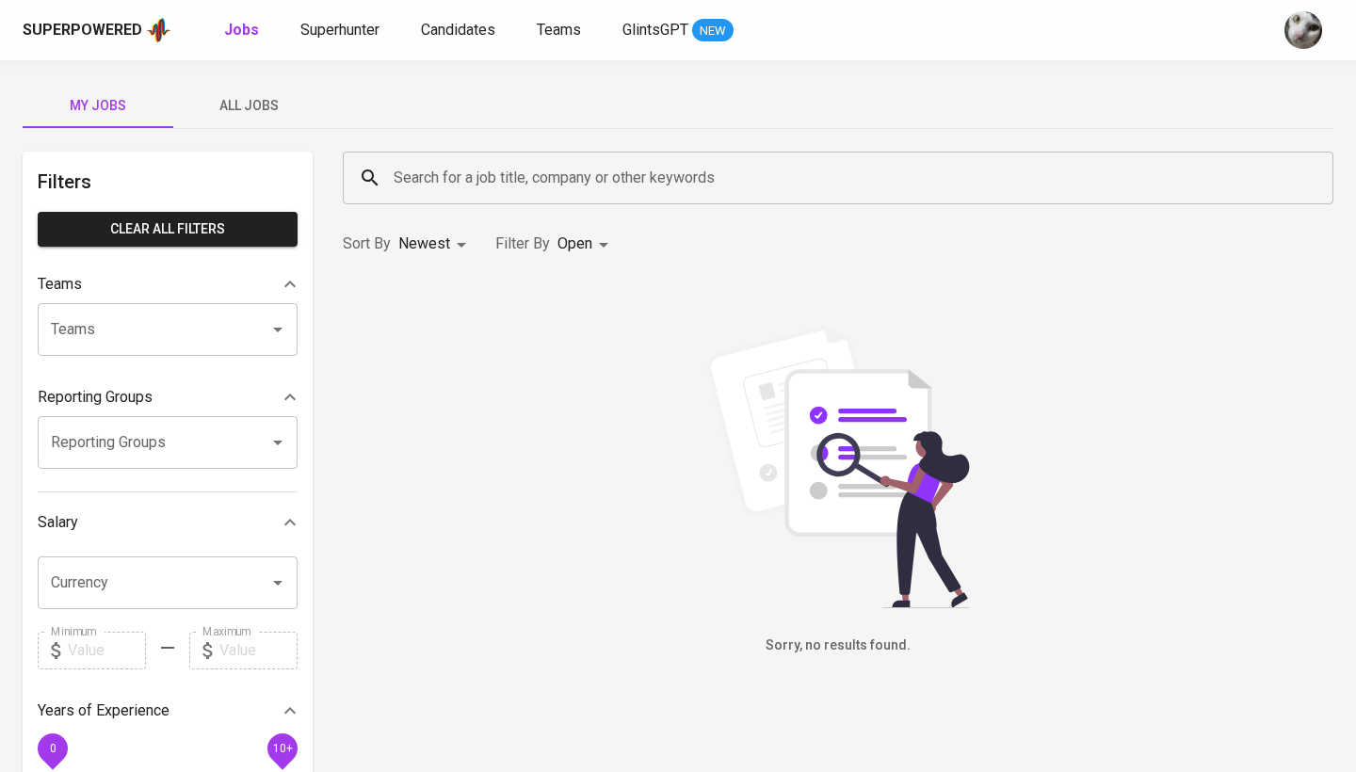
click at [239, 114] on span "All Jobs" at bounding box center [249, 106] width 128 height 24
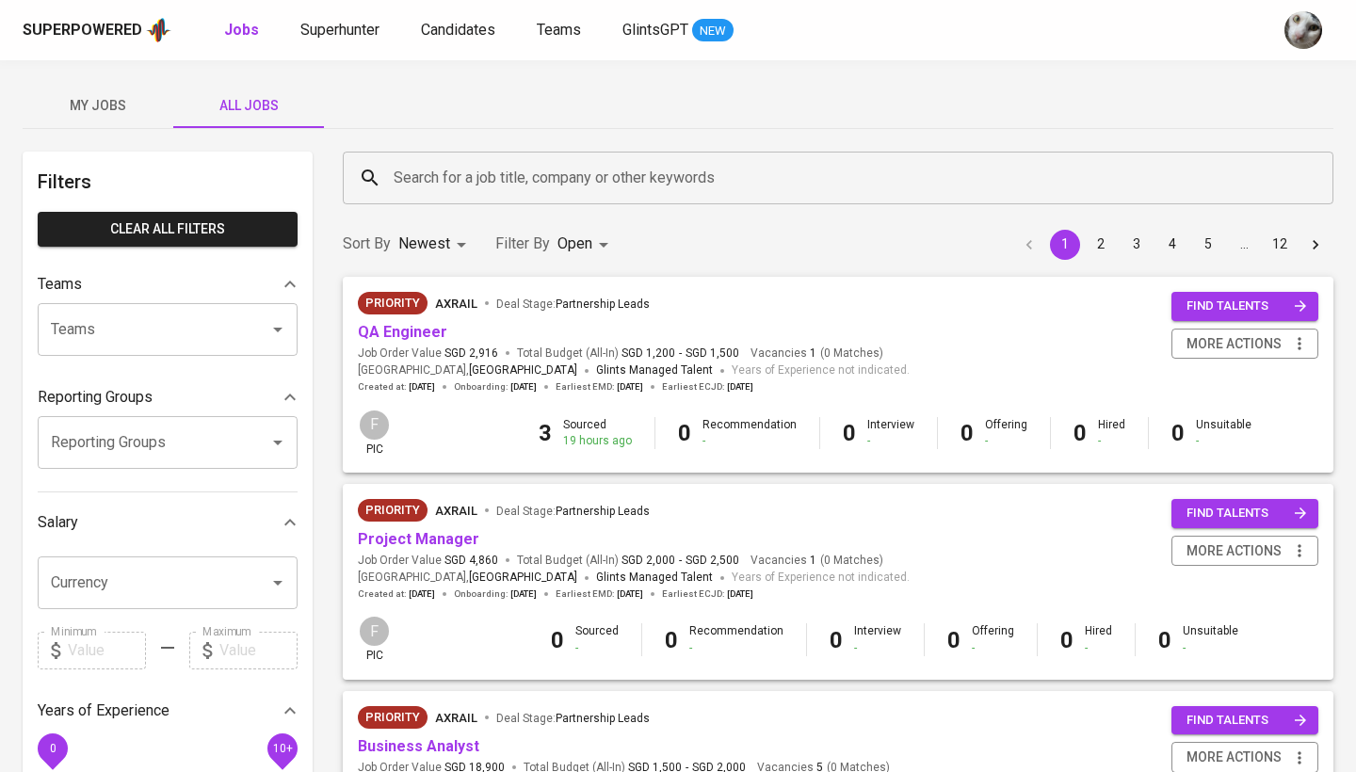
click at [435, 168] on input "n" at bounding box center [843, 178] width 908 height 36
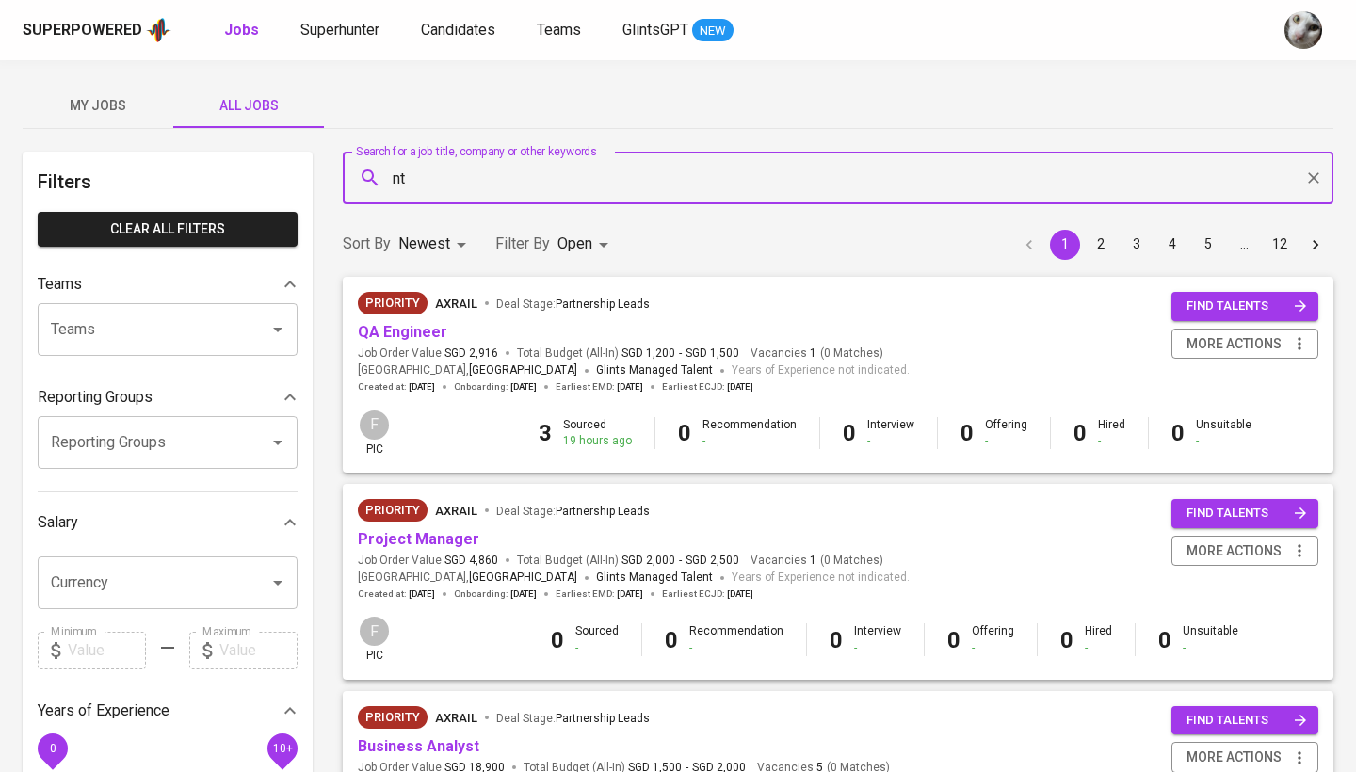
type input "n"
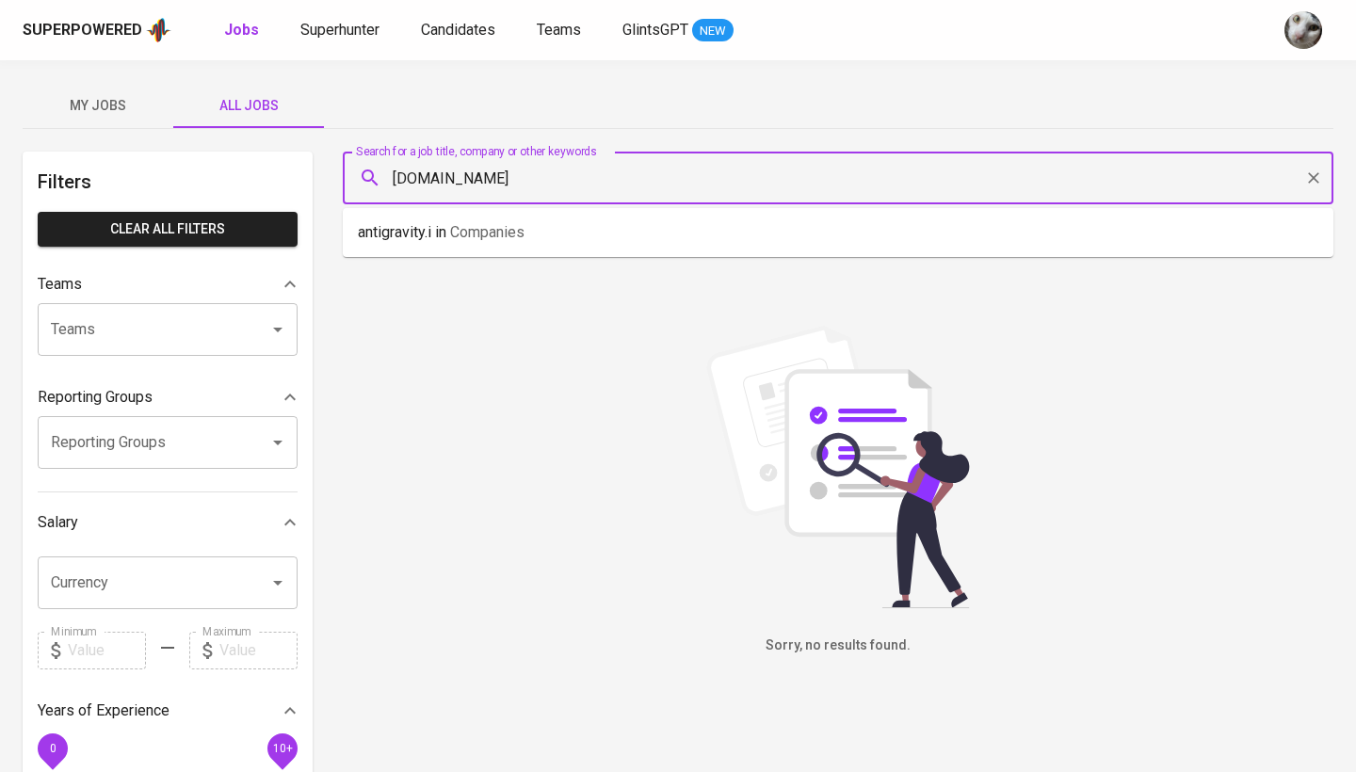
type input "antigravity.id"
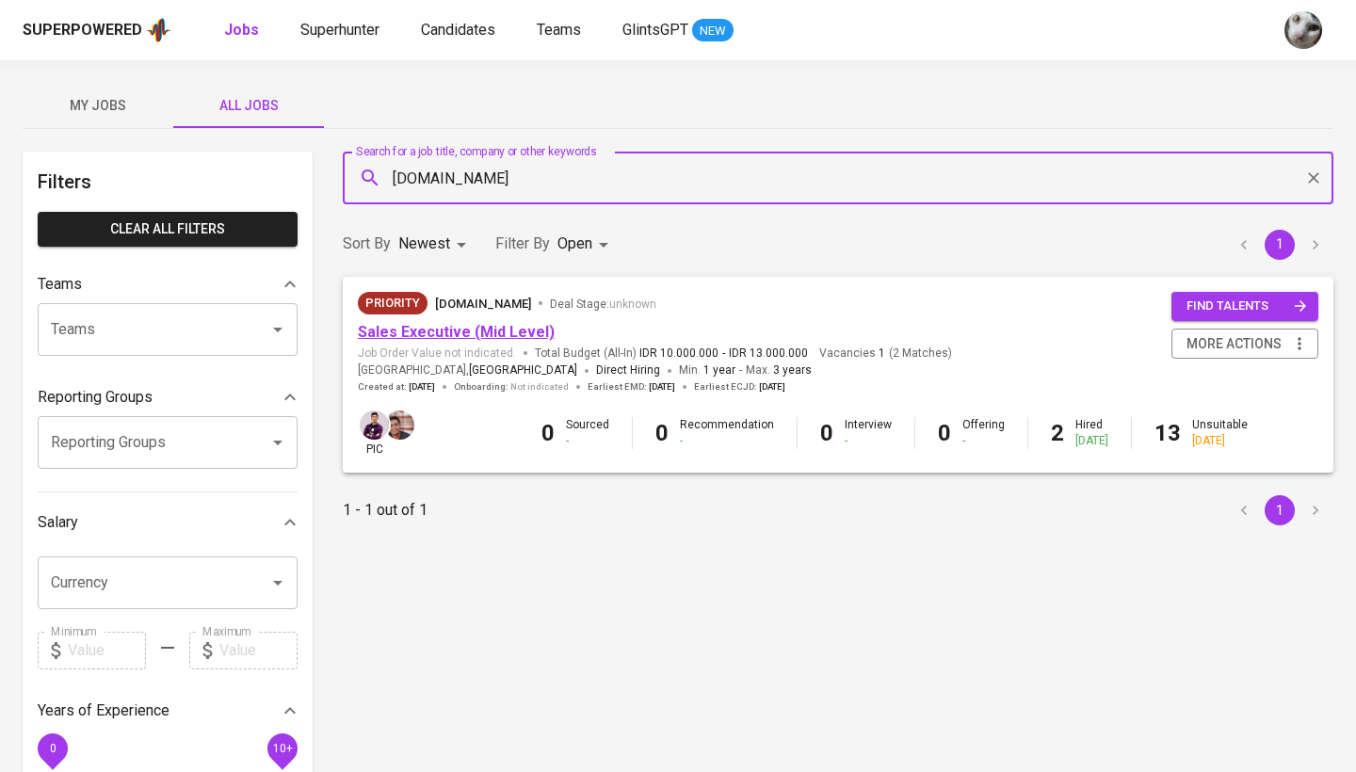
click at [459, 330] on link "Sales Executive (Mid Level)" at bounding box center [456, 332] width 197 height 18
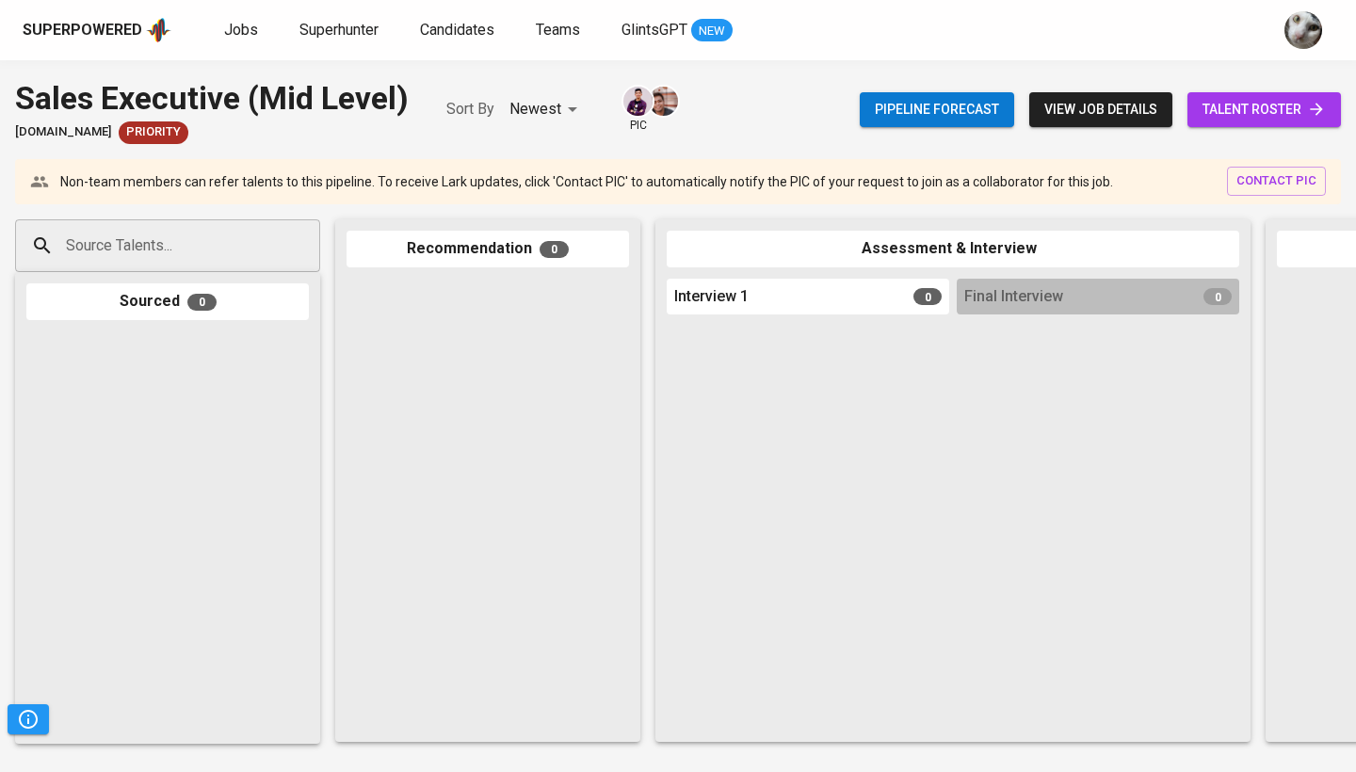
click at [1291, 105] on span "talent roster" at bounding box center [1263, 110] width 123 height 24
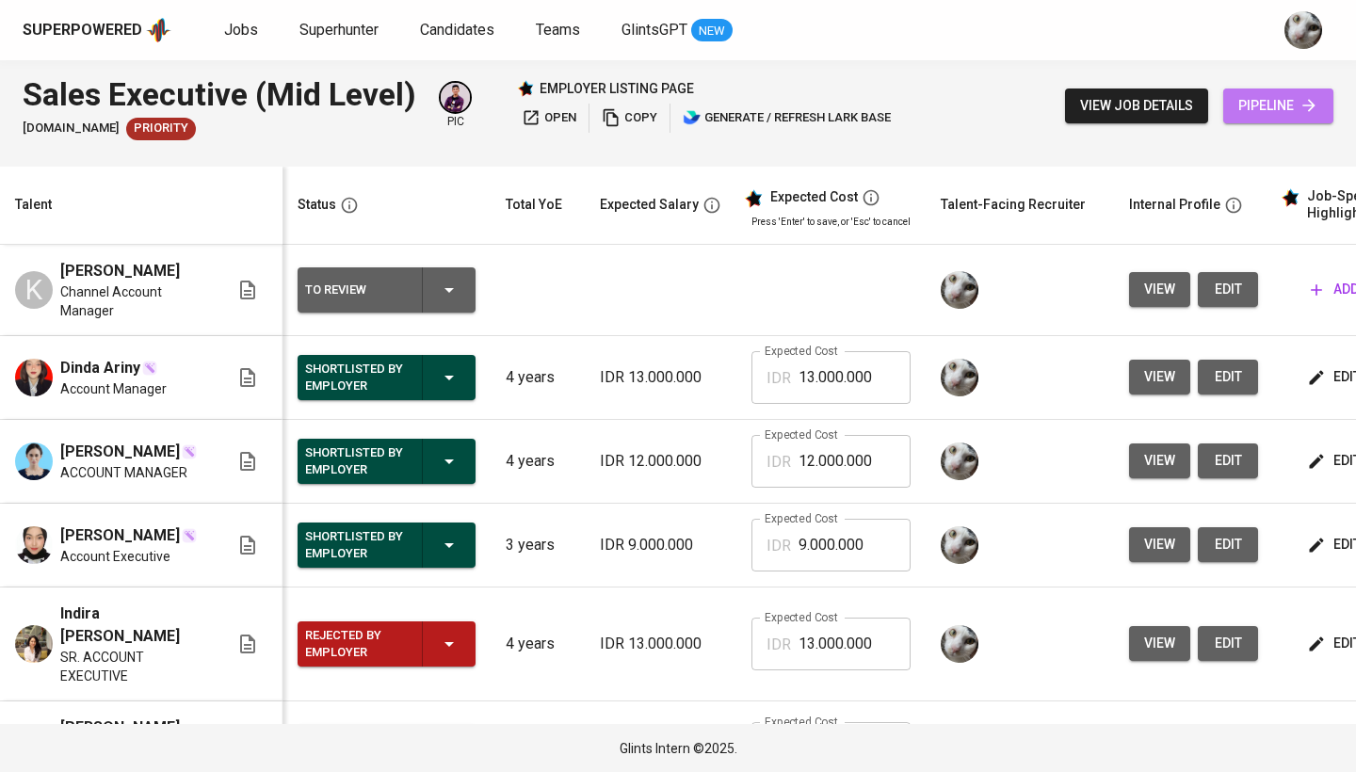
click at [1228, 120] on link "pipeline" at bounding box center [1278, 106] width 110 height 35
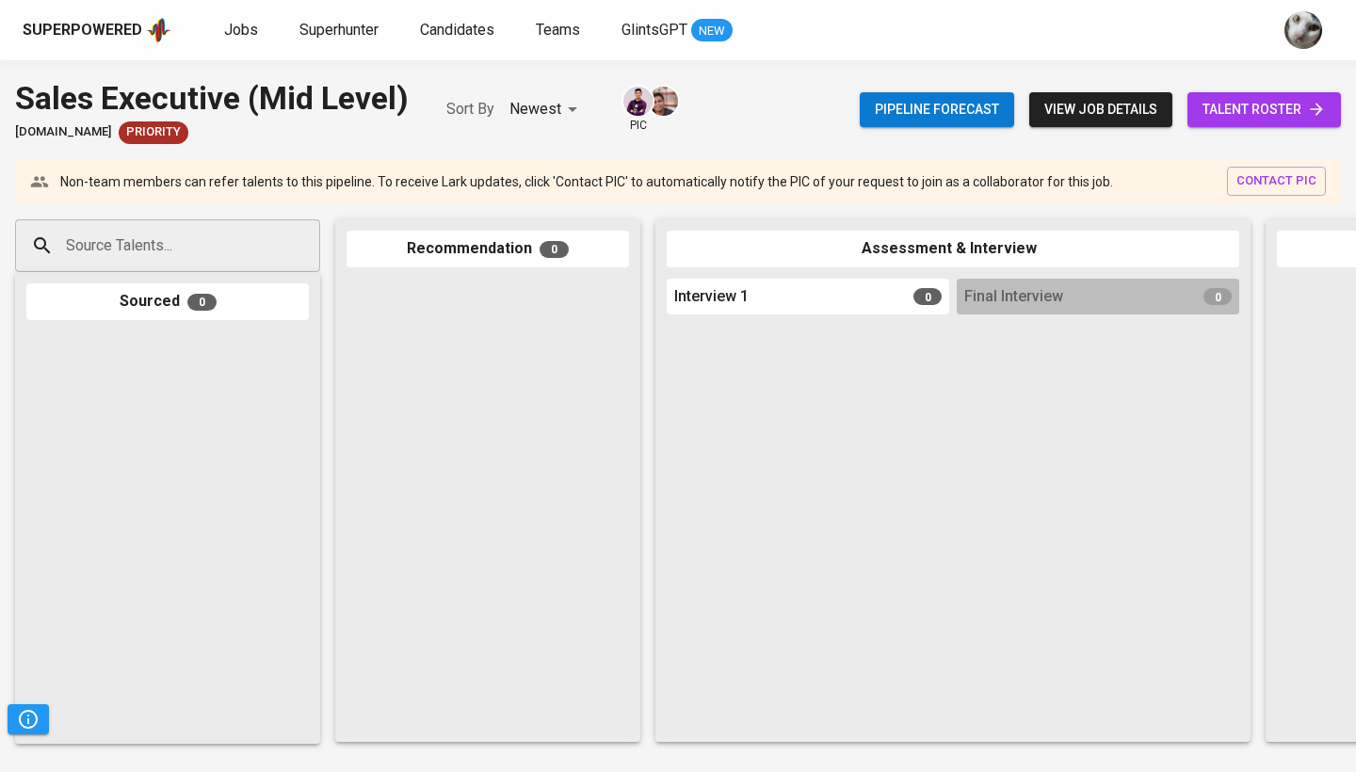
click at [1235, 118] on span "talent roster" at bounding box center [1263, 110] width 123 height 24
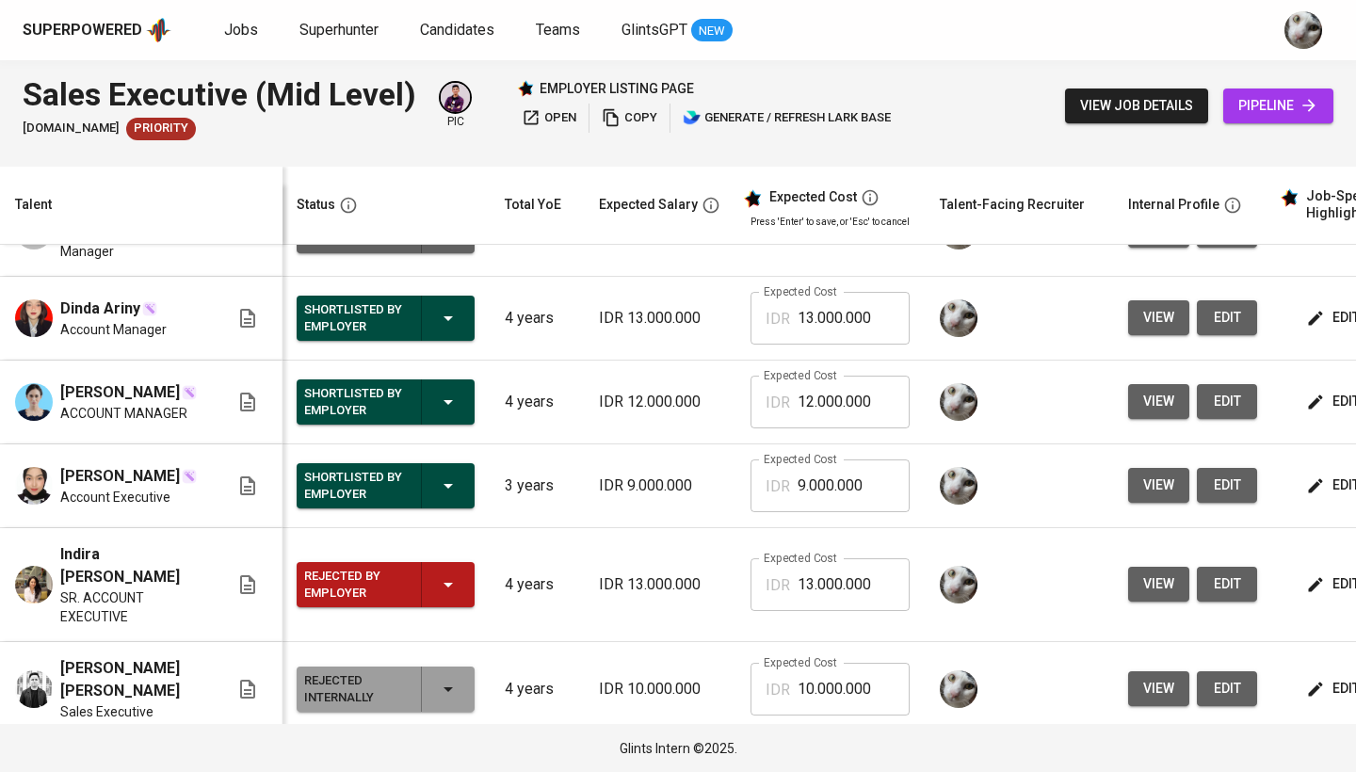
scroll to position [62, 1]
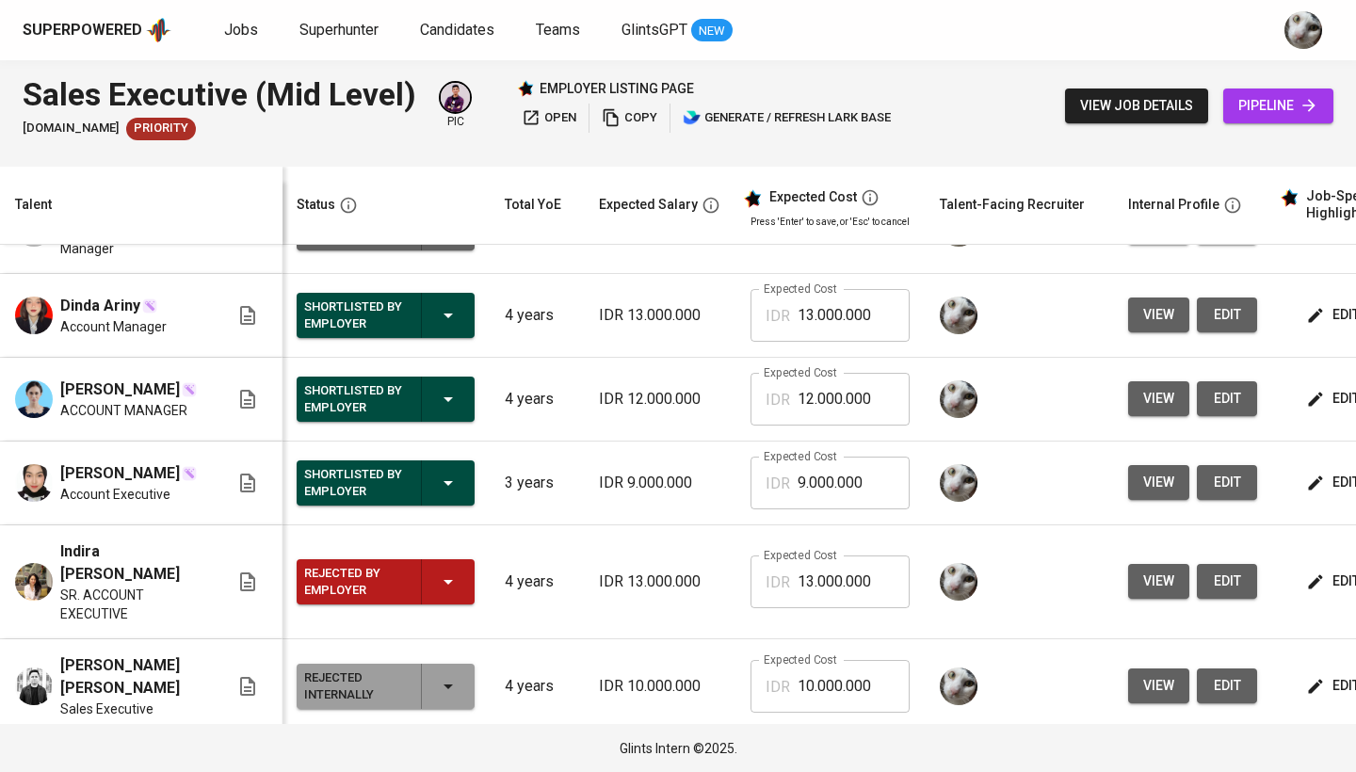
click at [1234, 110] on link "pipeline" at bounding box center [1278, 106] width 110 height 35
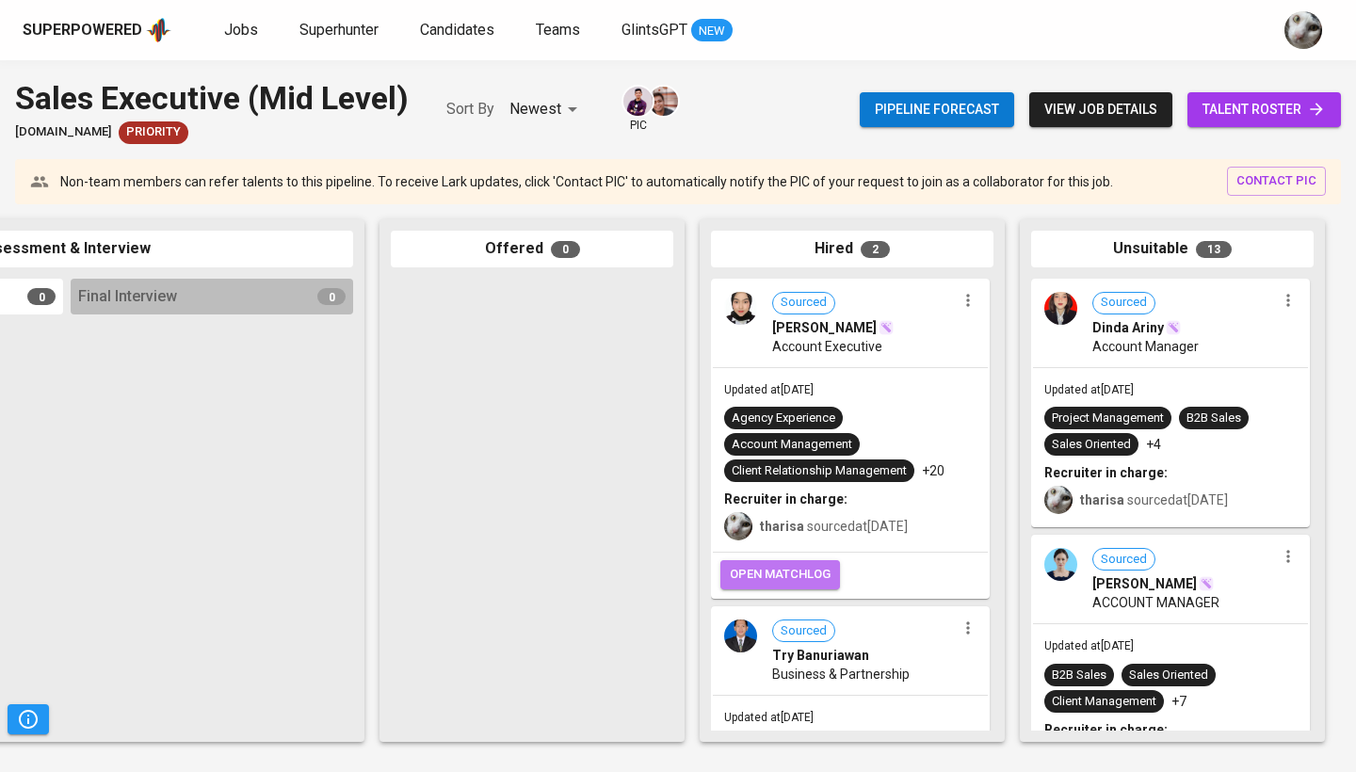
click at [816, 580] on span "open matchlog" at bounding box center [780, 575] width 101 height 22
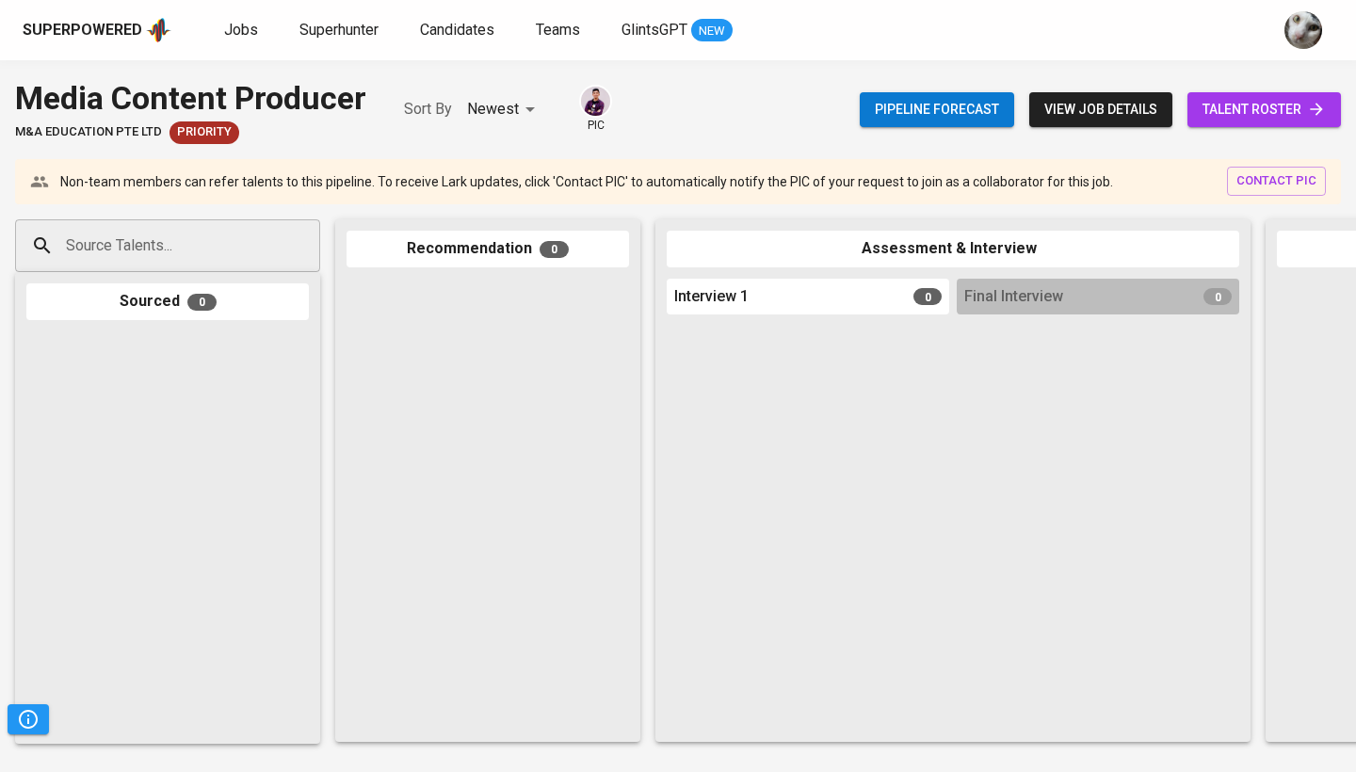
click at [234, 238] on input "Source Talents..." at bounding box center [160, 246] width 198 height 36
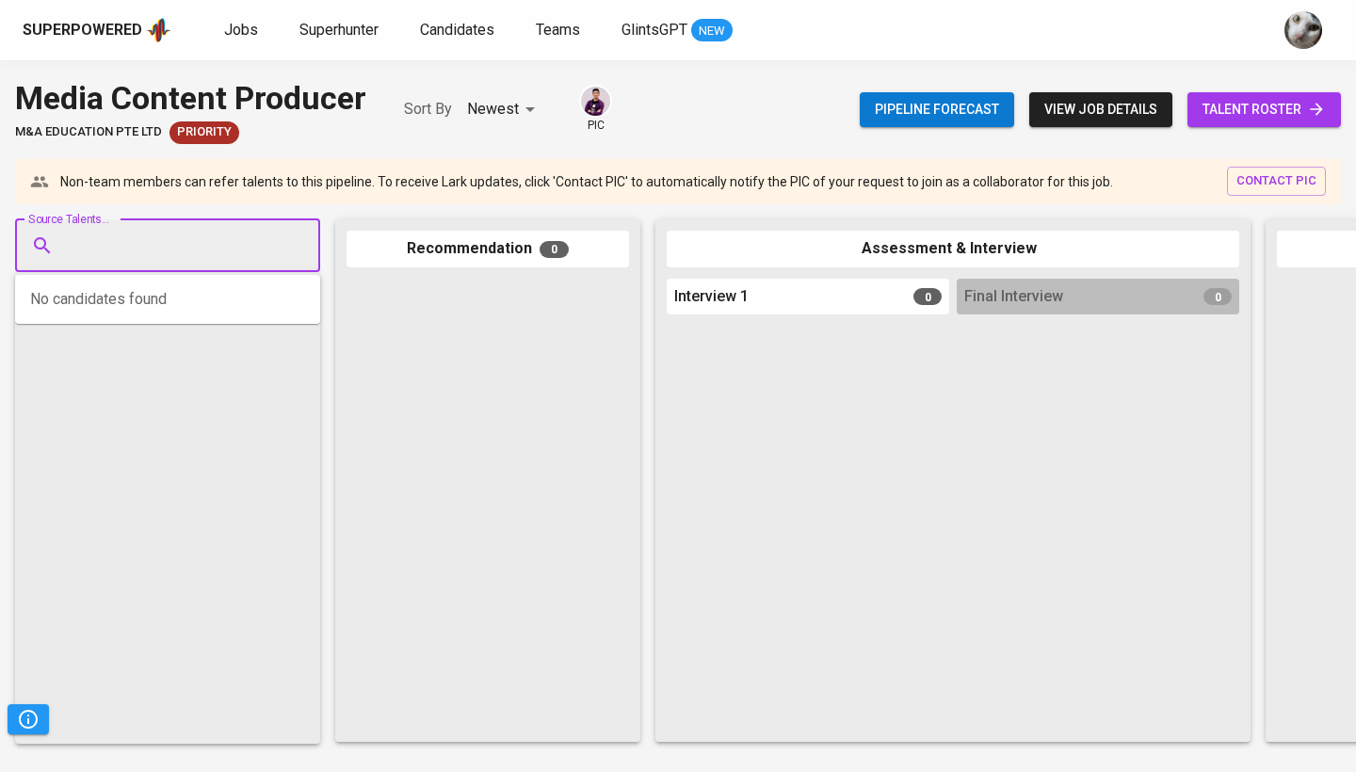
paste input "[EMAIL_ADDRESS][DOMAIN_NAME]"
type input "[EMAIL_ADDRESS][DOMAIN_NAME]"
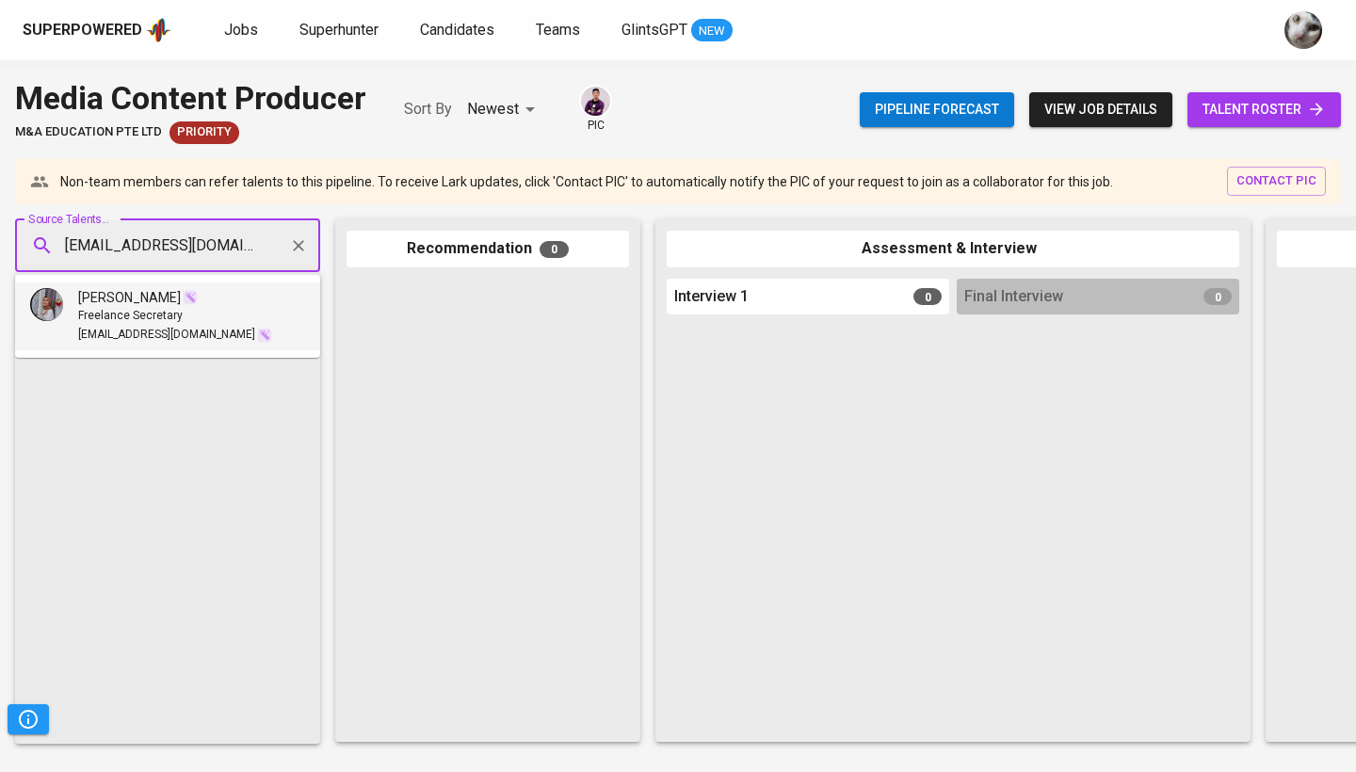
click at [239, 308] on li "[PERSON_NAME] Freelance Secretary [EMAIL_ADDRESS][DOMAIN_NAME]" at bounding box center [167, 316] width 305 height 68
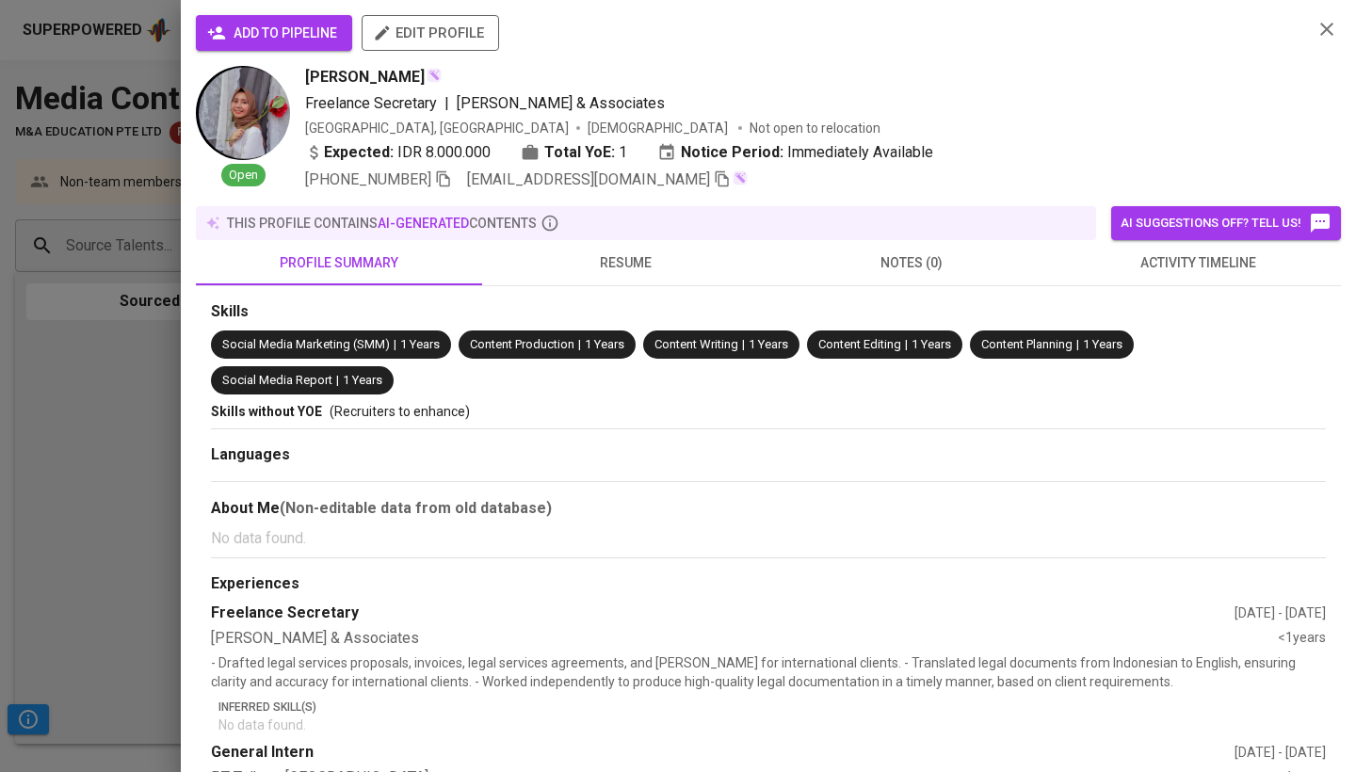
click at [305, 7] on div "add to pipeline edit profile Open [PERSON_NAME] Freelance Secretary | [PERSON_N…" at bounding box center [768, 386] width 1175 height 772
click at [305, 26] on span "add to pipeline" at bounding box center [274, 34] width 126 height 24
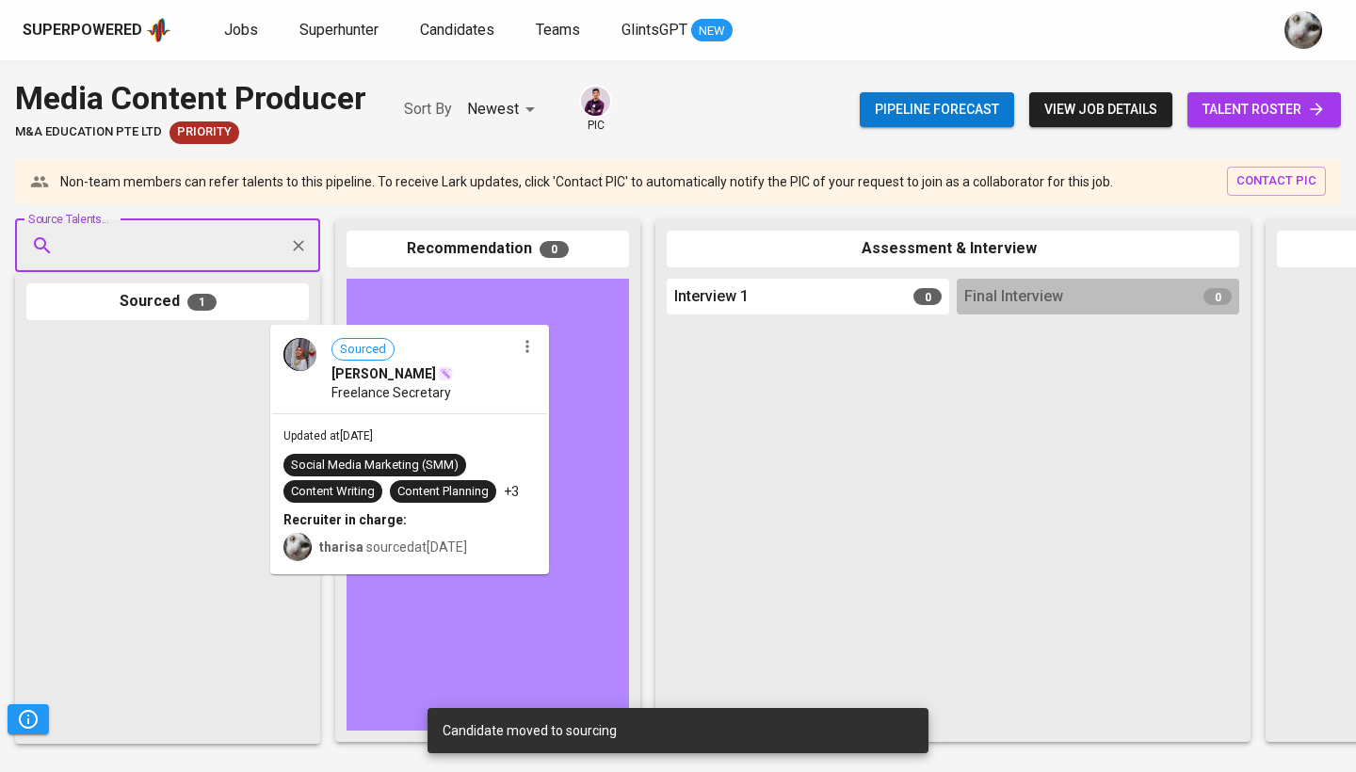
drag, startPoint x: 185, startPoint y: 425, endPoint x: 451, endPoint y: 419, distance: 266.5
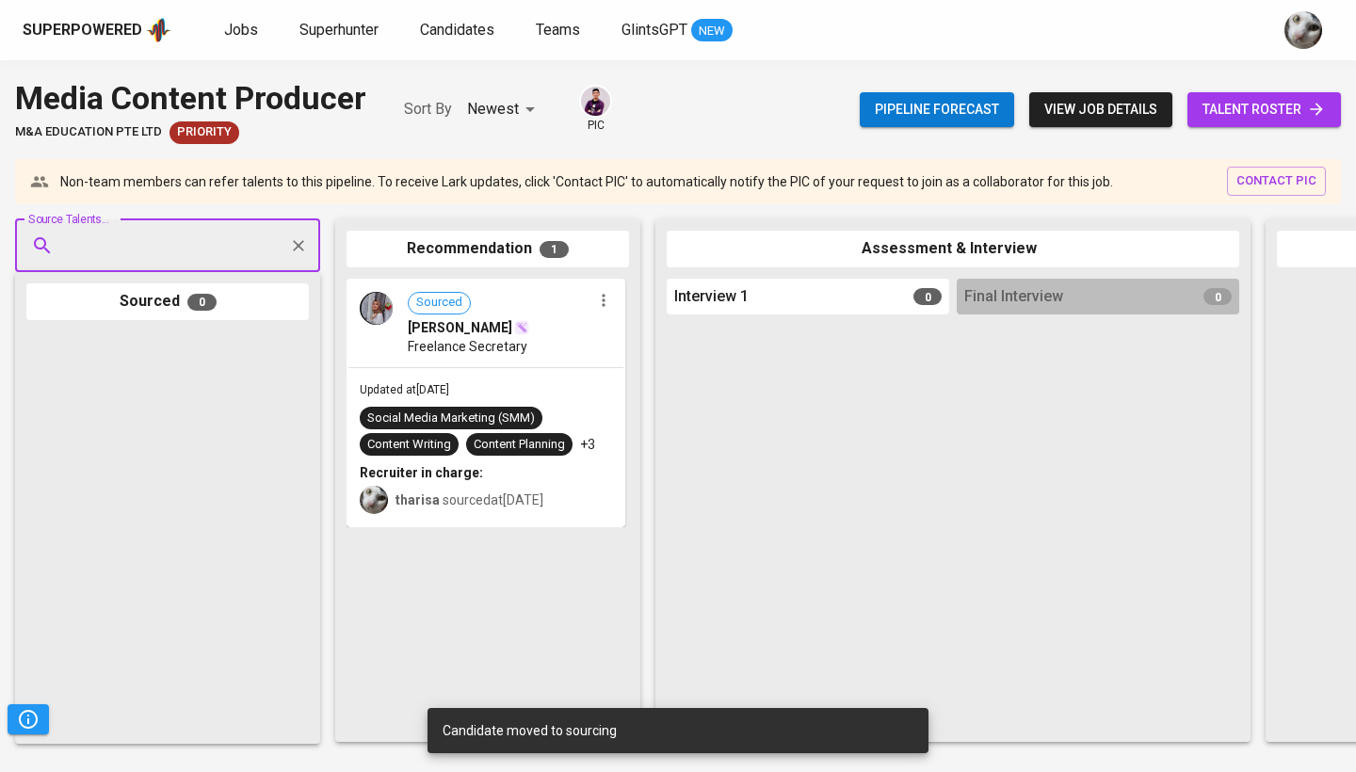
paste input "[EMAIL_ADDRESS][DOMAIN_NAME]"
type input "[EMAIL_ADDRESS][DOMAIN_NAME]"
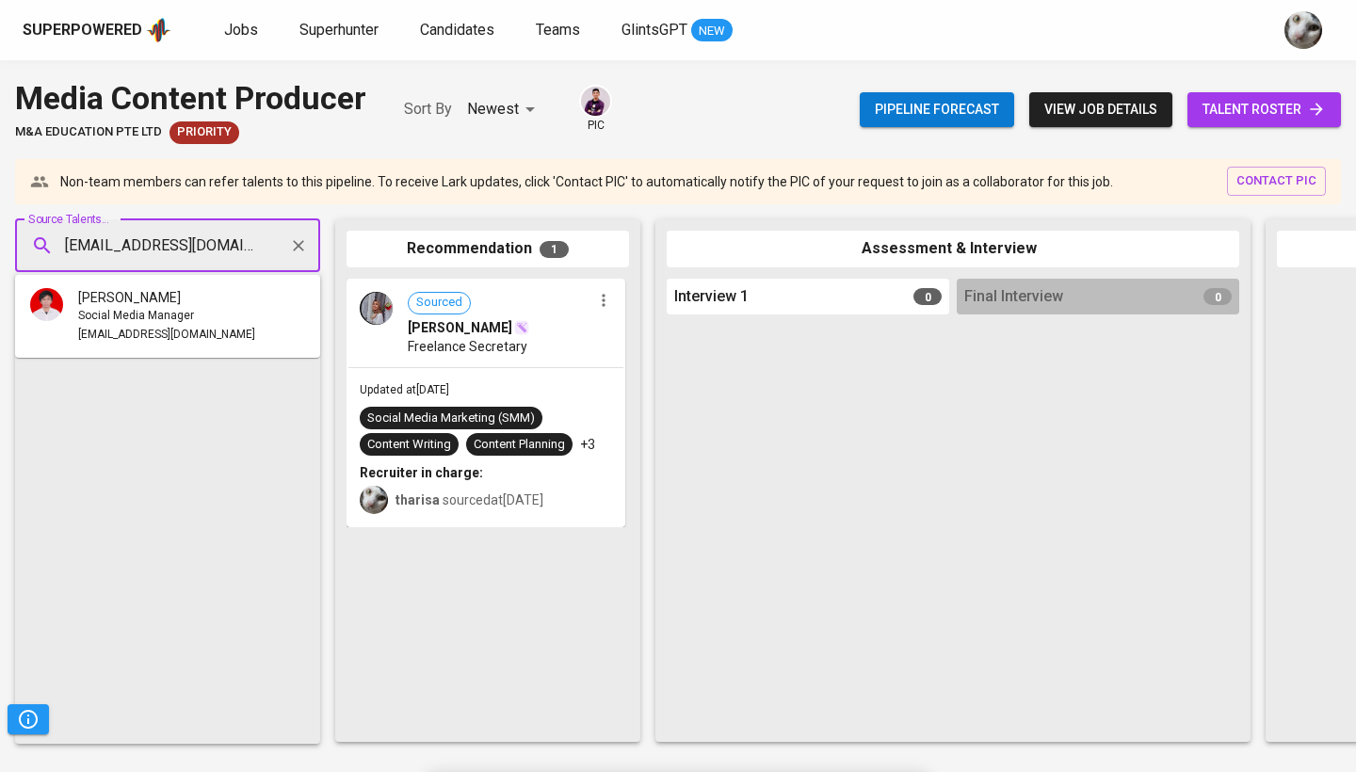
click at [200, 290] on div "[PERSON_NAME]" at bounding box center [166, 297] width 177 height 19
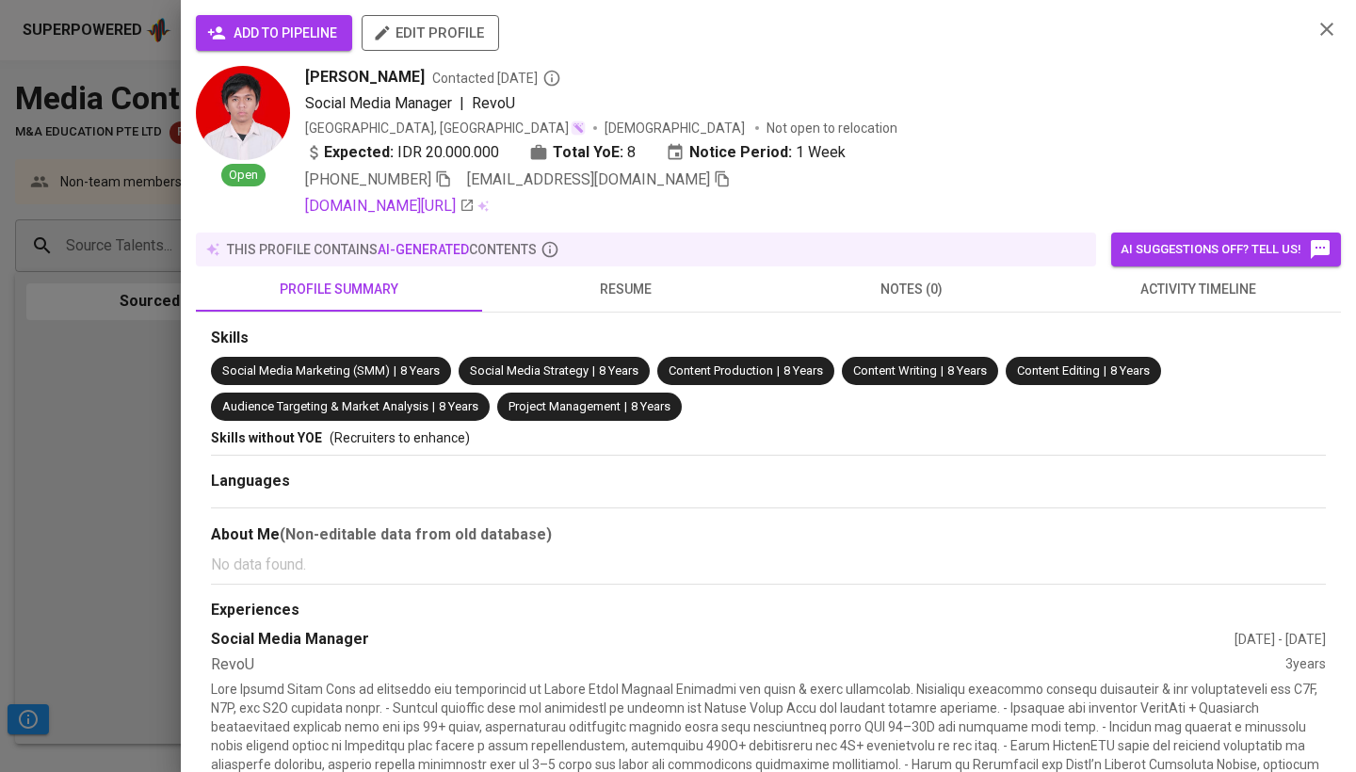
click at [242, 34] on span "add to pipeline" at bounding box center [274, 34] width 126 height 24
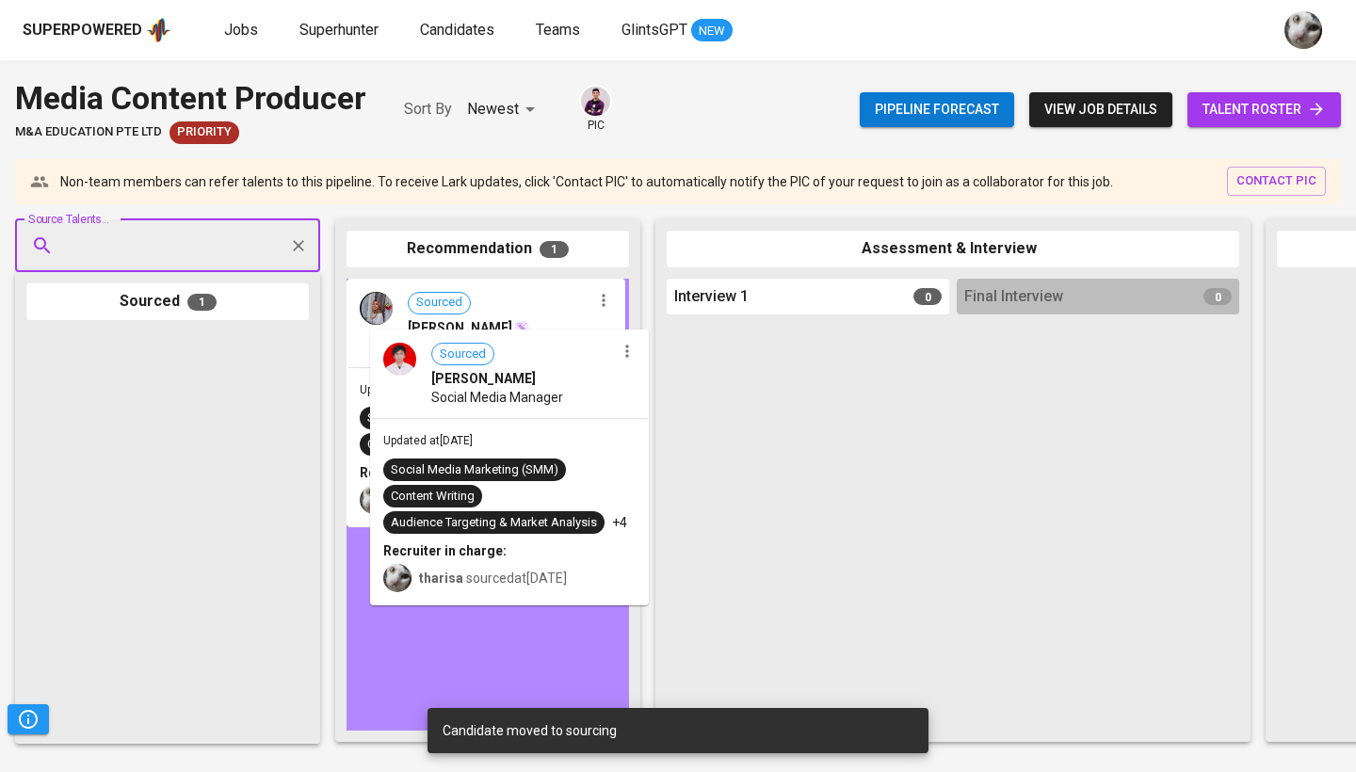
drag, startPoint x: 151, startPoint y: 401, endPoint x: 498, endPoint y: 402, distance: 347.5
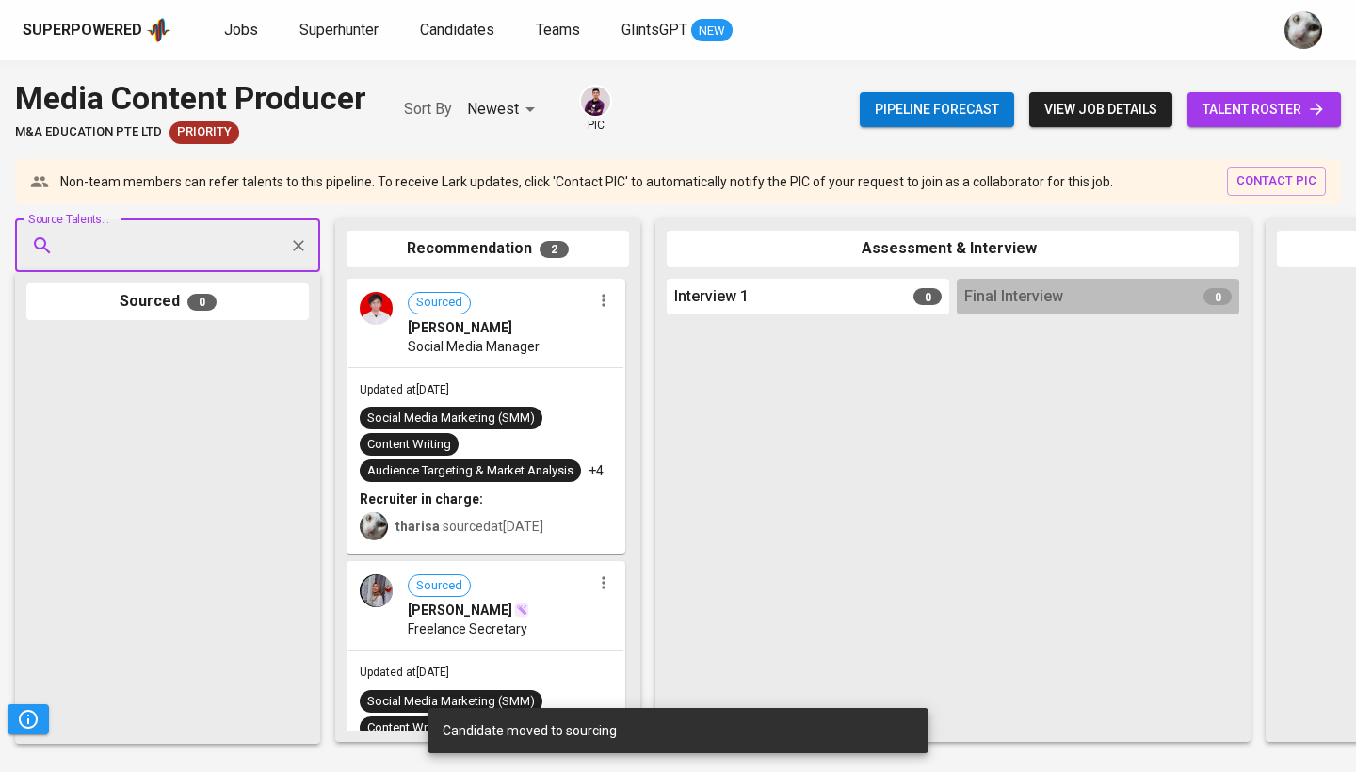
paste input "[DOMAIN_NAME][EMAIL_ADDRESS][DOMAIN_NAME]"
type input "[DOMAIN_NAME][EMAIL_ADDRESS][DOMAIN_NAME]"
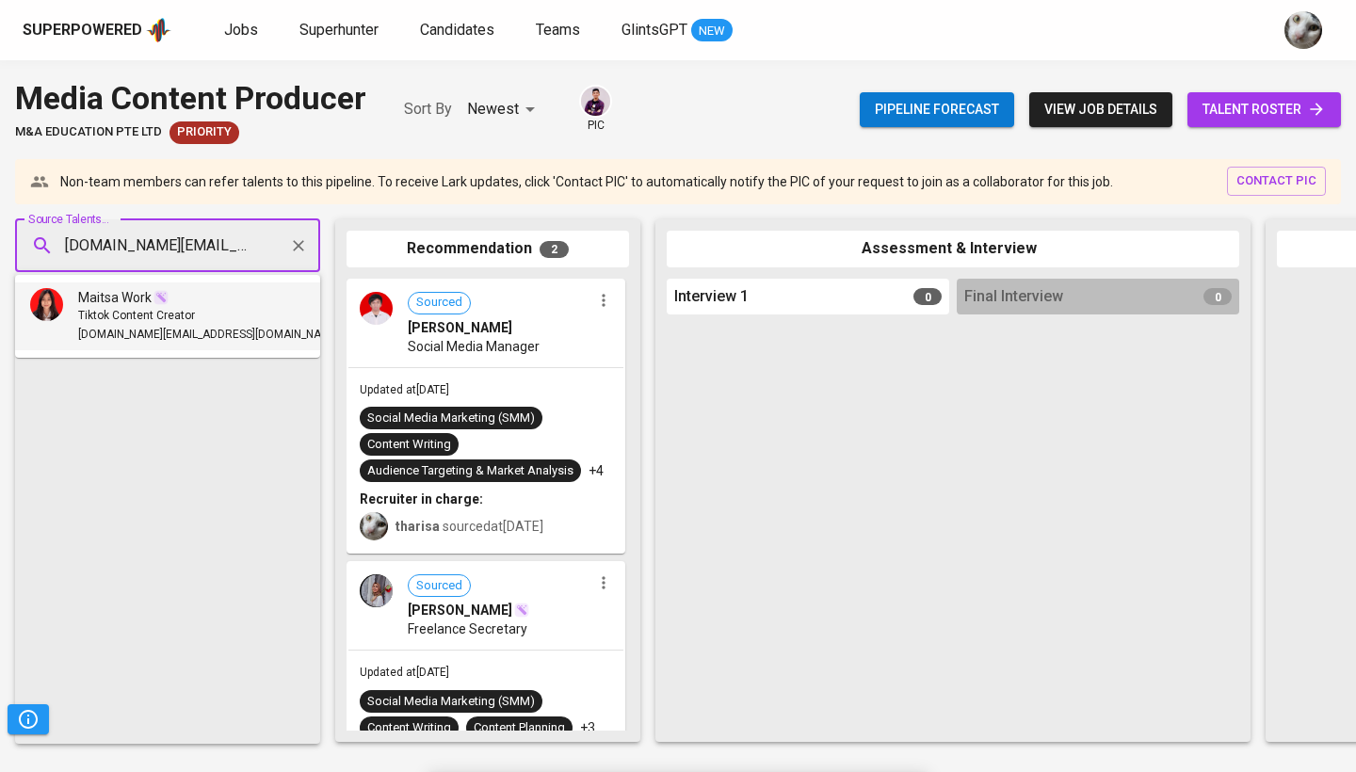
click at [196, 307] on div "Tiktok Content Creator" at bounding box center [209, 316] width 262 height 19
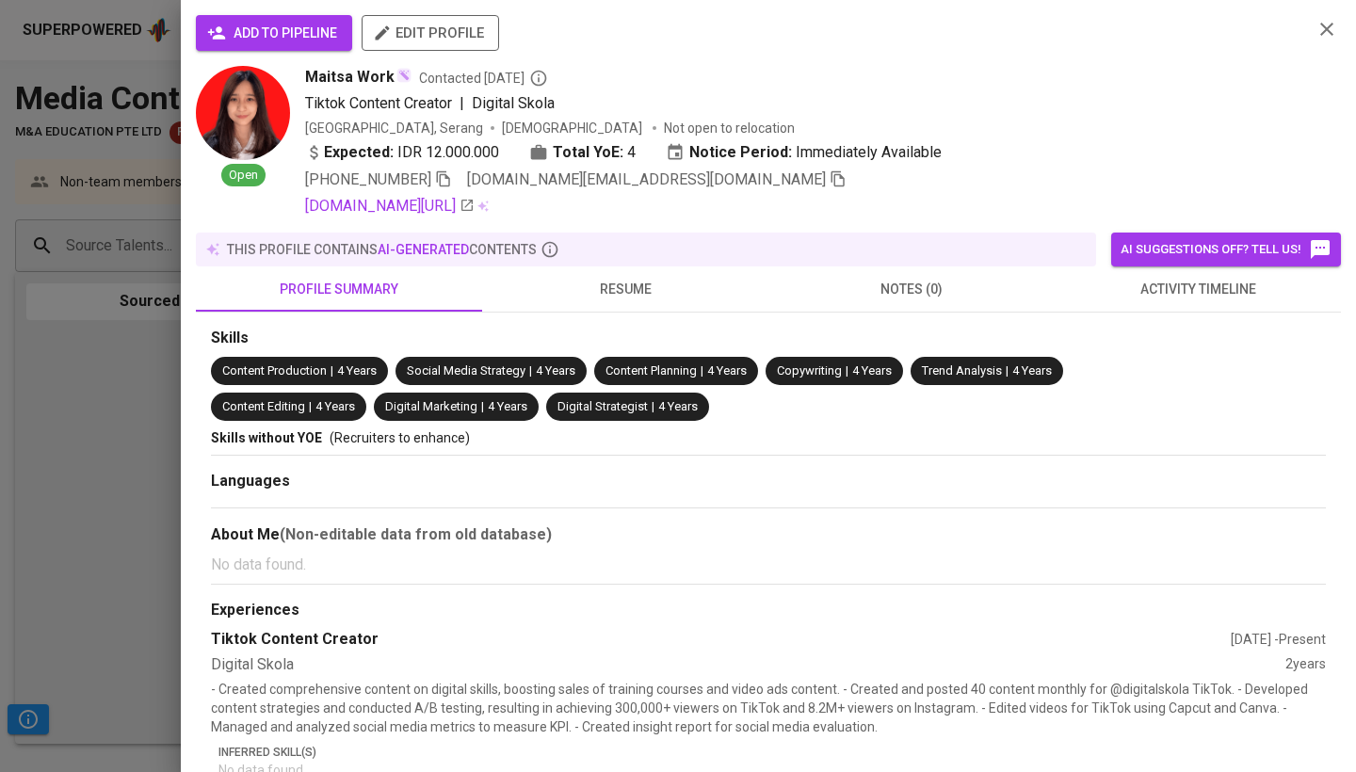
click at [278, 39] on span "add to pipeline" at bounding box center [274, 34] width 126 height 24
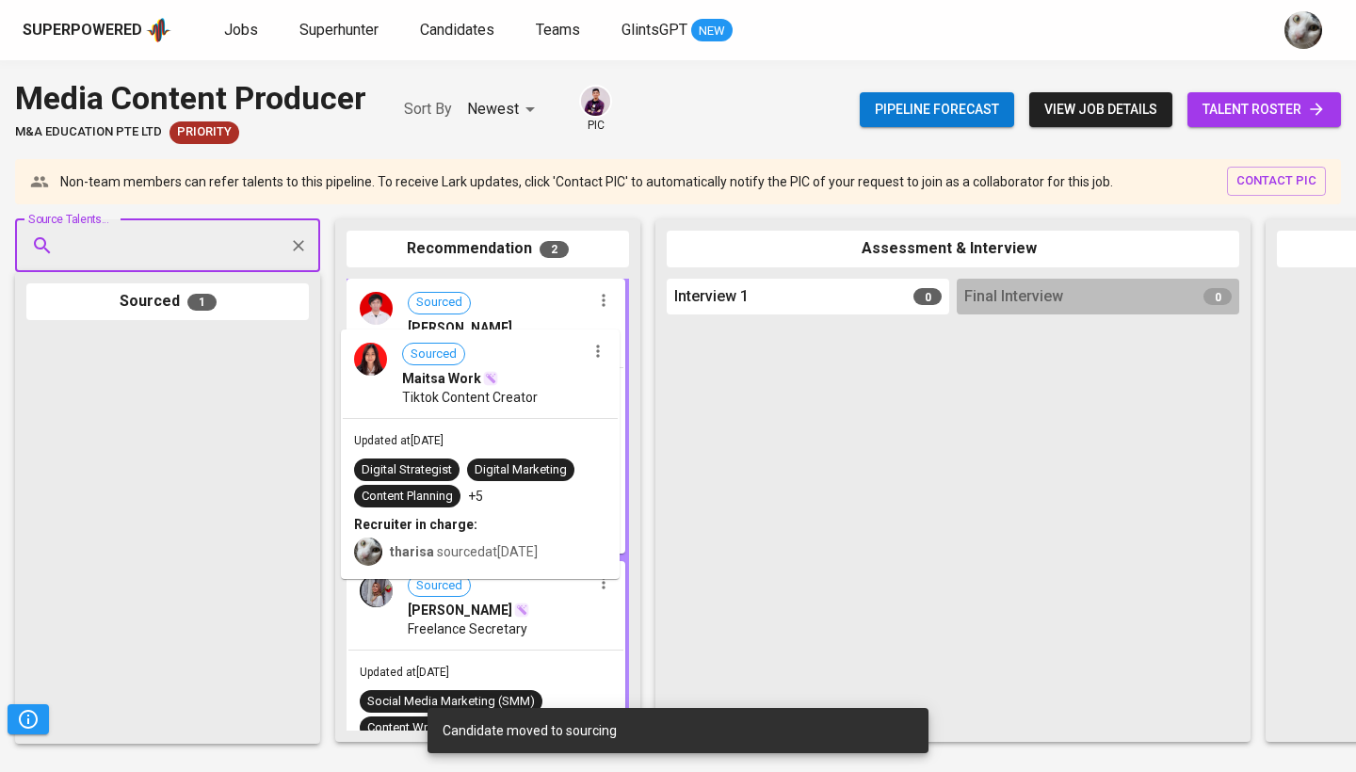
drag, startPoint x: 223, startPoint y: 491, endPoint x: 551, endPoint y: 491, distance: 327.7
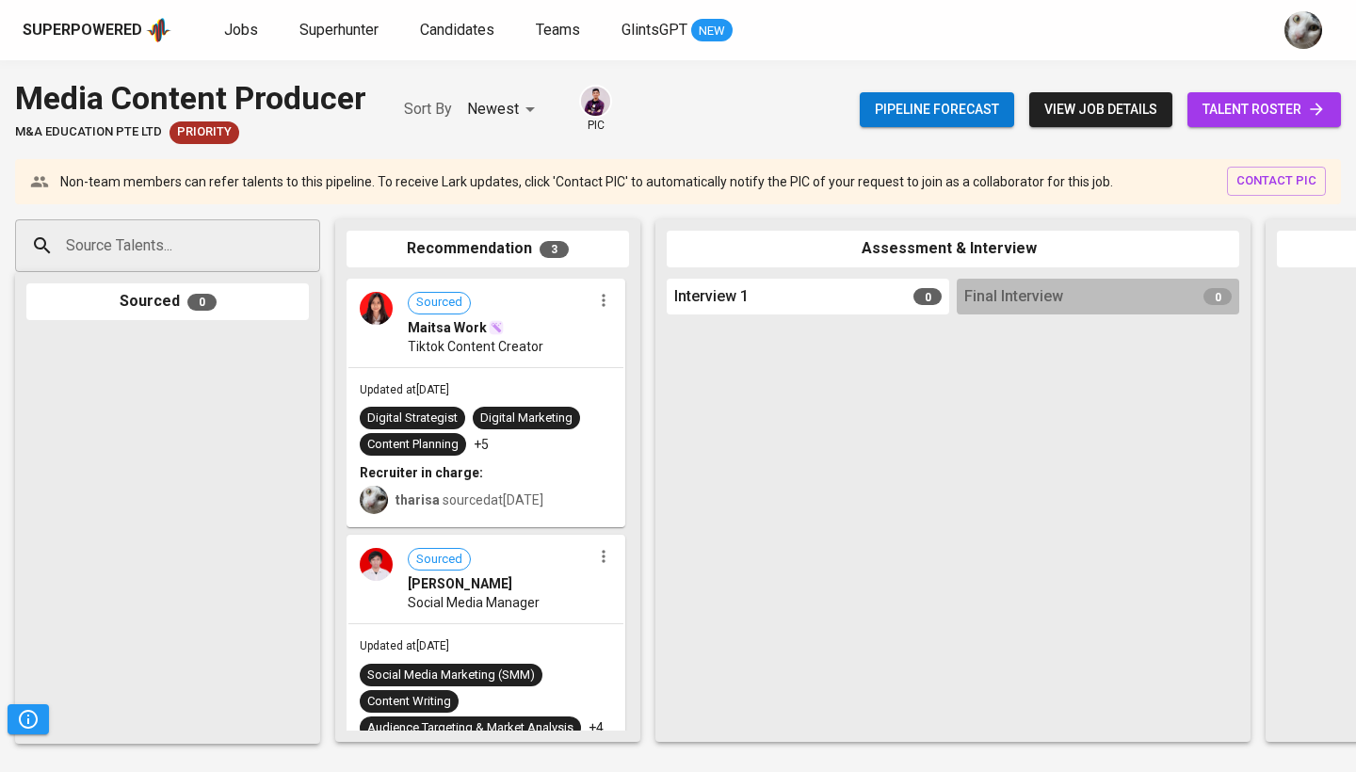
click at [293, 105] on div "Media Content Producer" at bounding box center [190, 98] width 351 height 46
click at [243, 38] on span "Jobs" at bounding box center [241, 30] width 34 height 18
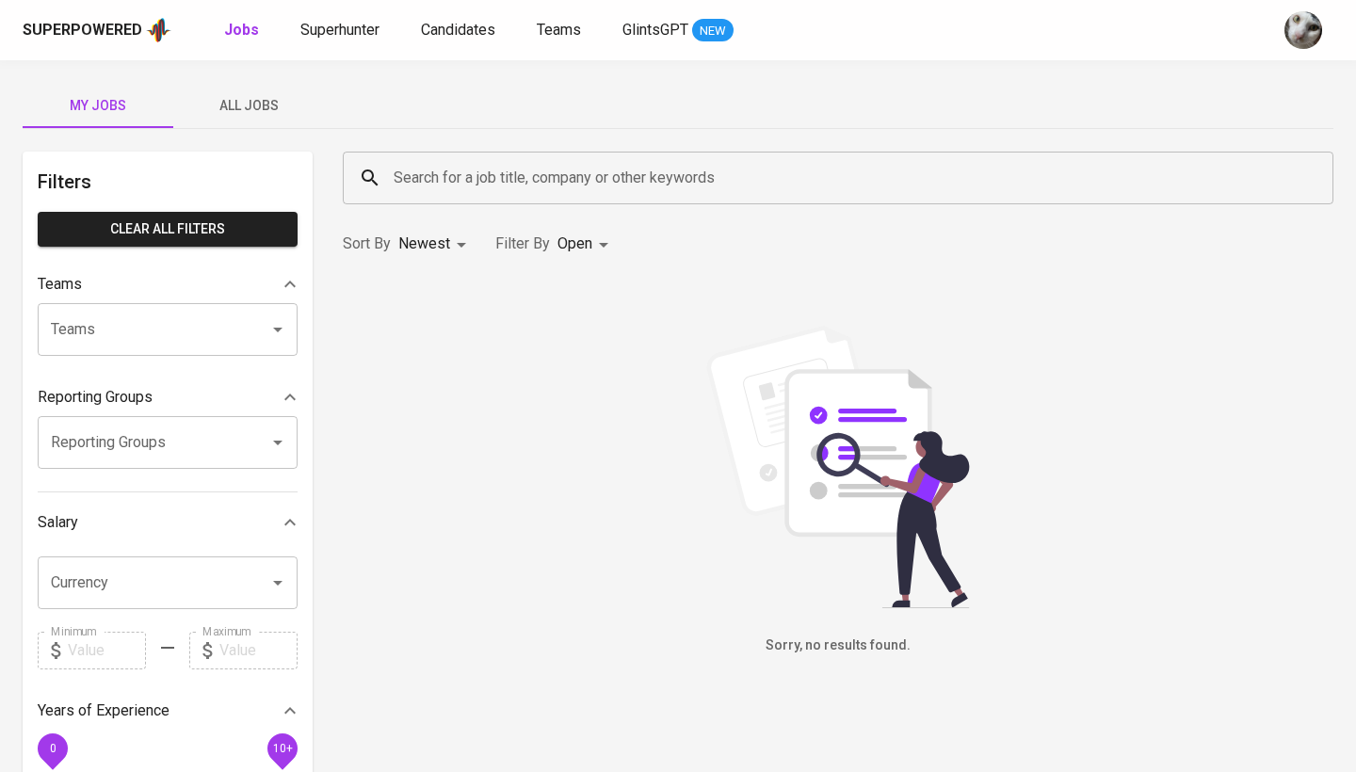
click at [259, 125] on button "All Jobs" at bounding box center [248, 105] width 151 height 45
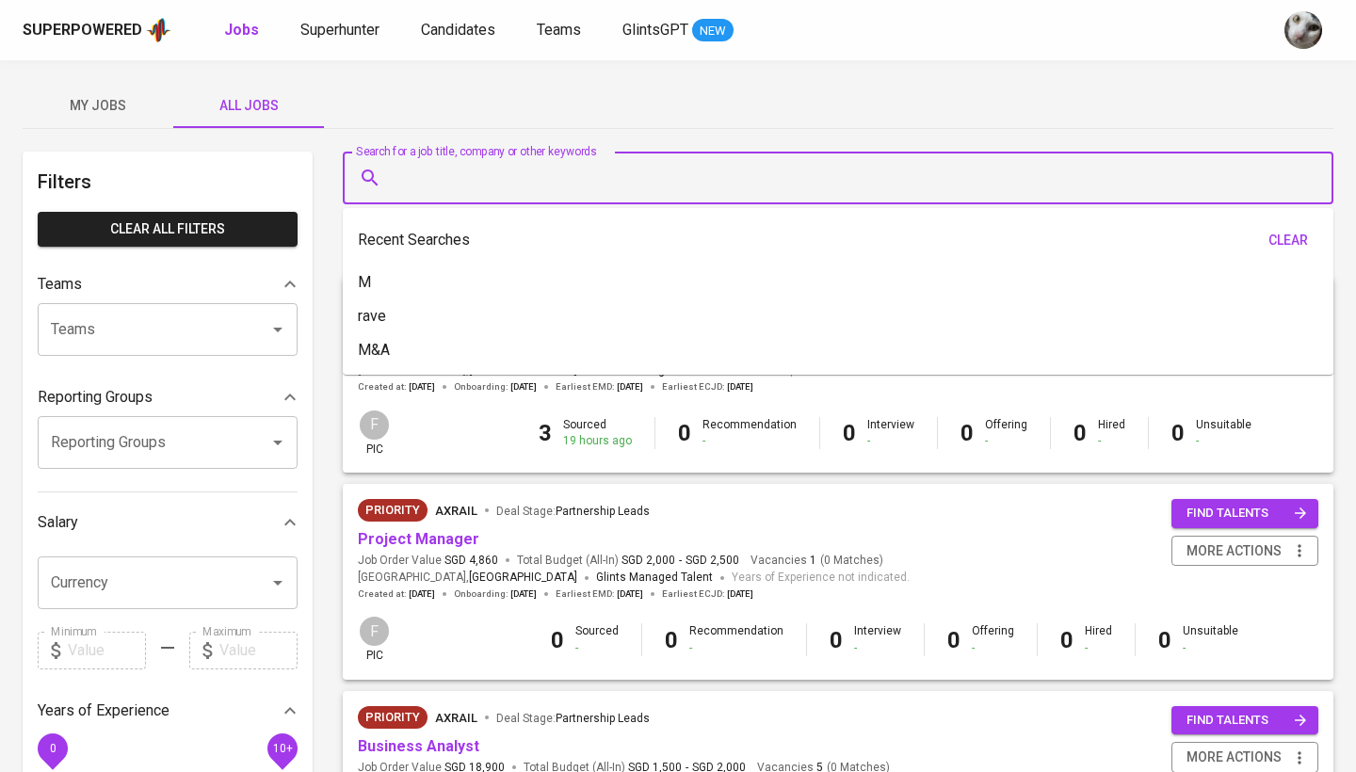
click at [416, 180] on input "Search for a job title, company or other keywords" at bounding box center [843, 178] width 908 height 36
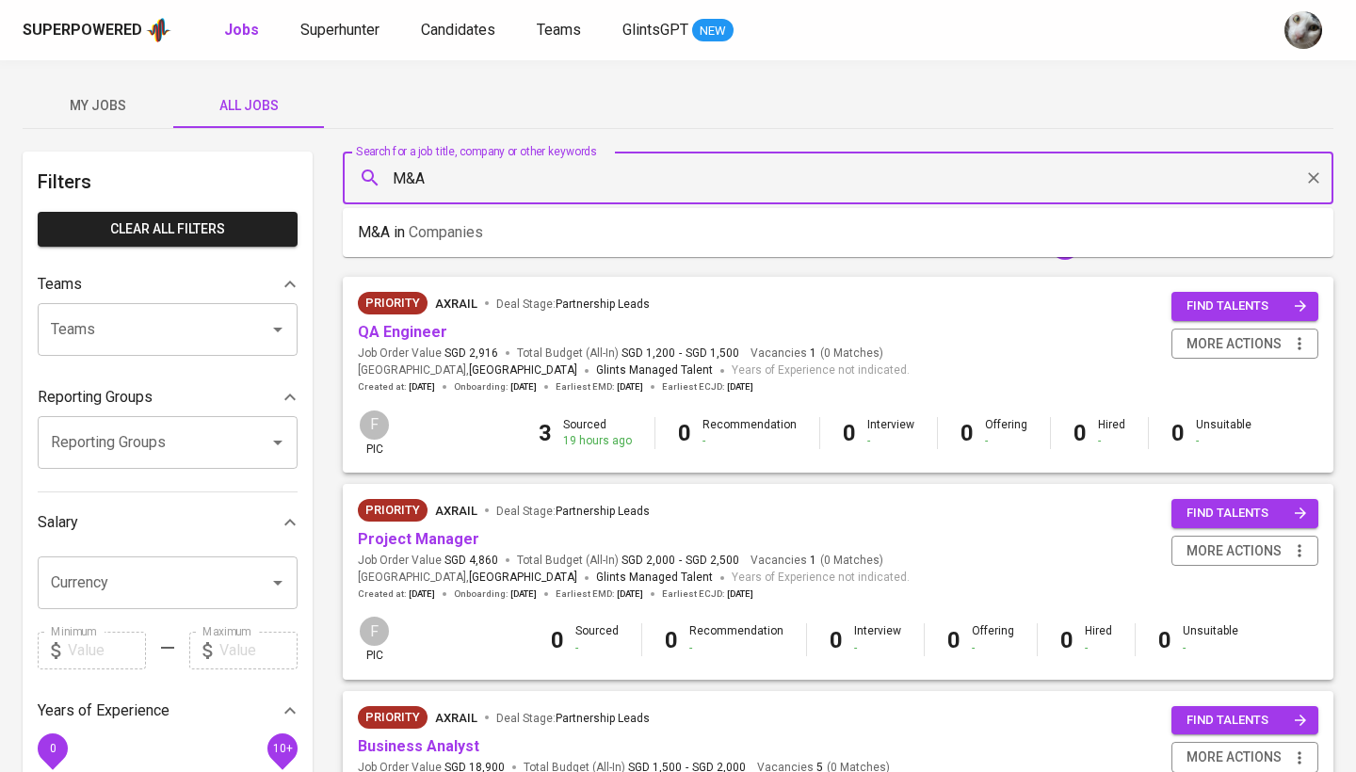
type input "M&A"
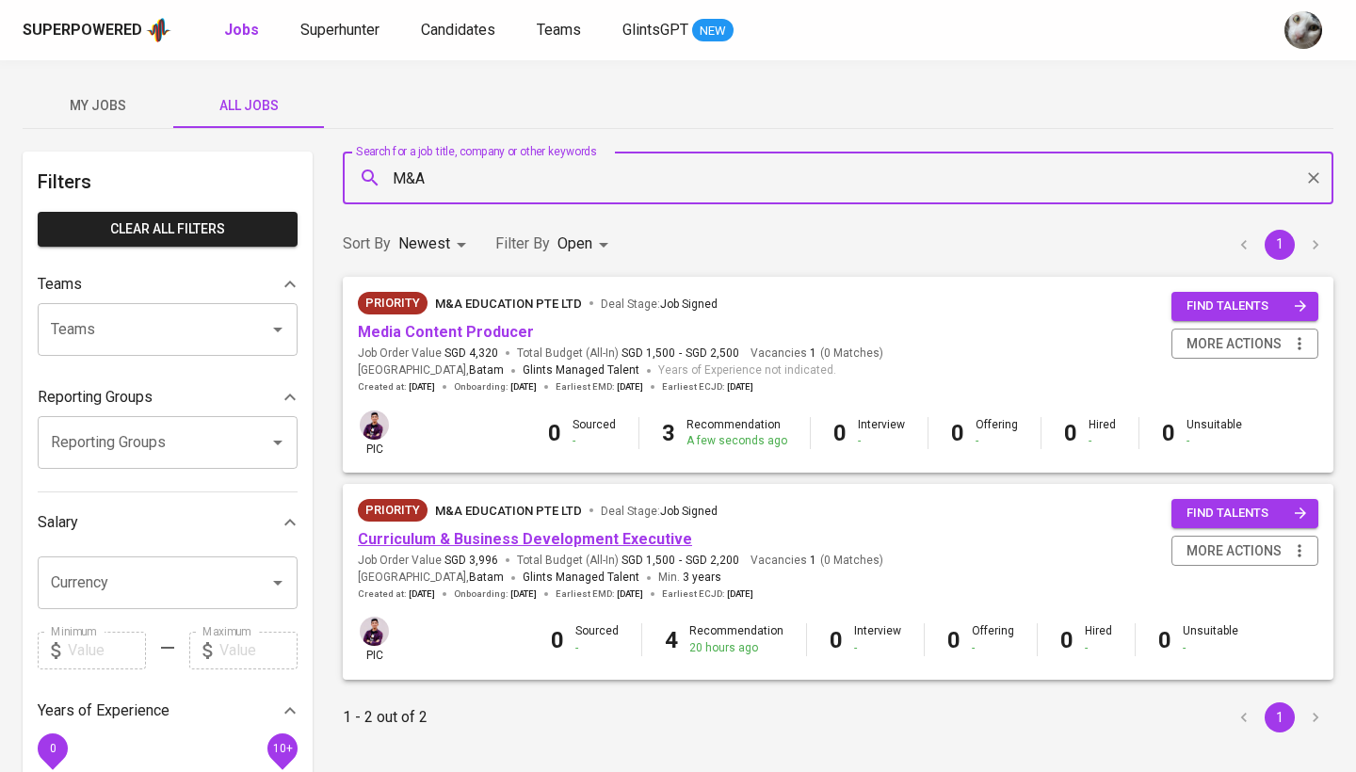
click at [505, 535] on link "Curriculum & Business Development Executive" at bounding box center [525, 539] width 334 height 18
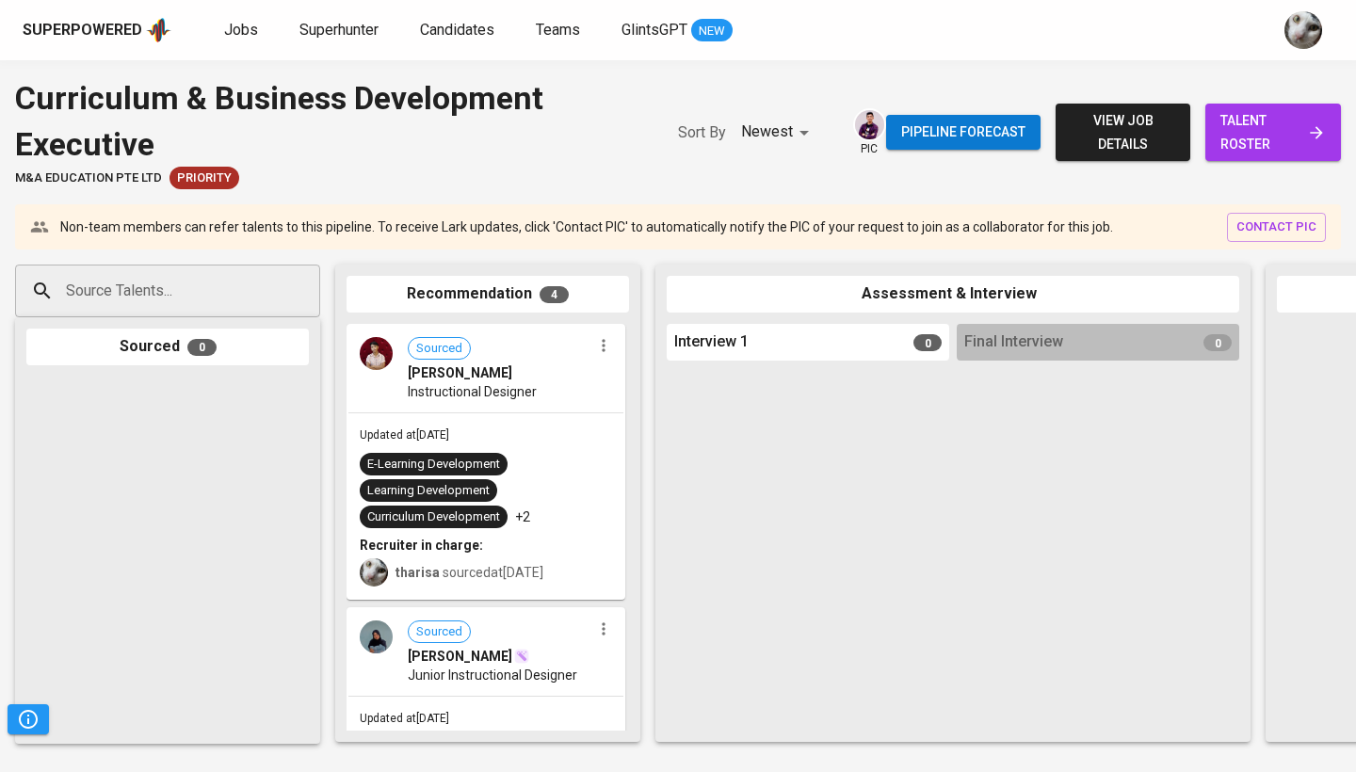
click at [1267, 148] on span "talent roster" at bounding box center [1272, 132] width 105 height 46
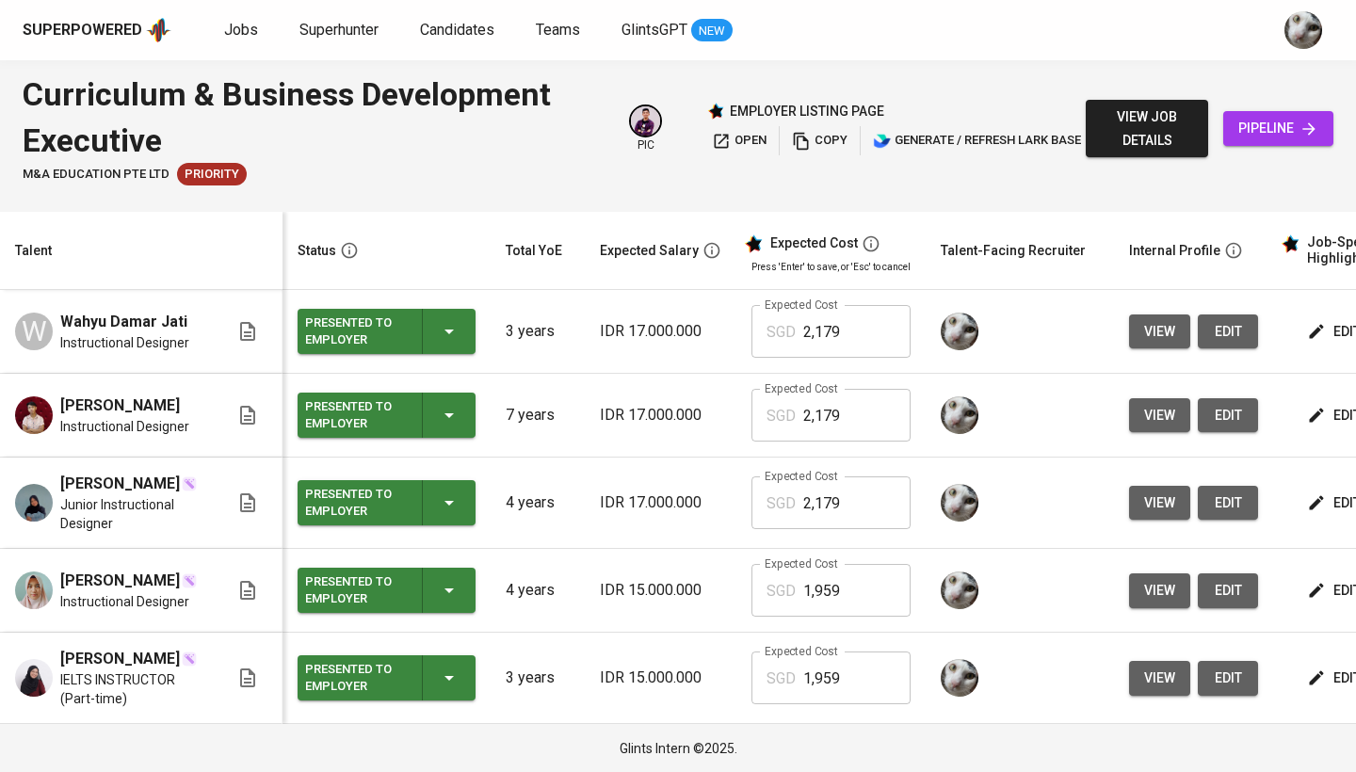
click at [1148, 332] on span "view" at bounding box center [1159, 332] width 31 height 24
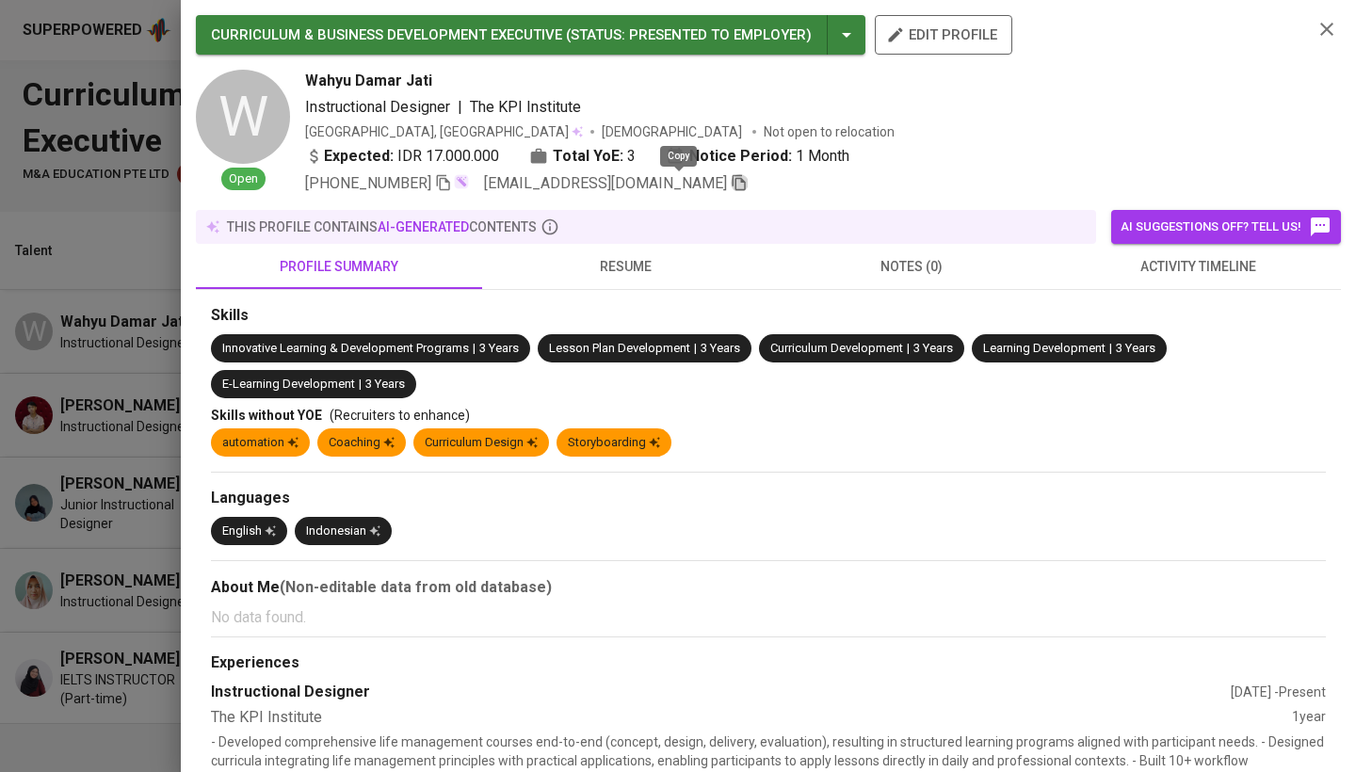
click at [733, 189] on icon "button" at bounding box center [739, 183] width 13 height 16
click at [84, 437] on div at bounding box center [678, 386] width 1356 height 772
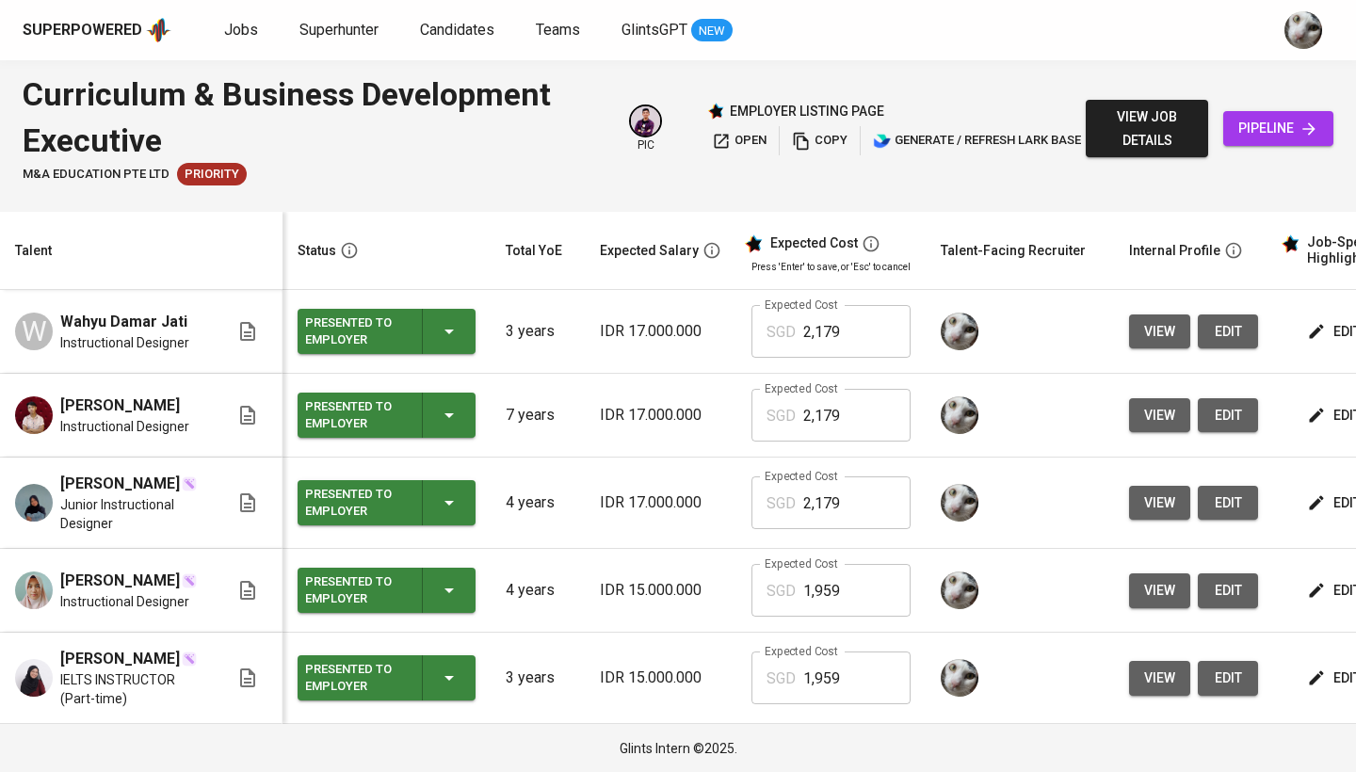
click at [1260, 128] on span "pipeline" at bounding box center [1278, 129] width 80 height 24
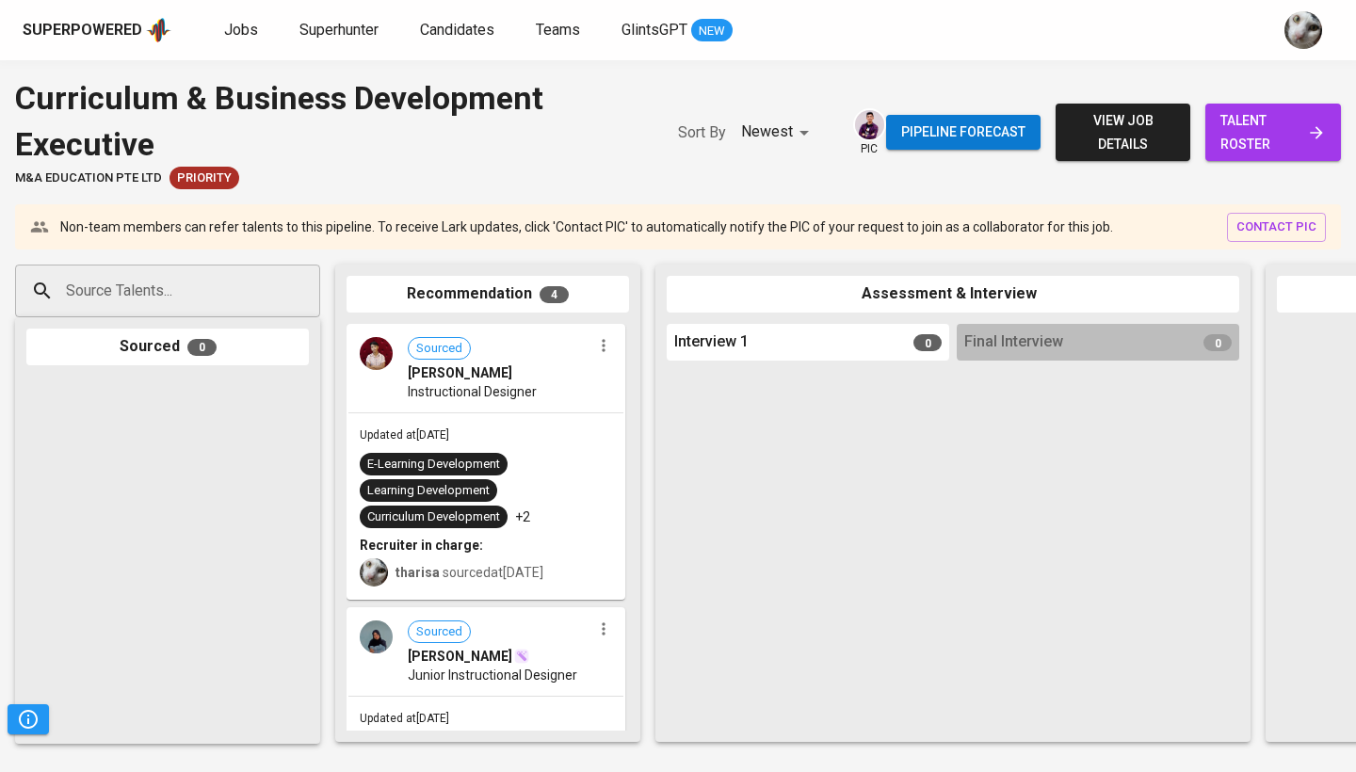
click at [161, 308] on div "Source Talents..." at bounding box center [167, 291] width 305 height 53
paste input "[EMAIL_ADDRESS][DOMAIN_NAME]"
type input "[EMAIL_ADDRESS][DOMAIN_NAME]"
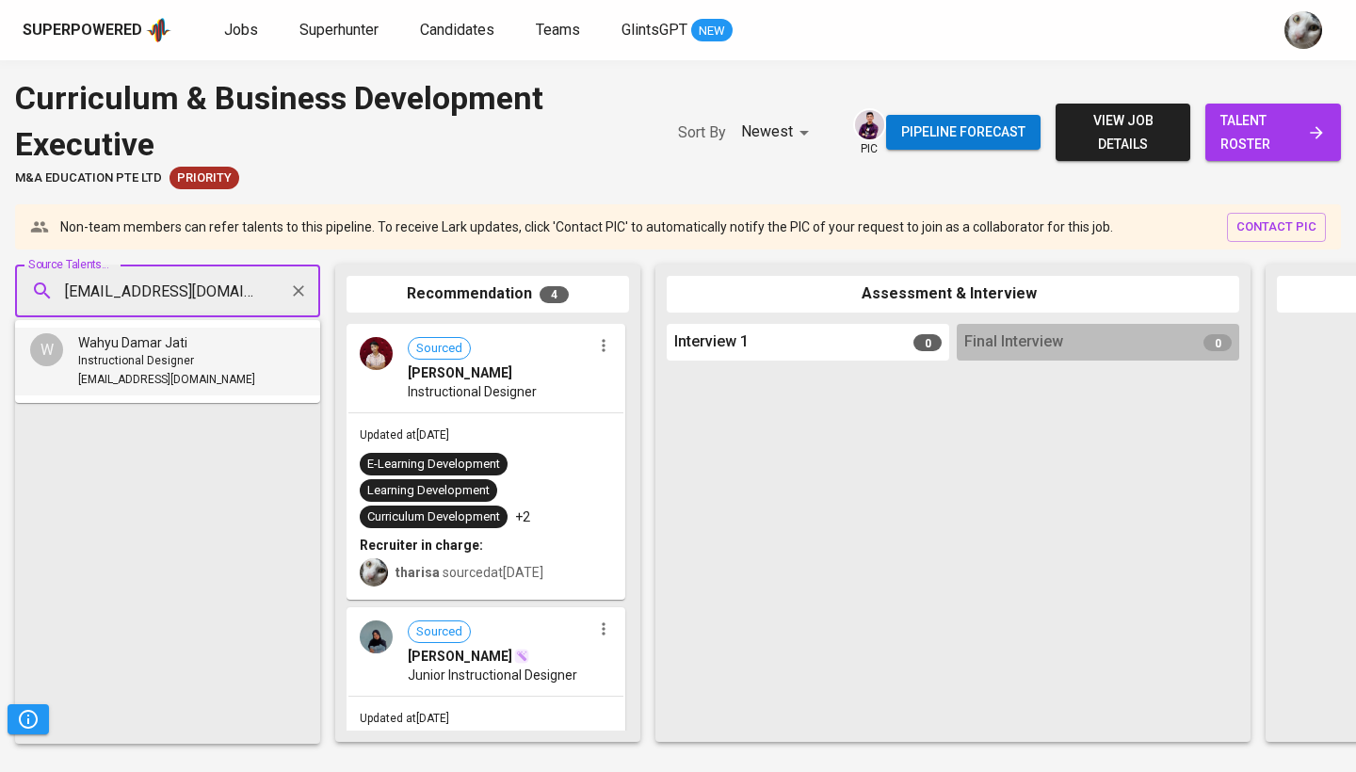
click at [192, 341] on div "Wahyu Damar Jati" at bounding box center [166, 342] width 177 height 19
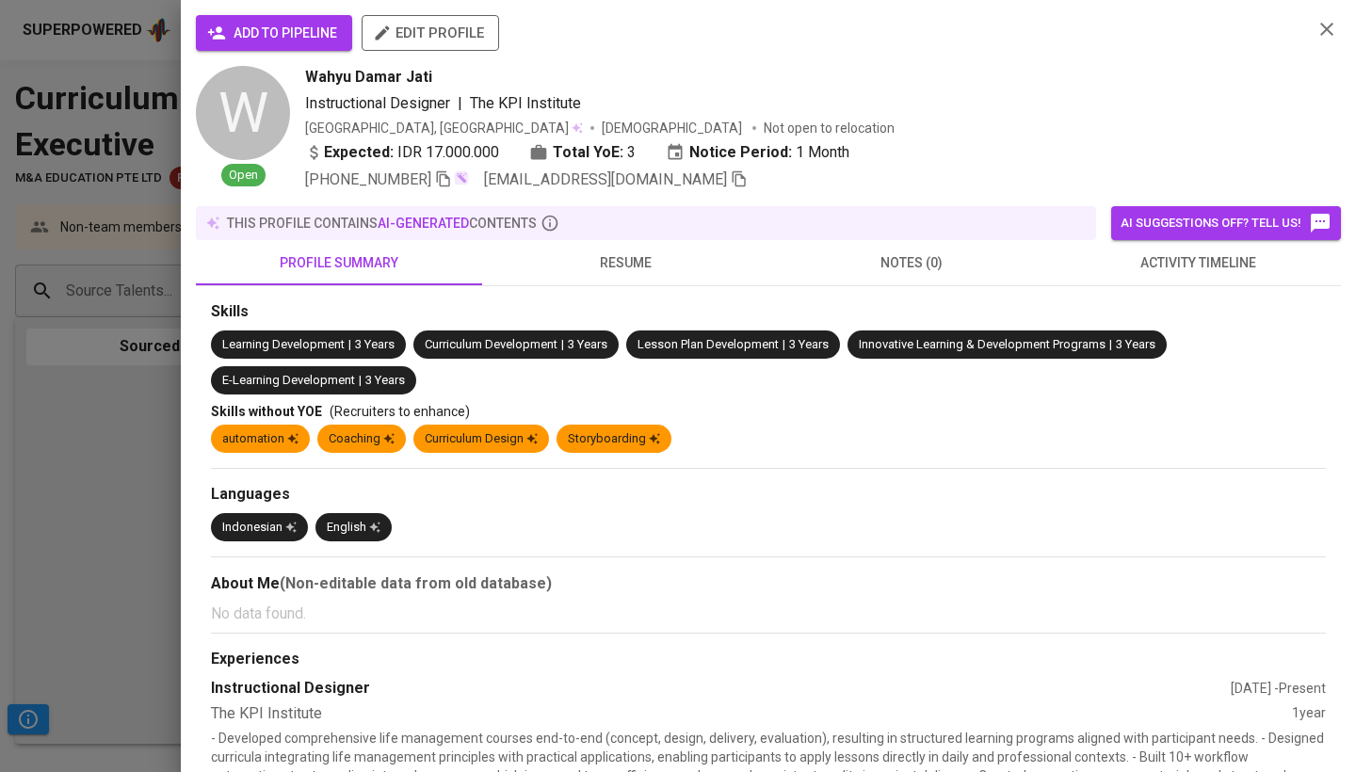
click at [252, 39] on span "add to pipeline" at bounding box center [274, 34] width 126 height 24
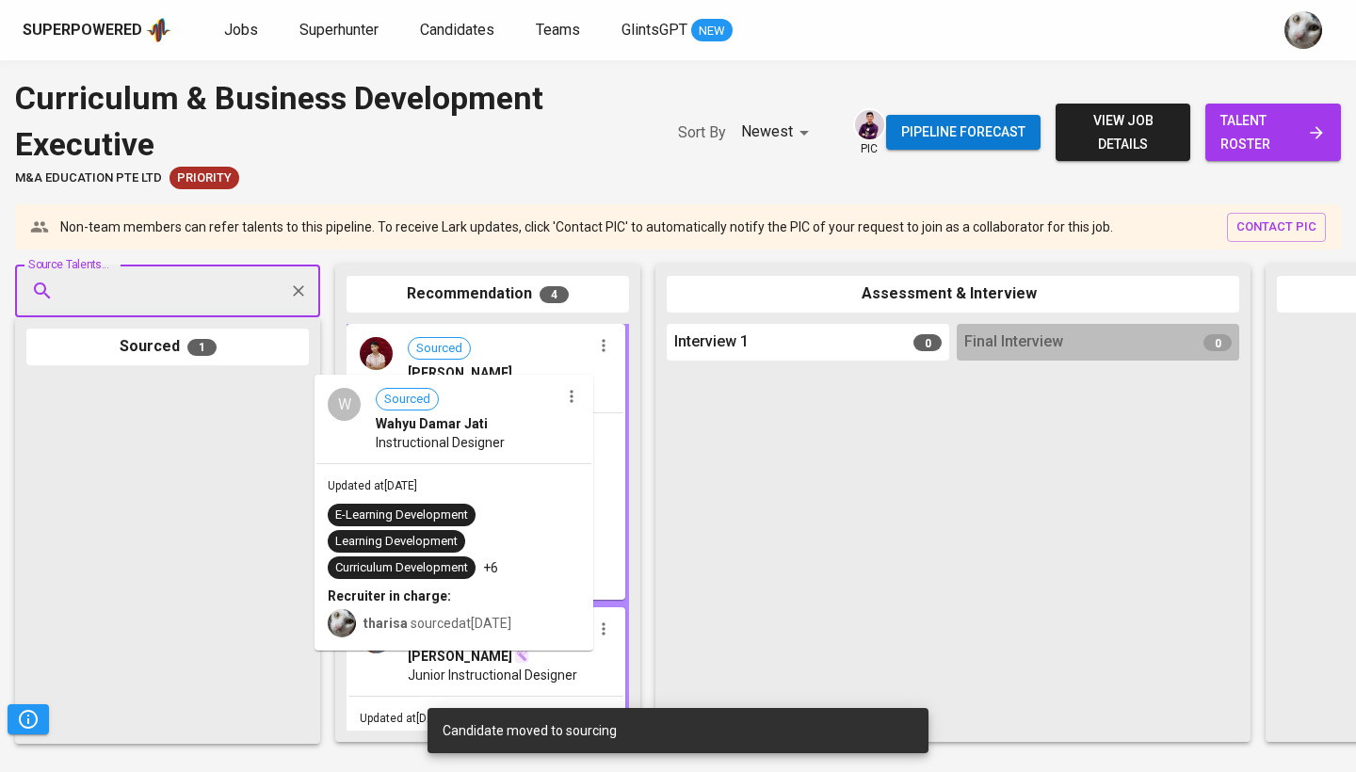
drag, startPoint x: 134, startPoint y: 452, endPoint x: 433, endPoint y: 451, distance: 299.4
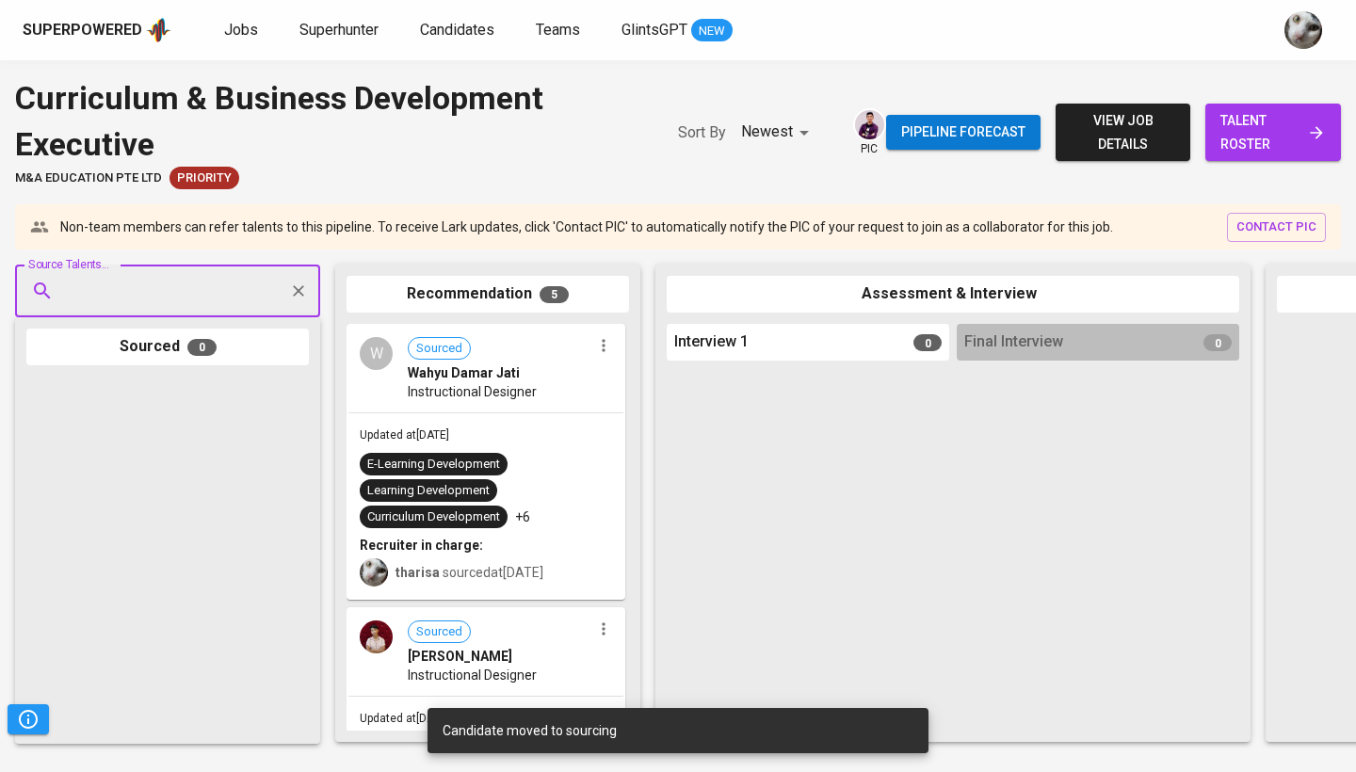
click at [1249, 152] on span "talent roster" at bounding box center [1272, 132] width 105 height 46
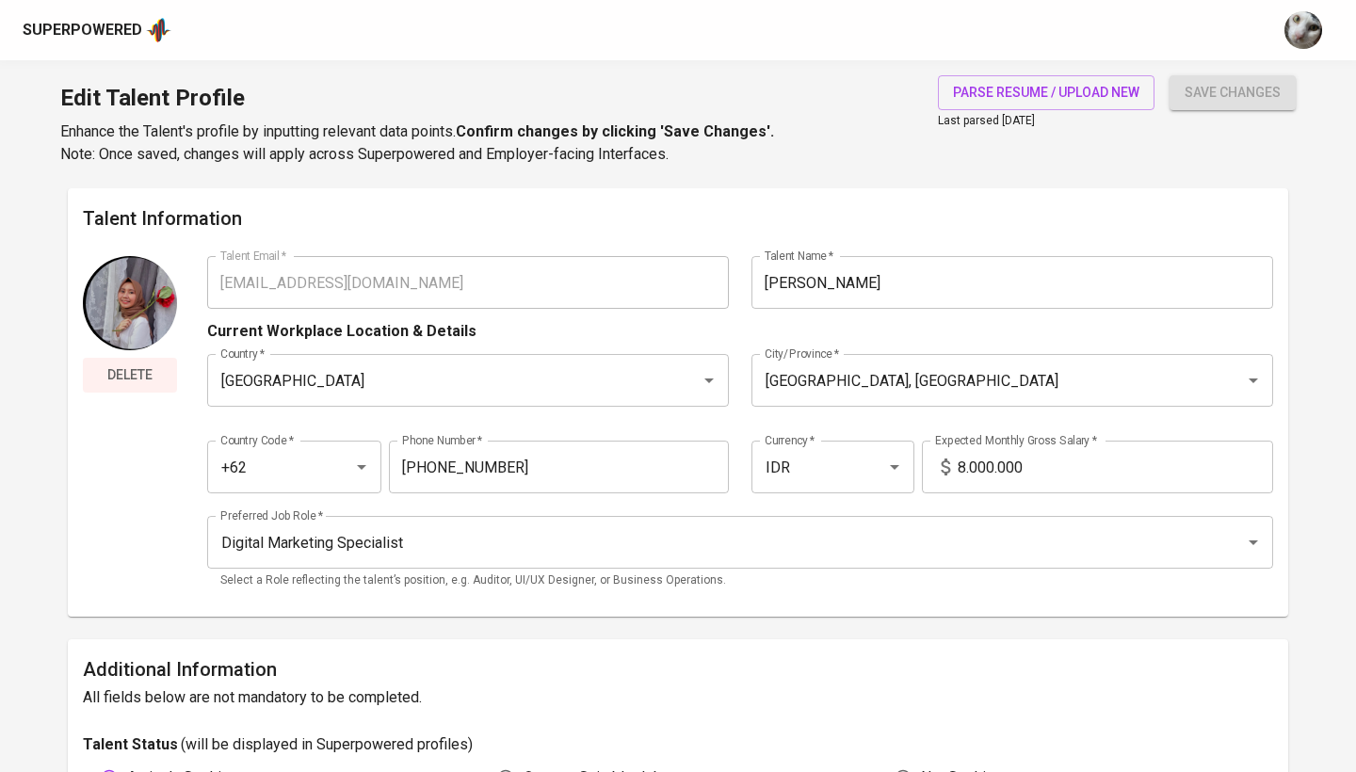
click at [129, 375] on span "Delete" at bounding box center [129, 375] width 79 height 24
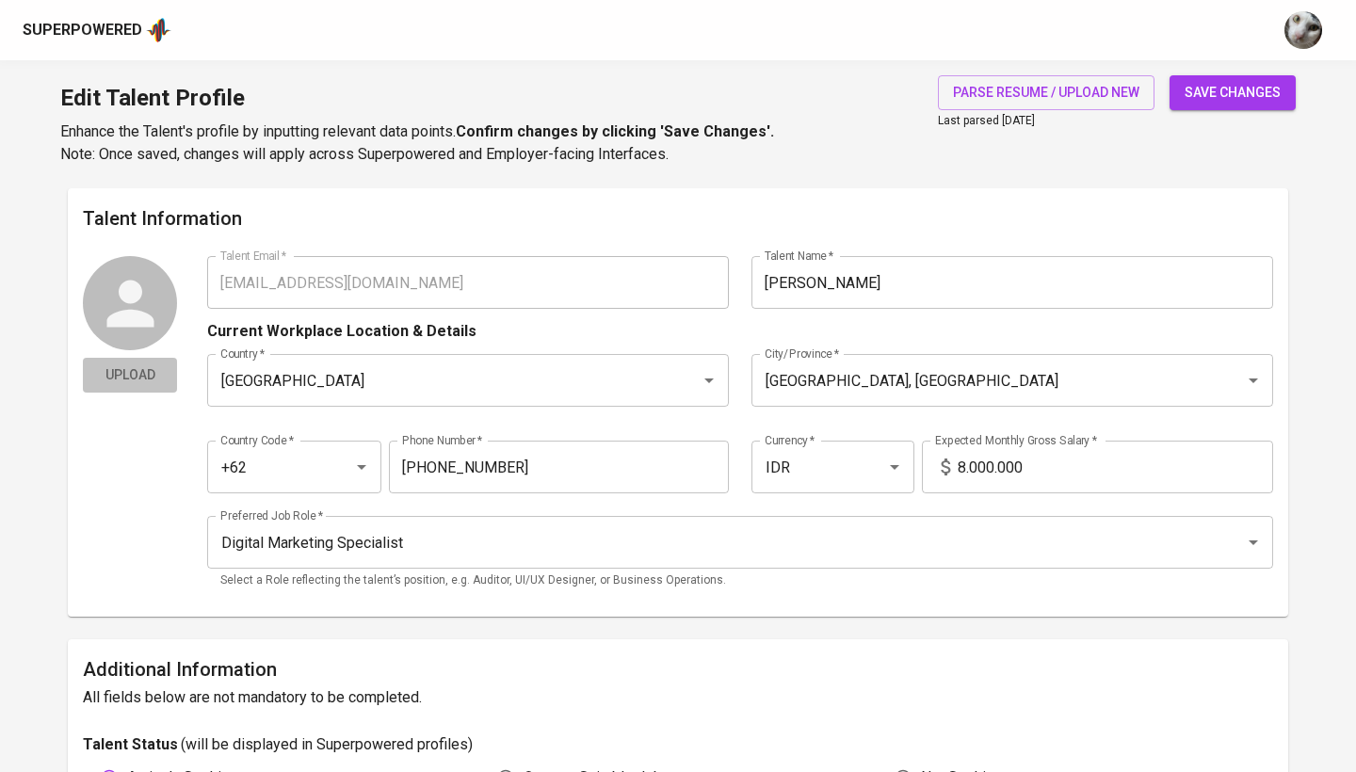
click at [138, 372] on span "Upload" at bounding box center [129, 375] width 79 height 24
click at [133, 377] on span "Upload" at bounding box center [129, 375] width 79 height 24
click at [141, 290] on icon at bounding box center [129, 303] width 47 height 47
click at [1223, 89] on span "save changes" at bounding box center [1233, 93] width 96 height 24
